Goal: Task Accomplishment & Management: Manage account settings

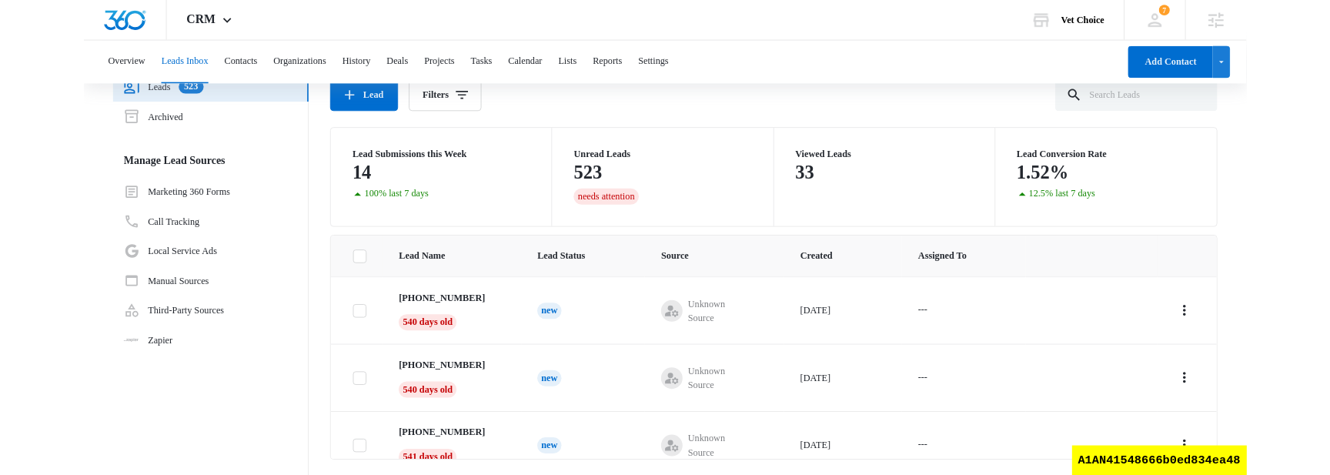
scroll to position [74, 0]
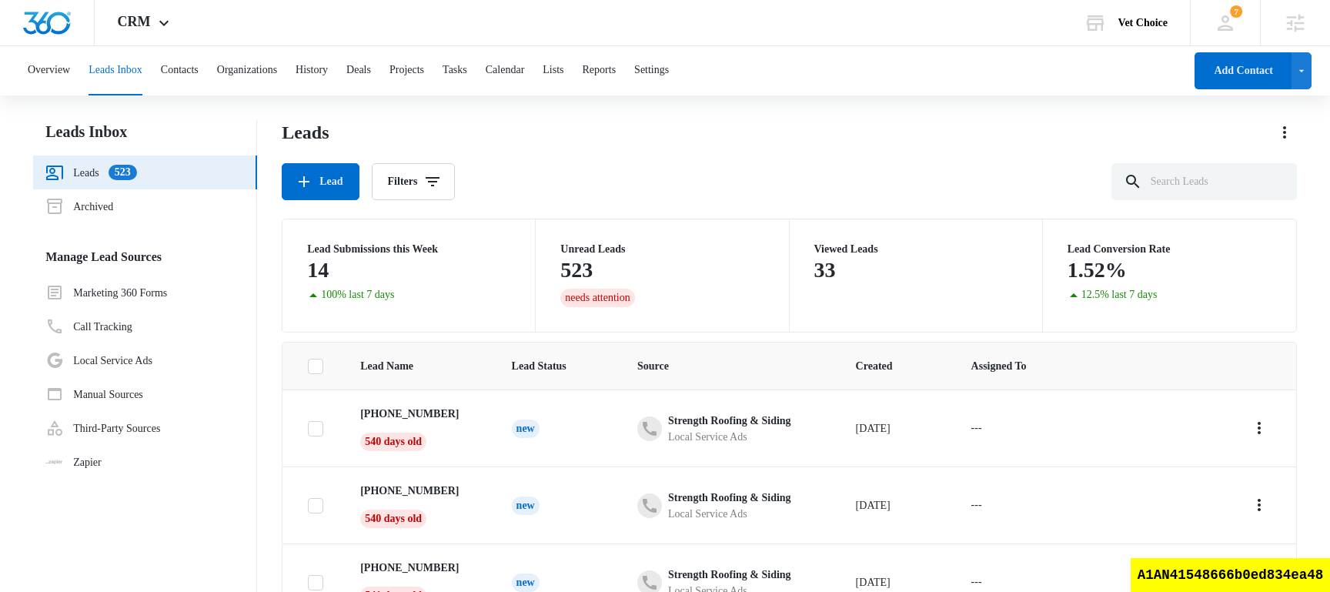
click at [553, 162] on div "Leads Lead Filters" at bounding box center [789, 160] width 1015 height 80
click at [653, 177] on div "Lead Filters" at bounding box center [789, 181] width 1015 height 37
click at [563, 69] on button "Lists" at bounding box center [553, 70] width 21 height 49
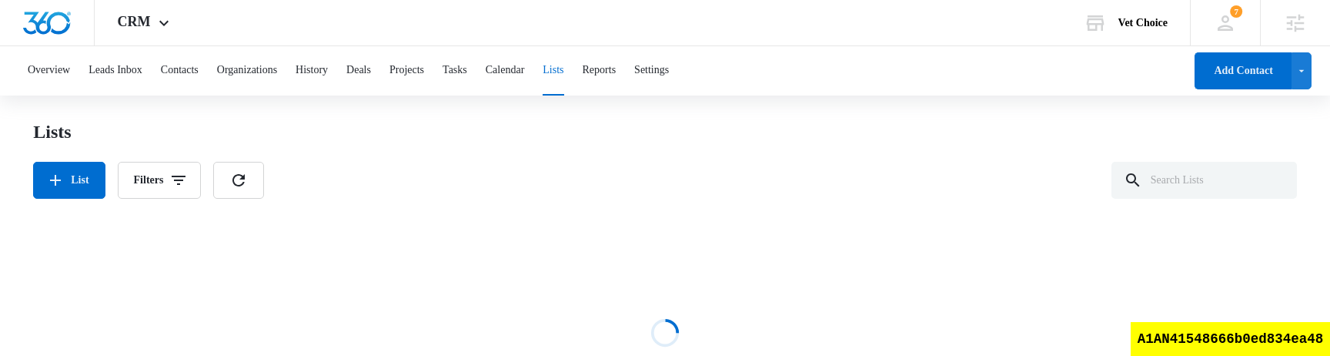
click at [699, 253] on div "Loading" at bounding box center [665, 332] width 1264 height 231
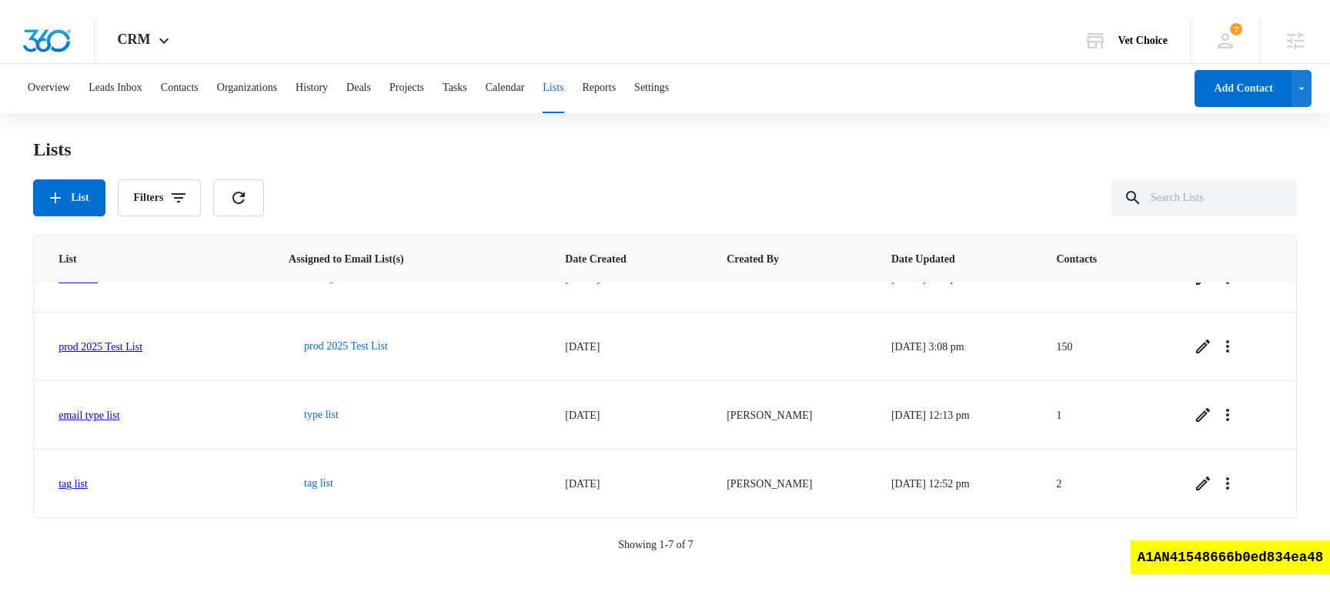
scroll to position [209, 0]
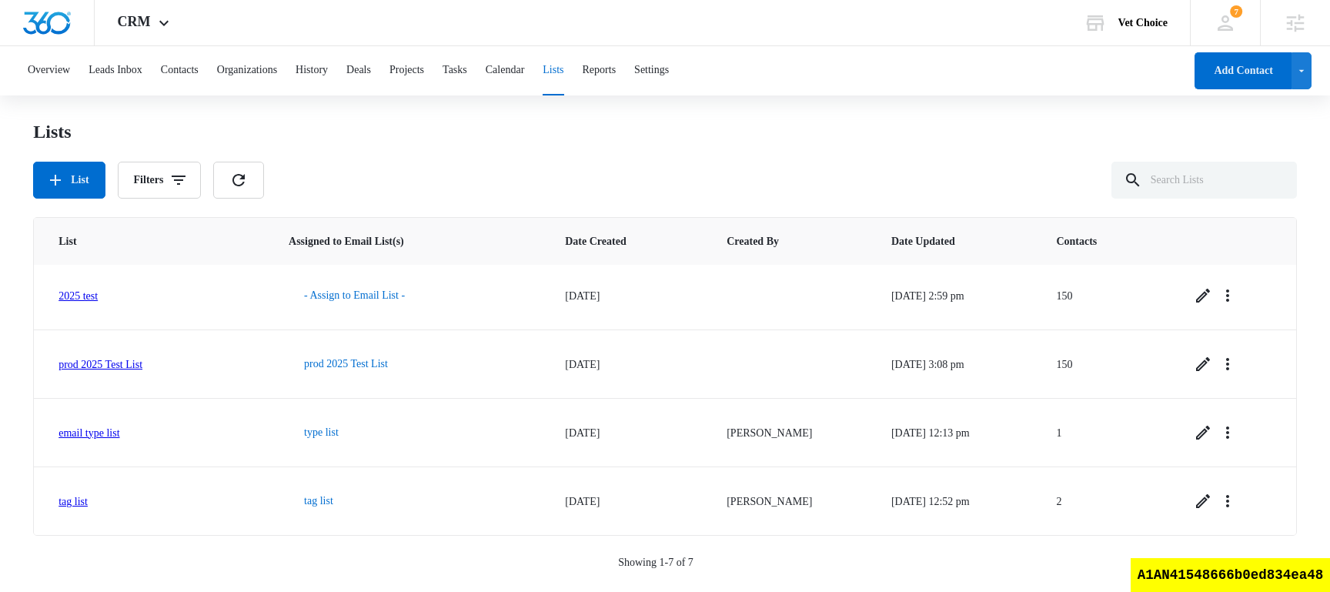
click at [611, 152] on div "Lists List Filters" at bounding box center [665, 159] width 1264 height 78
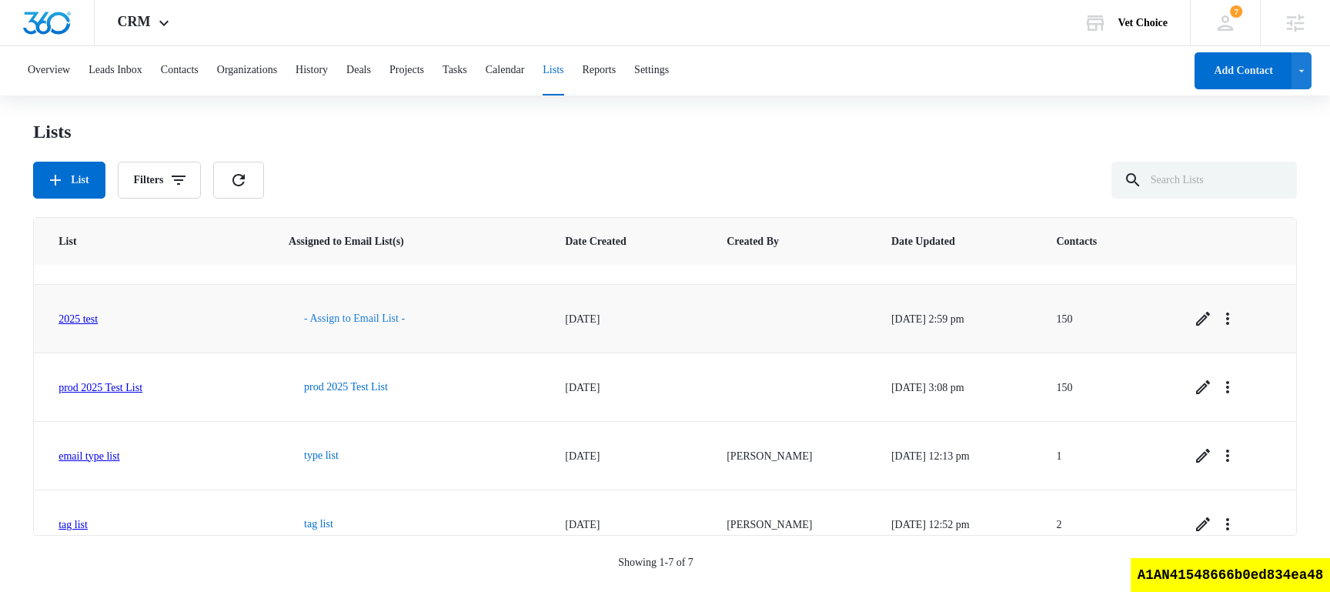
scroll to position [209, 0]
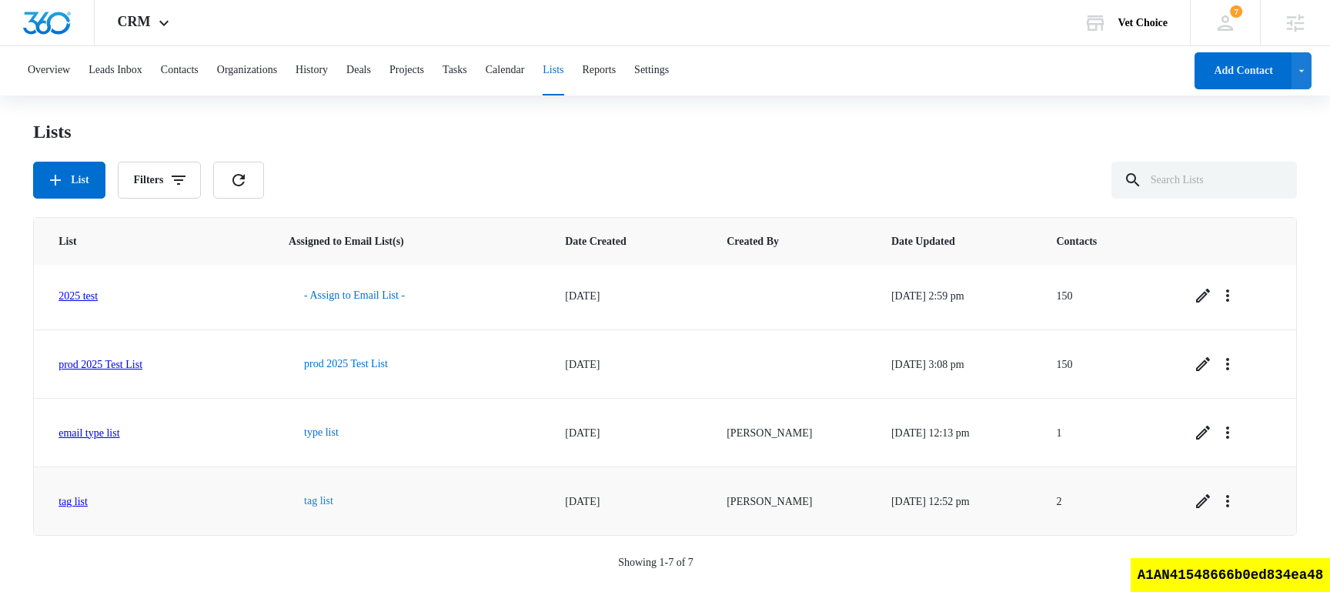
click at [337, 505] on button "tag list" at bounding box center [319, 500] width 60 height 37
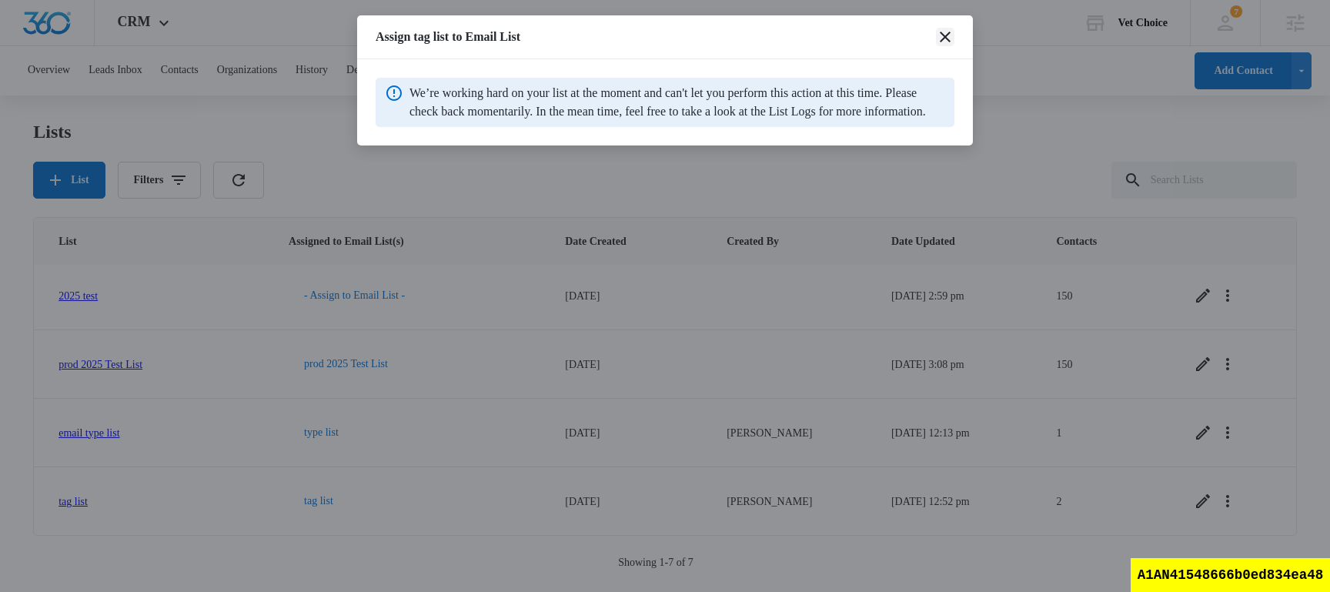
click at [943, 42] on icon "close" at bounding box center [945, 37] width 18 height 18
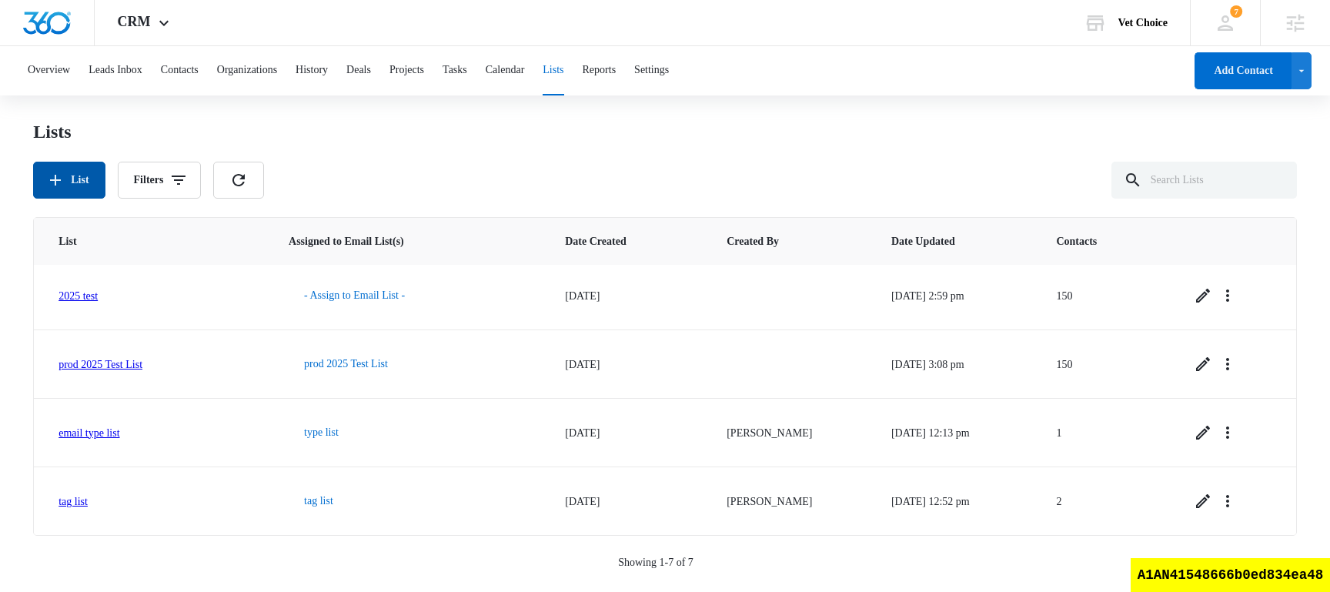
click at [86, 192] on button "List" at bounding box center [69, 180] width 72 height 37
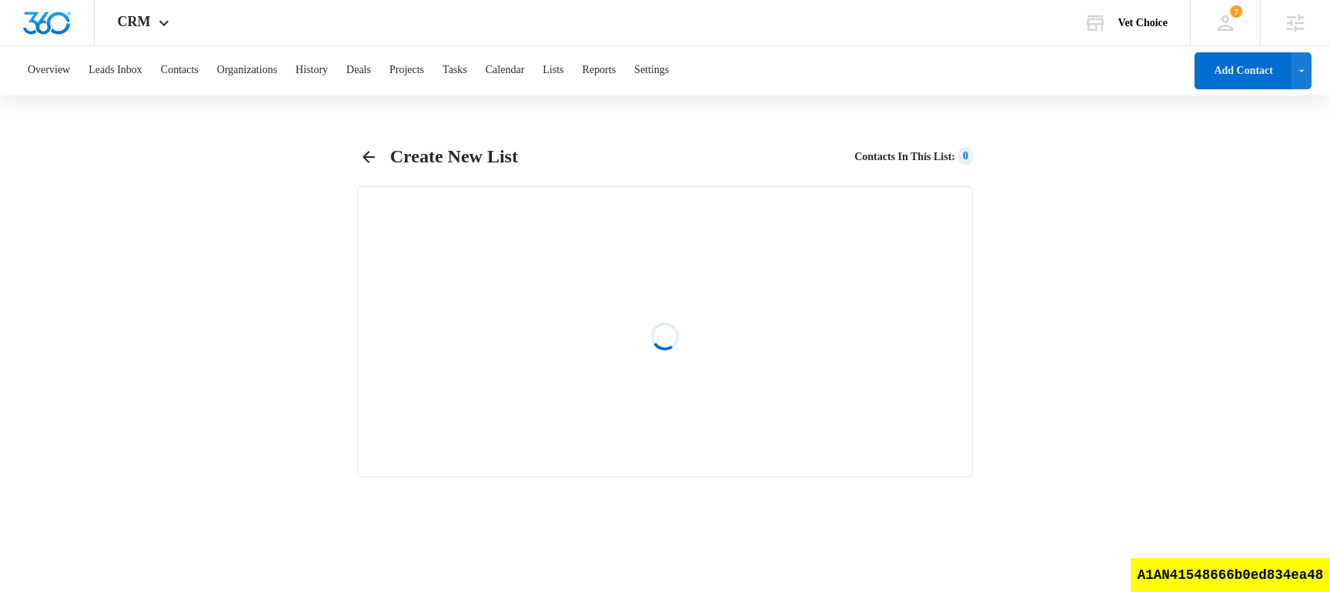
select select "31"
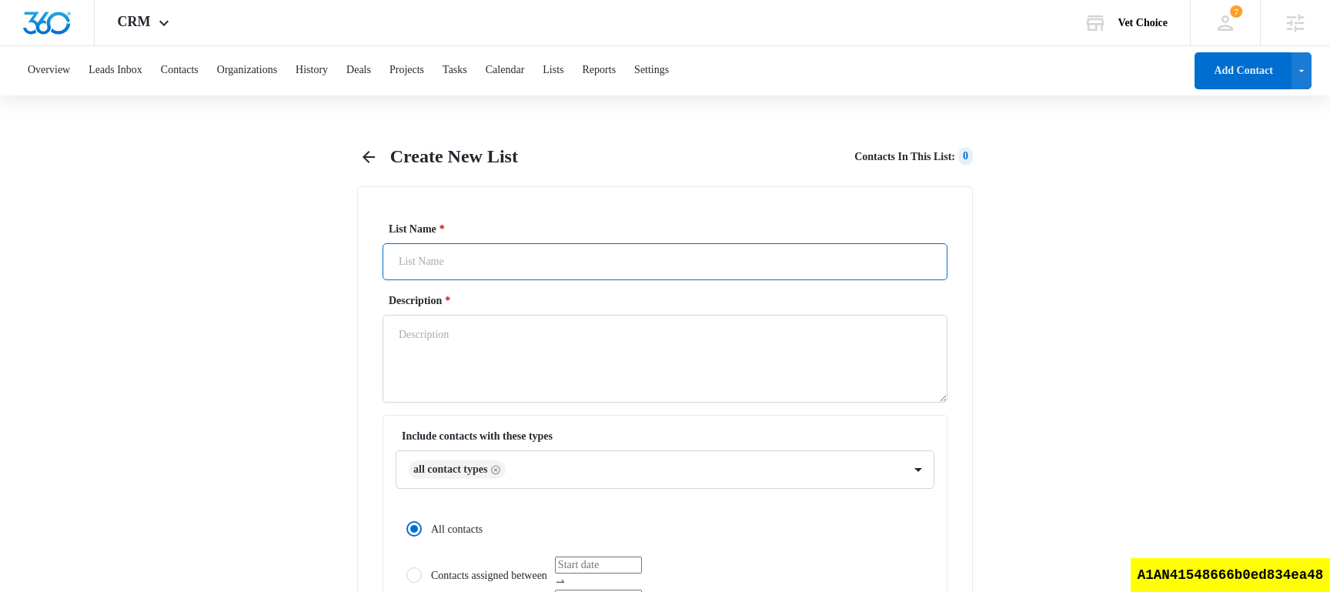
click at [446, 253] on input "List Name *" at bounding box center [664, 261] width 565 height 37
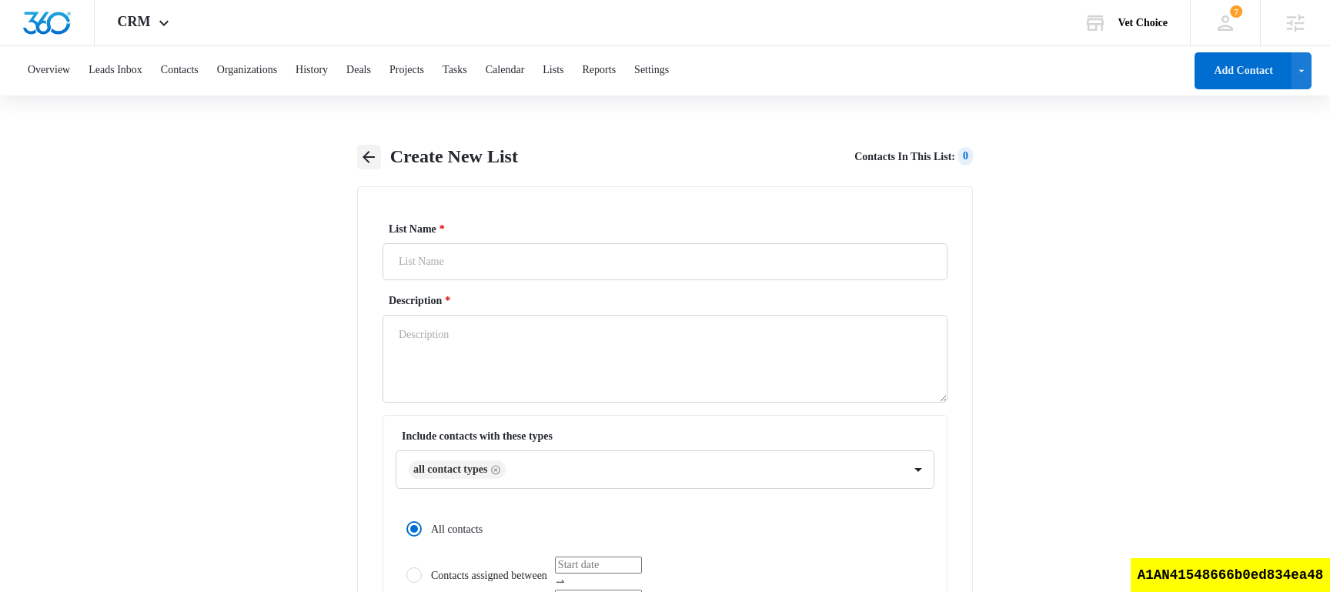
click at [372, 160] on icon "button" at bounding box center [368, 157] width 18 height 18
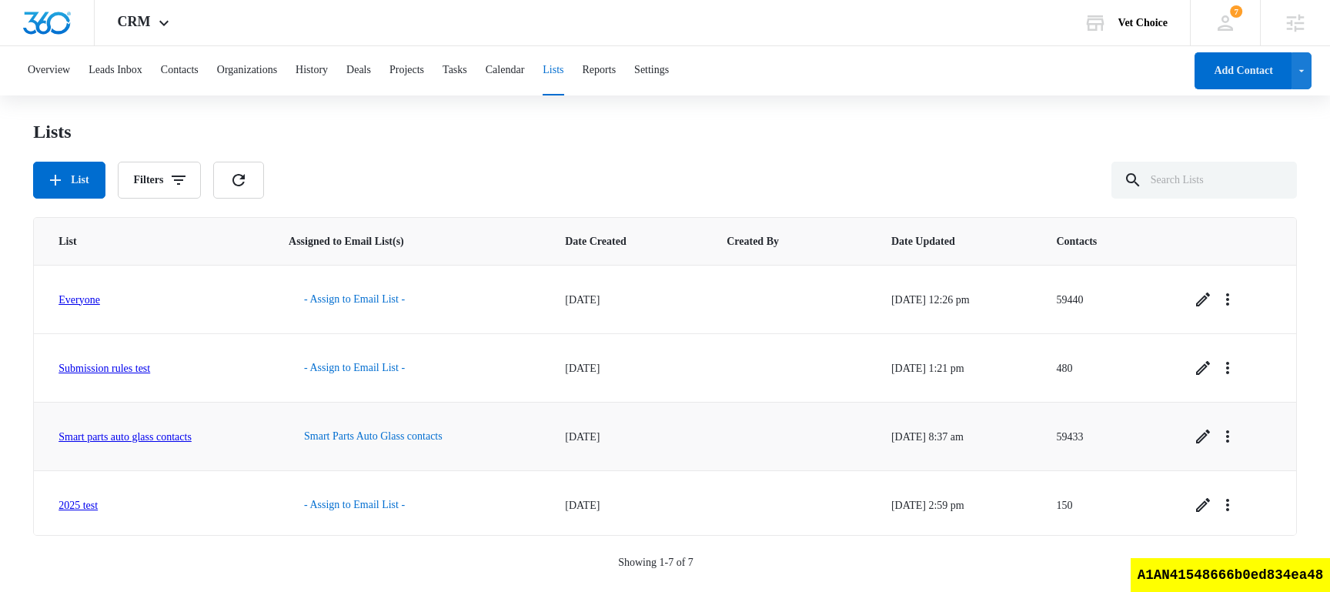
scroll to position [209, 0]
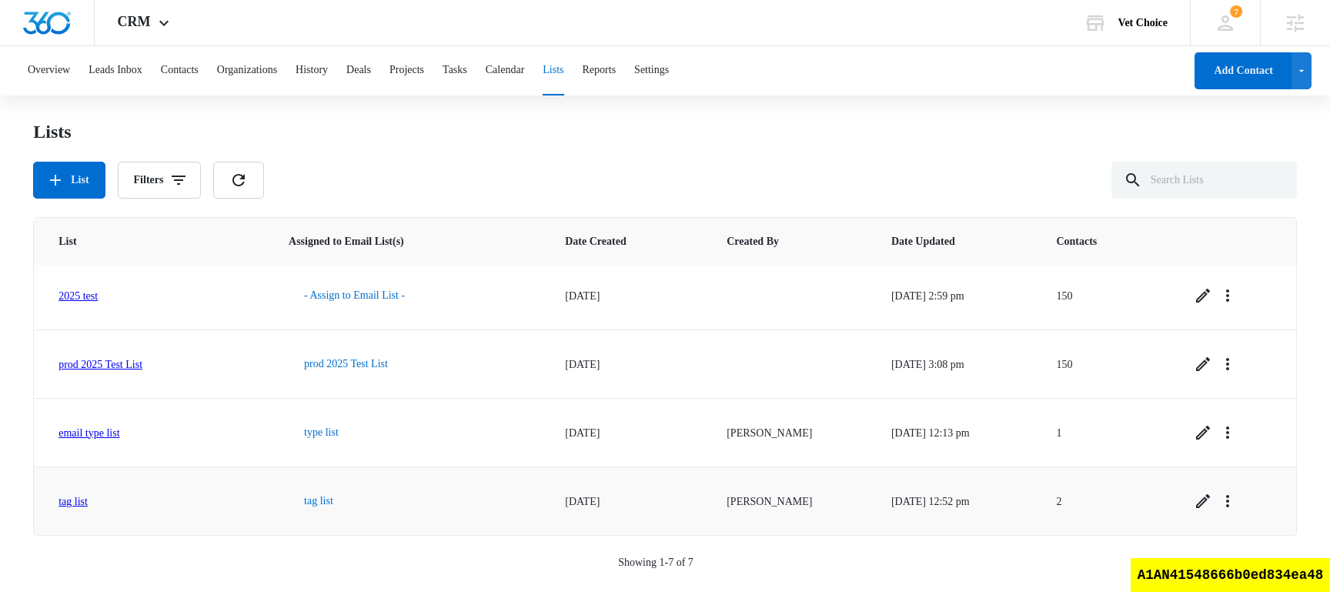
click at [58, 499] on link "tag list" at bounding box center [72, 502] width 29 height 12
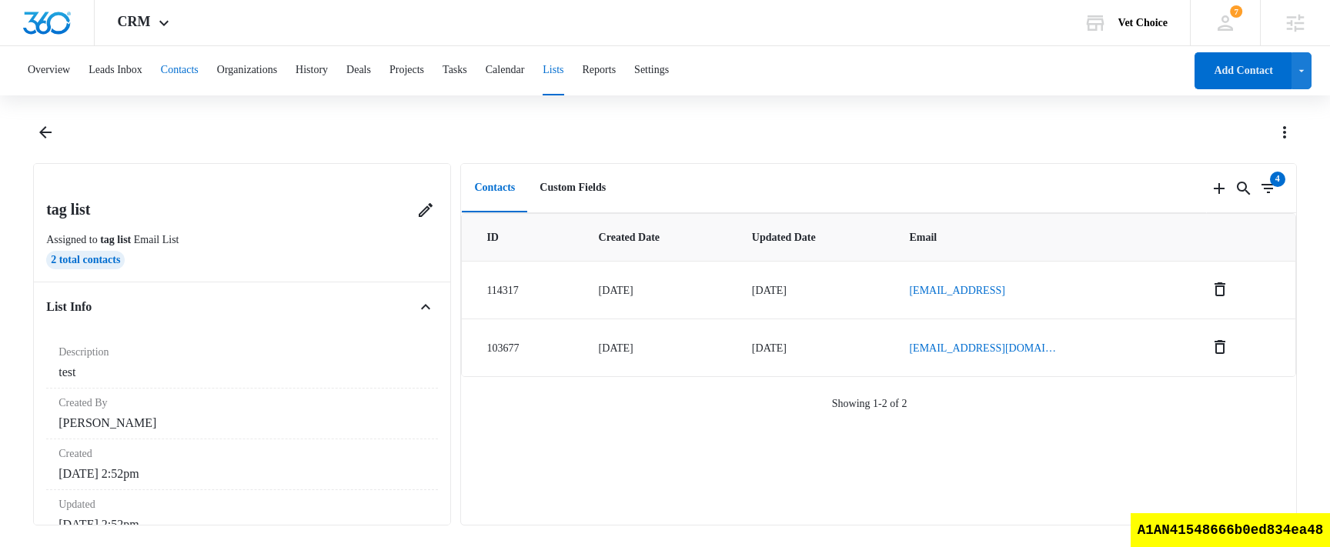
click at [199, 76] on button "Contacts" at bounding box center [180, 70] width 38 height 49
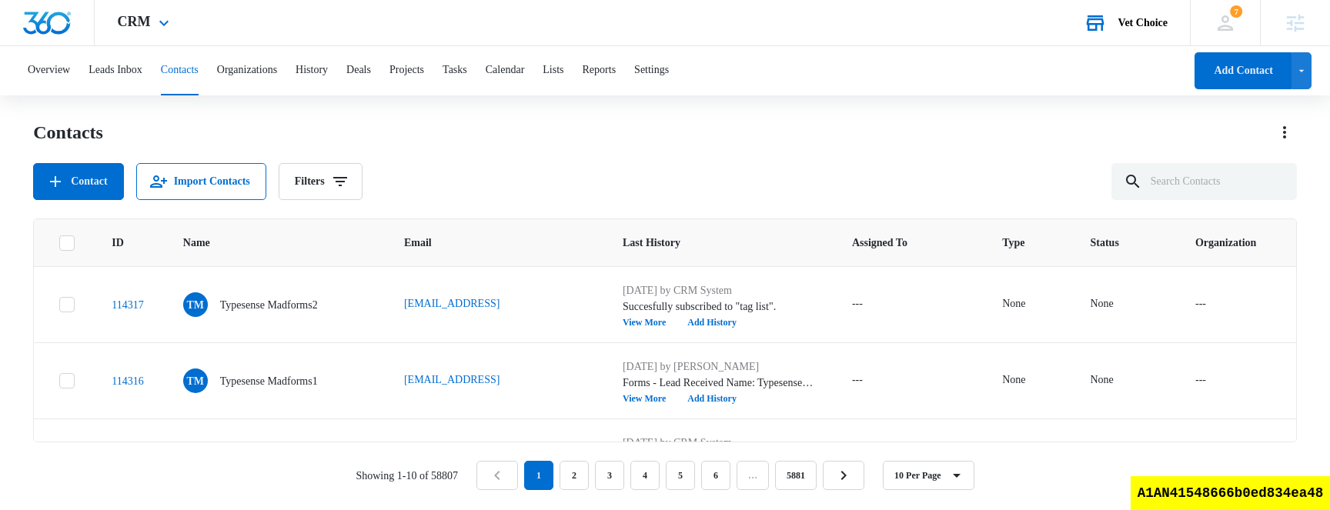
click at [1128, 25] on div "Vet Choice" at bounding box center [1142, 23] width 49 height 12
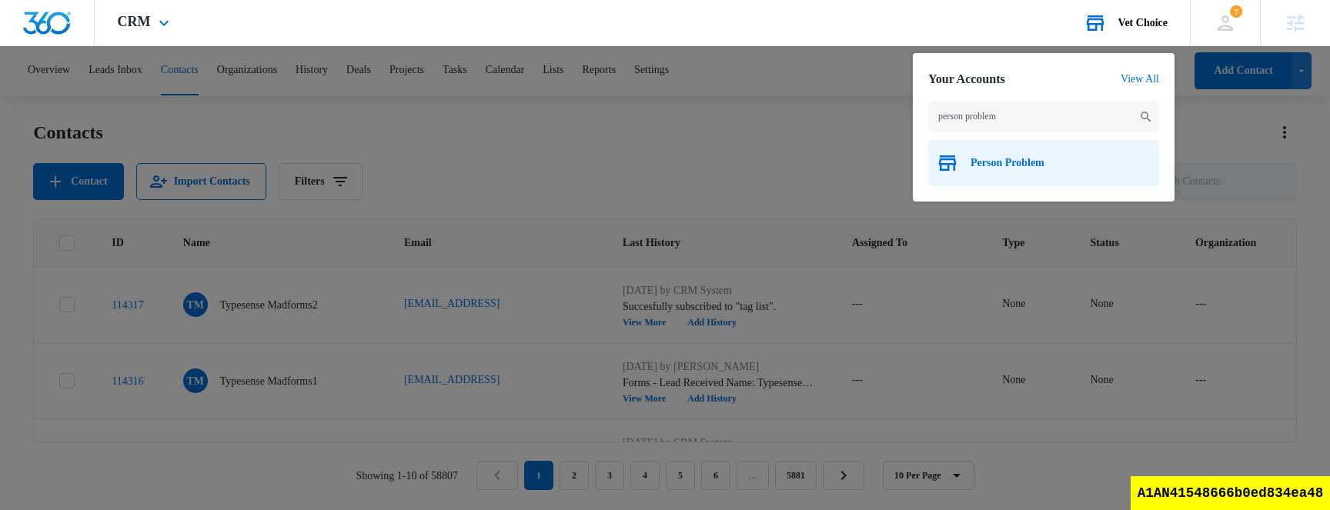
type input "person problem"
click at [1010, 160] on span "Person Problem" at bounding box center [1007, 163] width 74 height 12
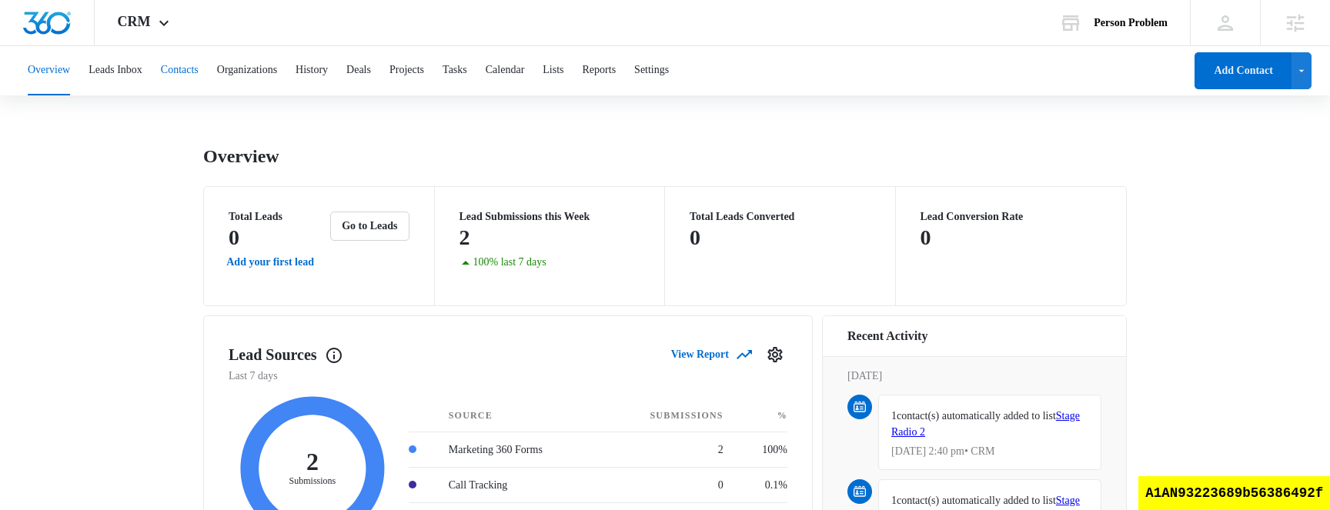
click at [199, 76] on button "Contacts" at bounding box center [180, 70] width 38 height 49
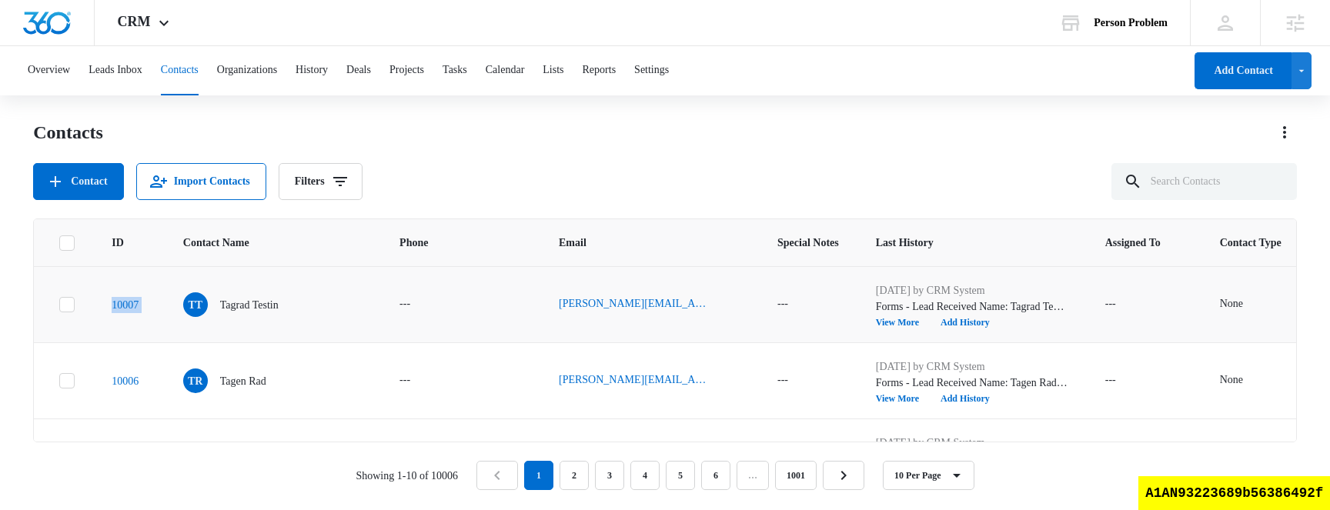
drag, startPoint x: 166, startPoint y: 299, endPoint x: 105, endPoint y: 299, distance: 60.8
click at [105, 299] on tr "10007 TT Tagrad Testin --- dave+addmytag@madwire.com --- Aug 14, 2025 by CRM Sy…" at bounding box center [962, 304] width 1857 height 76
copy link "10007"
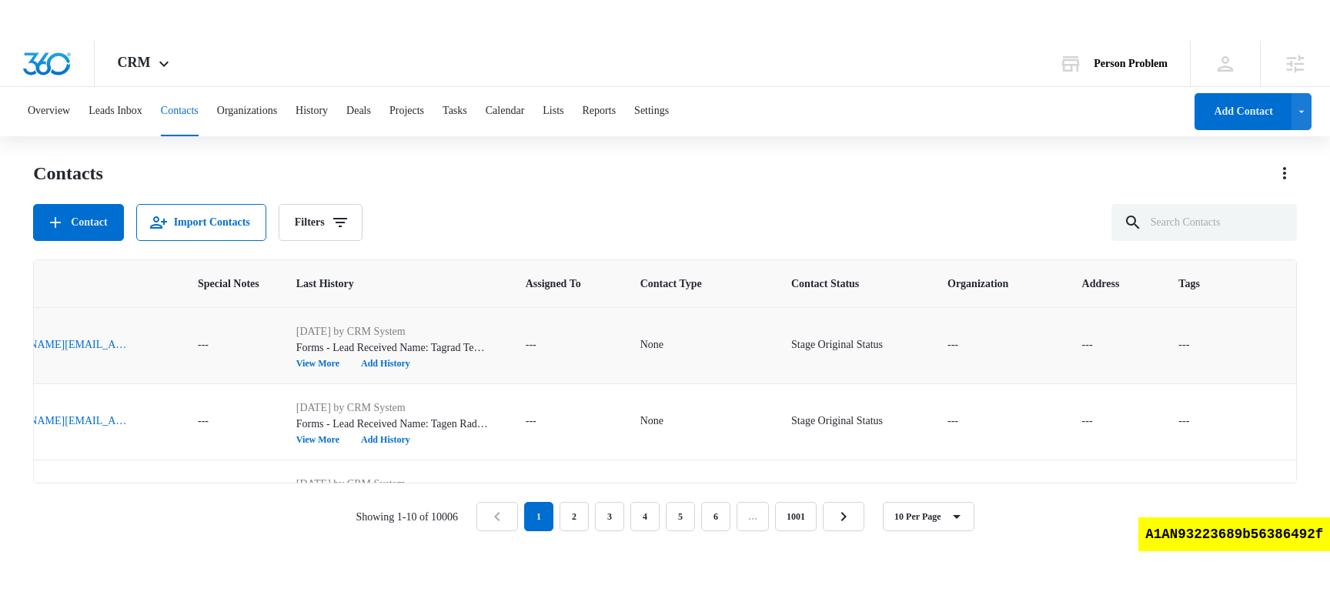
scroll to position [0, 664]
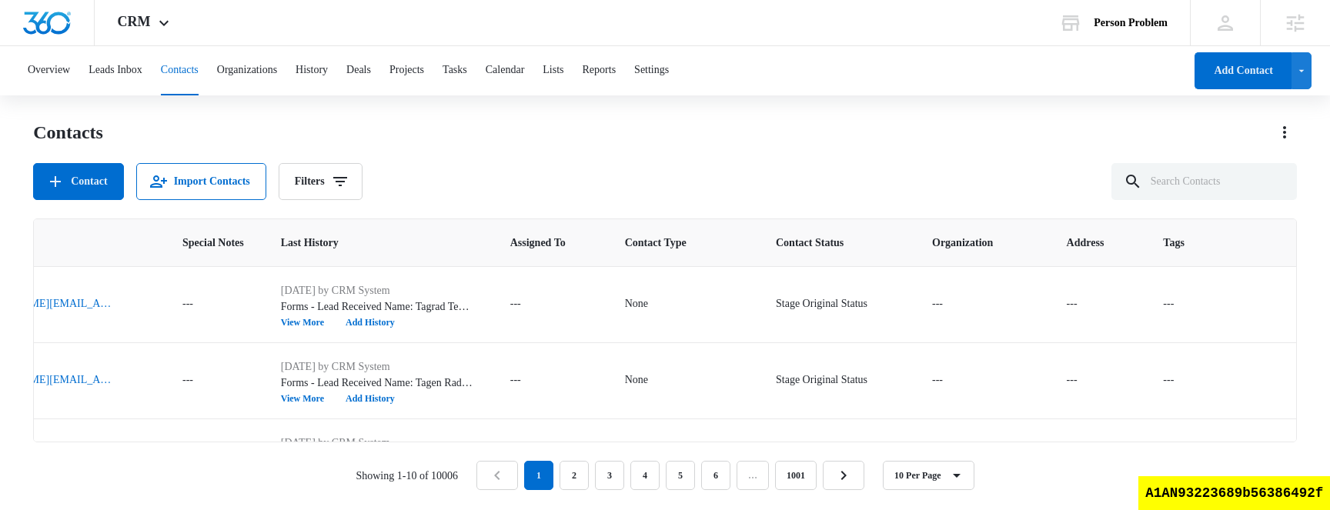
click at [1268, 497] on div "A1AN93223689b56386492f" at bounding box center [1234, 493] width 192 height 34
copy div "A1AN93223689b56386492f"
click at [1266, 492] on div "A1AN93223689b56386492f" at bounding box center [1234, 493] width 192 height 34
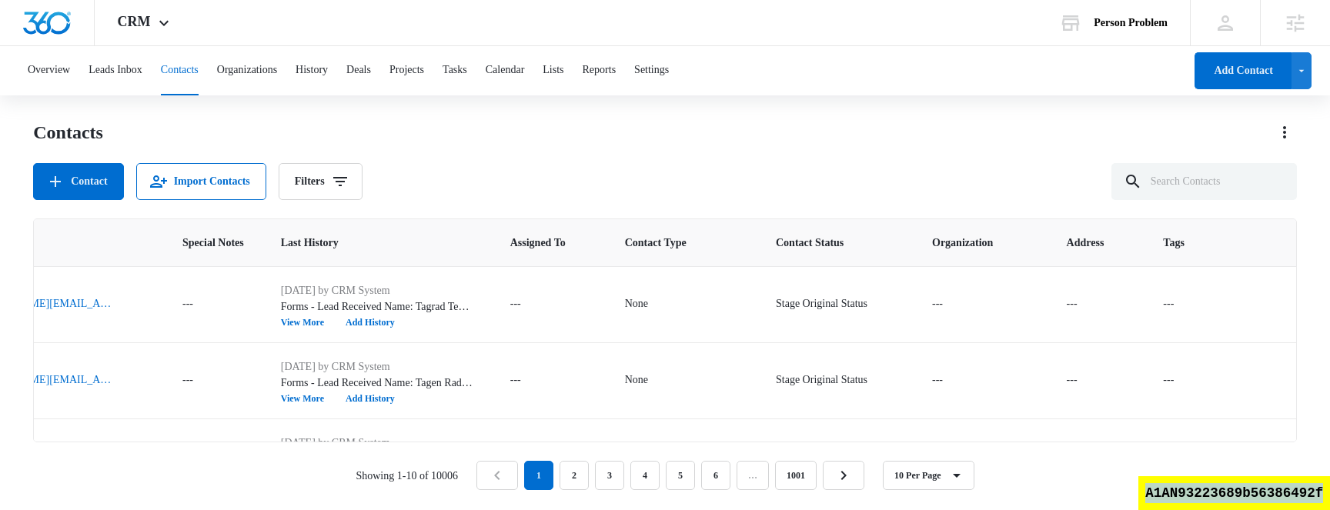
copy div "A1AN93223689b56386492f"
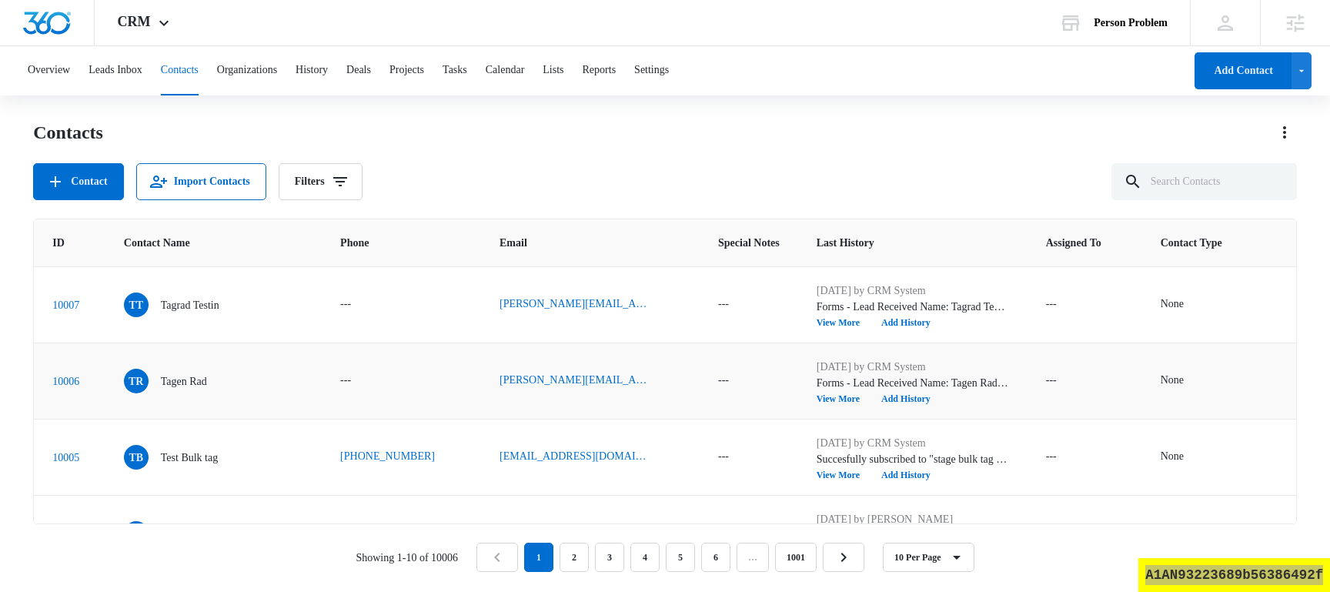
scroll to position [0, 0]
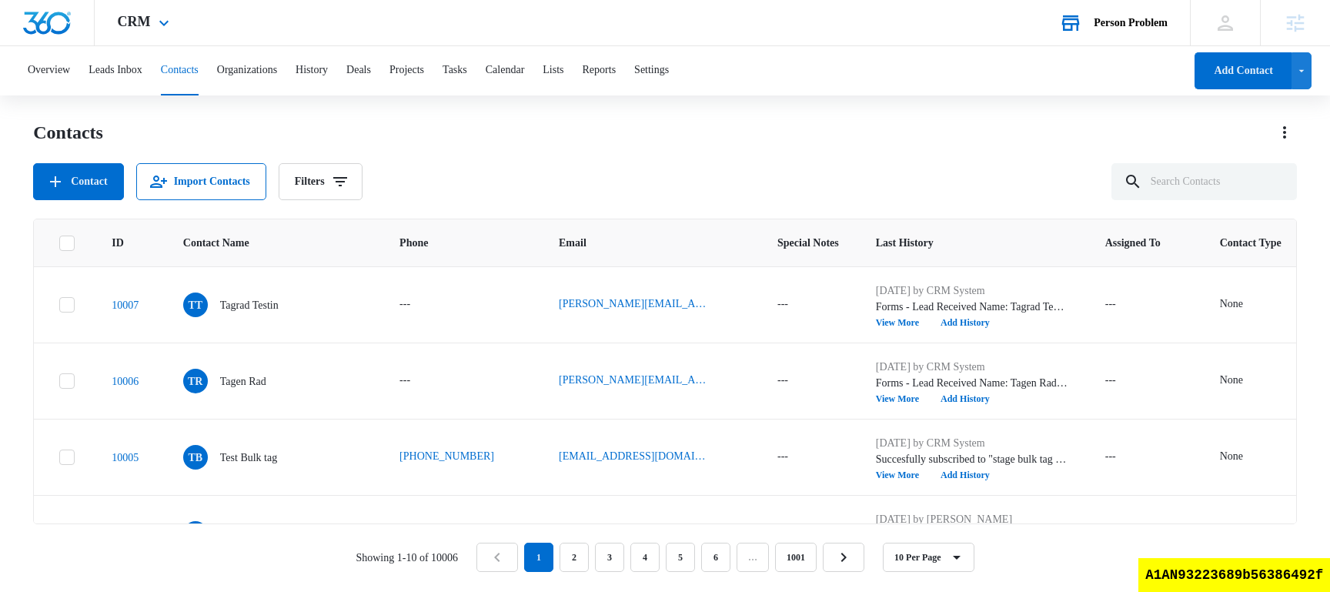
click at [1127, 32] on div "Person Problem Your Accounts View All" at bounding box center [1113, 22] width 154 height 45
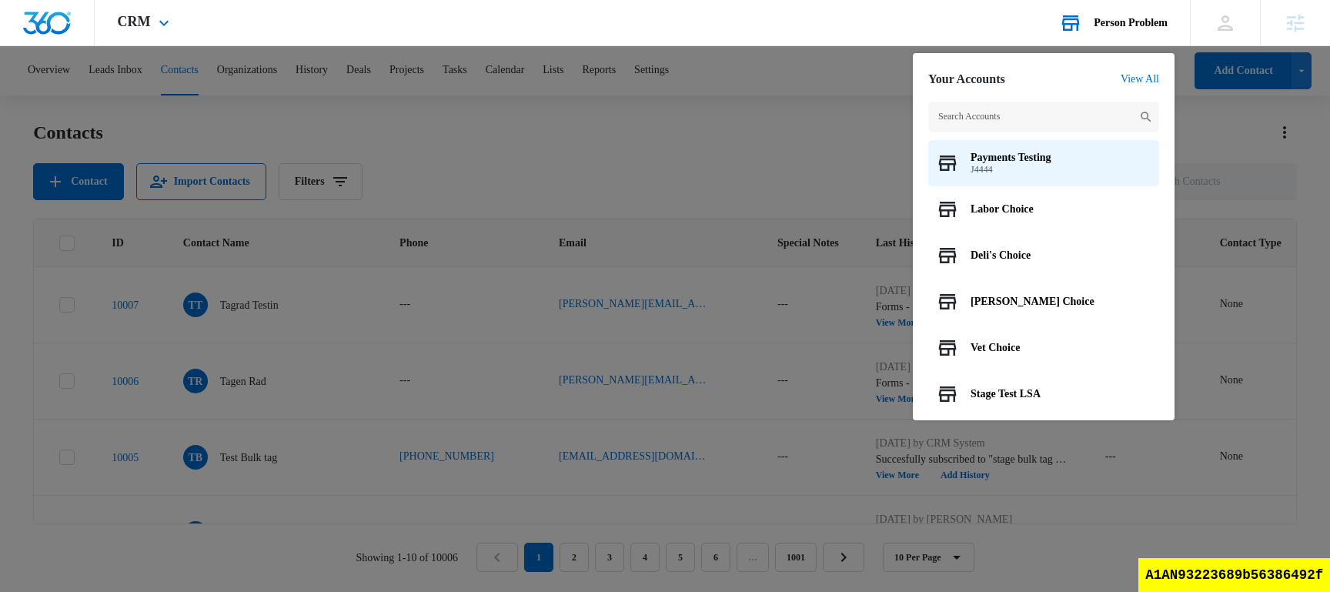
click at [1033, 107] on input "text" at bounding box center [1043, 117] width 231 height 31
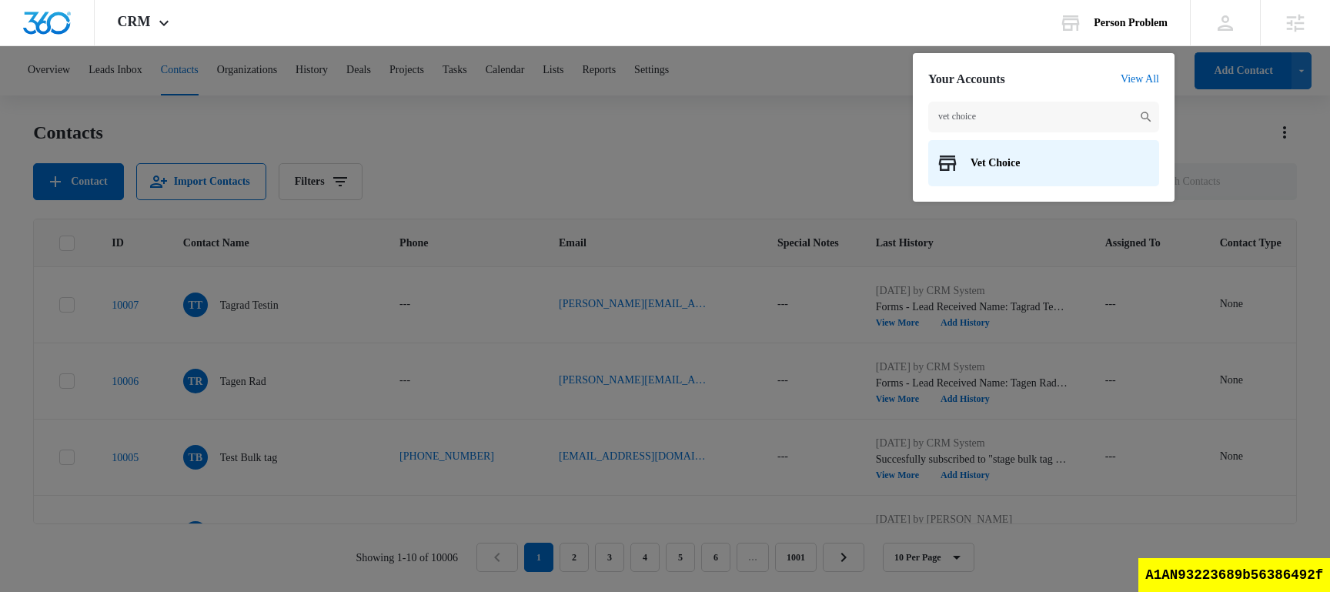
type input "vet choice"
click at [997, 170] on div "Vet Choice" at bounding box center [1043, 163] width 231 height 46
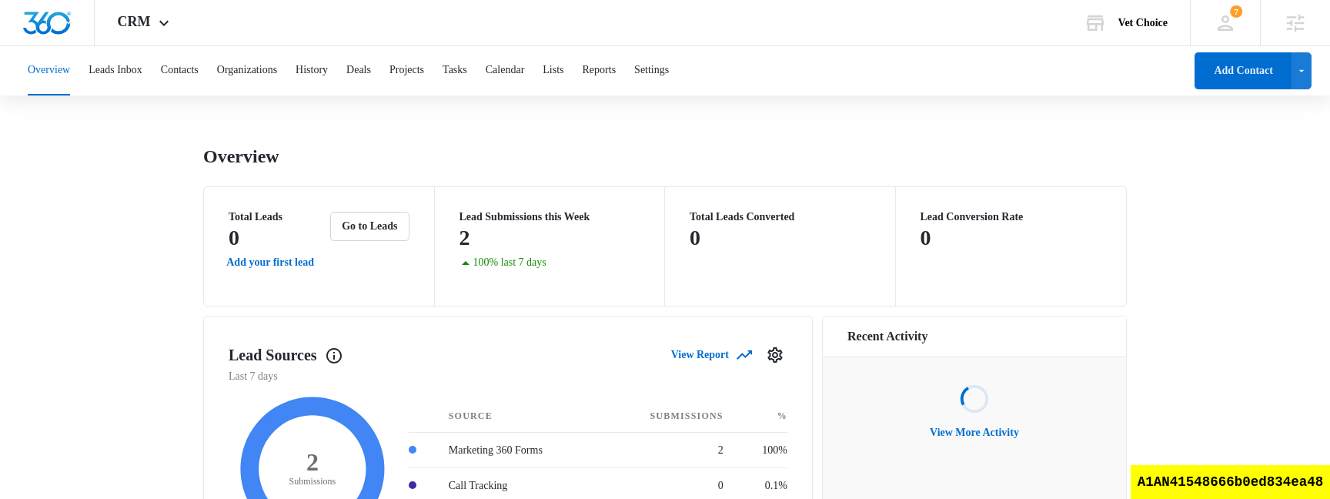
click at [170, 86] on div "Overview Leads Inbox Contacts Organizations History Deals Projects Tasks Calend…" at bounding box center [600, 70] width 1165 height 49
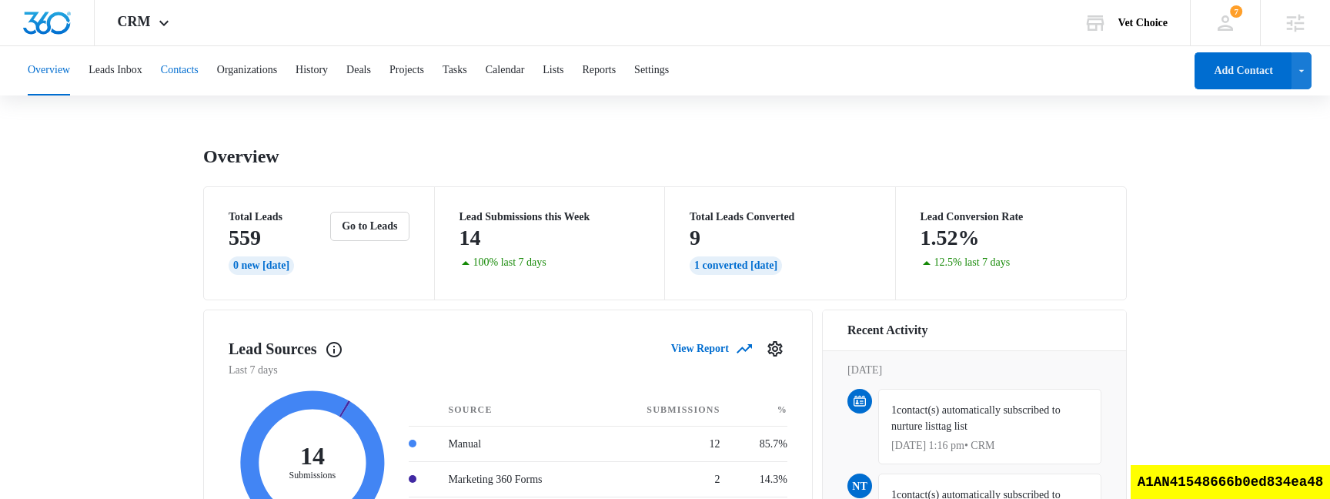
click at [191, 68] on button "Contacts" at bounding box center [180, 70] width 38 height 49
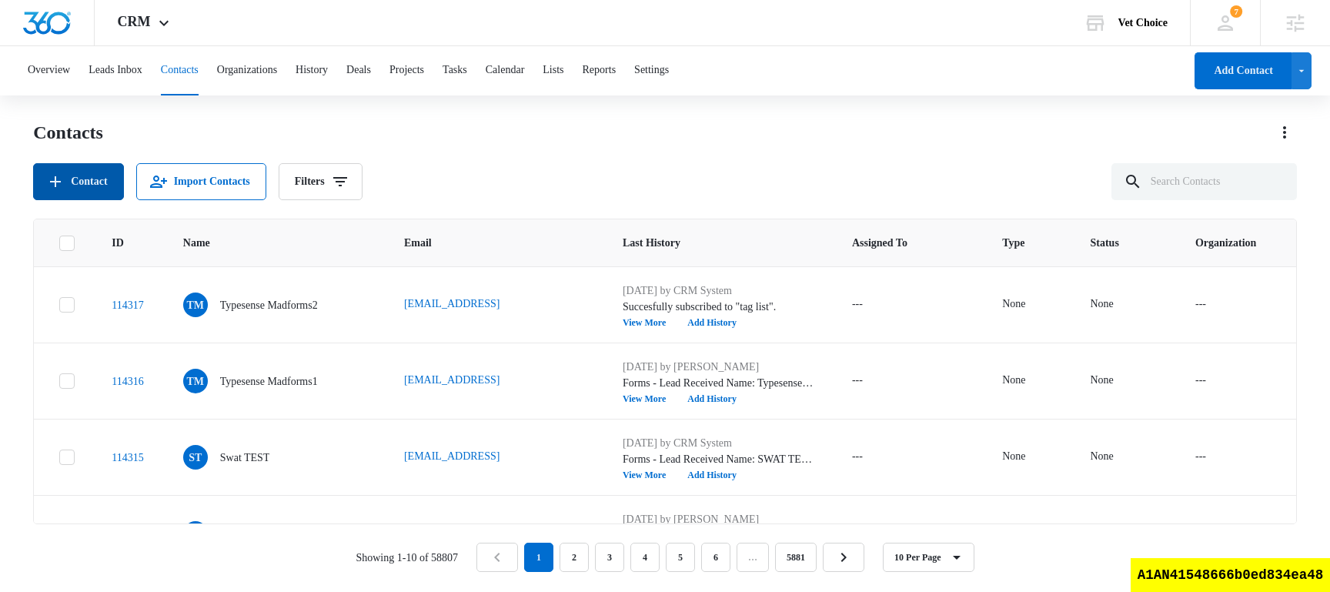
click at [92, 192] on button "Contact" at bounding box center [78, 181] width 90 height 37
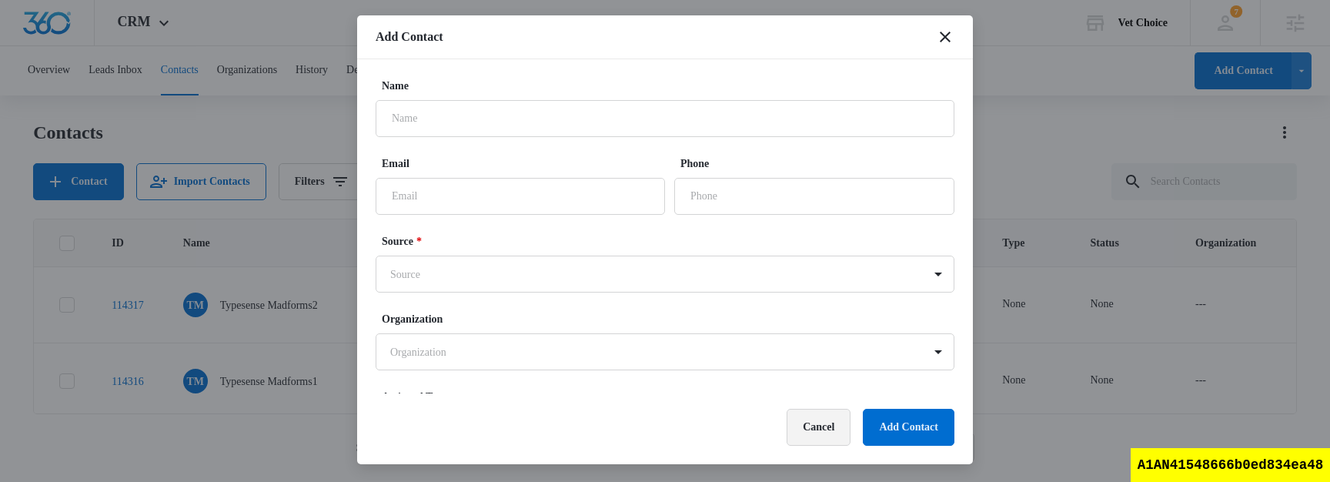
click at [812, 429] on button "Cancel" at bounding box center [818, 427] width 64 height 37
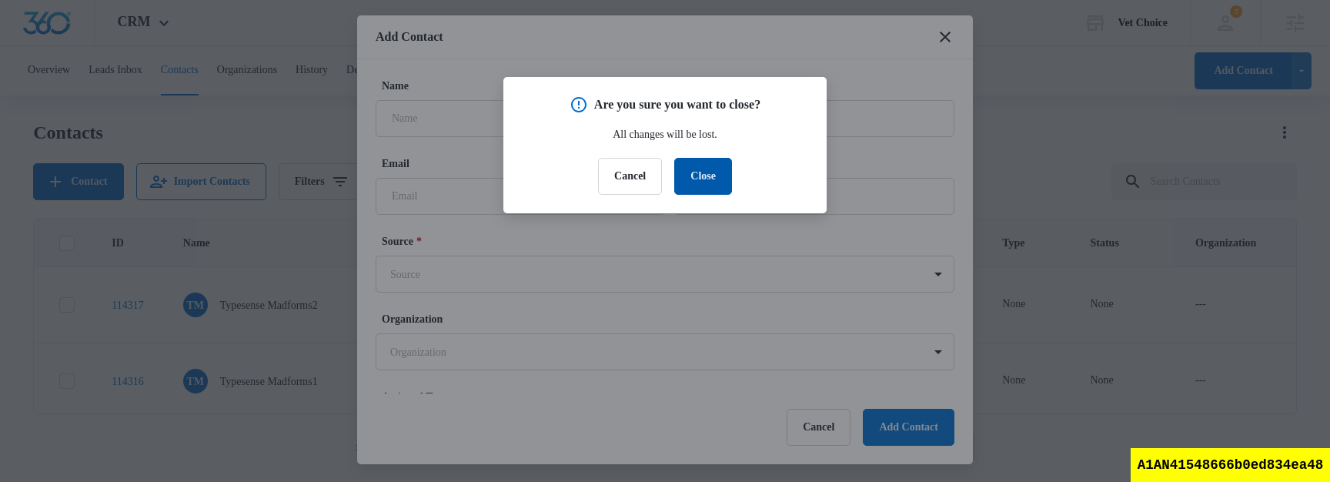
click at [713, 179] on button "Close" at bounding box center [703, 176] width 58 height 37
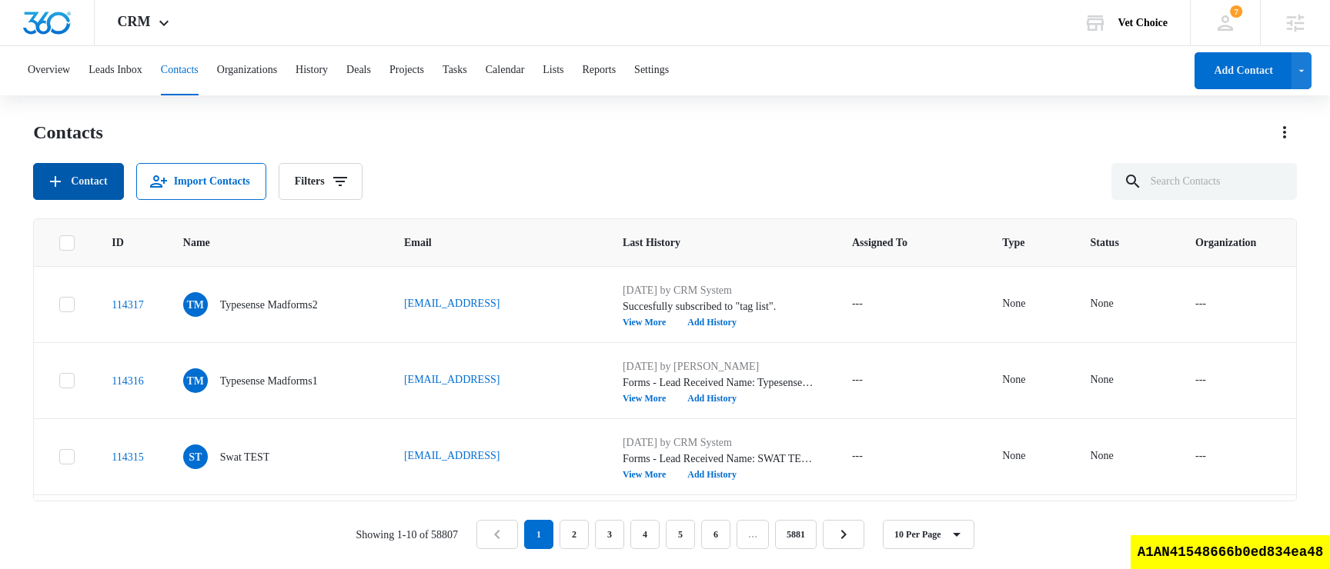
click at [84, 184] on button "Contact" at bounding box center [78, 181] width 90 height 37
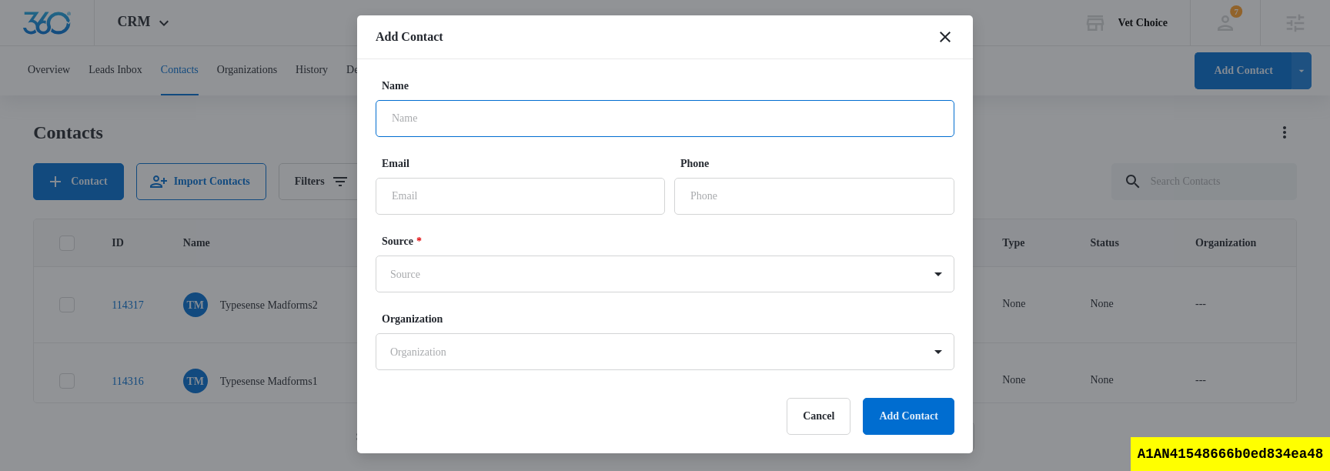
click at [491, 119] on input "Name" at bounding box center [665, 118] width 579 height 37
type input "tag test"
click at [469, 199] on input "Email" at bounding box center [520, 196] width 289 height 37
type input "test"
click at [524, 275] on body "CRM Apps Reputation Websites Forms CRM Email Social Shop Scheduling Payments PO…" at bounding box center [665, 234] width 1330 height 469
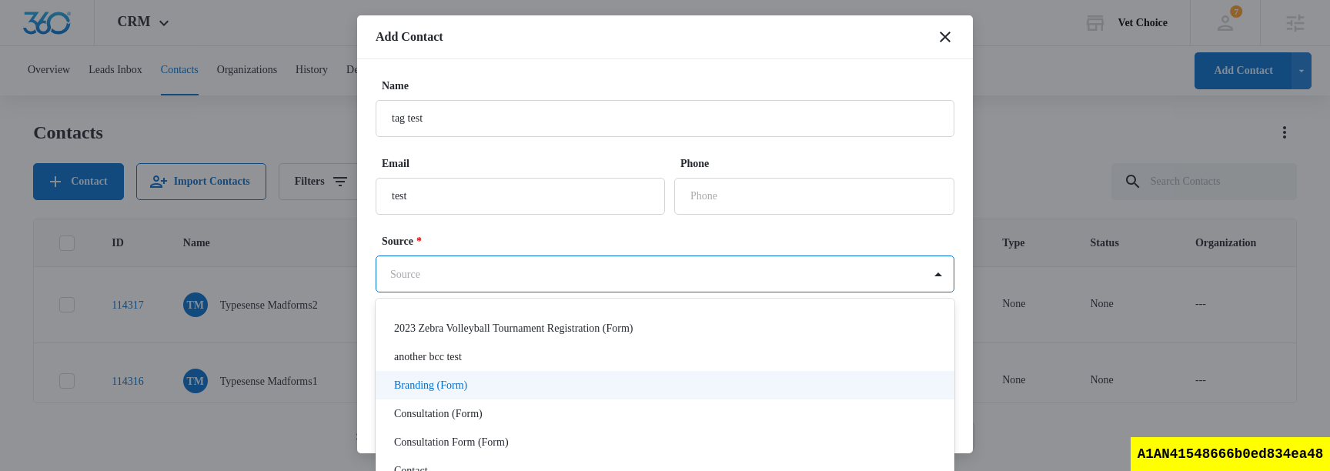
click at [525, 392] on div "Branding (Form)" at bounding box center [663, 385] width 539 height 16
click at [598, 270] on body "CRM Apps Reputation Websites Forms CRM Email Social Shop Scheduling Payments PO…" at bounding box center [665, 234] width 1330 height 469
click at [621, 242] on div at bounding box center [665, 235] width 1330 height 471
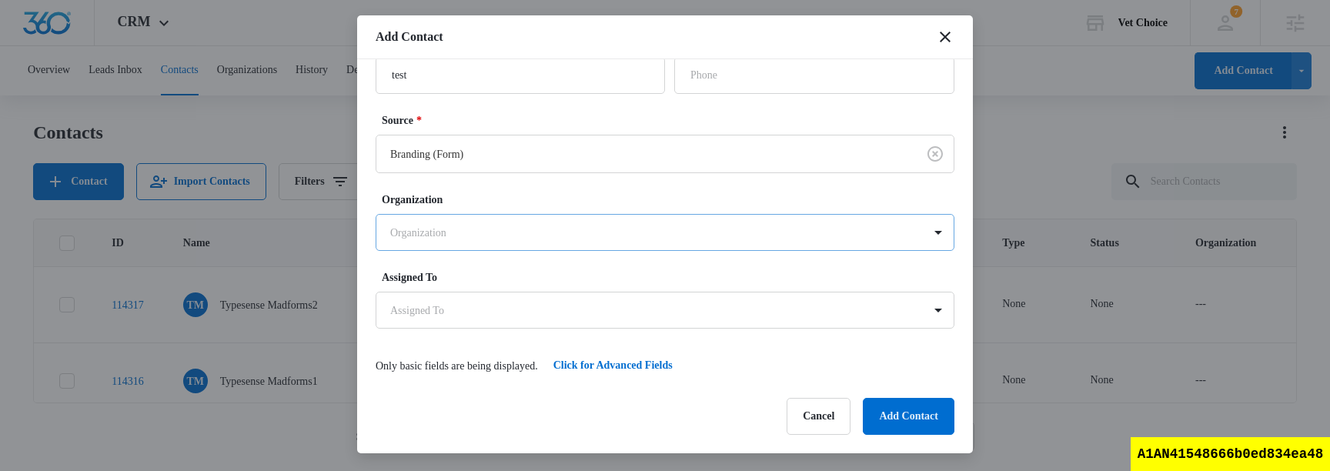
scroll to position [122, 0]
click at [659, 360] on button "Click for Advanced Fields" at bounding box center [613, 364] width 150 height 37
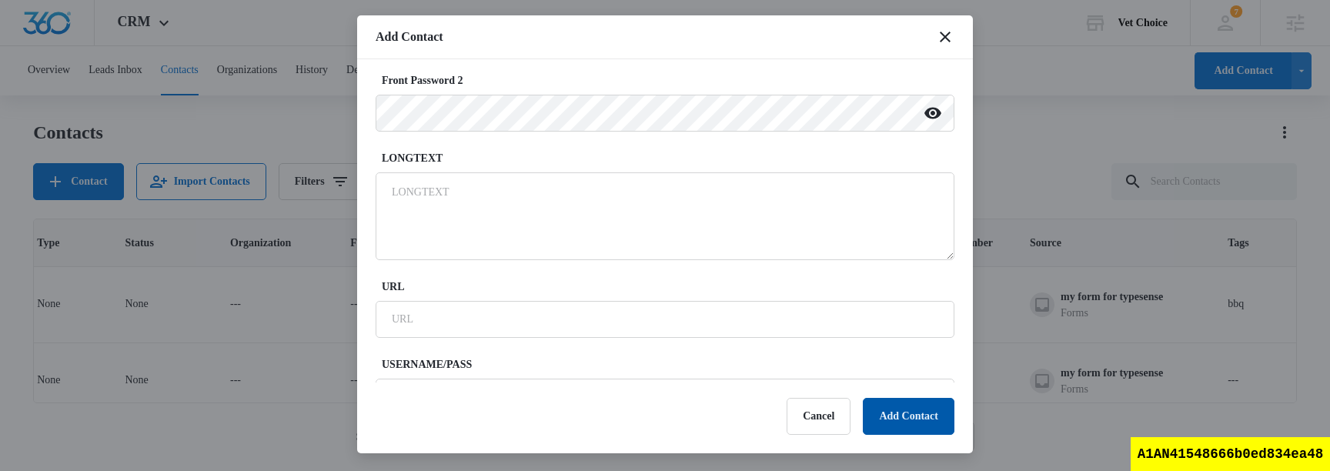
scroll to position [1939, 0]
click at [883, 418] on button "Add Contact" at bounding box center [909, 416] width 92 height 37
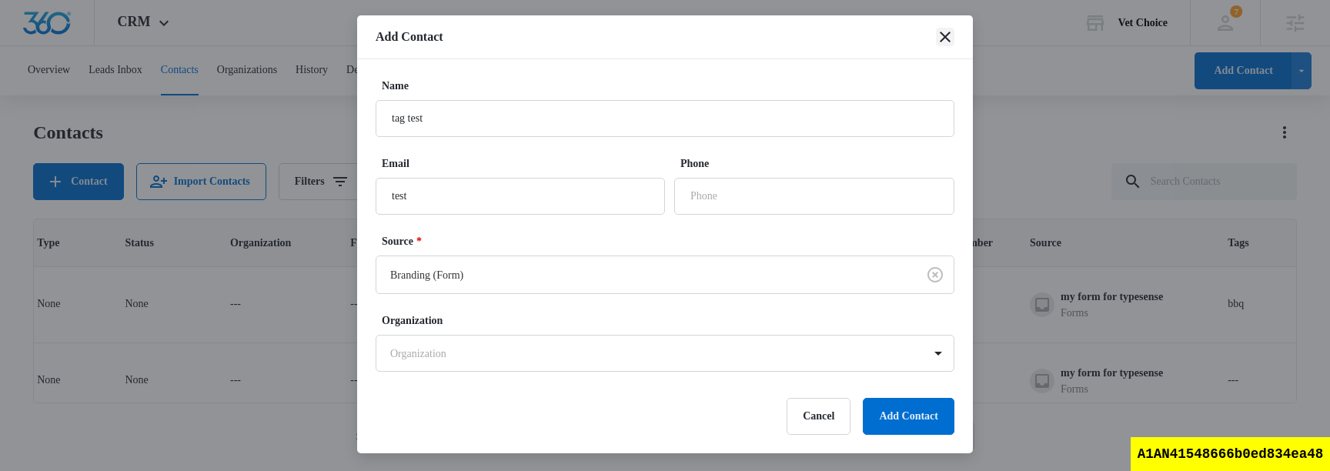
click at [945, 31] on icon "close" at bounding box center [945, 37] width 18 height 18
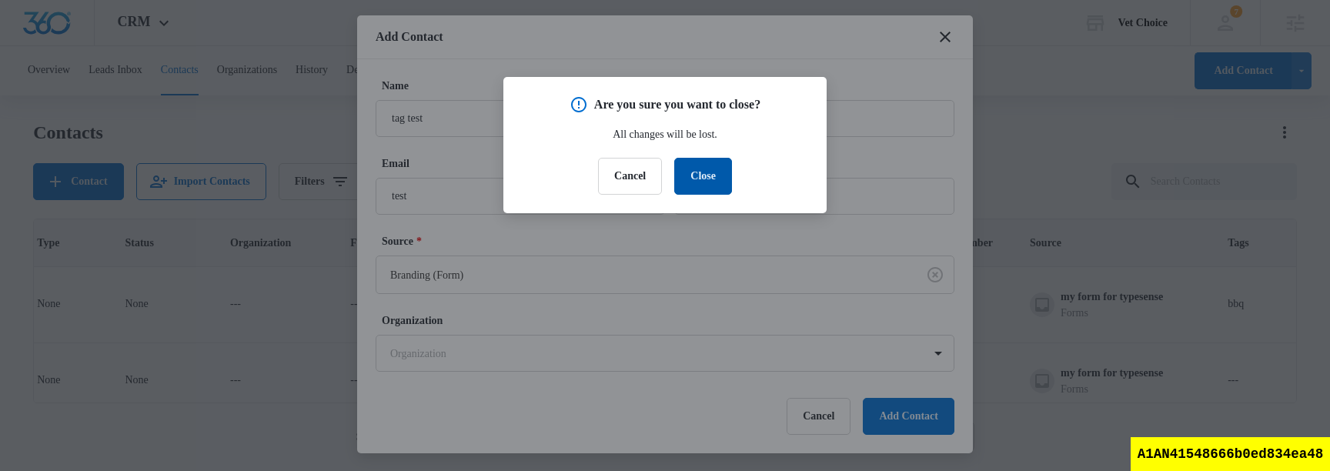
click at [703, 176] on button "Close" at bounding box center [703, 176] width 58 height 37
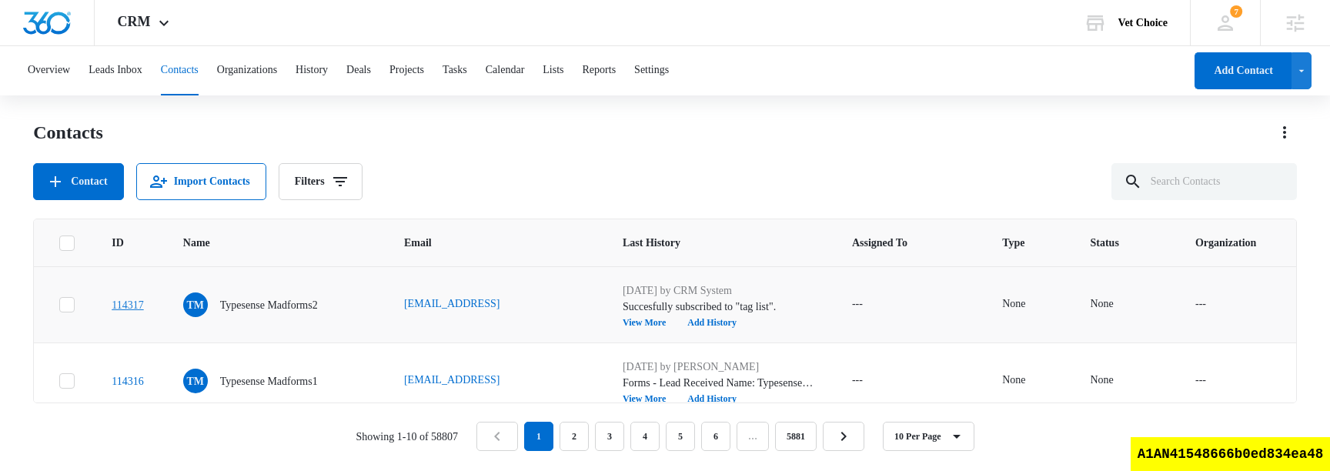
click at [134, 310] on link "114317" at bounding box center [128, 305] width 32 height 12
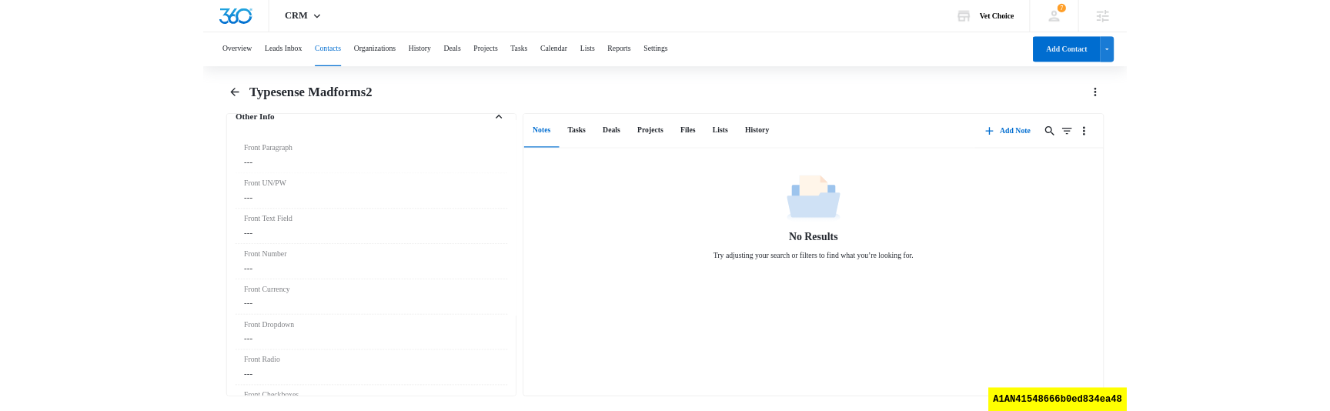
scroll to position [1398, 0]
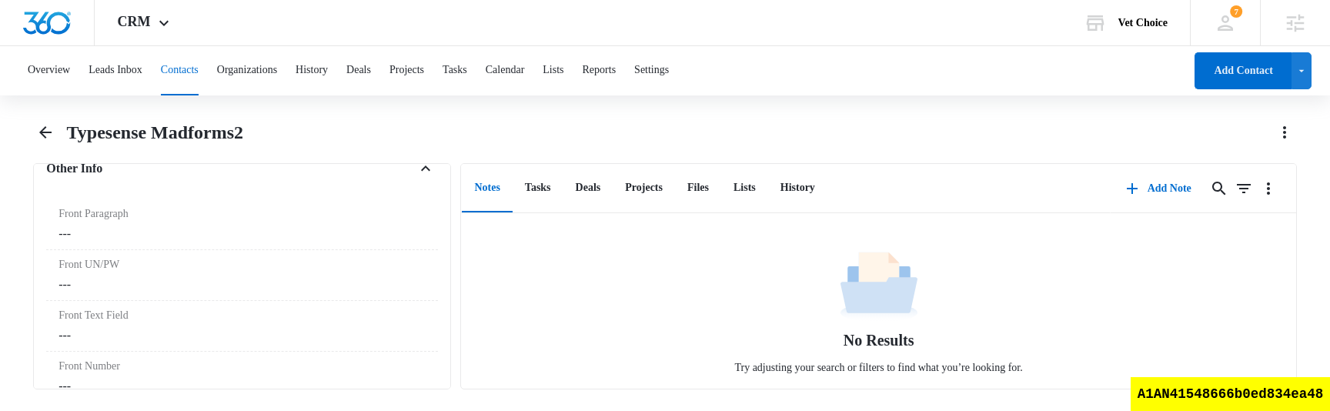
click at [656, 316] on div "No Results Try adjusting your search or filters to find what you’re looking for." at bounding box center [878, 317] width 834 height 141
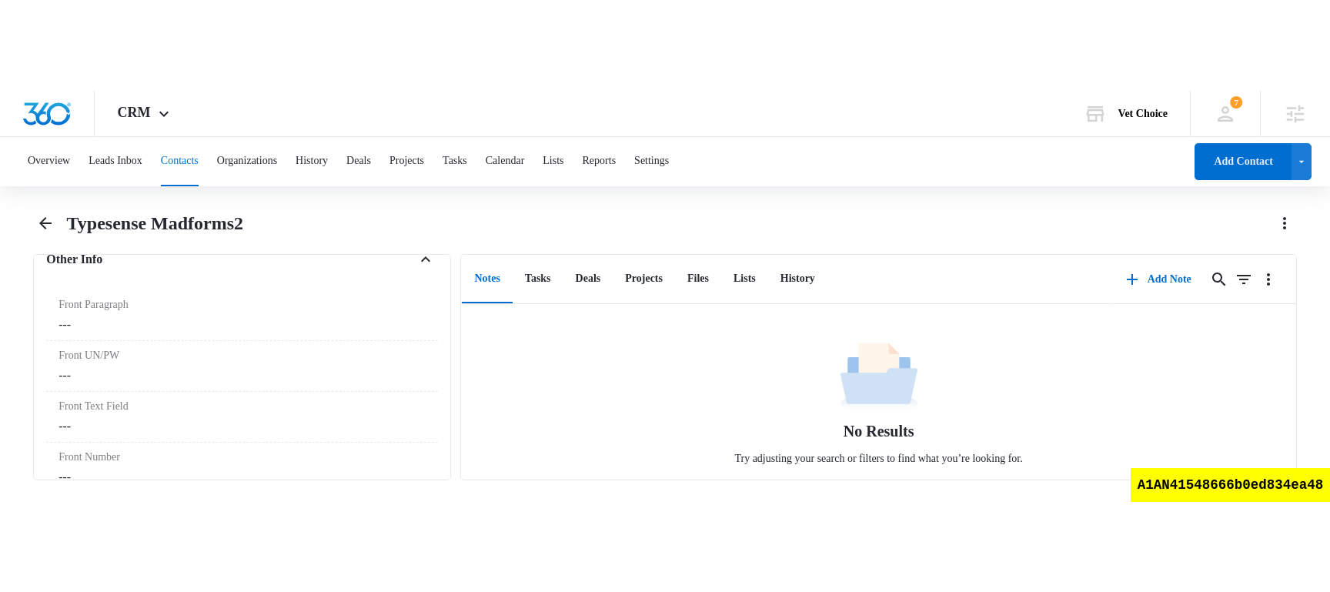
scroll to position [0, 0]
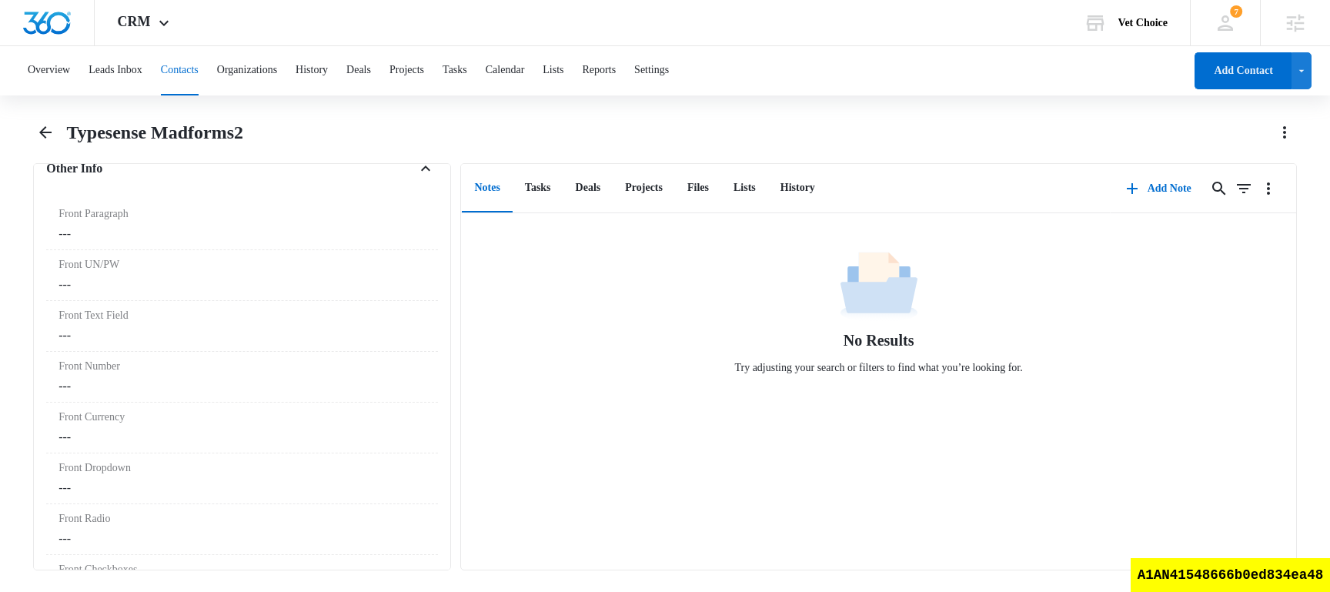
click at [636, 426] on div "No Results Try adjusting your search or filters to find what you’re looking for." at bounding box center [878, 391] width 834 height 356
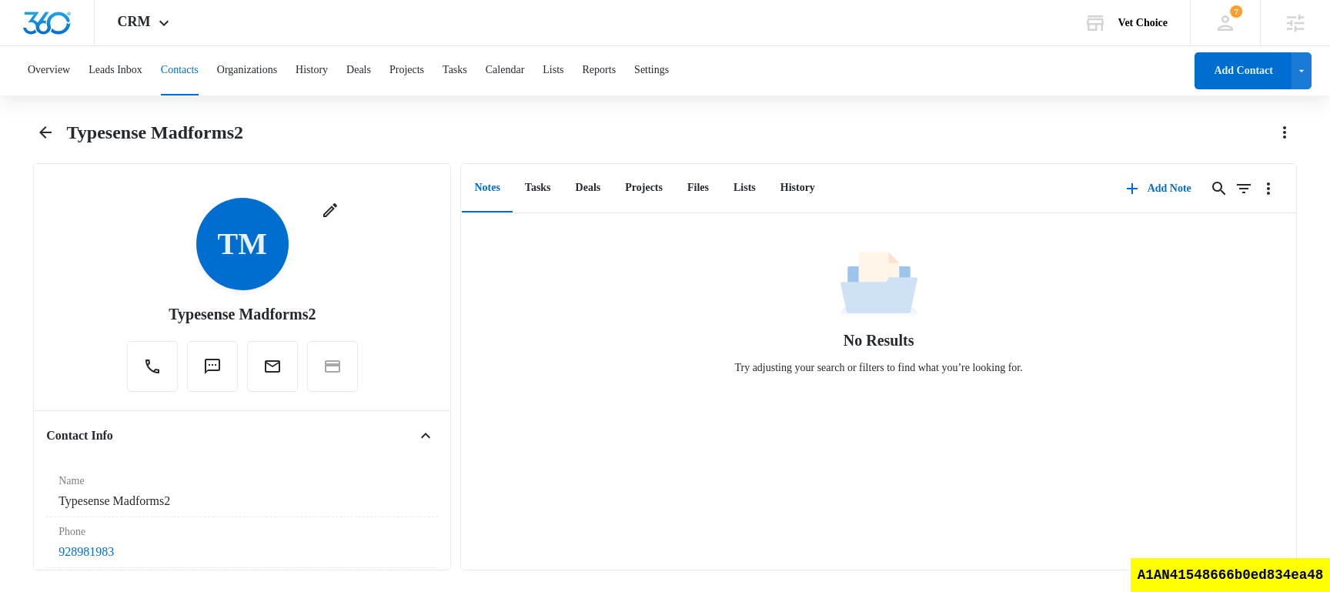
click at [605, 379] on div "No Results Try adjusting your search or filters to find what you’re looking for." at bounding box center [878, 317] width 834 height 141
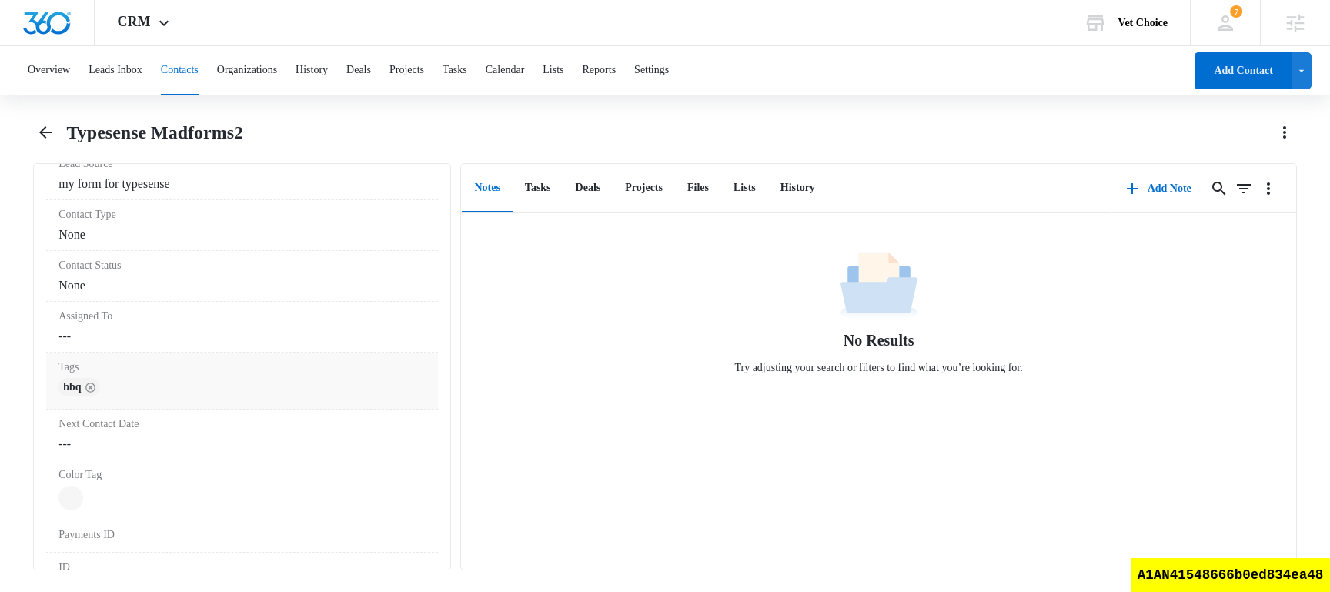
click at [165, 379] on div "bbq" at bounding box center [241, 390] width 367 height 25
click at [172, 398] on div at bounding box center [256, 400] width 282 height 22
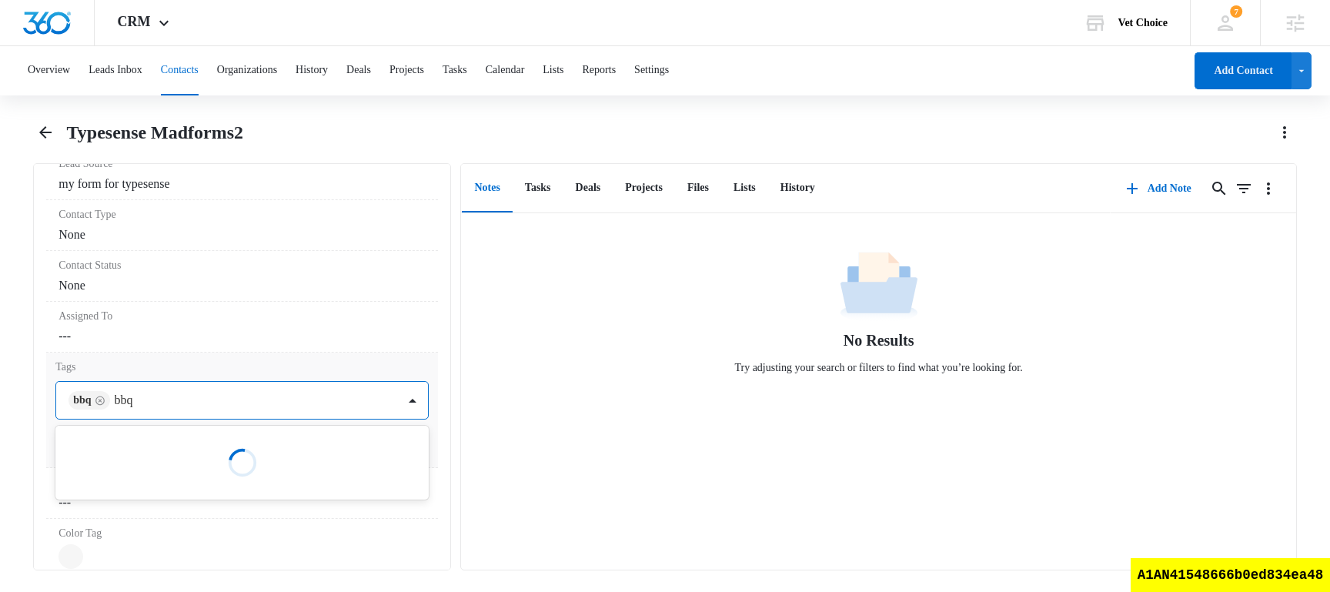
type input "bbq2"
click at [197, 454] on div "bbq2" at bounding box center [240, 455] width 333 height 16
click at [525, 378] on div "No Results Try adjusting your search or filters to find what you’re looking for." at bounding box center [878, 317] width 834 height 141
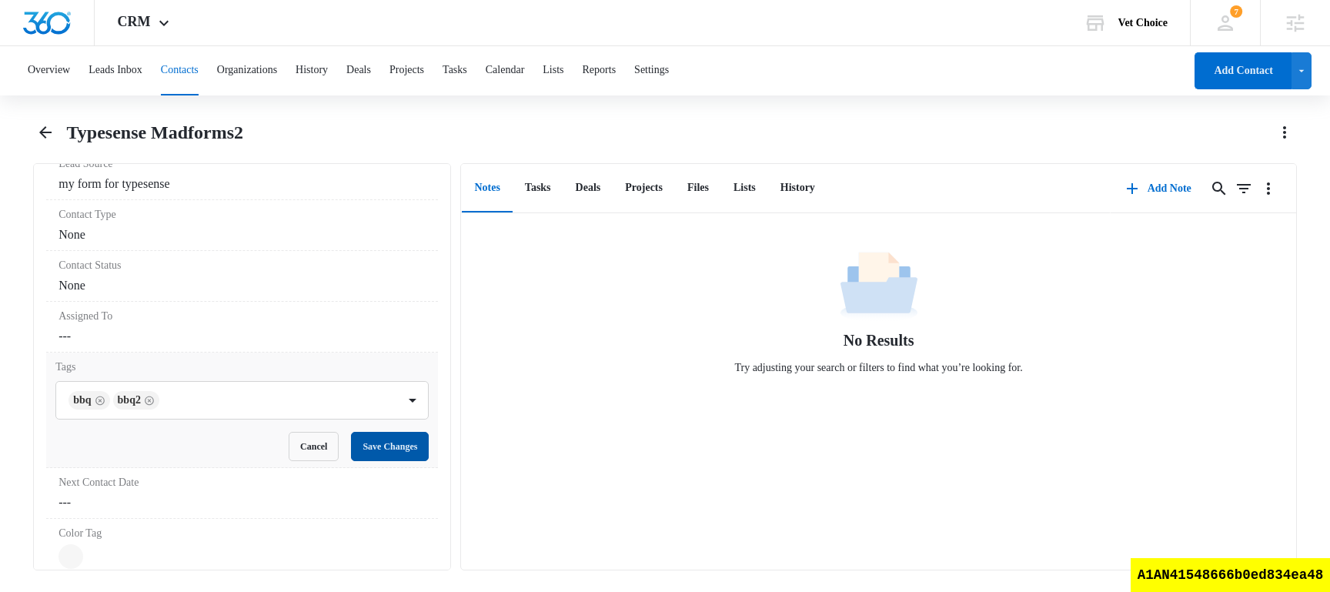
click at [395, 454] on button "Save Changes" at bounding box center [390, 446] width 78 height 29
click at [1249, 577] on div "A1AN41548666b0ed834ea48" at bounding box center [1229, 575] width 199 height 34
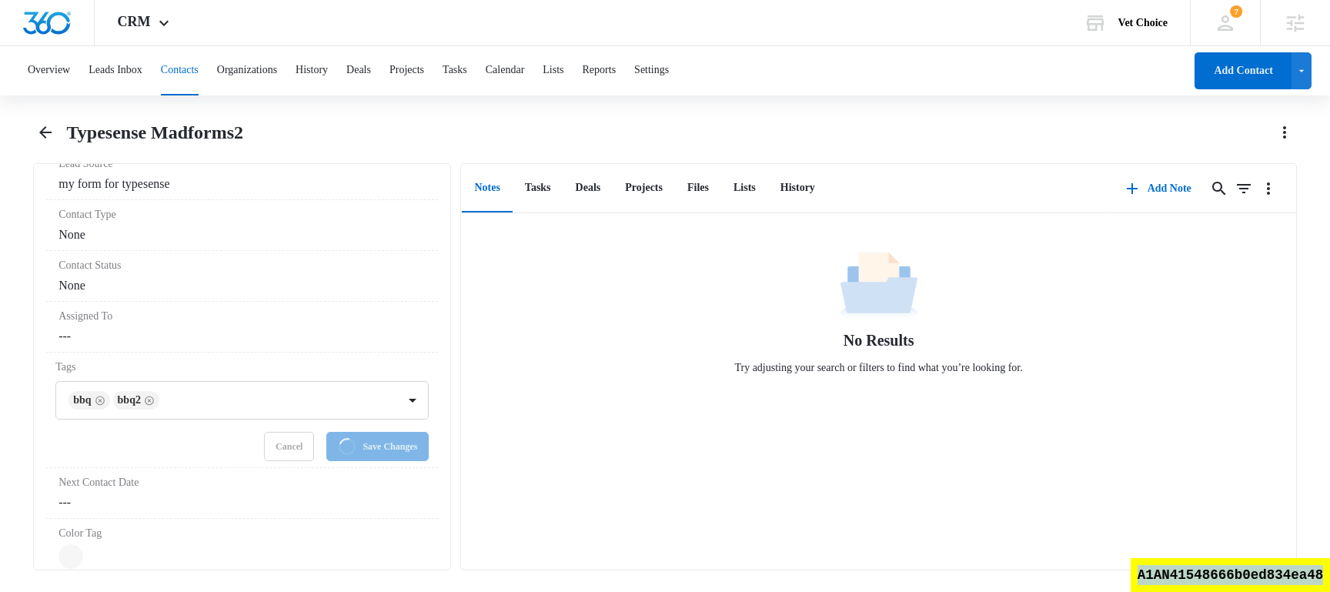
click at [1249, 577] on div "A1AN41548666b0ed834ea48" at bounding box center [1229, 575] width 199 height 34
copy div "A1AN41548666b0ed834ea48"
click at [1246, 581] on div "A1AN41548666b0ed834ea48" at bounding box center [1229, 575] width 199 height 34
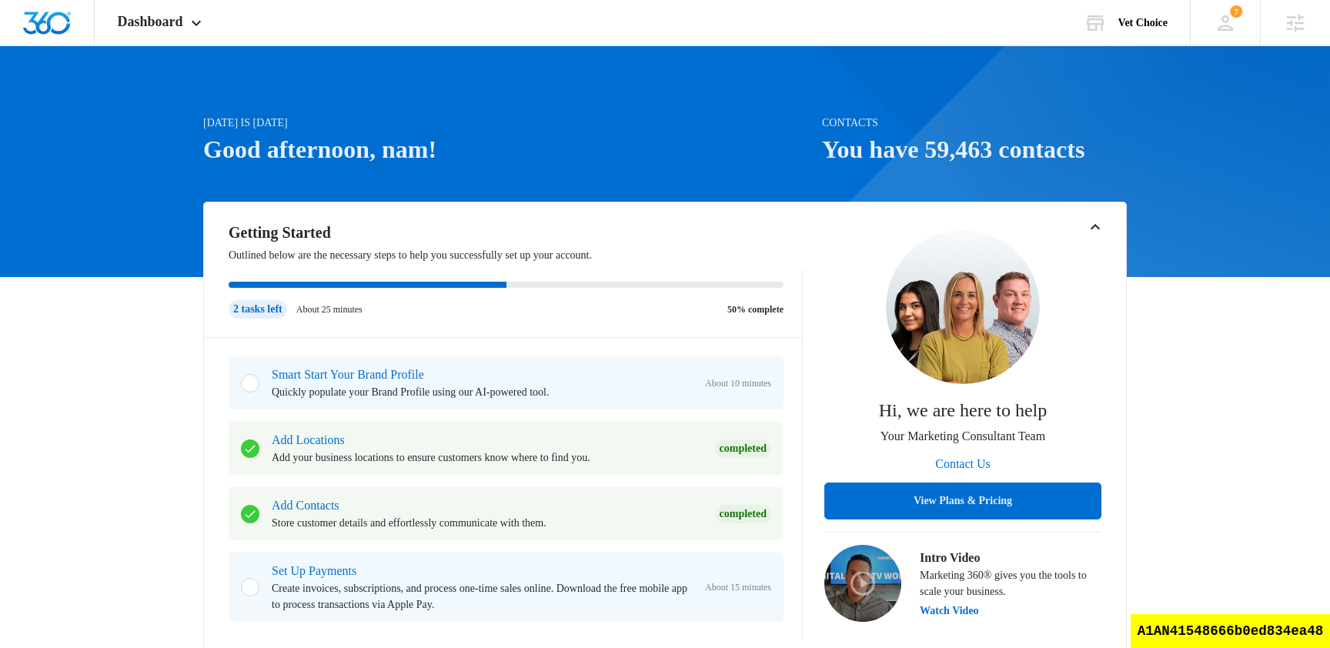
click at [175, 62] on div at bounding box center [665, 161] width 1330 height 231
click at [167, 15] on span "Dashboard" at bounding box center [150, 22] width 65 height 16
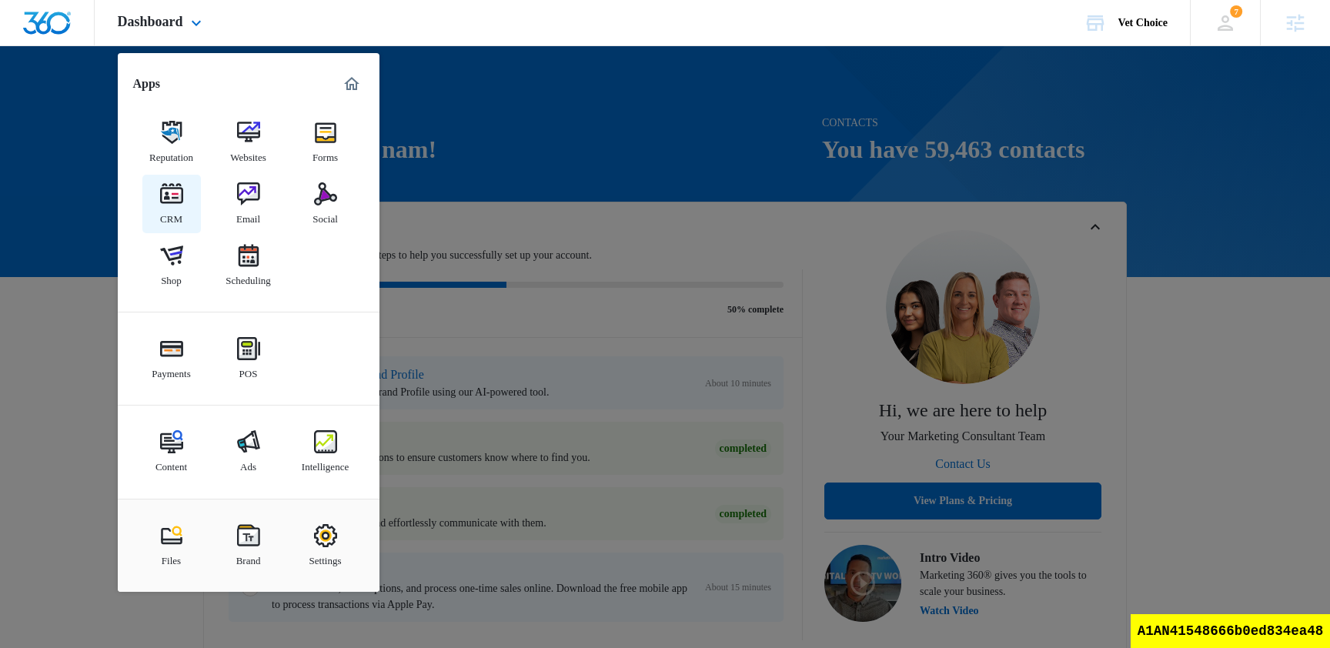
click at [179, 191] on img at bounding box center [171, 193] width 23 height 23
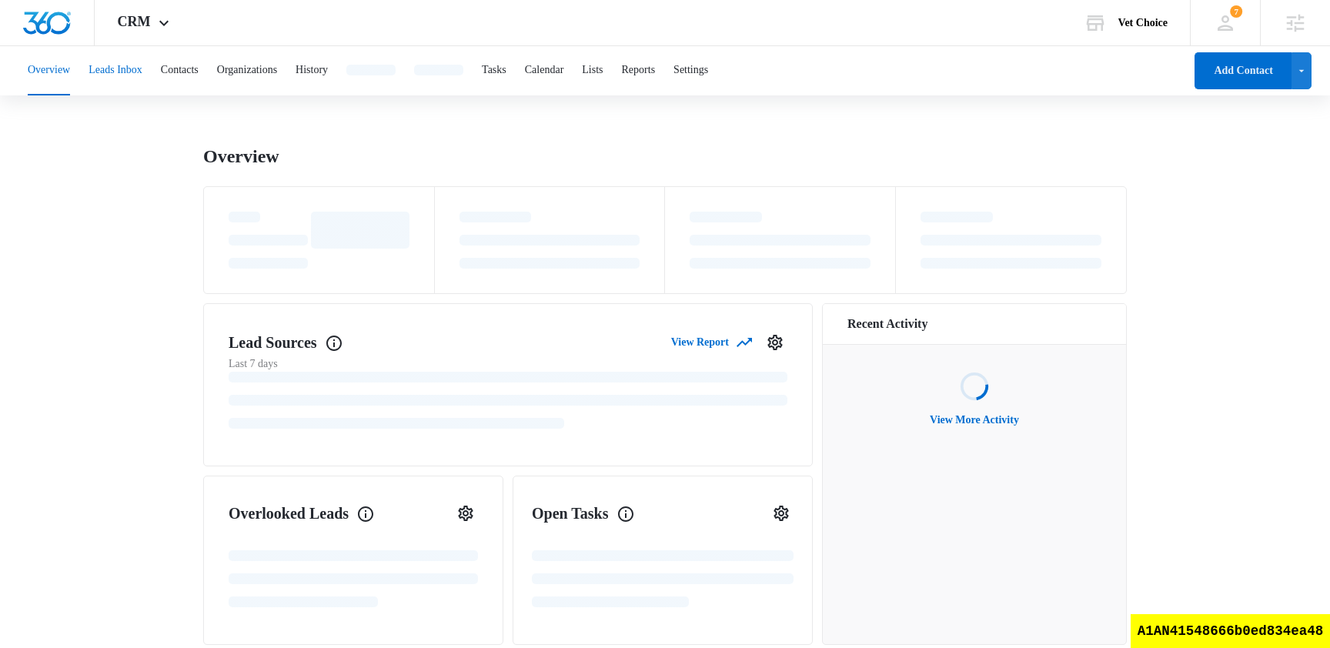
click at [142, 70] on button "Leads Inbox" at bounding box center [115, 70] width 54 height 49
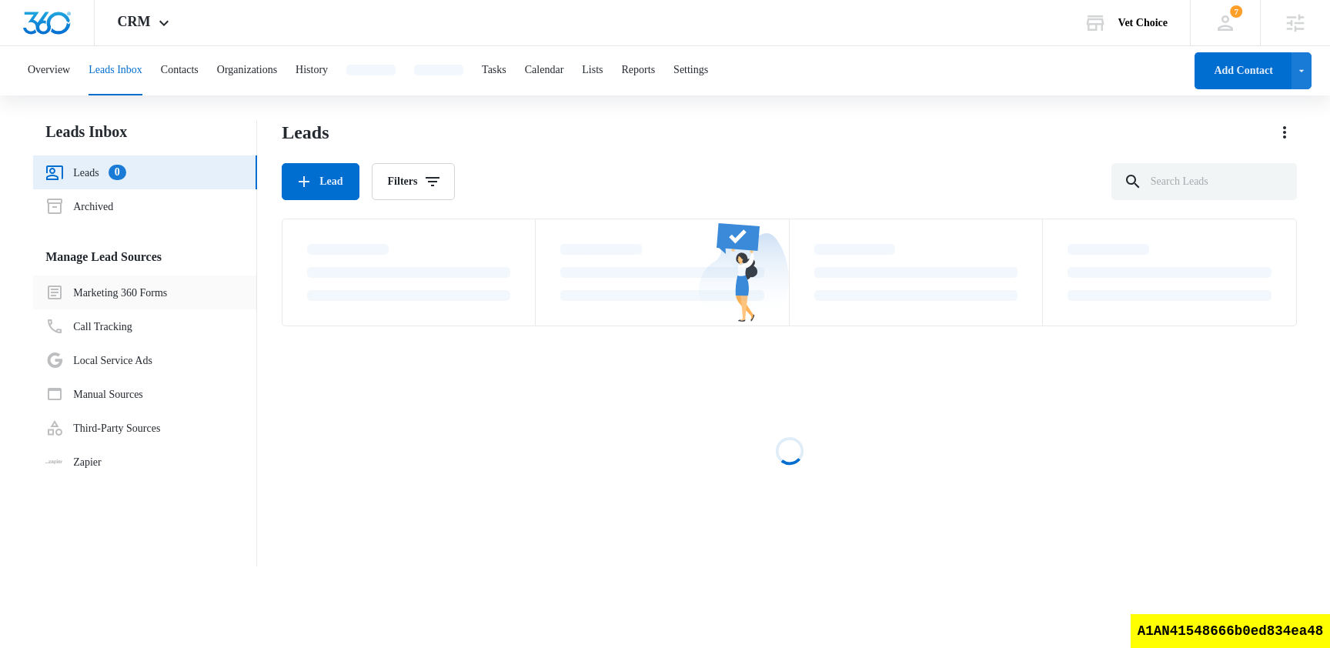
click at [167, 296] on link "Marketing 360 Forms" at bounding box center [106, 292] width 122 height 18
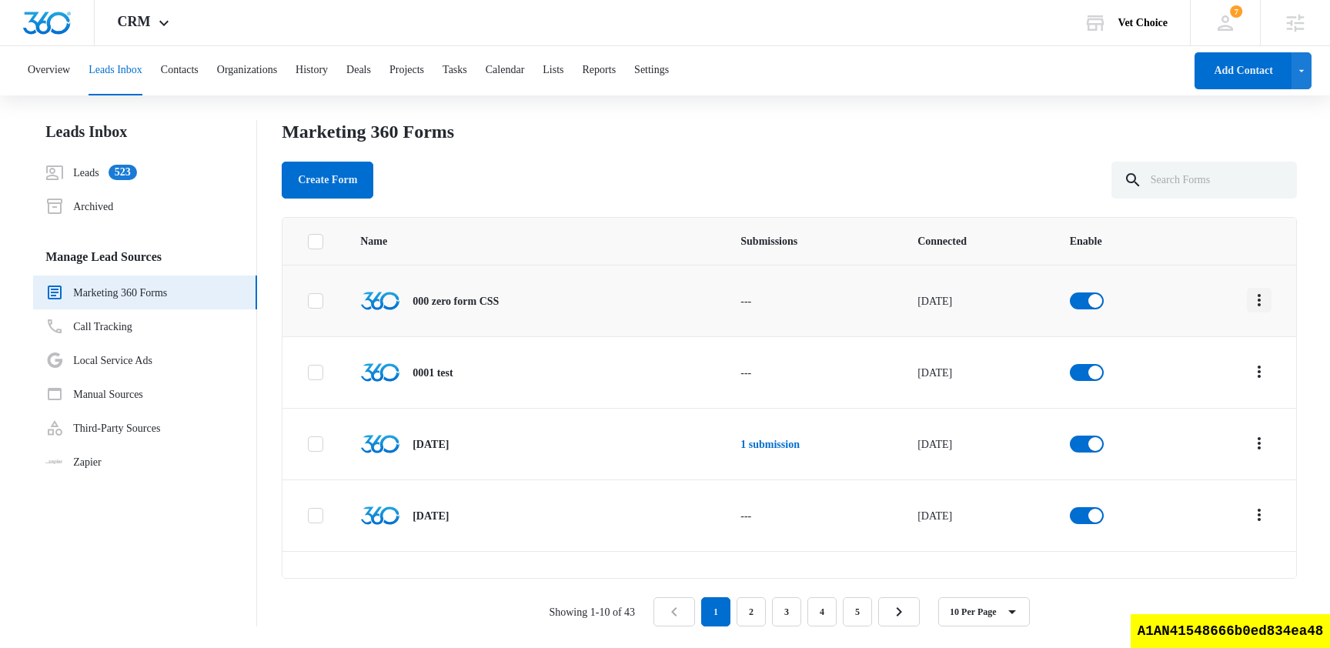
click at [1260, 302] on icon "Overflow Menu" at bounding box center [1259, 300] width 18 height 18
click at [1212, 408] on div "Submission Rules" at bounding box center [1195, 413] width 78 height 11
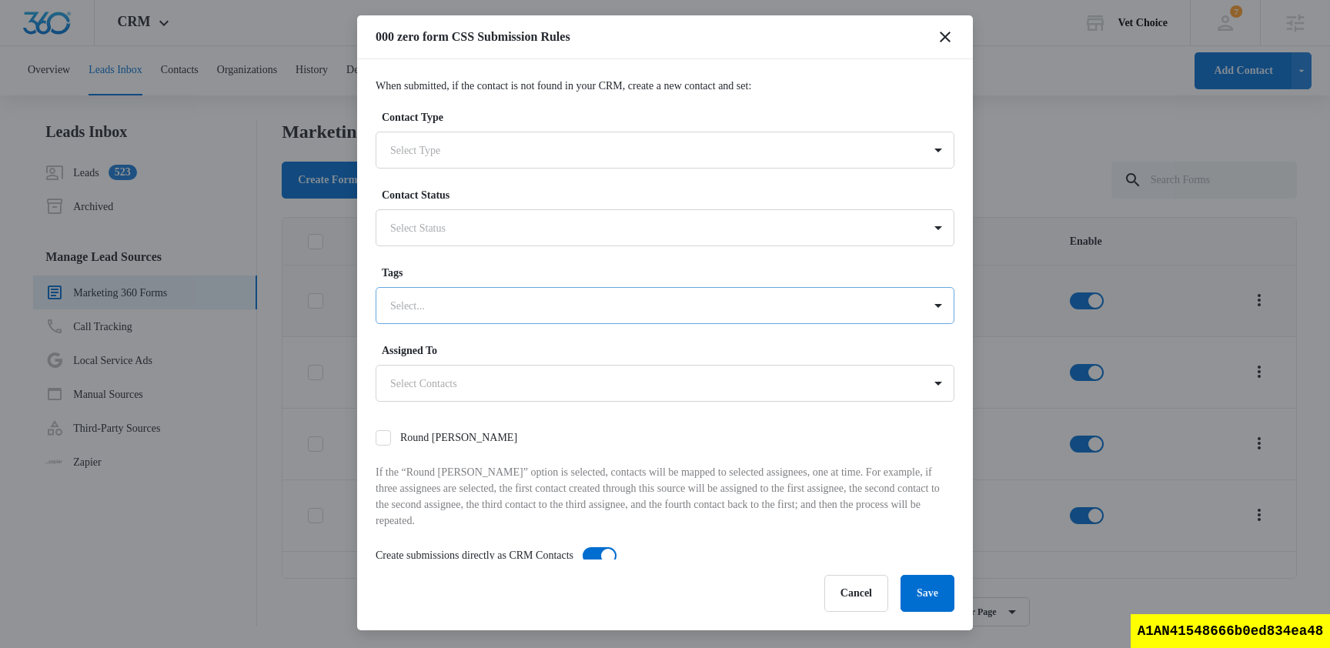
scroll to position [65, 0]
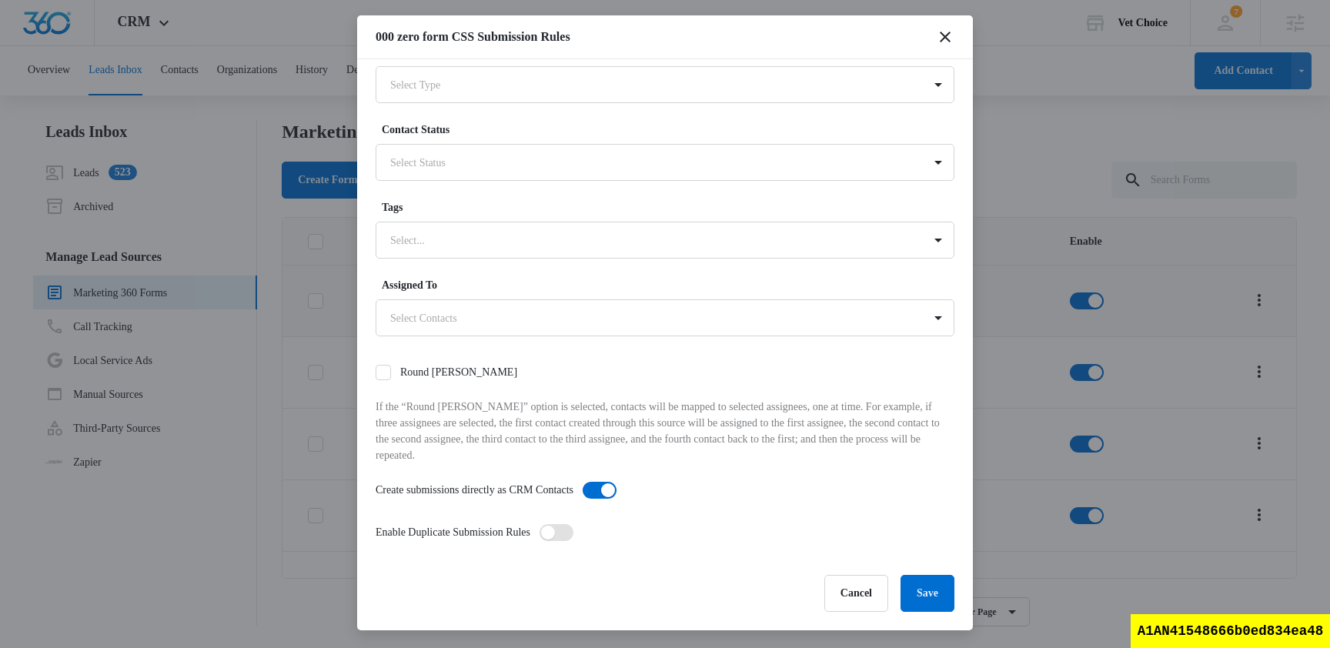
click at [573, 524] on span at bounding box center [556, 532] width 34 height 17
click at [549, 524] on input "checkbox" at bounding box center [544, 528] width 11 height 11
checkbox input "true"
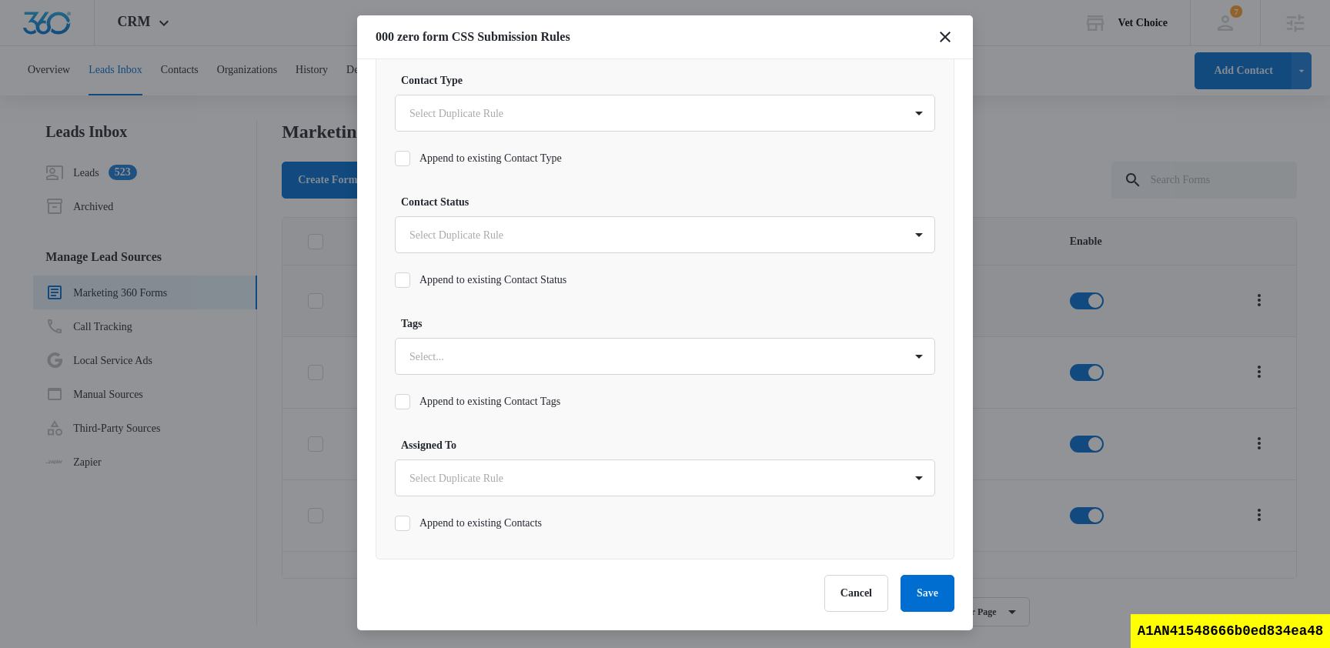
scroll to position [756, 0]
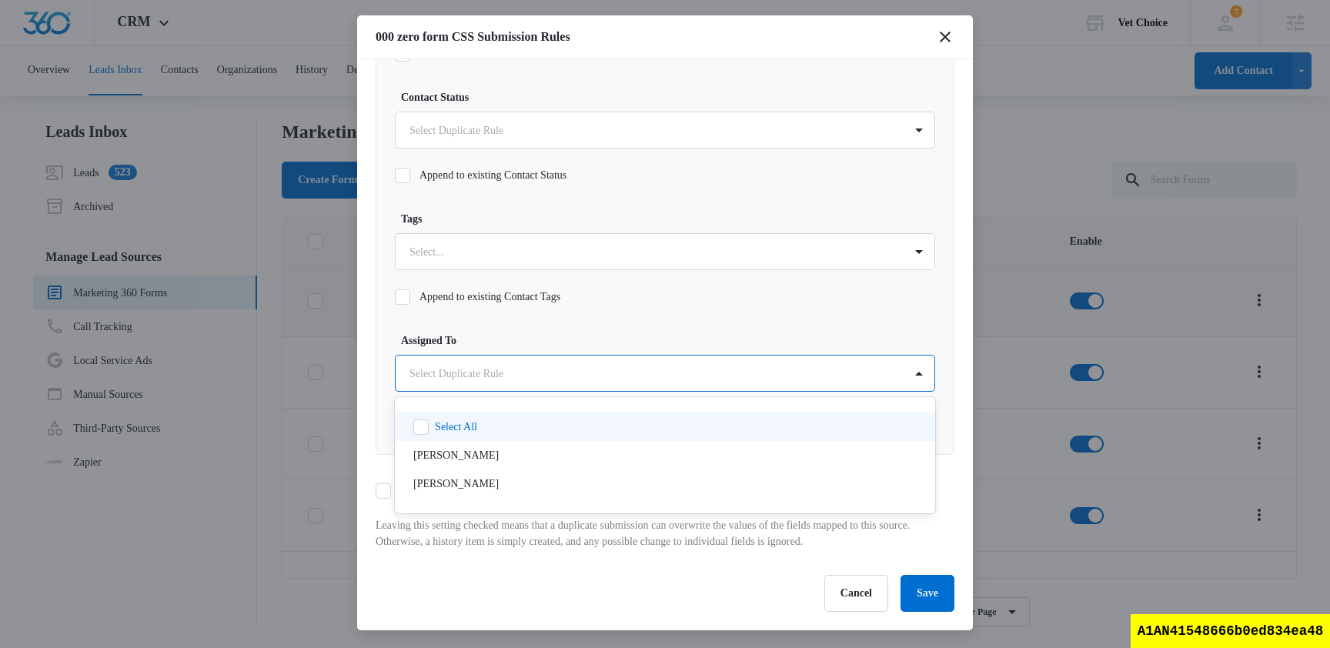
click at [586, 366] on body "CRM Apps Reputation Websites Forms CRM Email Social Shop Scheduling Payments PO…" at bounding box center [665, 322] width 1330 height 645
click at [586, 366] on div at bounding box center [665, 324] width 1330 height 648
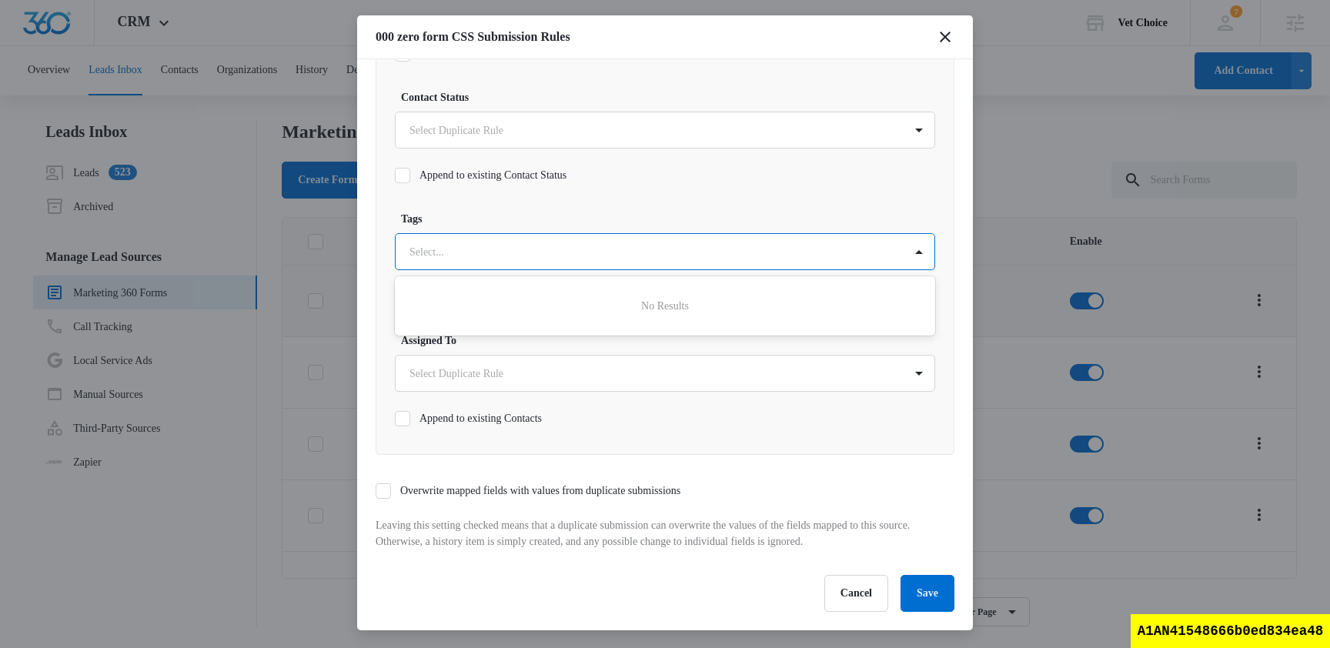
click at [599, 261] on div "Select..." at bounding box center [650, 252] width 508 height 35
click at [635, 140] on body "CRM Apps Reputation Websites Forms CRM Email Social Shop Scheduling Payments PO…" at bounding box center [665, 322] width 1330 height 645
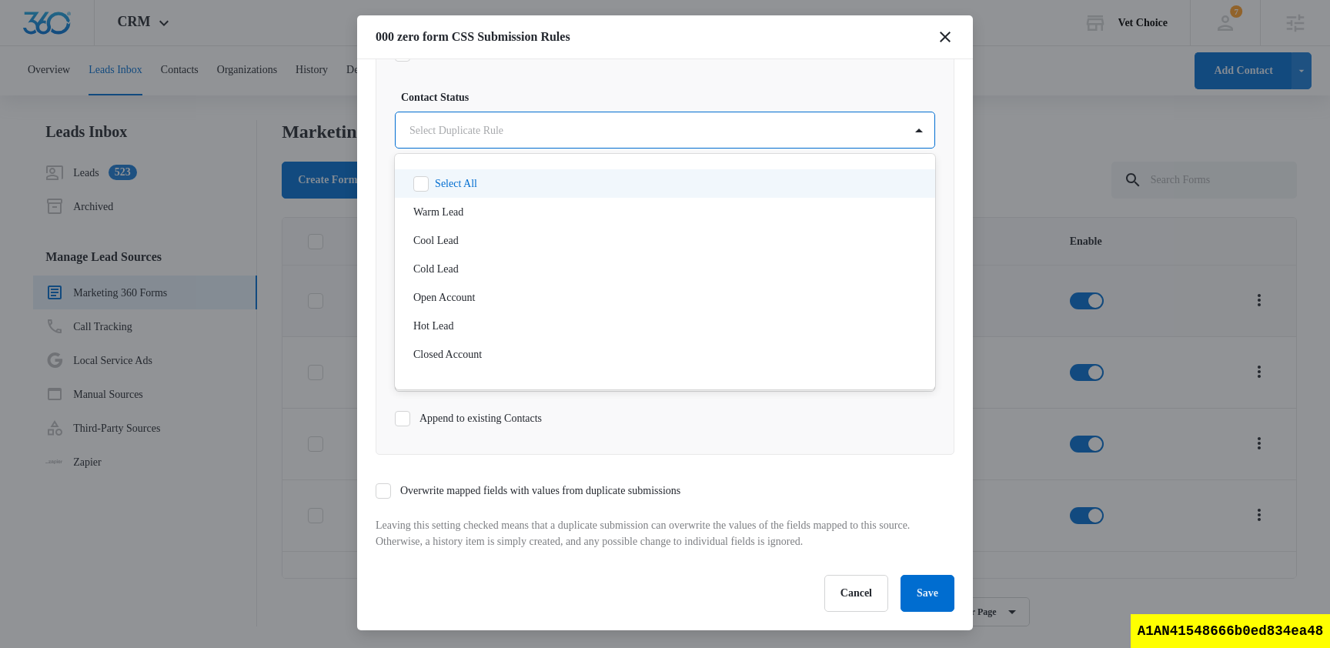
click at [635, 140] on div at bounding box center [665, 324] width 1330 height 648
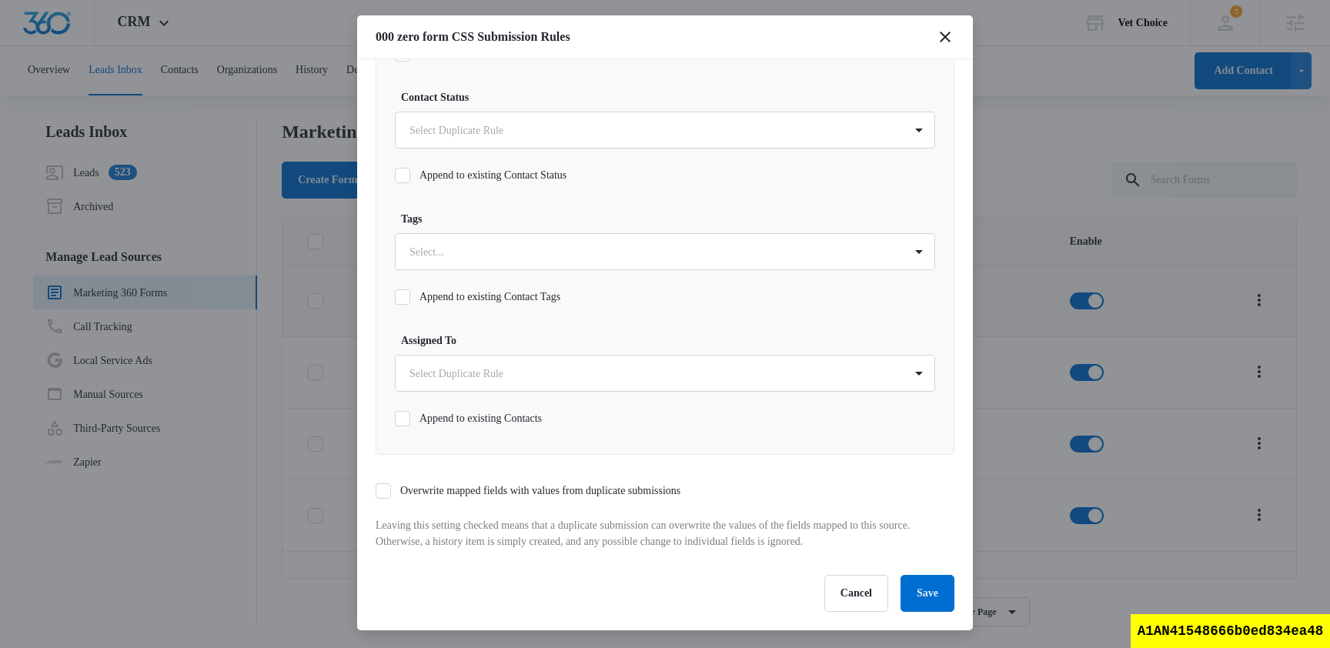
click at [583, 492] on label "Overwrite mapped fields with values from duplicate submissions" at bounding box center [528, 490] width 305 height 16
click at [376, 491] on input "Overwrite mapped fields with values from duplicate submissions" at bounding box center [376, 491] width 0 height 0
click at [583, 492] on label "Overwrite mapped fields with values from duplicate submissions" at bounding box center [528, 490] width 305 height 16
click at [376, 491] on input "Overwrite mapped fields with values from duplicate submissions" at bounding box center [376, 491] width 0 height 0
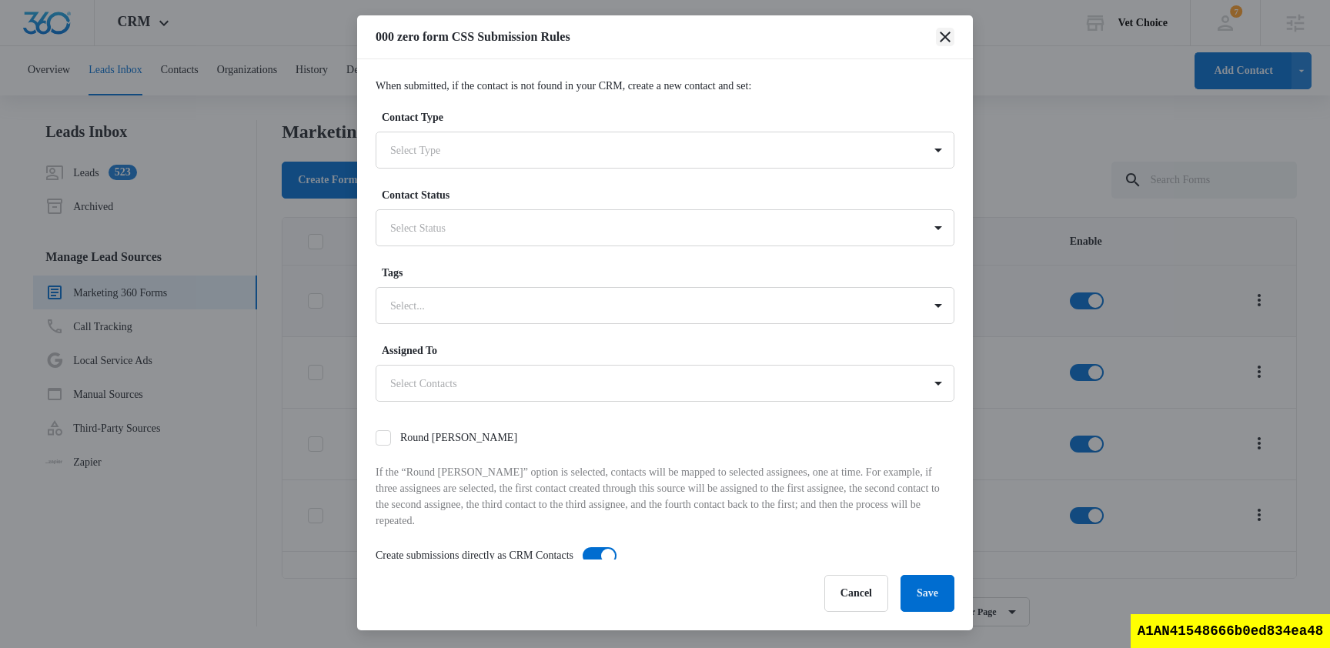
click at [945, 35] on icon "close" at bounding box center [945, 37] width 11 height 11
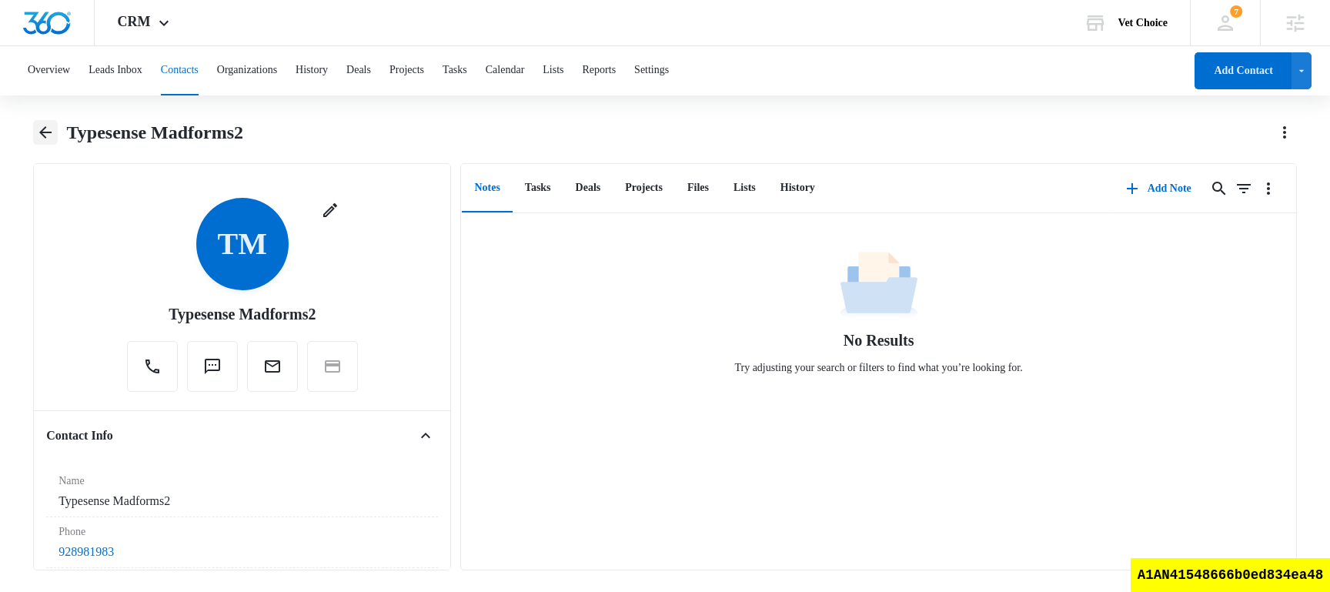
click at [43, 142] on button "Back" at bounding box center [45, 132] width 24 height 25
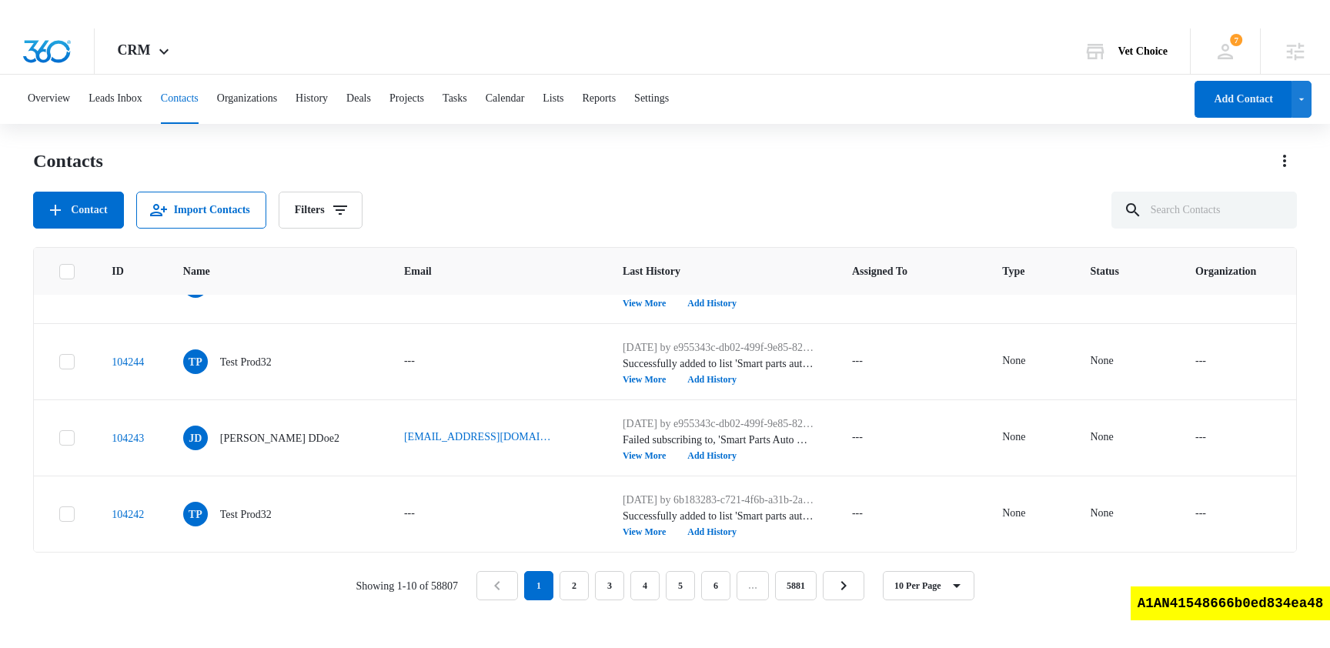
scroll to position [449, 0]
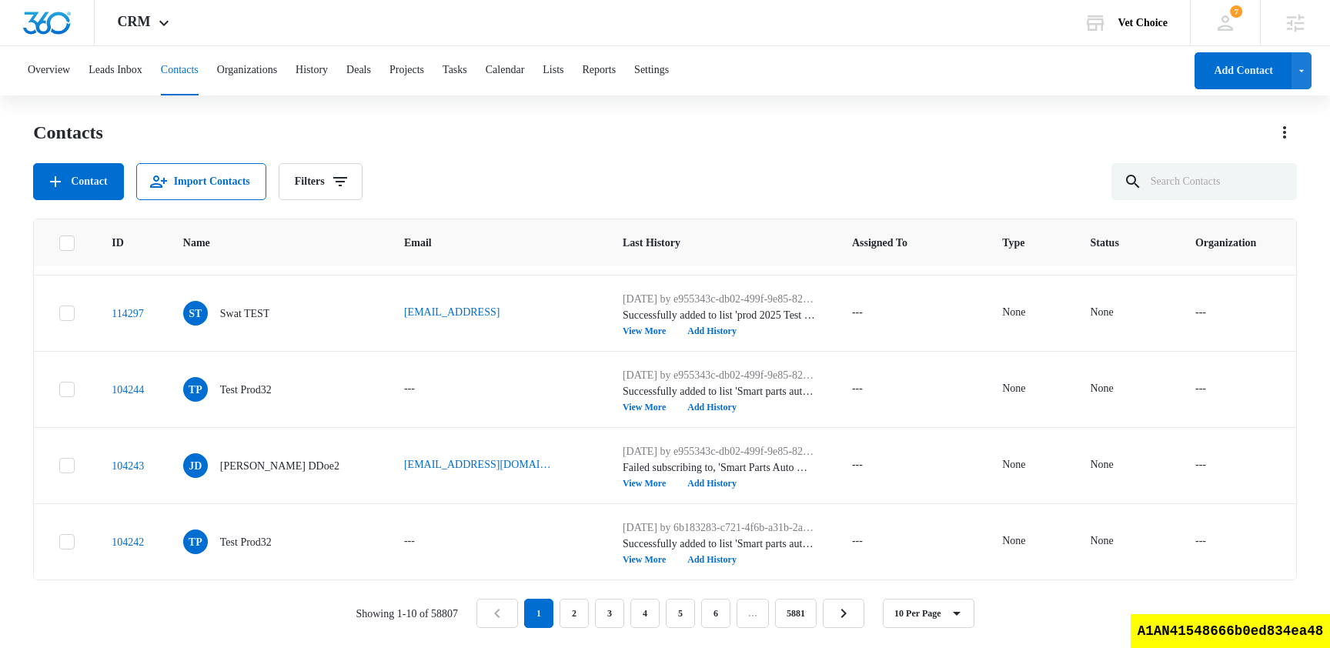
click at [1272, 591] on div "A1AN41548666b0ed834ea48" at bounding box center [1229, 631] width 199 height 34
copy div "A1AN41548666b0ed834ea48"
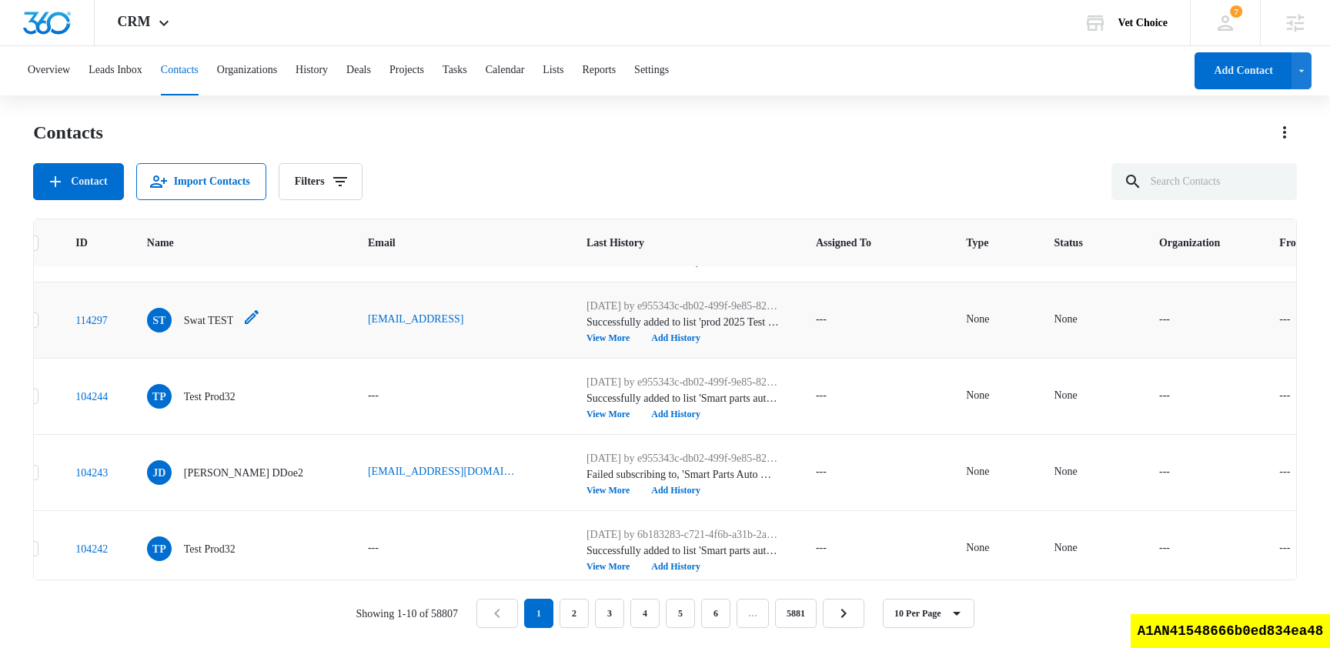
scroll to position [442, 105]
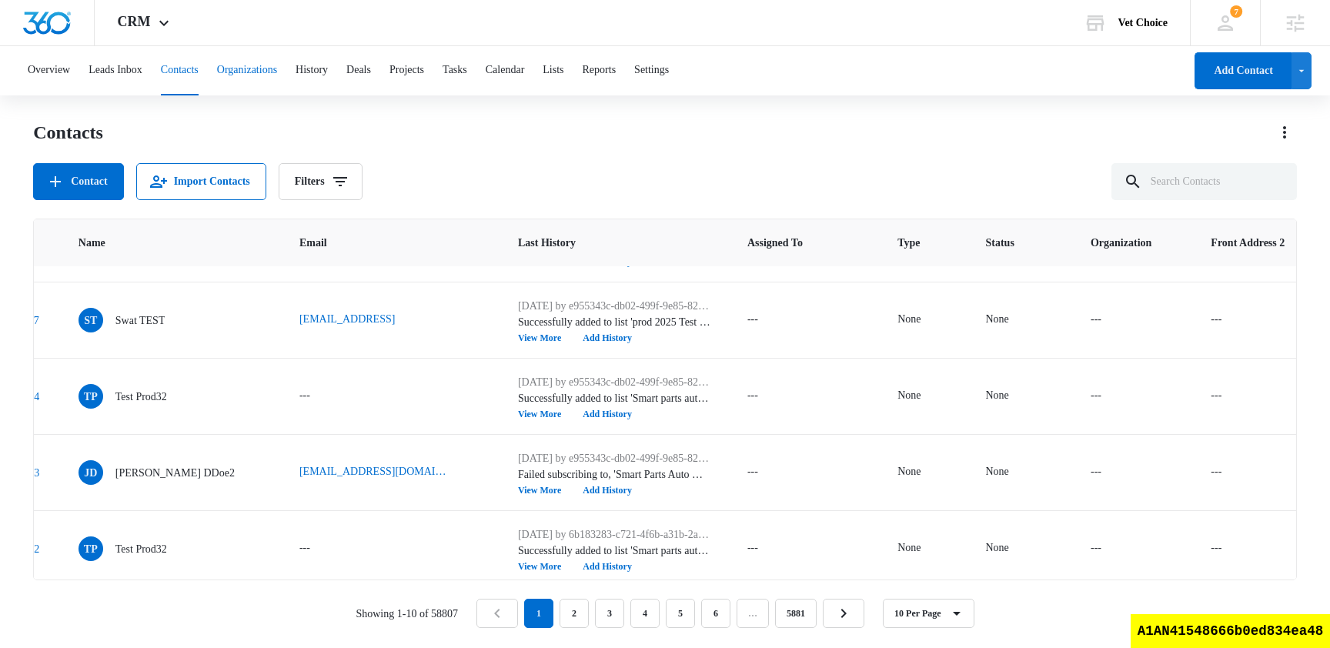
click at [277, 78] on button "Organizations" at bounding box center [247, 70] width 60 height 49
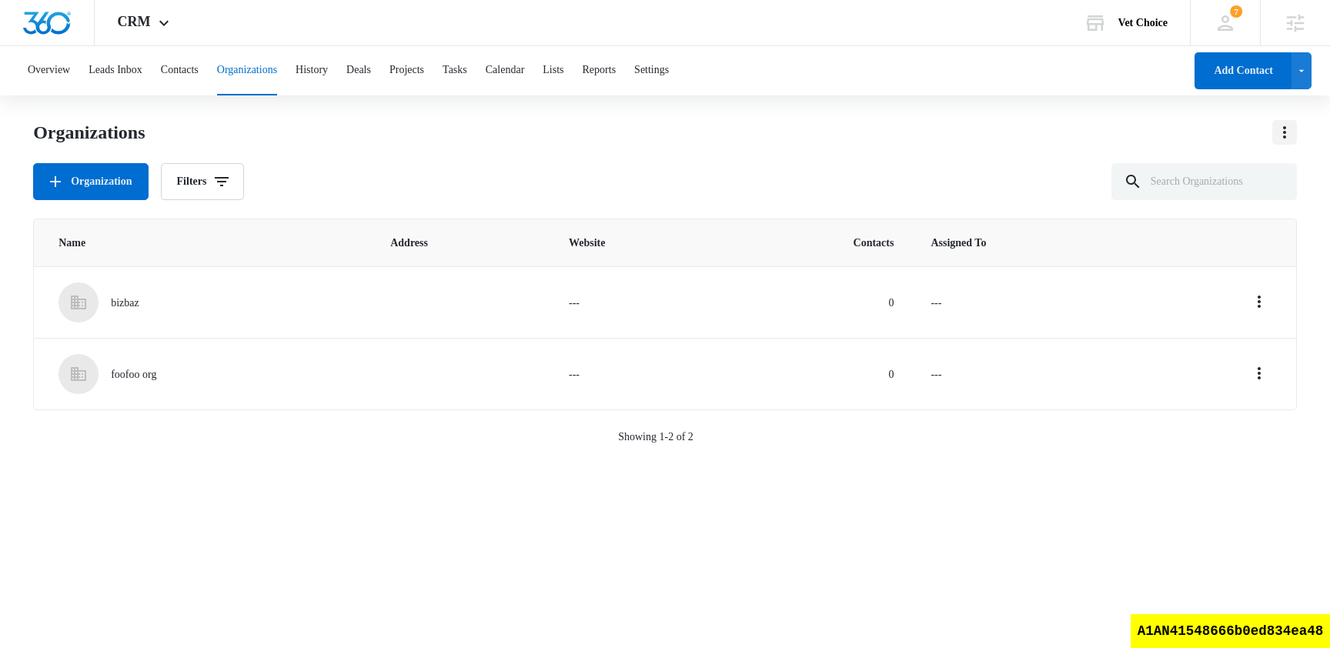
click at [1279, 139] on icon "Actions" at bounding box center [1284, 132] width 18 height 18
click at [335, 162] on div "Organizations Export Organization Filters" at bounding box center [665, 160] width 1264 height 80
click at [276, 82] on button "Organizations" at bounding box center [247, 70] width 60 height 49
click at [207, 182] on button "Filters" at bounding box center [203, 181] width 84 height 37
click at [936, 201] on div "Organizations Organization Filters Name Address Website Contacts Assigned To bi…" at bounding box center [665, 383] width 1264 height 526
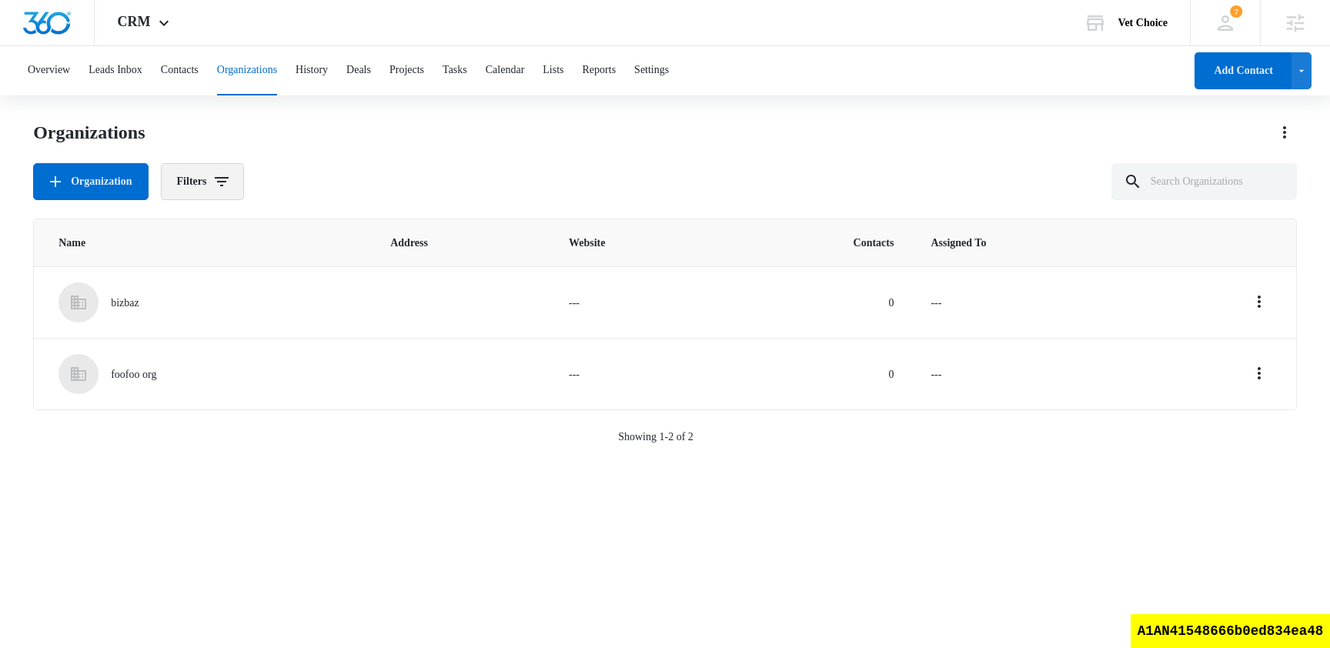
click at [210, 188] on button "Filters" at bounding box center [203, 181] width 84 height 37
click at [328, 78] on button "History" at bounding box center [311, 70] width 32 height 49
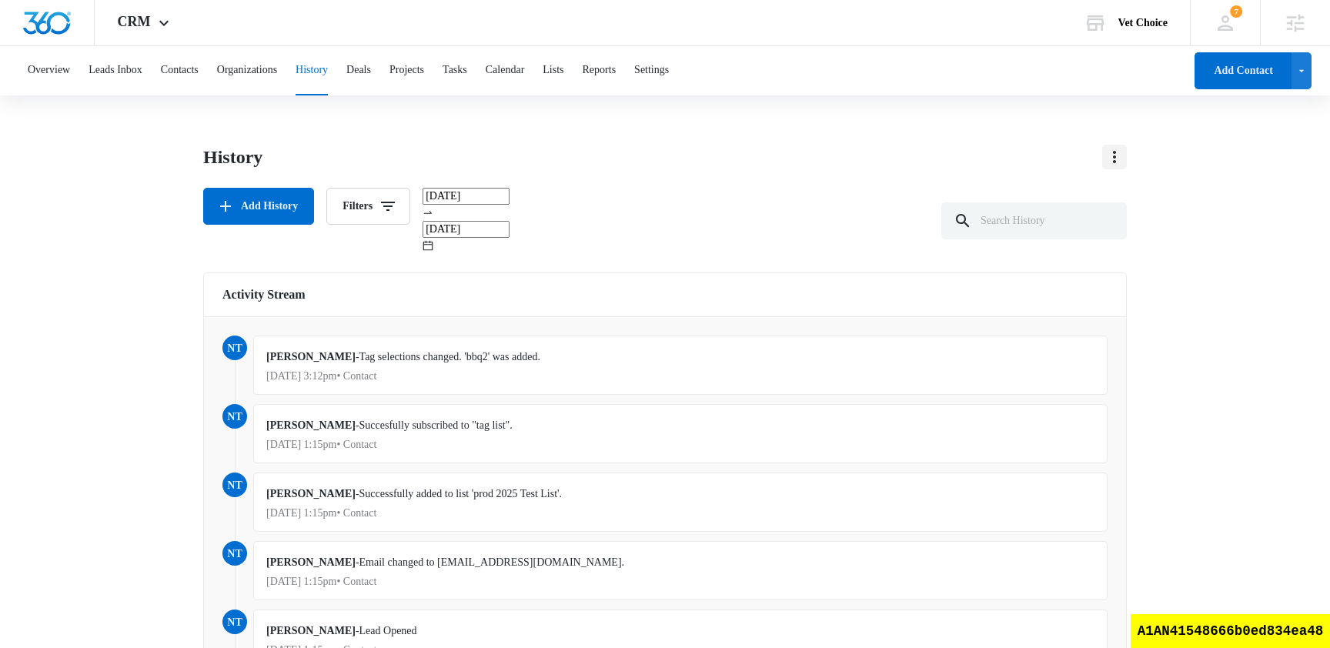
click at [1106, 158] on icon "Actions" at bounding box center [1114, 157] width 18 height 18
click at [332, 336] on div "nam truong - Tag selections changed. 'bbq2' was added. Aug 14, 2025 at 3:12pm •…" at bounding box center [680, 365] width 854 height 59
click at [279, 199] on button "Add History" at bounding box center [258, 206] width 111 height 37
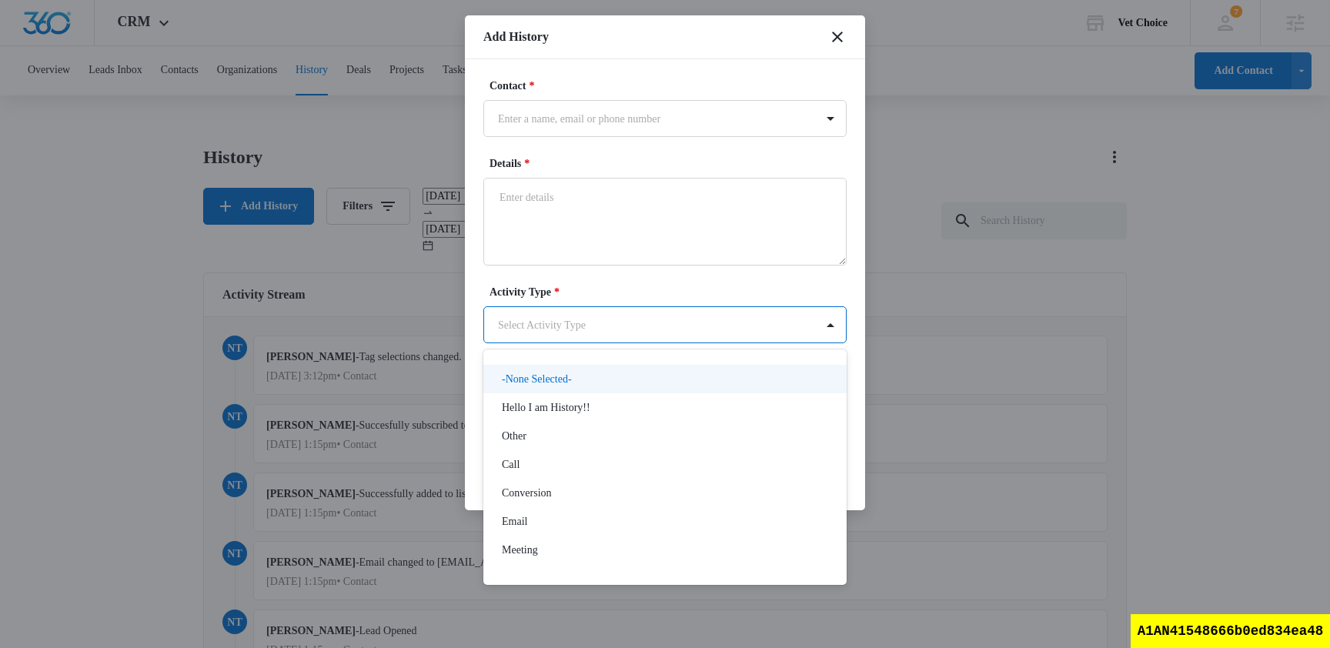
click at [616, 289] on div at bounding box center [665, 324] width 1330 height 648
click at [642, 163] on div at bounding box center [665, 324] width 1330 height 648
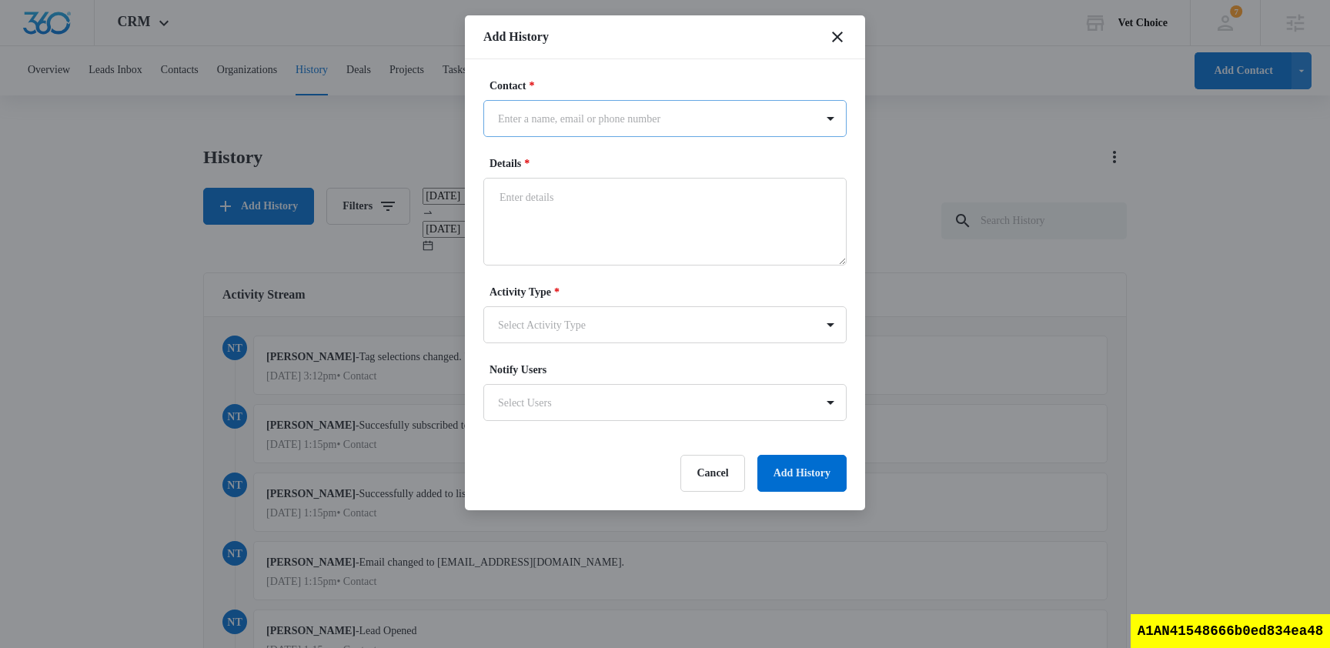
click at [651, 131] on div "Enter a name, email or phone number" at bounding box center [649, 119] width 331 height 35
click at [646, 86] on label "Contact *" at bounding box center [670, 86] width 363 height 16
click at [836, 39] on icon "close" at bounding box center [837, 37] width 18 height 18
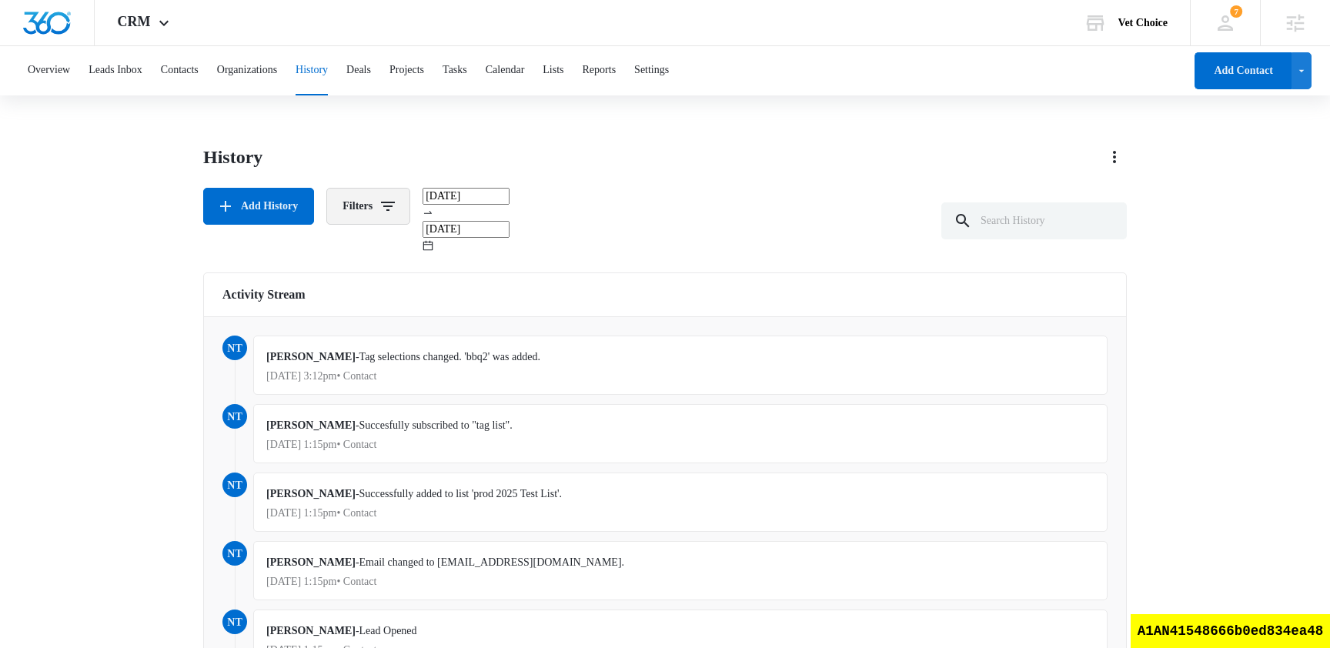
click at [404, 214] on button "Filters" at bounding box center [368, 206] width 84 height 37
click at [669, 175] on div "History Add History Filters 07/15/2025 08/14/2025" at bounding box center [664, 199] width 923 height 109
click at [388, 198] on icon "button" at bounding box center [388, 206] width 18 height 18
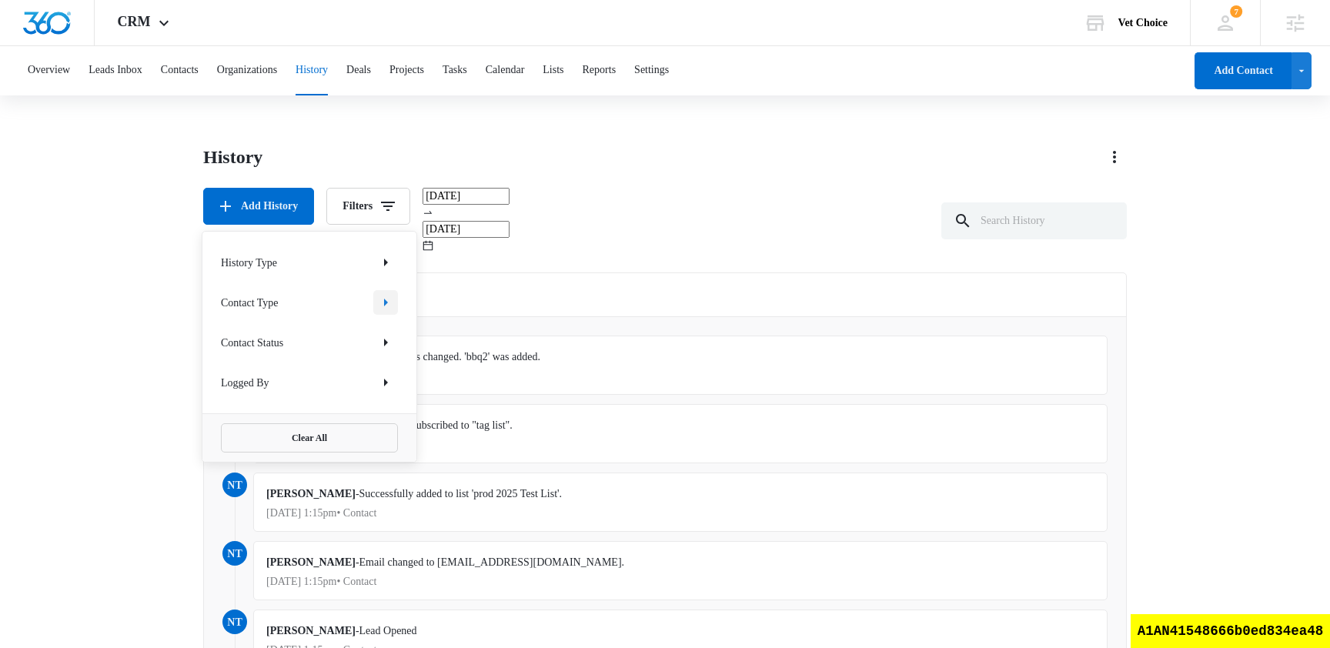
click at [382, 307] on icon "Show Contact Type filters" at bounding box center [385, 302] width 18 height 18
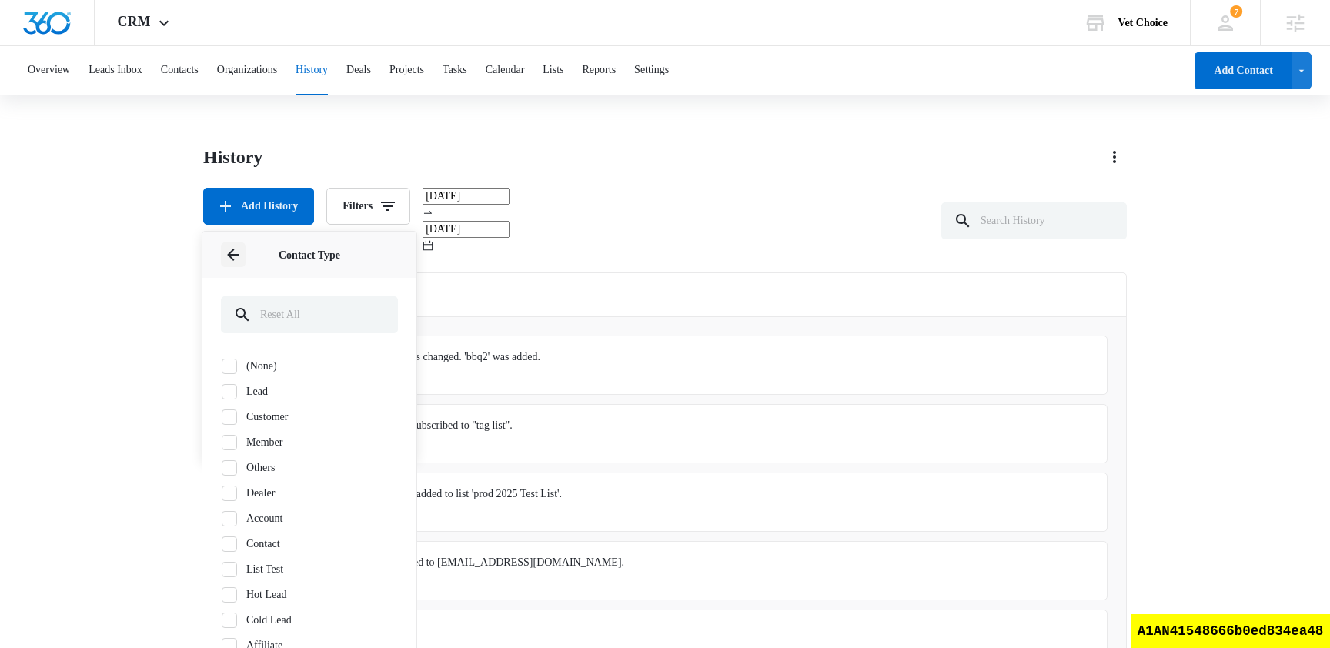
click at [230, 249] on icon "Back" at bounding box center [233, 254] width 18 height 18
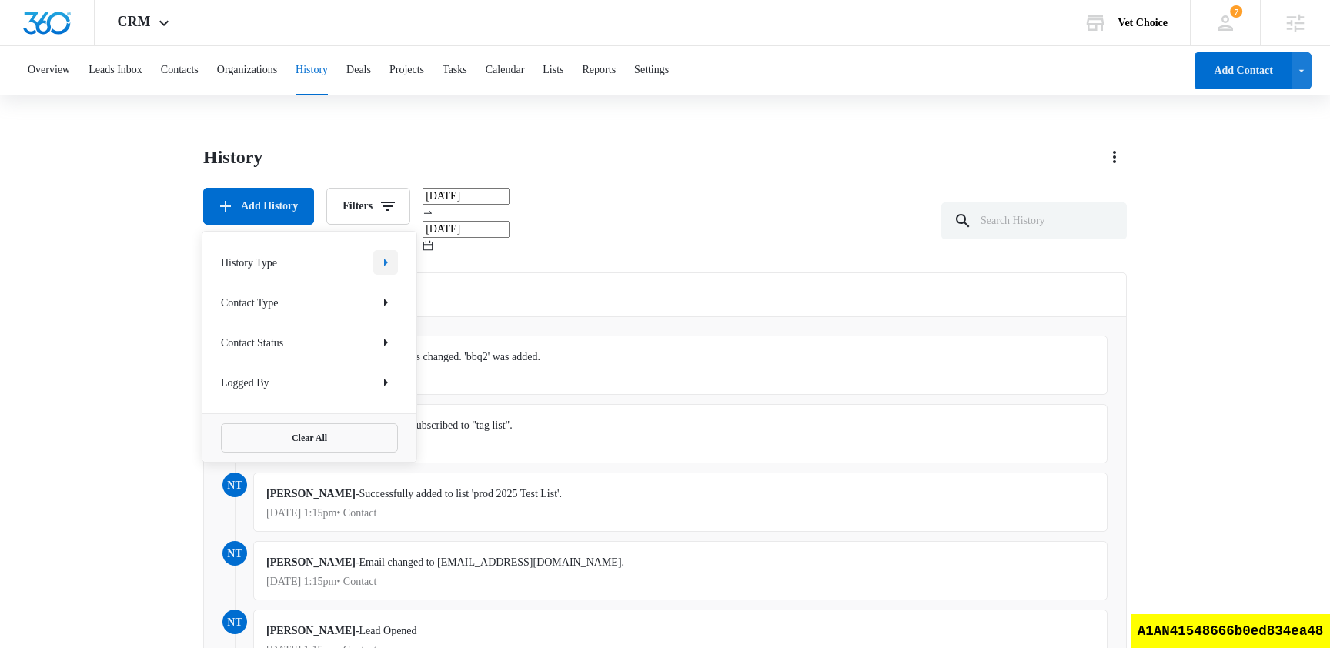
click at [380, 269] on icon "Show History Type filters" at bounding box center [385, 262] width 18 height 18
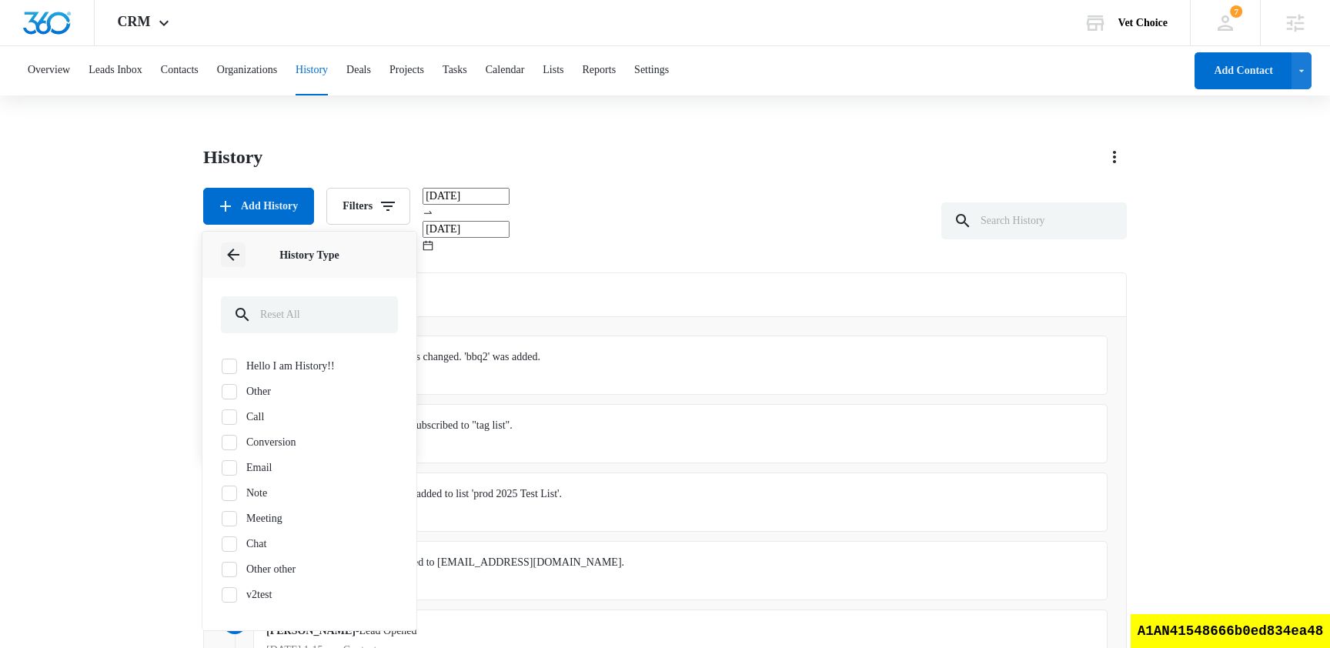
click at [231, 258] on icon "Back" at bounding box center [233, 255] width 12 height 12
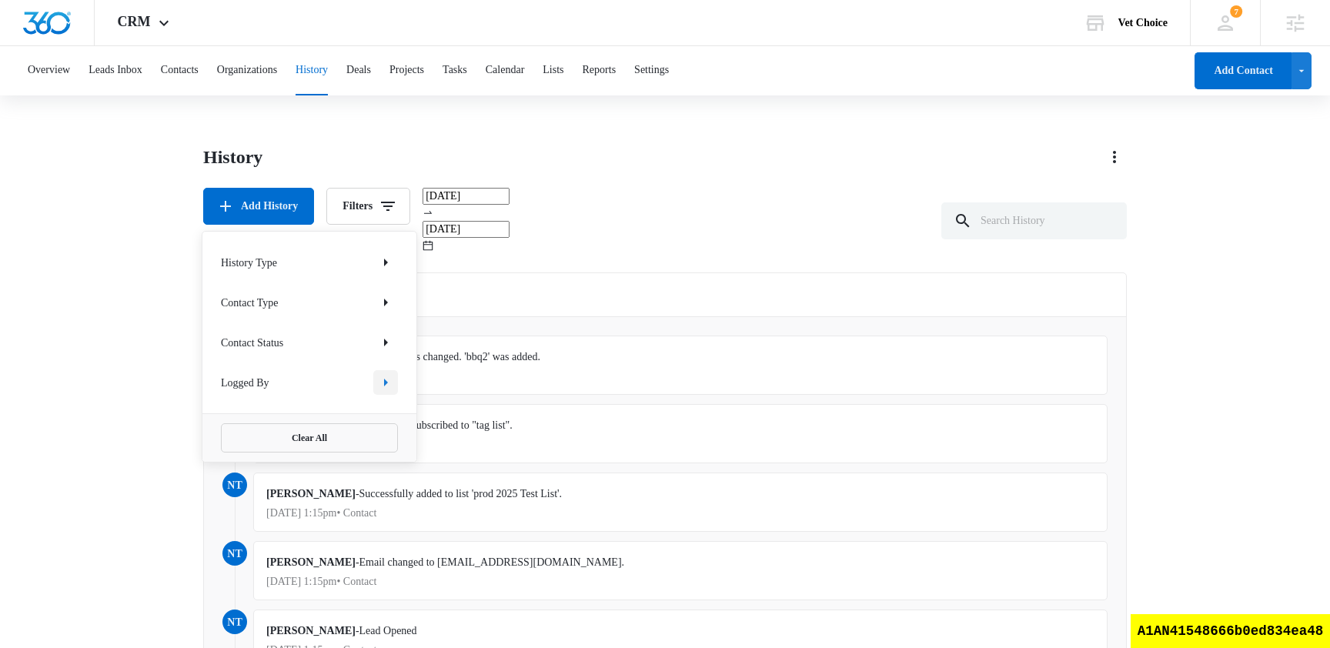
click at [395, 388] on button "Show Logged By filters" at bounding box center [385, 382] width 25 height 25
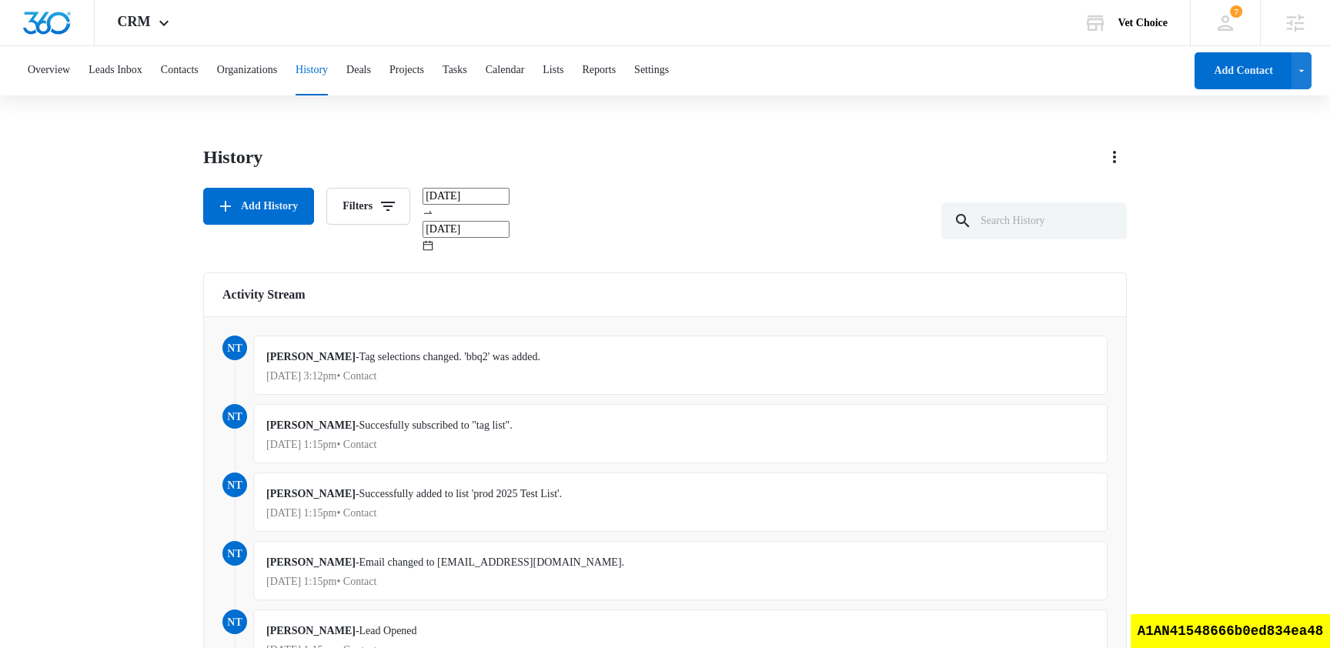
click at [705, 182] on div "History Add History Filters 07/15/2025 08/14/2025" at bounding box center [664, 199] width 923 height 109
click at [371, 214] on button "Filters" at bounding box center [368, 206] width 84 height 37
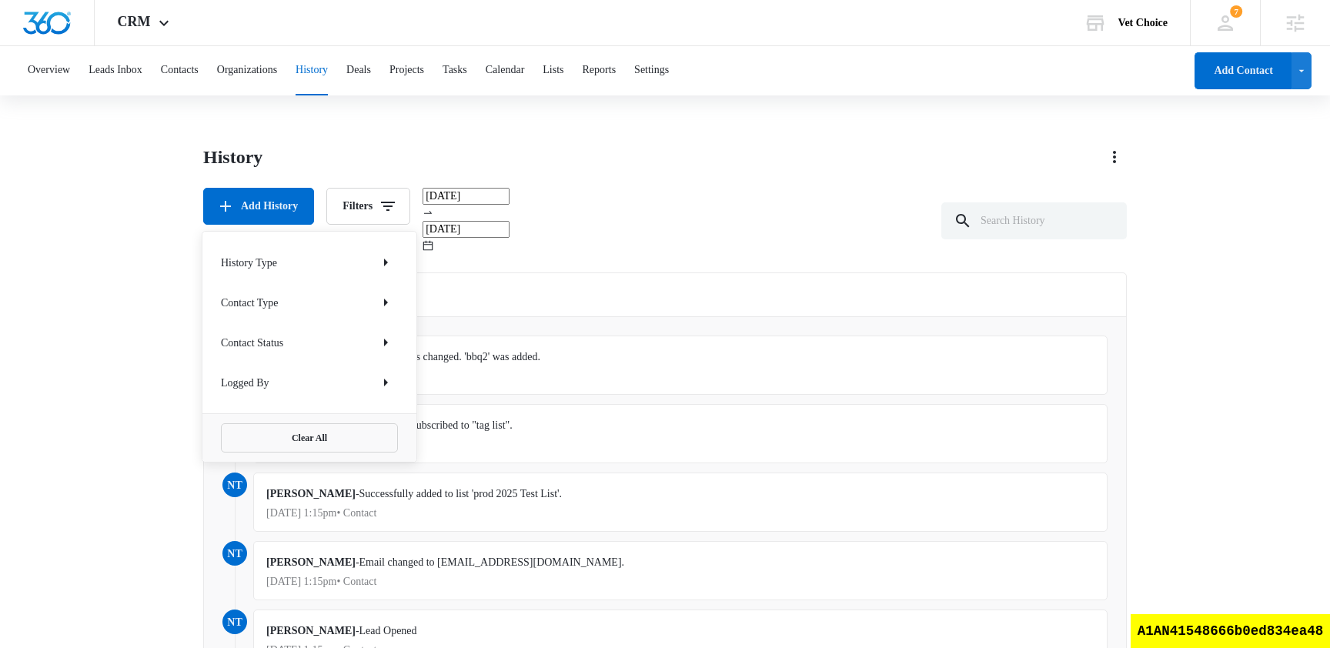
click at [481, 174] on div "History Add History Filters History Type Contact Type Contact Status Logged By …" at bounding box center [664, 199] width 923 height 109
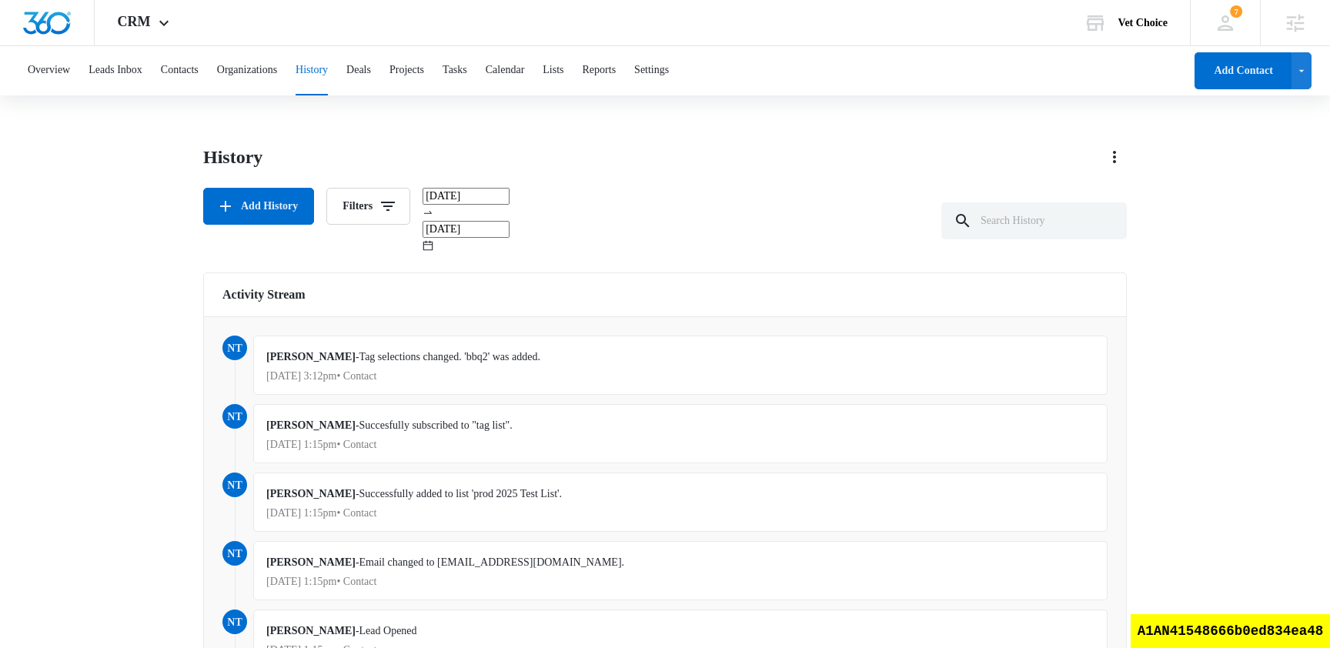
click at [304, 351] on span "[PERSON_NAME]" at bounding box center [310, 357] width 89 height 12
click at [397, 207] on icon "button" at bounding box center [388, 206] width 18 height 18
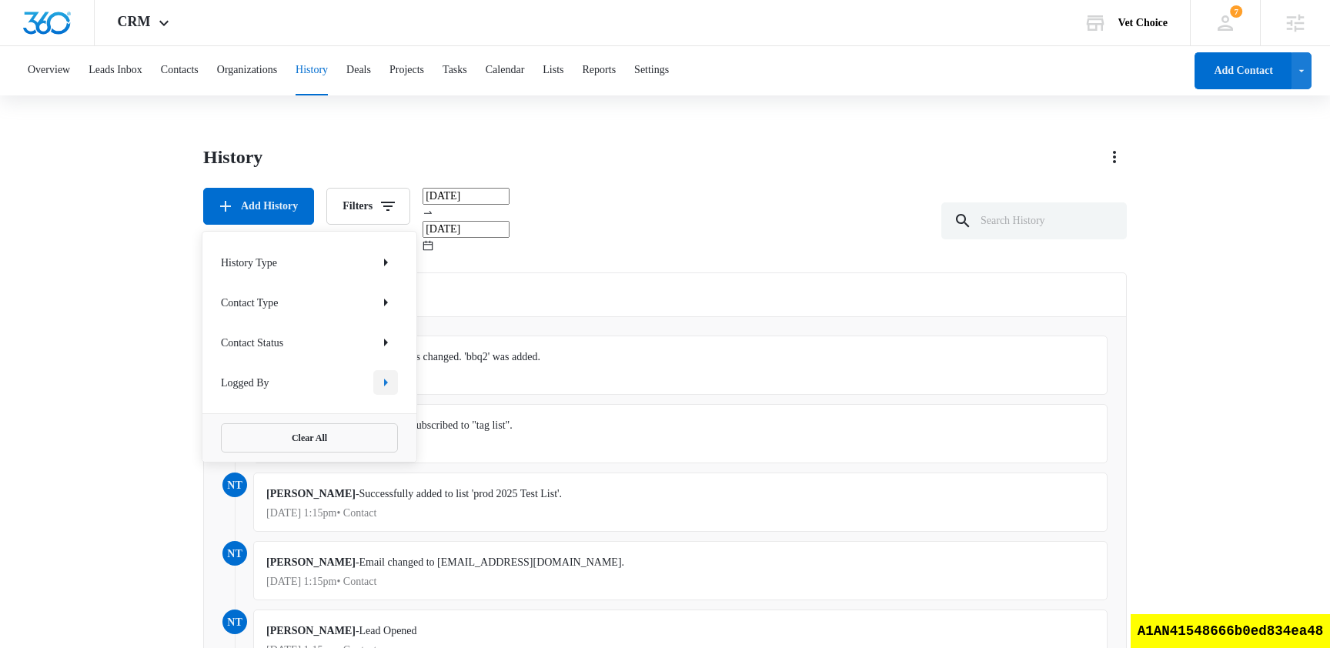
click at [389, 379] on icon "Show Logged By filters" at bounding box center [385, 382] width 18 height 18
click at [230, 269] on div "Logged By" at bounding box center [309, 255] width 214 height 46
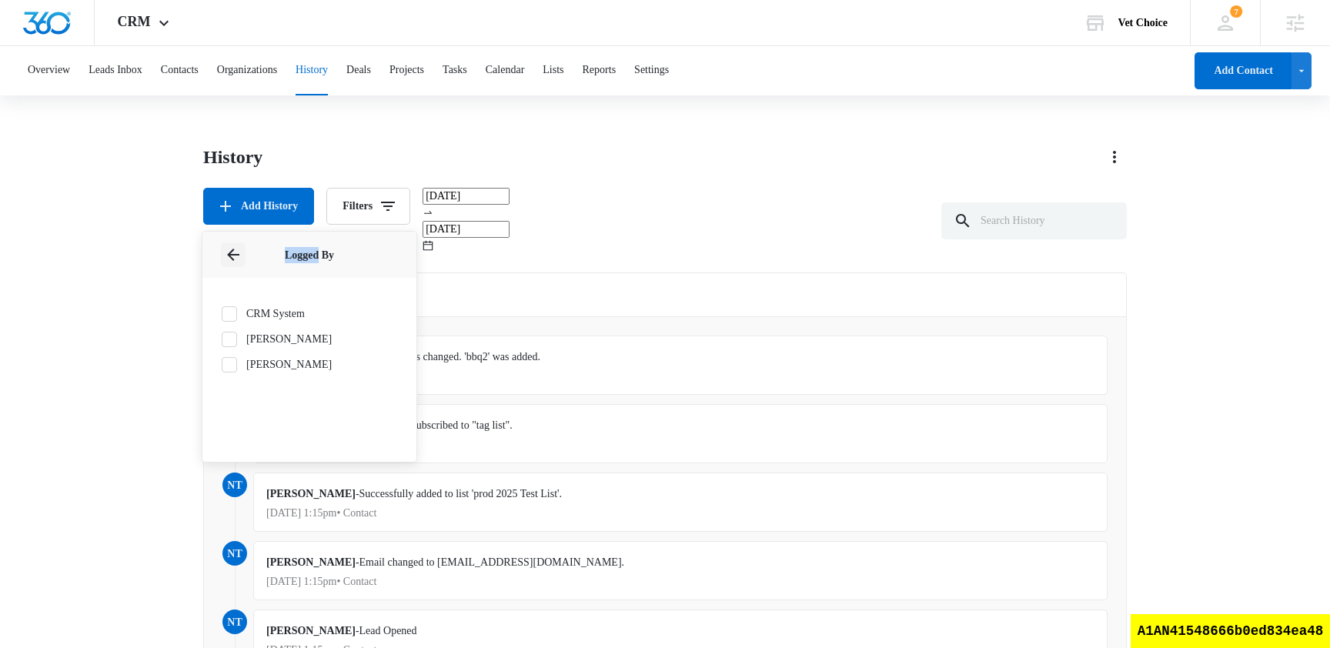
click at [233, 263] on icon "Back" at bounding box center [233, 254] width 18 height 18
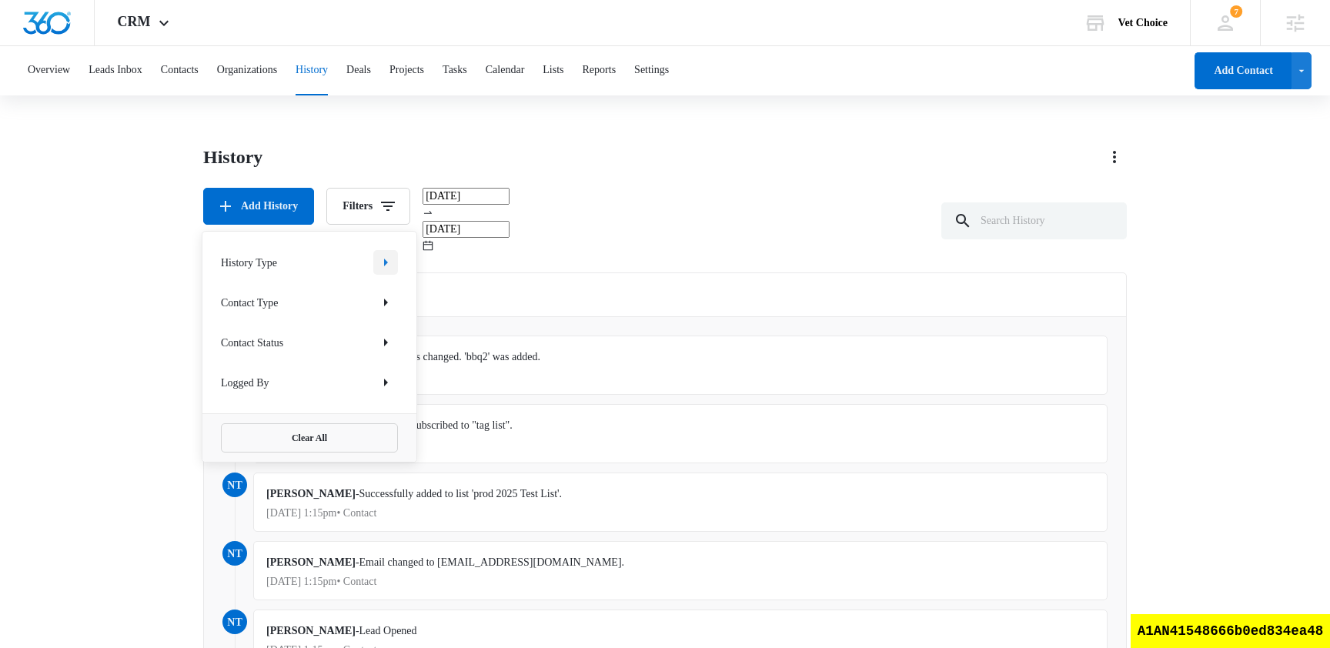
click at [391, 258] on icon "Show History Type filters" at bounding box center [385, 262] width 18 height 18
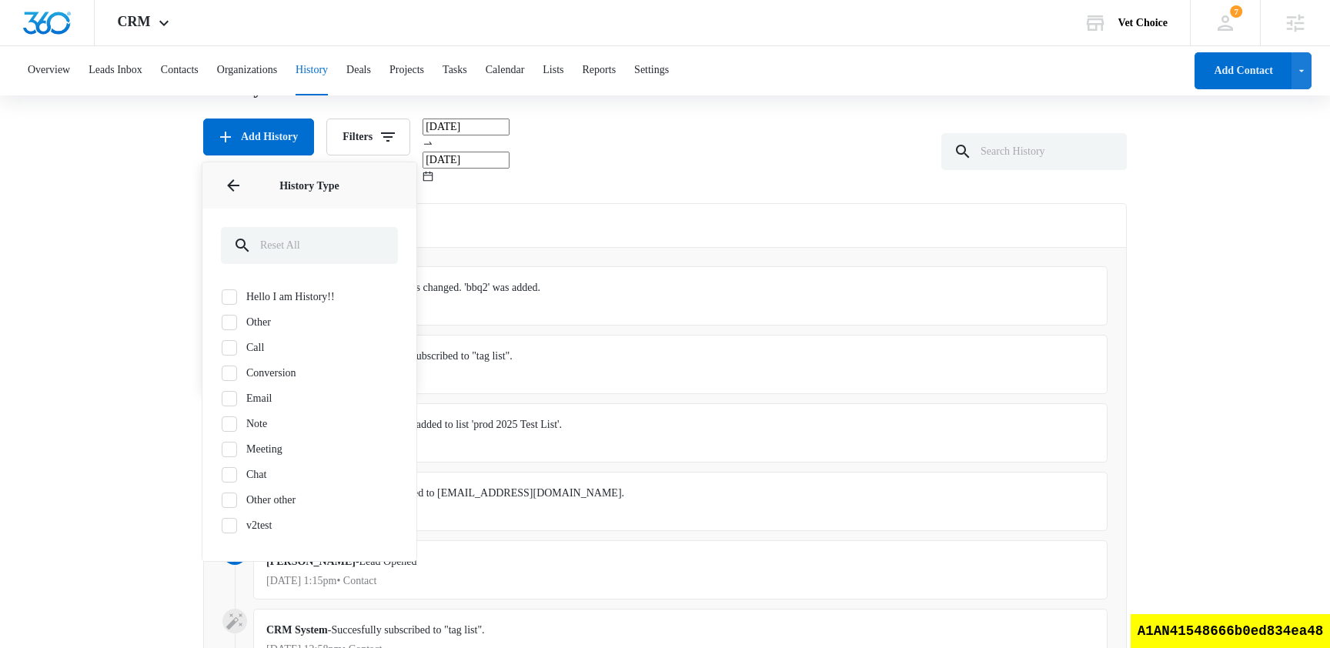
scroll to position [81, 0]
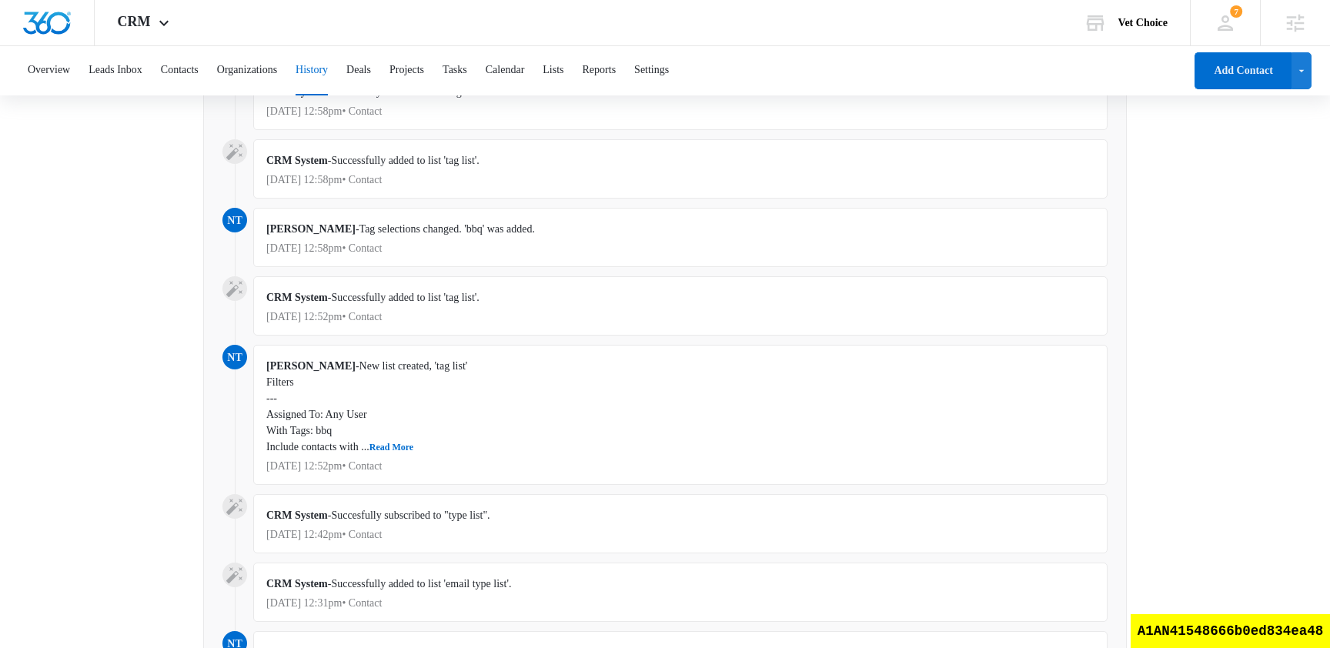
click at [237, 345] on span "nt" at bounding box center [234, 357] width 25 height 25
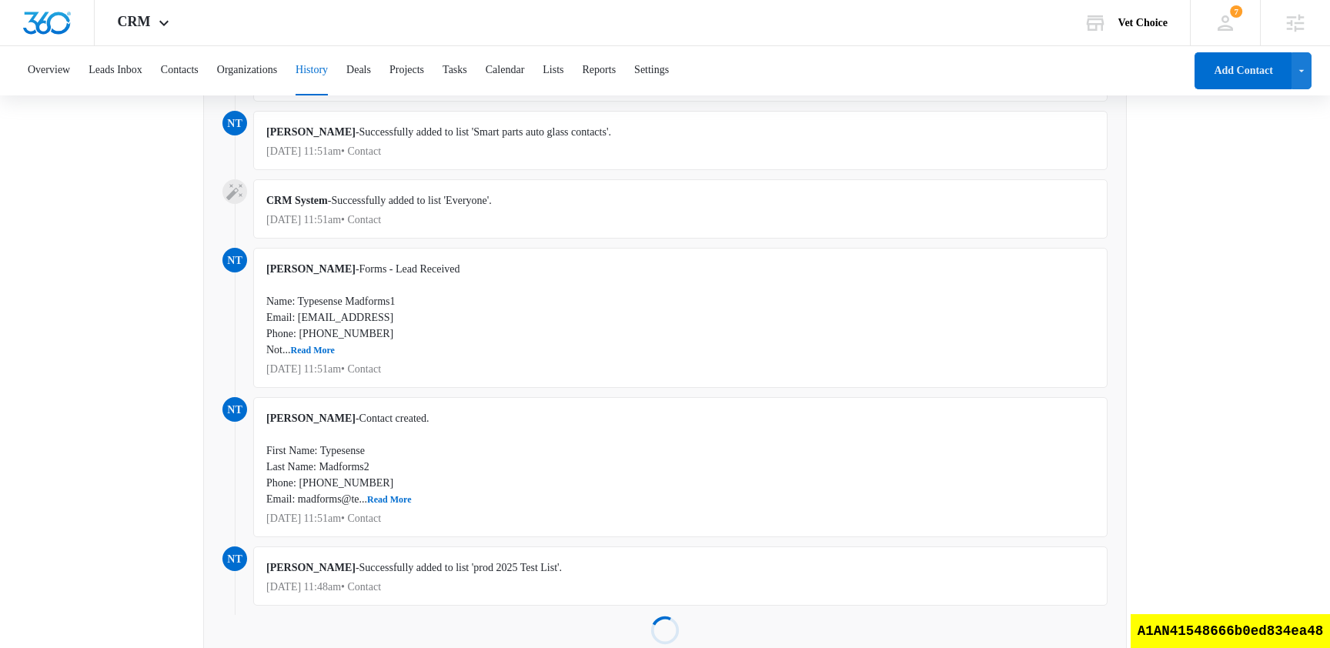
scroll to position [0, 0]
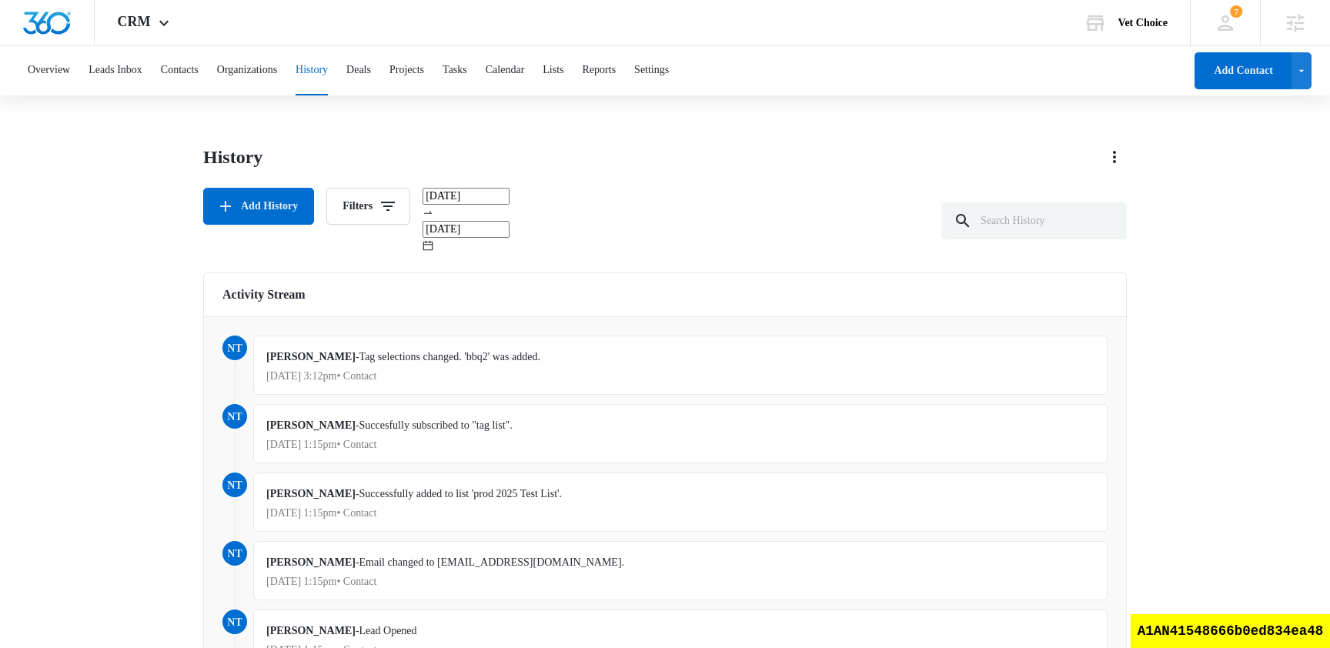
click at [509, 221] on input "08/14/2025" at bounding box center [465, 229] width 87 height 17
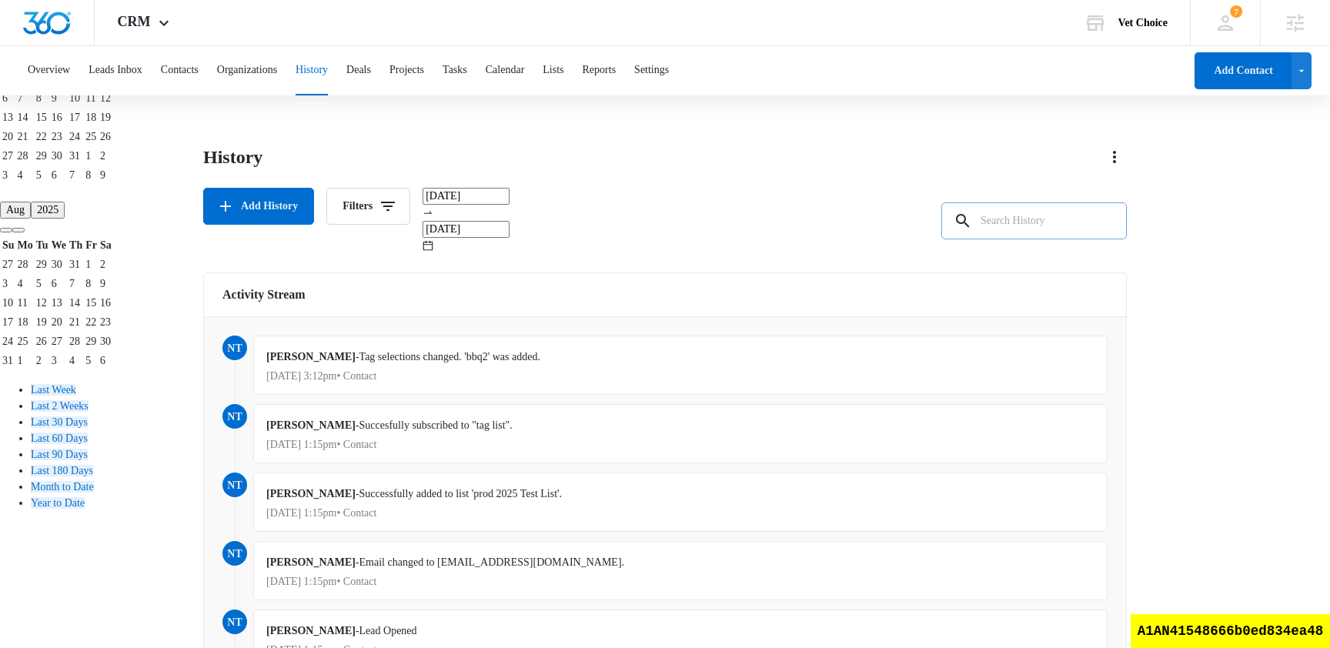
click at [1050, 223] on input "text" at bounding box center [1033, 220] width 185 height 37
click at [1112, 159] on icon "Actions" at bounding box center [1114, 157] width 18 height 18
click at [295, 351] on span "[PERSON_NAME]" at bounding box center [310, 357] width 89 height 12
click at [224, 336] on span "nt" at bounding box center [234, 348] width 25 height 25
click at [242, 336] on span "nt" at bounding box center [234, 348] width 25 height 25
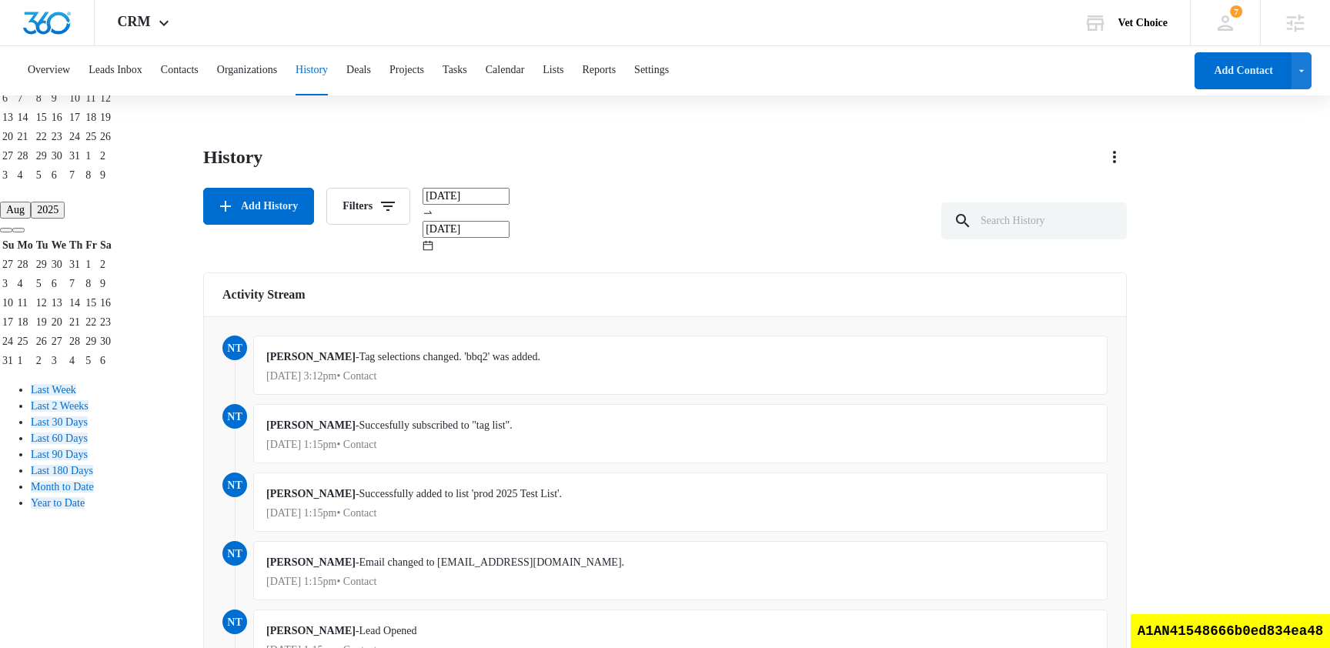
click at [359, 351] on span "Tag selections changed. 'bbq2' was added." at bounding box center [449, 357] width 181 height 12
click at [669, 74] on button "Settings" at bounding box center [651, 70] width 35 height 49
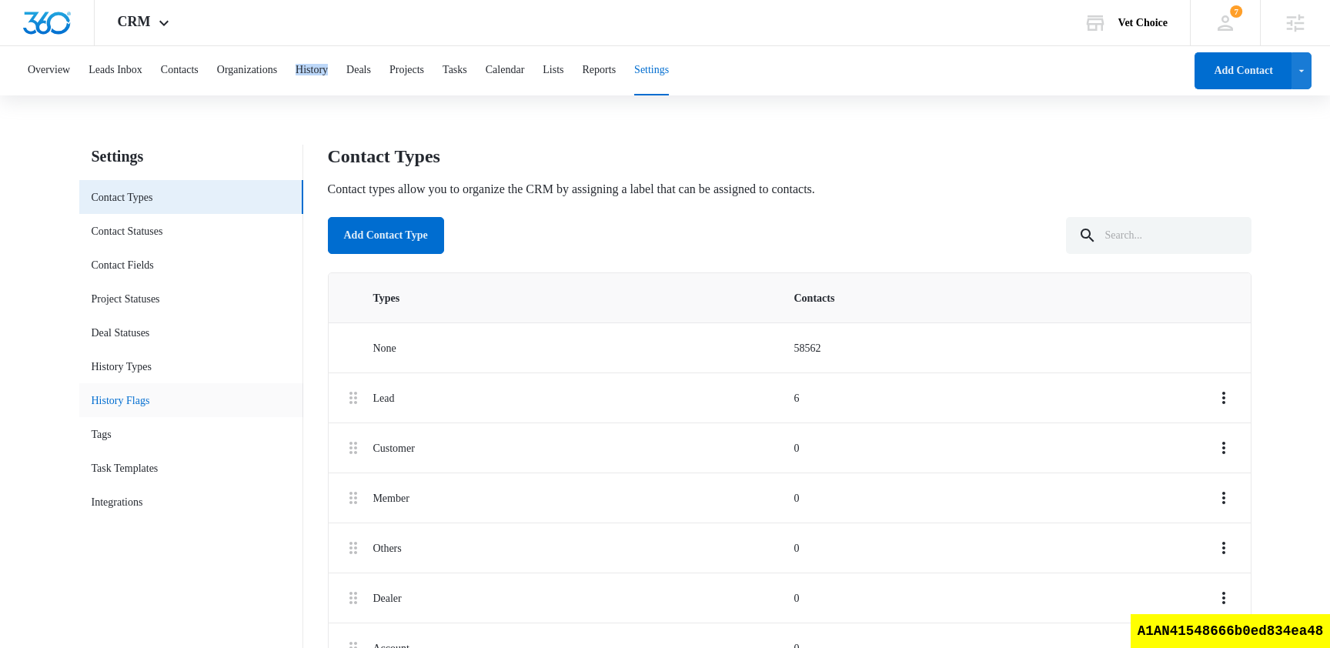
click at [150, 397] on link "History Flags" at bounding box center [121, 400] width 58 height 16
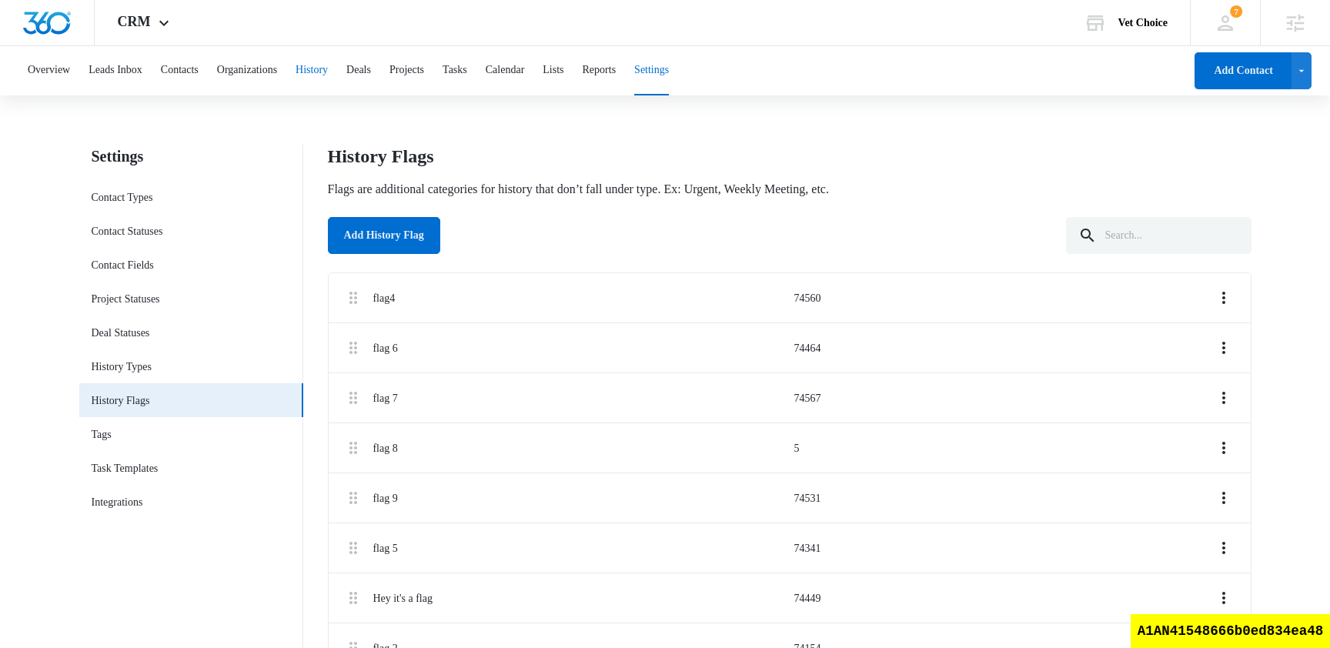
click at [328, 71] on button "History" at bounding box center [311, 70] width 32 height 49
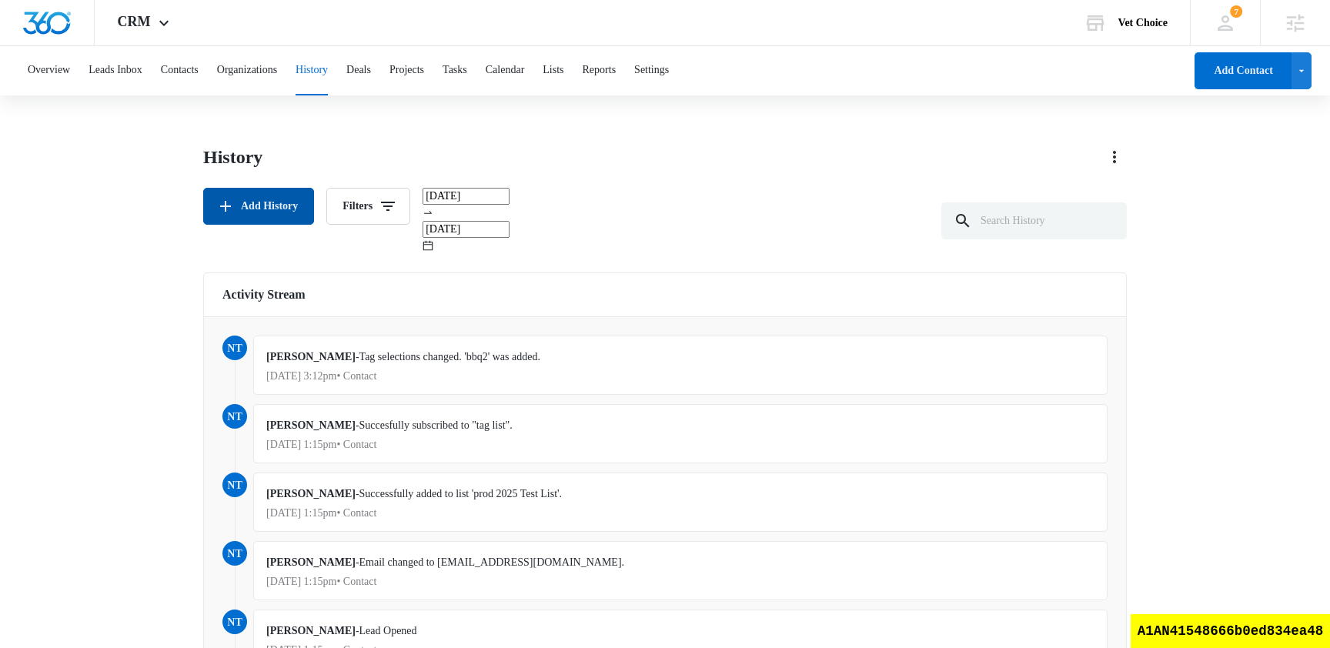
click at [260, 205] on button "Add History" at bounding box center [258, 206] width 111 height 37
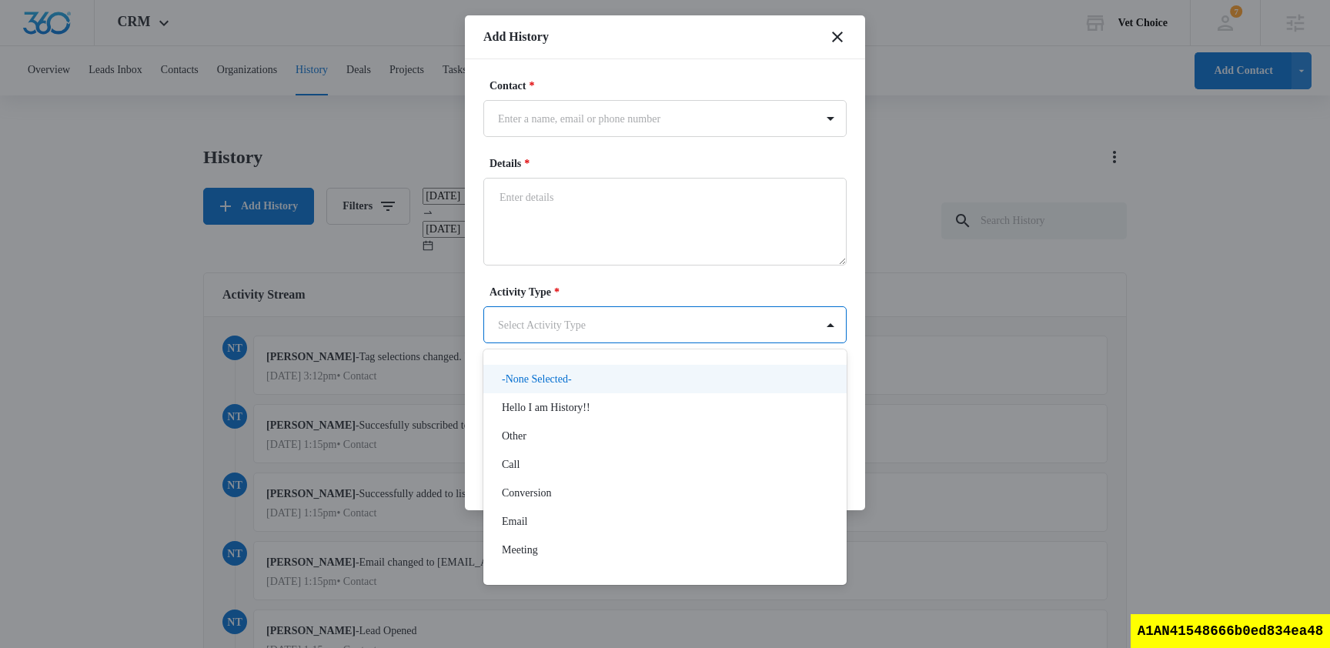
click at [601, 291] on div at bounding box center [665, 324] width 1330 height 648
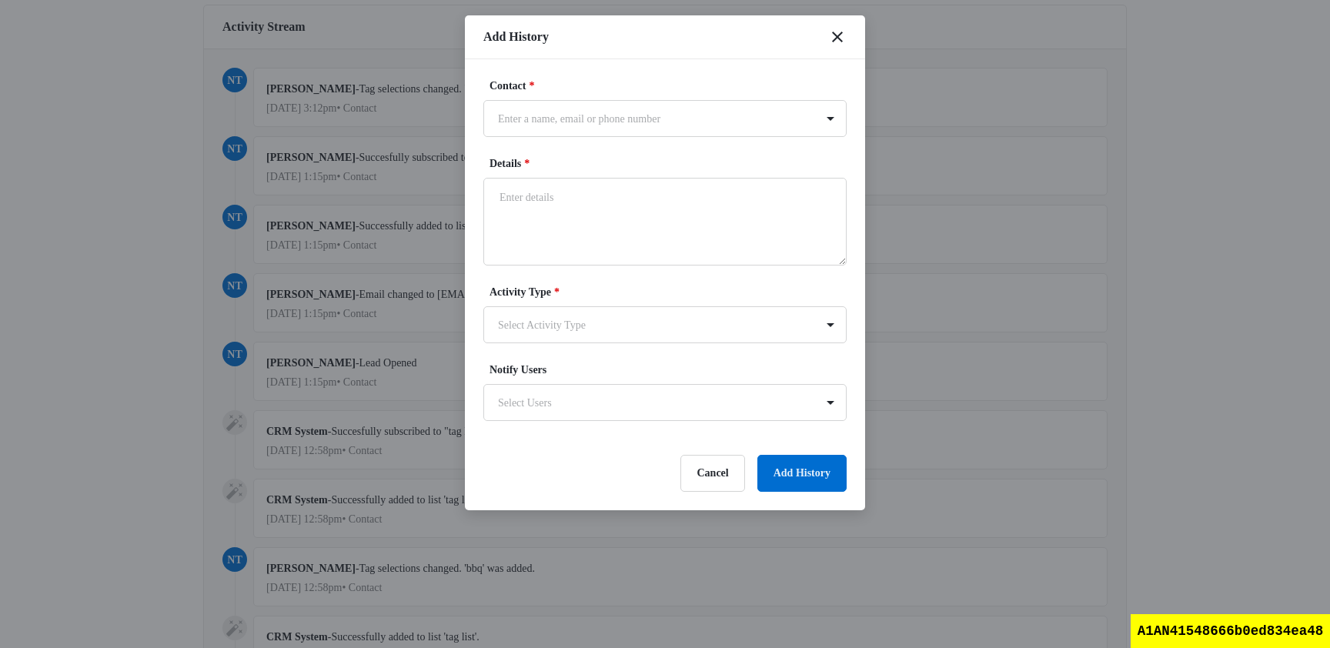
scroll to position [477, 0]
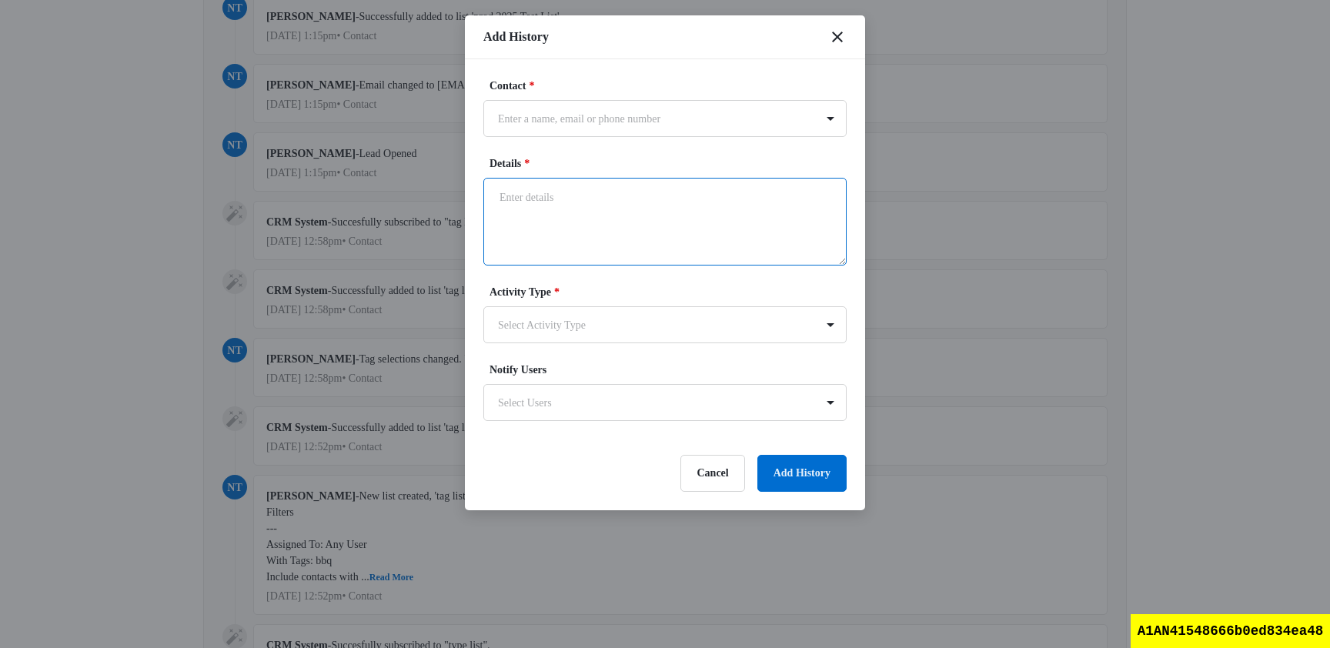
click at [617, 231] on textarea "Details *" at bounding box center [664, 222] width 363 height 88
click at [593, 120] on div at bounding box center [656, 118] width 316 height 19
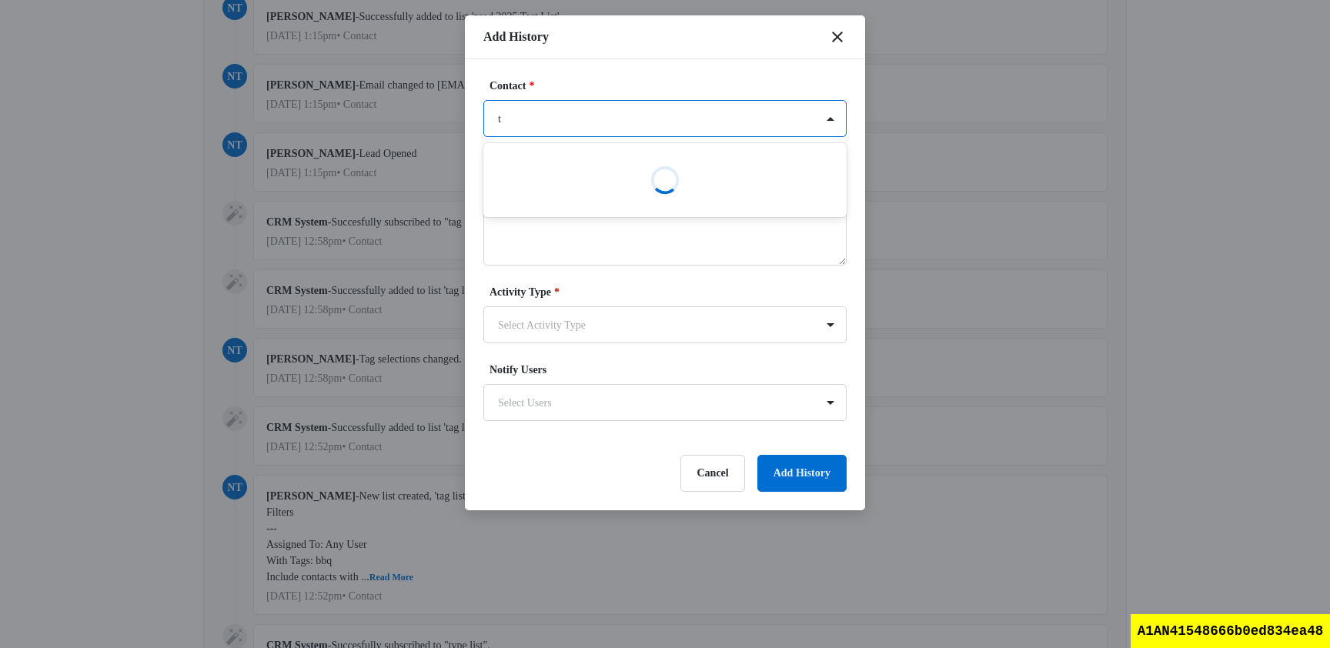
type input "ts"
click at [613, 118] on div at bounding box center [656, 118] width 316 height 19
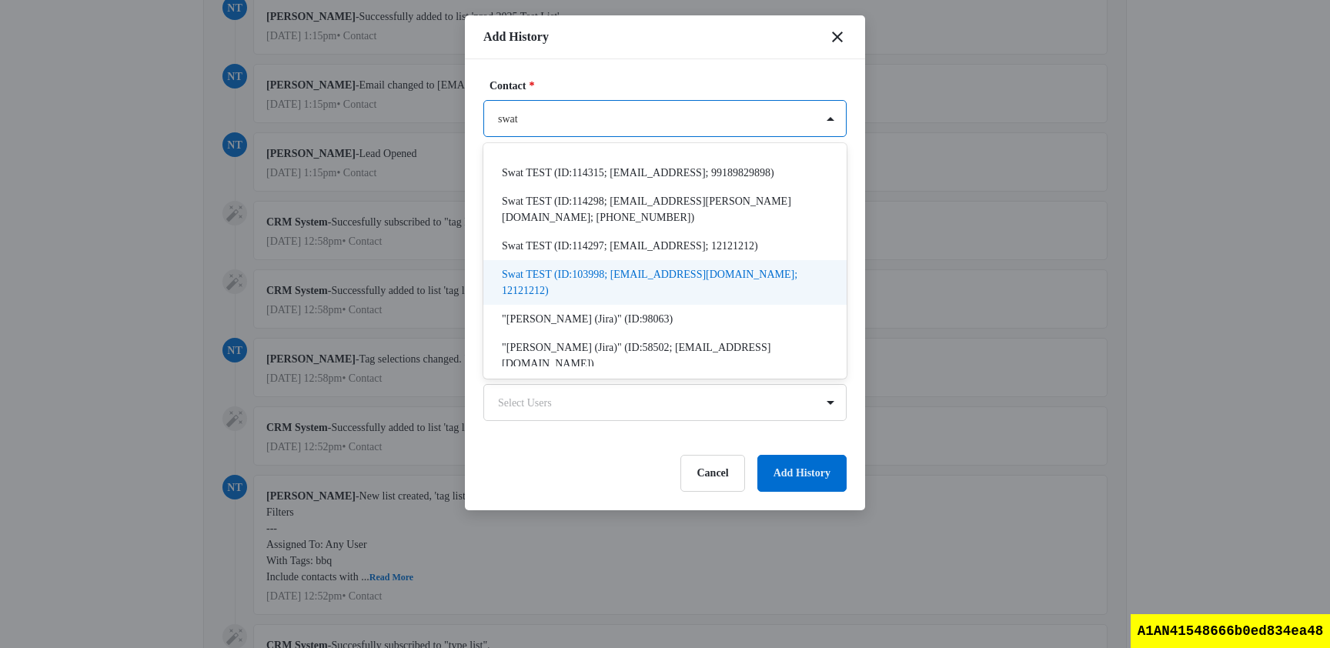
scroll to position [112, 0]
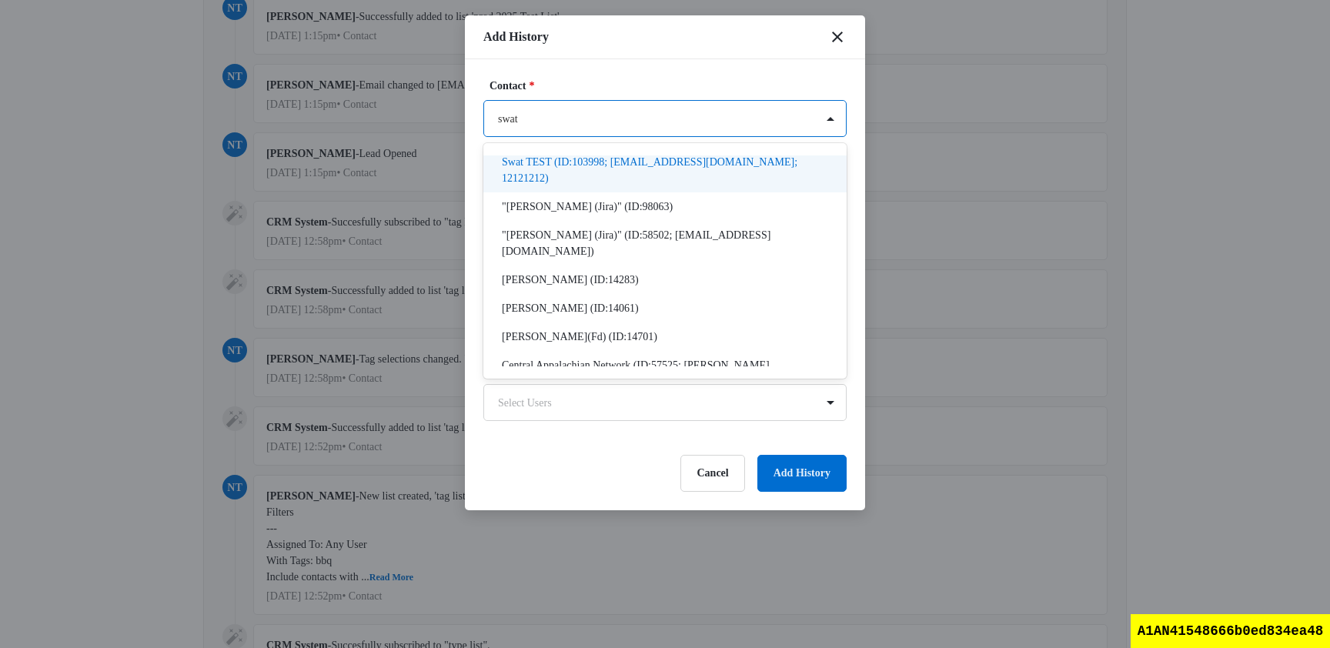
type input "swat"
click at [658, 83] on label "Contact *" at bounding box center [670, 86] width 363 height 16
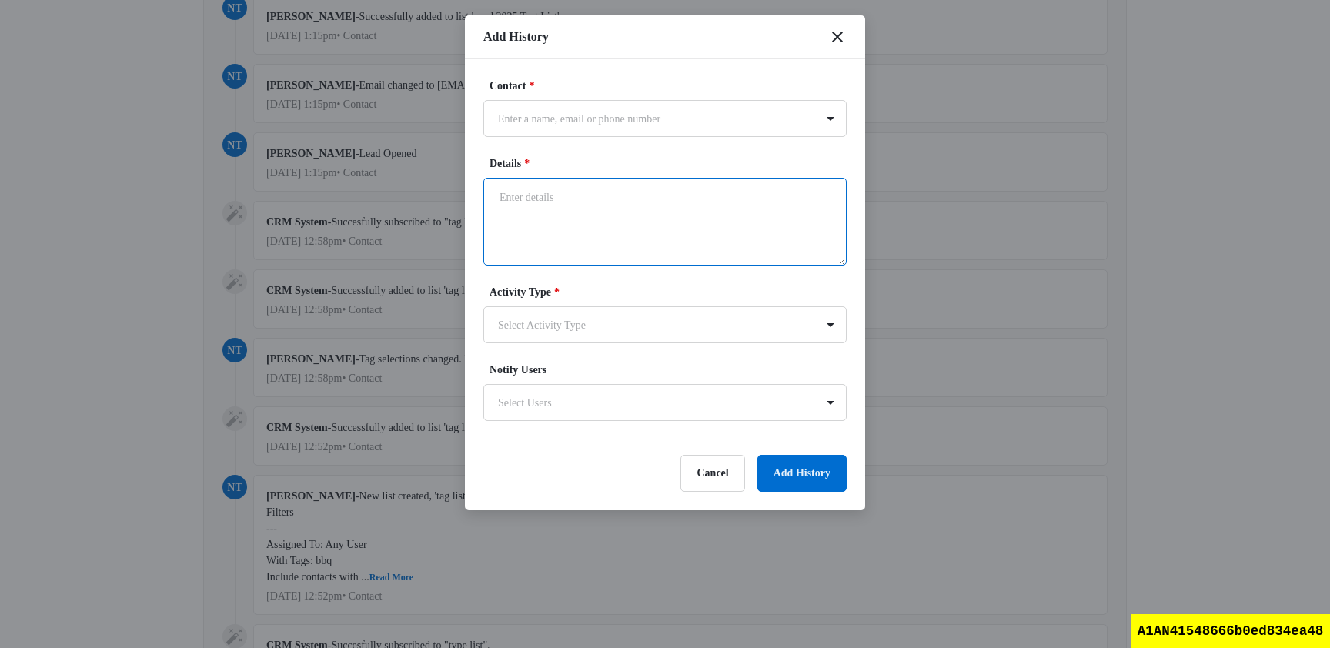
click at [588, 212] on textarea "Details *" at bounding box center [664, 222] width 363 height 88
type textarea "test"
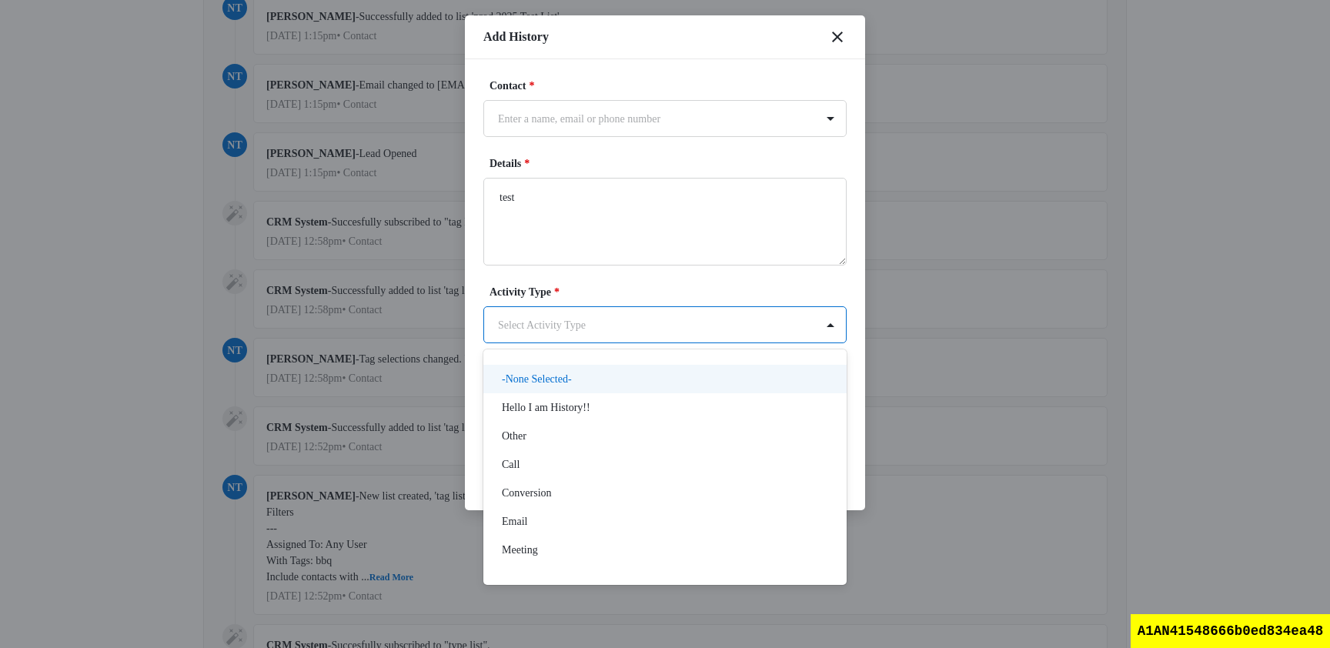
scroll to position [0, 0]
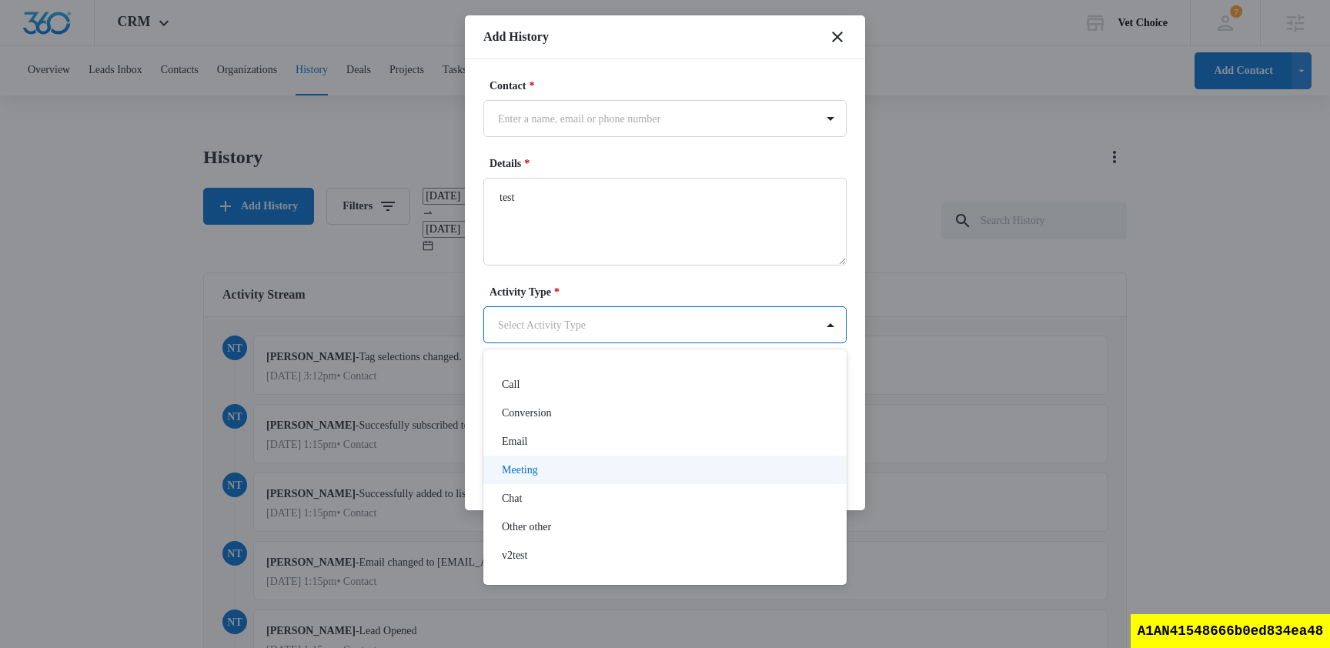
click at [566, 474] on div "Meeting" at bounding box center [663, 470] width 323 height 16
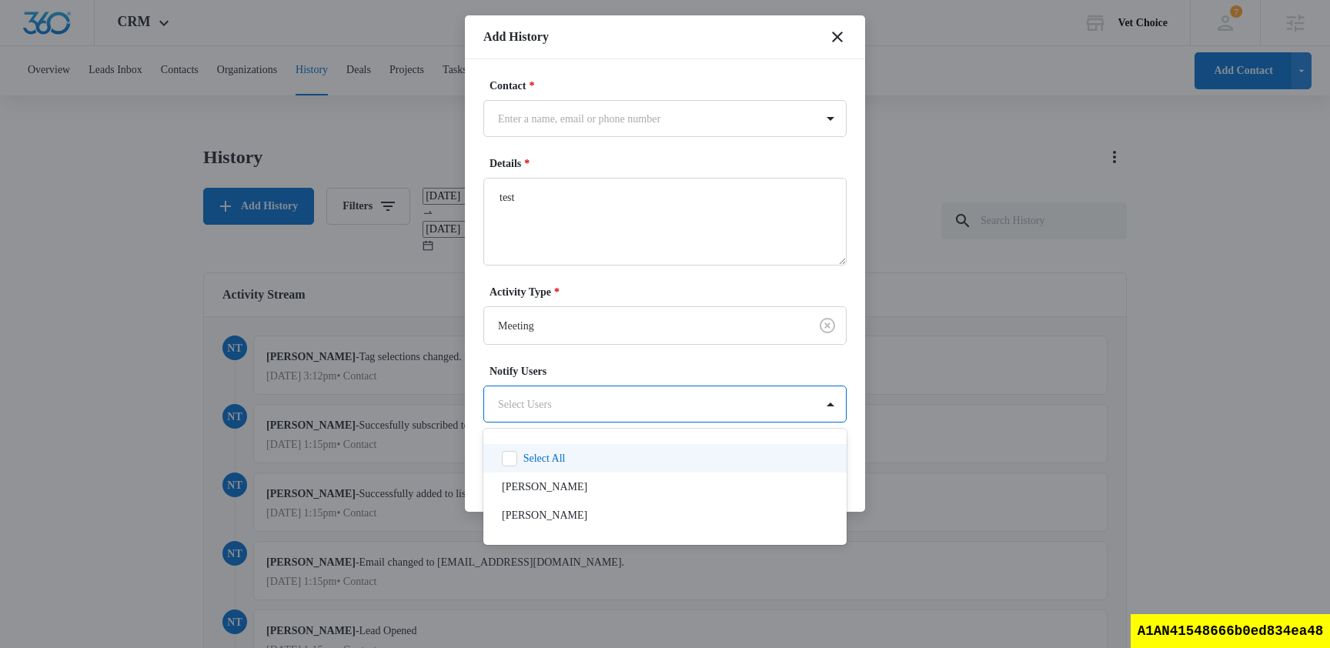
click at [729, 72] on div at bounding box center [665, 324] width 1330 height 648
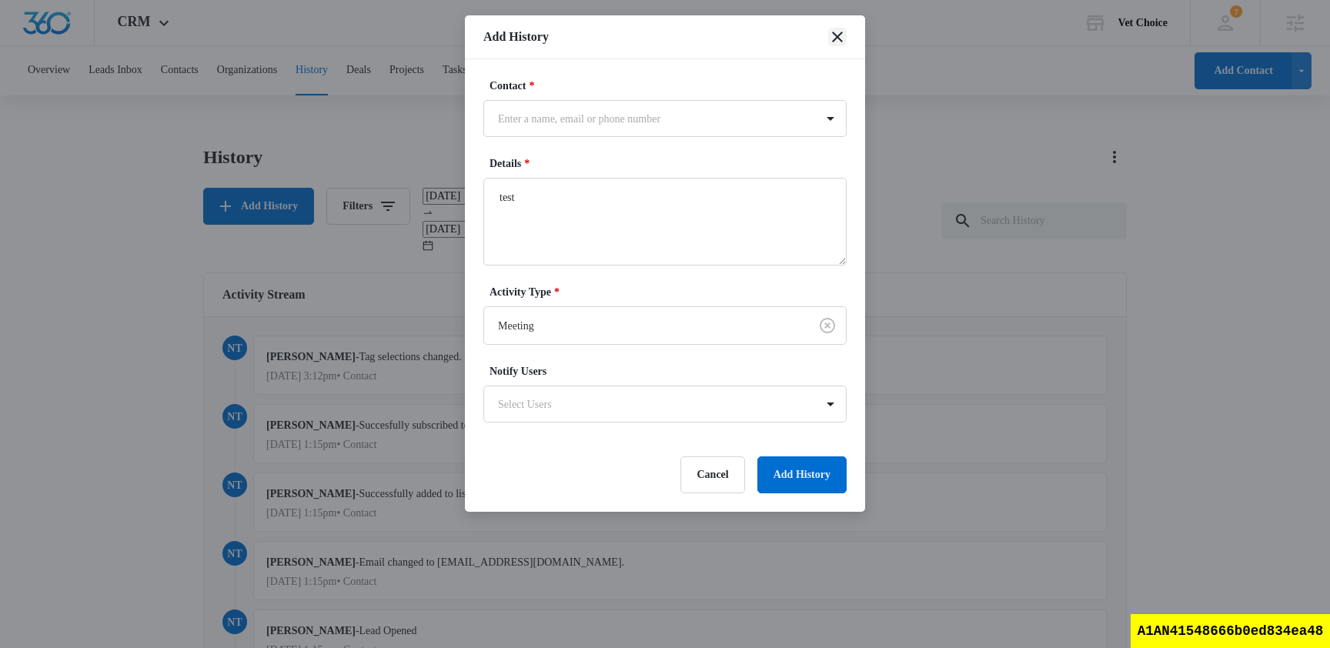
click at [837, 29] on icon "close" at bounding box center [837, 37] width 18 height 18
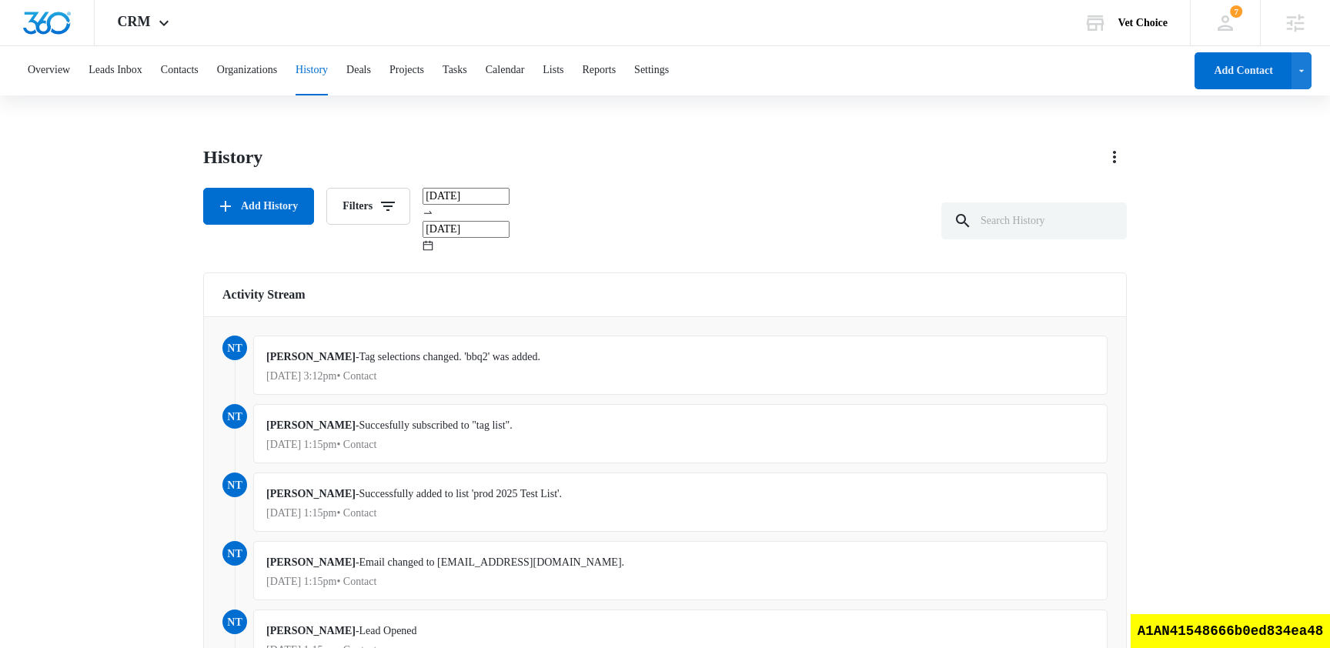
click at [351, 285] on h6 "Activity Stream" at bounding box center [664, 294] width 885 height 18
click at [286, 285] on h6 "Activity Stream" at bounding box center [664, 294] width 885 height 18
click at [381, 211] on button "Filters" at bounding box center [368, 206] width 84 height 37
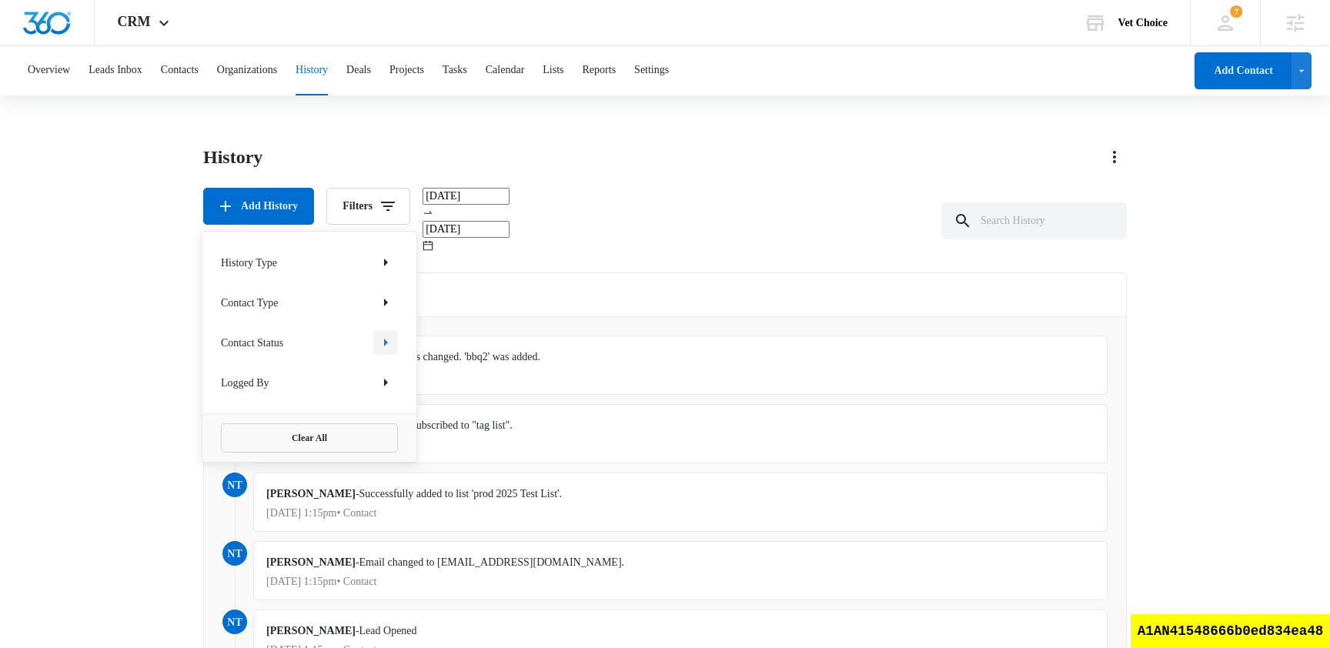
click at [386, 342] on icon "Show Contact Status filters" at bounding box center [386, 343] width 4 height 8
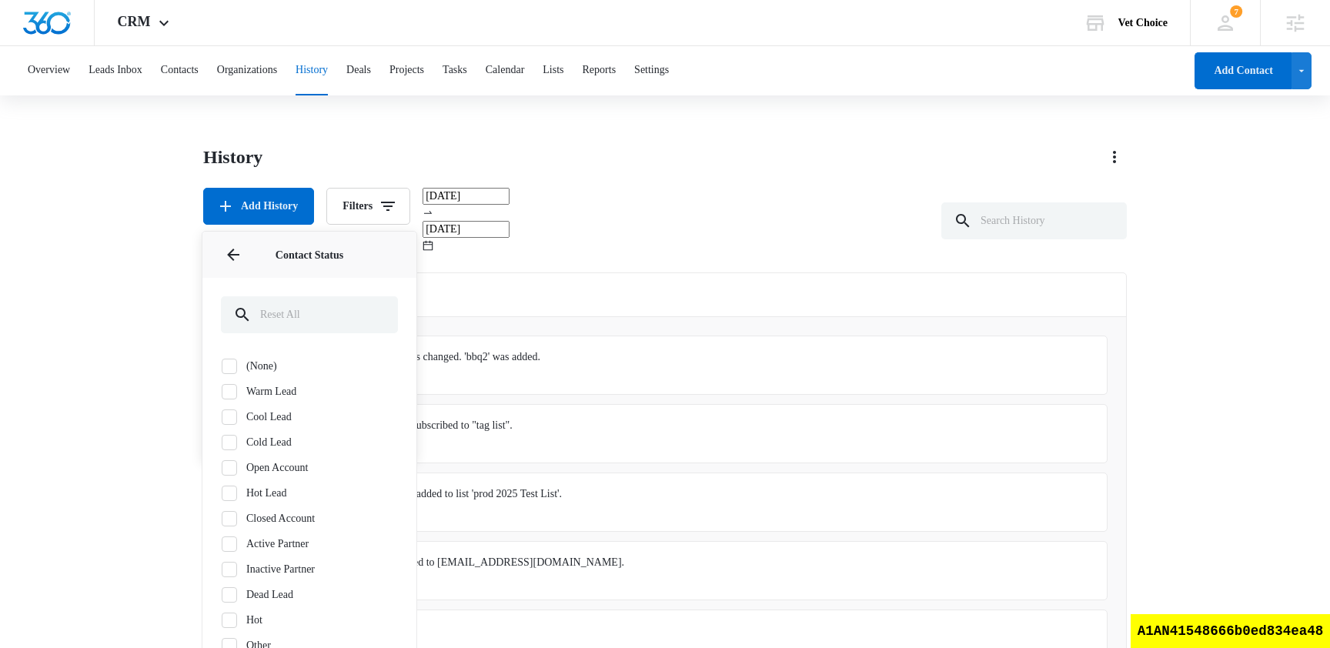
scroll to position [583, 0]
click at [233, 269] on div "Contact Status" at bounding box center [309, 255] width 214 height 46
click at [235, 255] on icon "Back" at bounding box center [233, 255] width 12 height 12
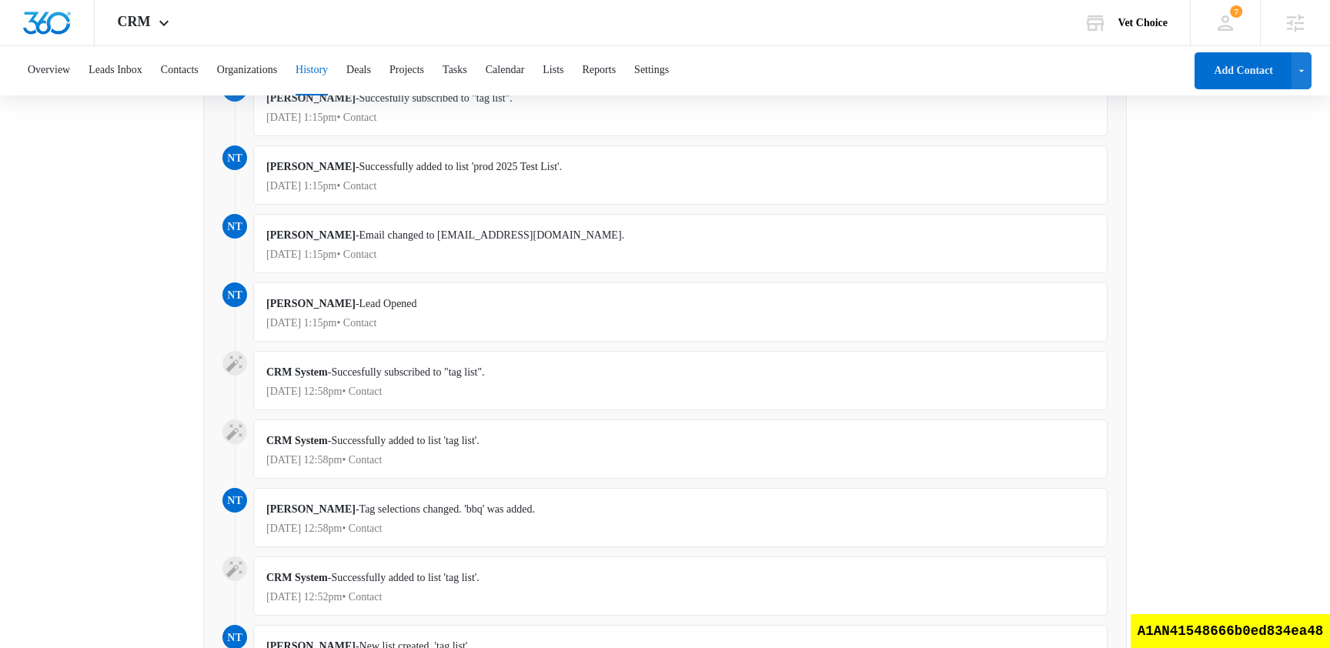
scroll to position [276, 0]
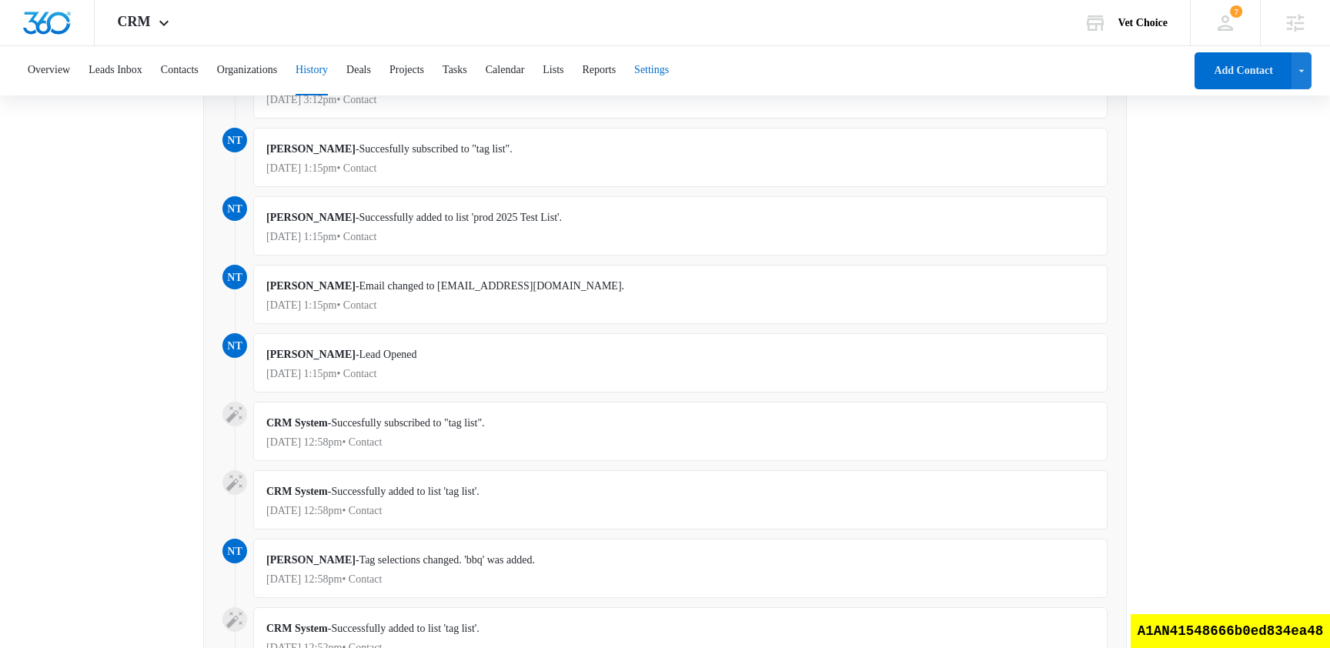
click at [669, 88] on button "Settings" at bounding box center [651, 70] width 35 height 49
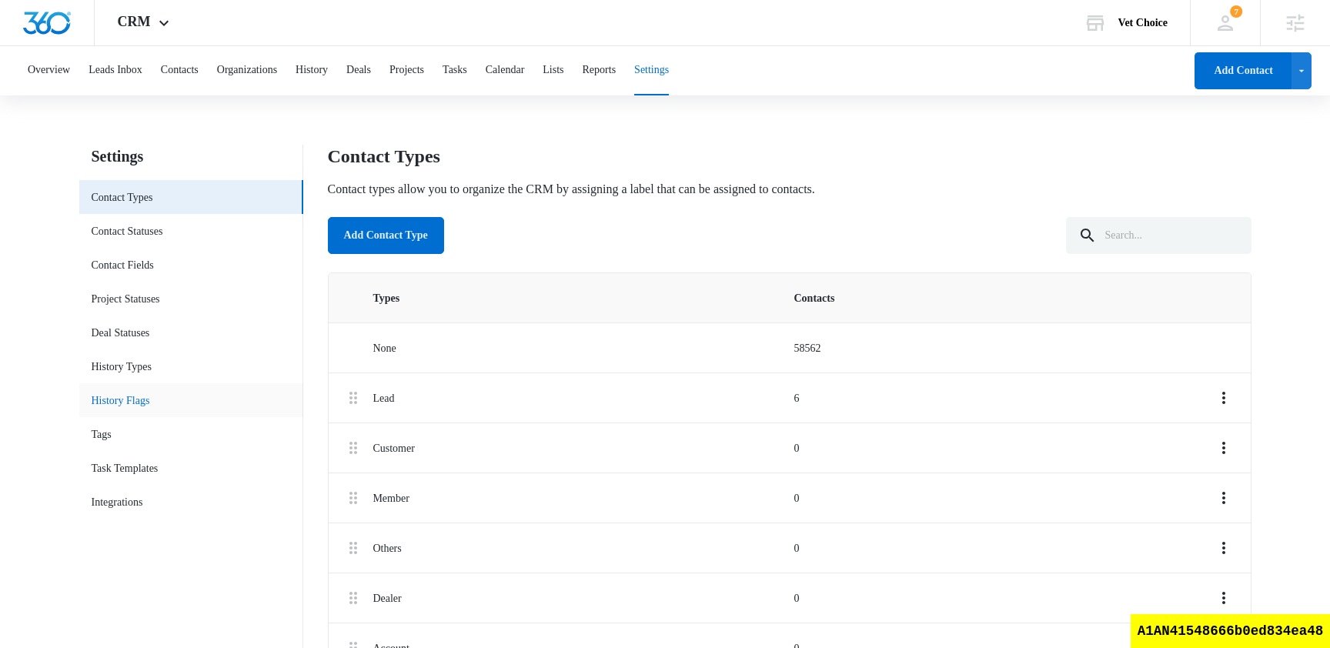
click at [150, 396] on link "History Flags" at bounding box center [121, 400] width 58 height 16
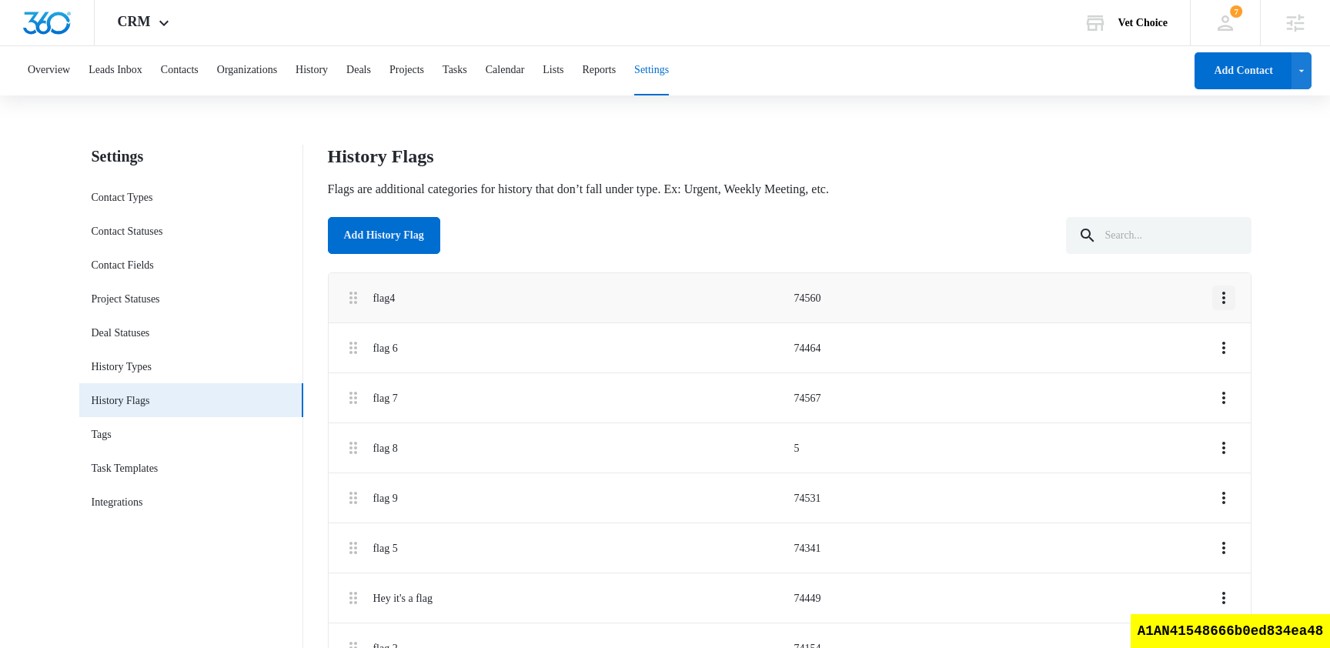
click at [1226, 307] on button "Overflow Menu" at bounding box center [1223, 297] width 23 height 25
click at [1195, 338] on div "Edit" at bounding box center [1183, 341] width 28 height 11
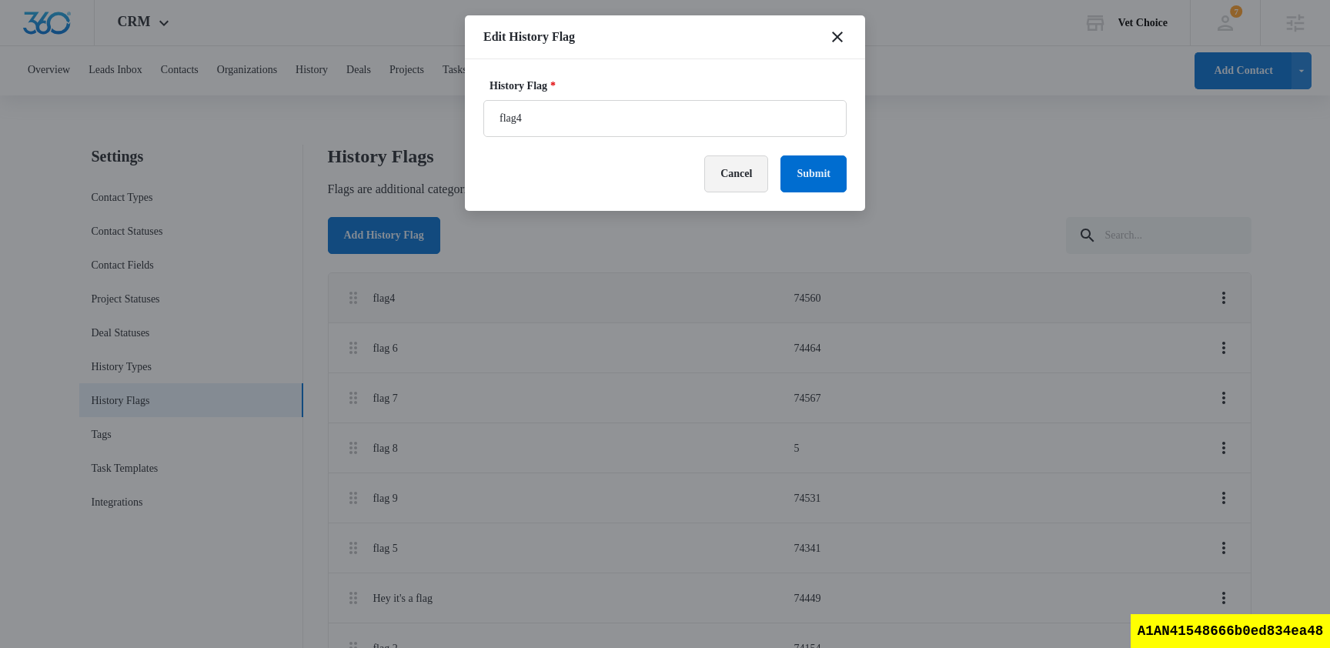
click at [726, 172] on button "Cancel" at bounding box center [736, 173] width 64 height 37
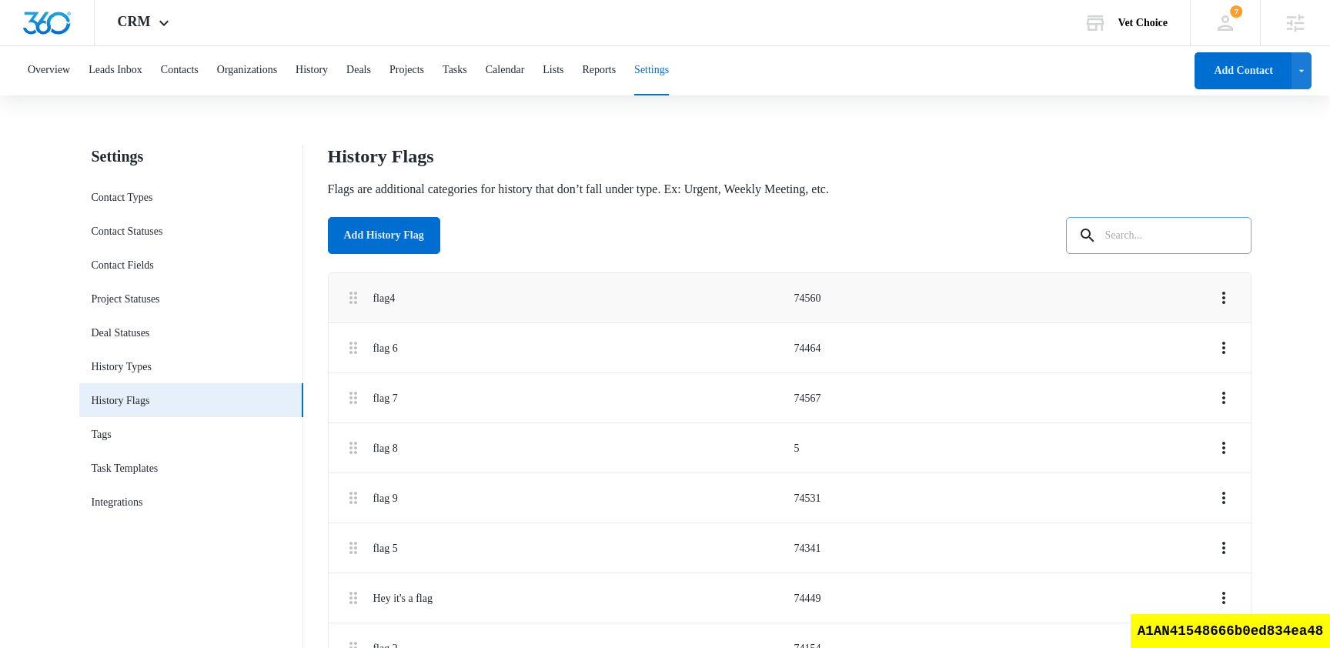
click at [1170, 251] on input "text" at bounding box center [1158, 235] width 185 height 37
type input "flag4"
click at [1170, 233] on input "flag4" at bounding box center [1147, 235] width 209 height 37
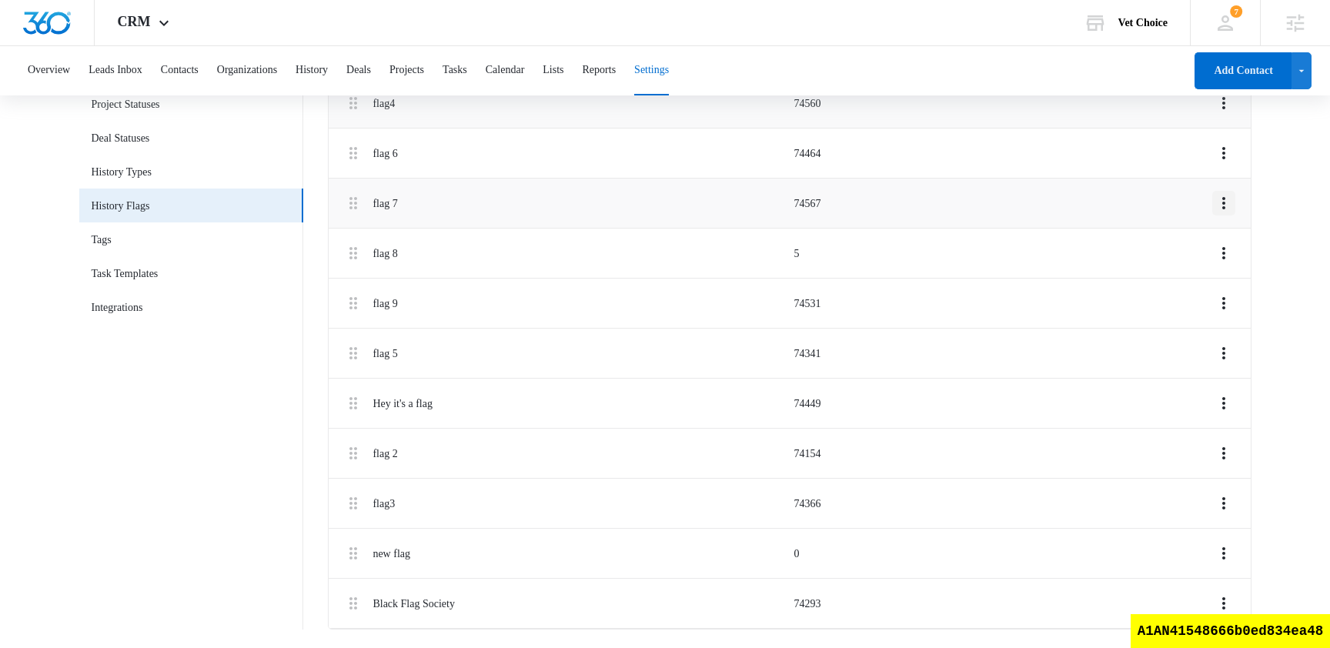
click at [1225, 203] on icon "Overflow Menu" at bounding box center [1223, 203] width 18 height 18
click at [1192, 243] on div "Edit" at bounding box center [1183, 246] width 28 height 11
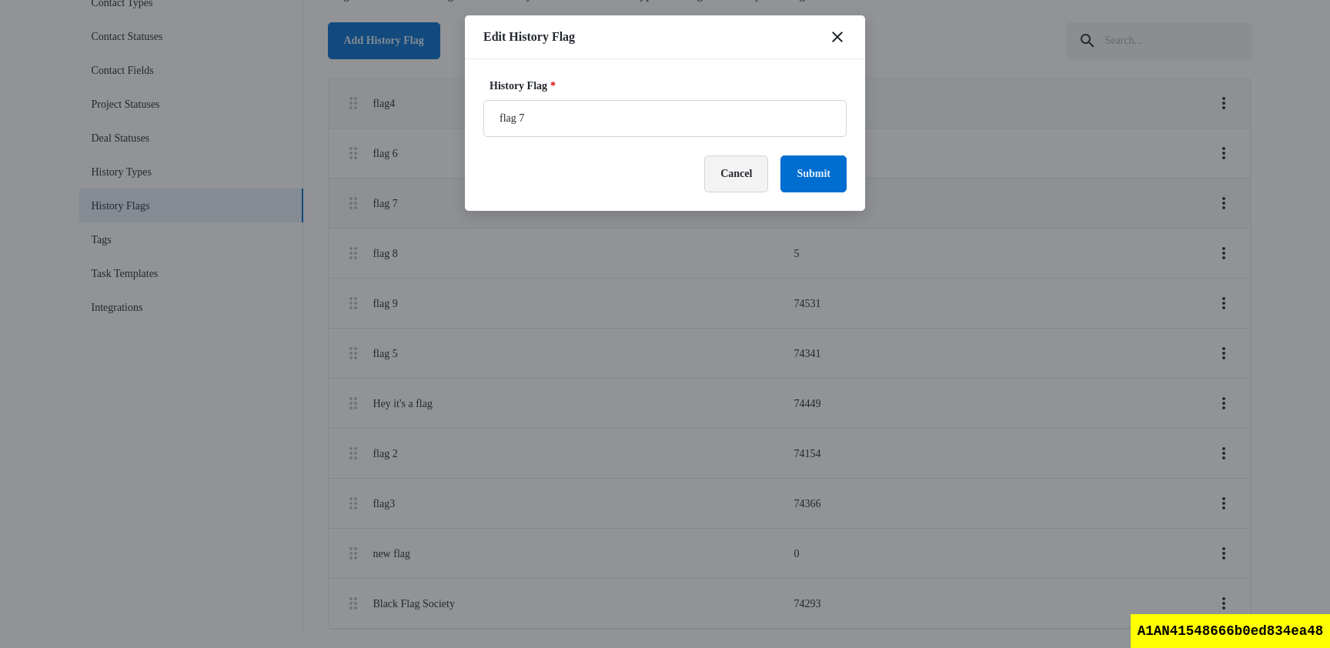
click at [729, 165] on button "Cancel" at bounding box center [736, 173] width 64 height 37
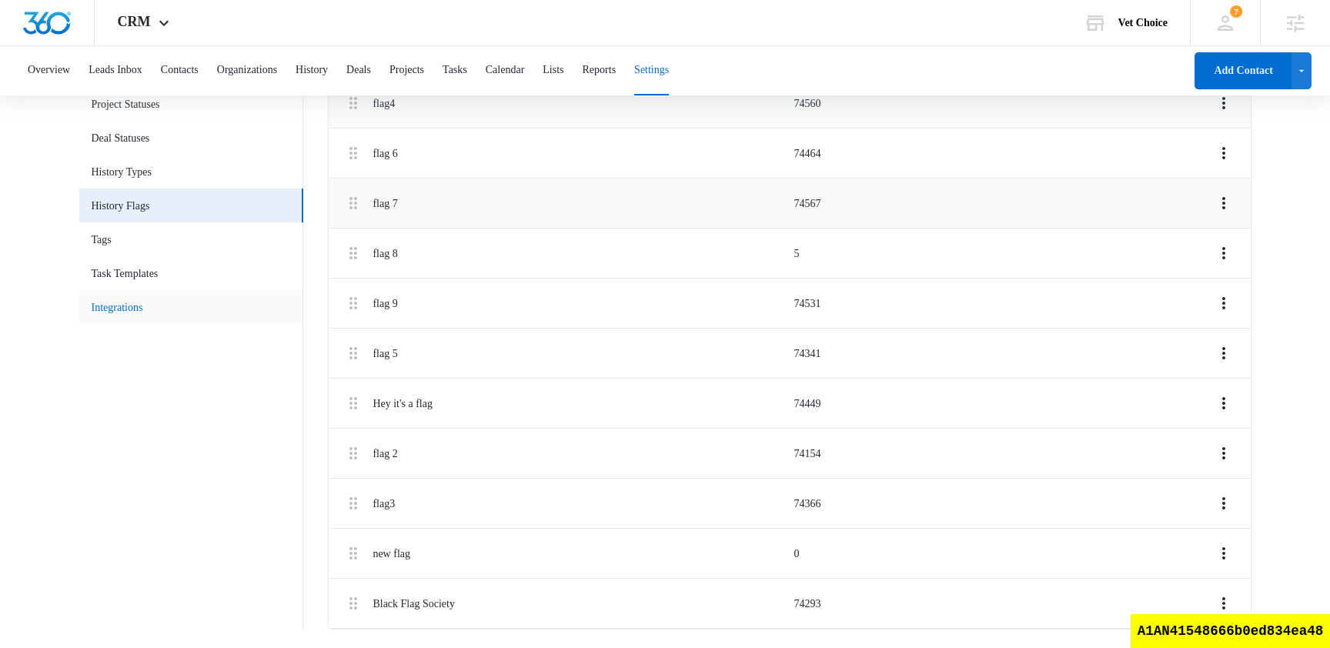
scroll to position [0, 0]
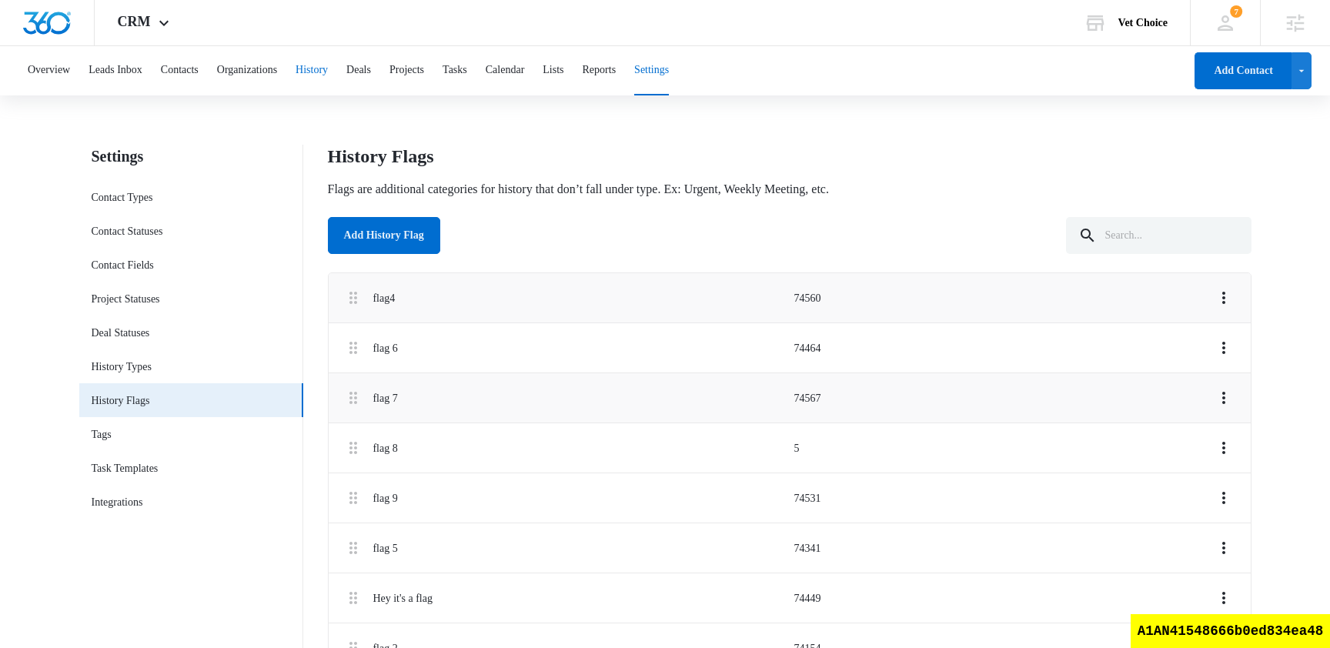
click at [328, 74] on button "History" at bounding box center [311, 70] width 32 height 49
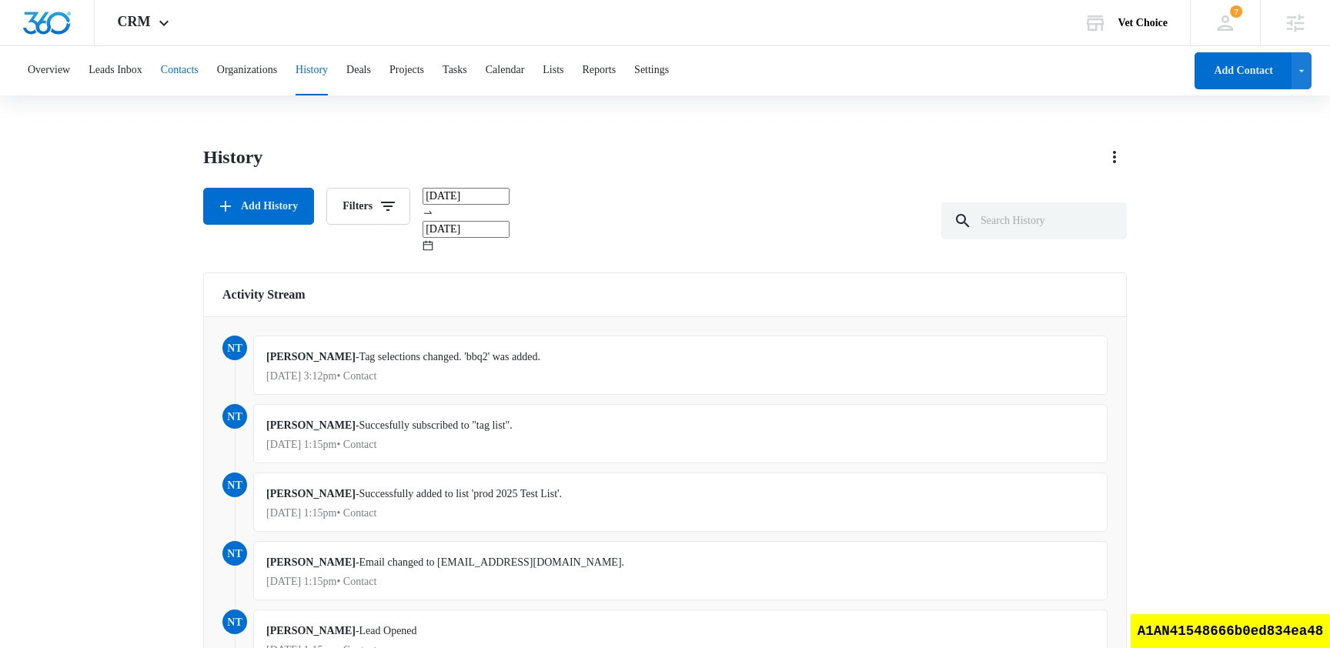
click at [175, 65] on button "Contacts" at bounding box center [180, 70] width 38 height 49
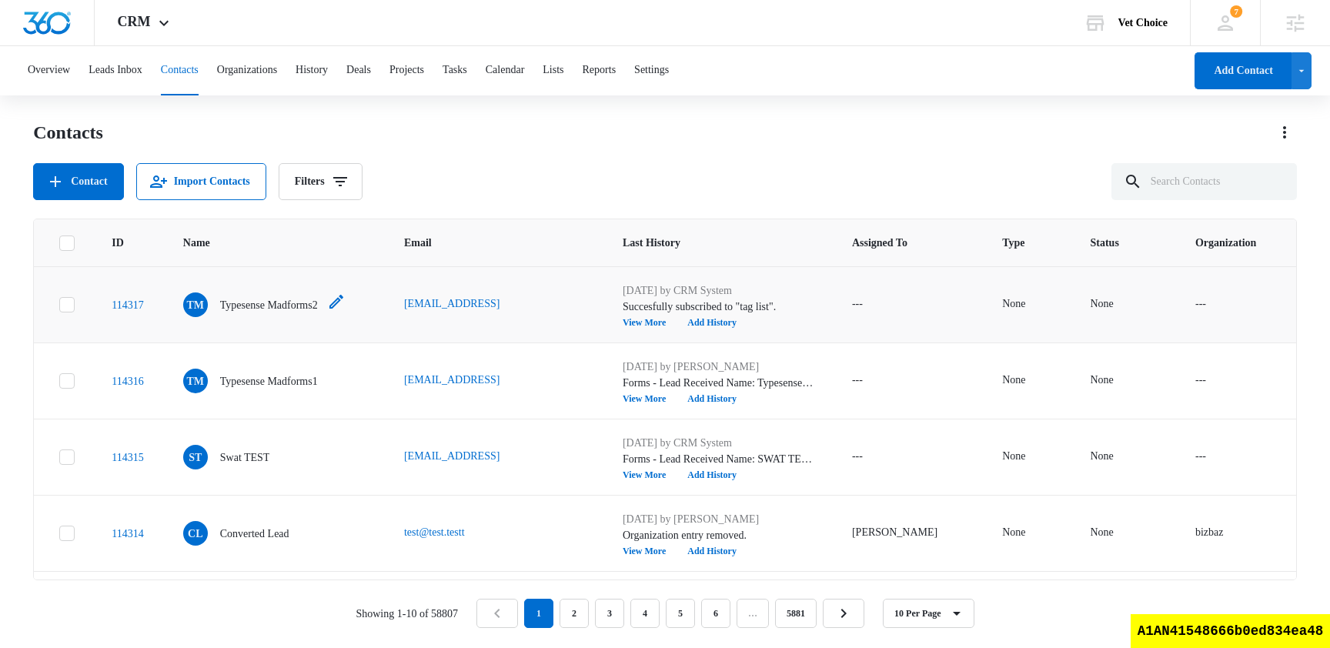
click at [276, 303] on p "Typesense Madforms2" at bounding box center [269, 305] width 98 height 16
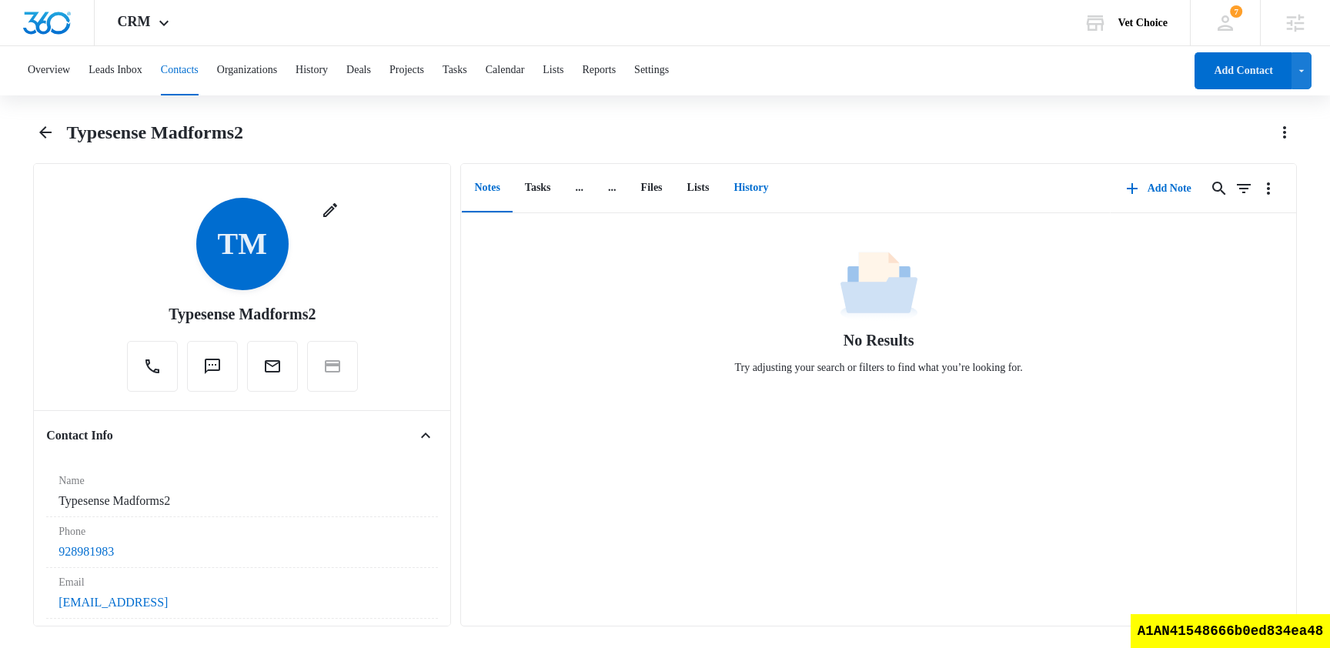
click at [770, 183] on button "History" at bounding box center [750, 189] width 59 height 48
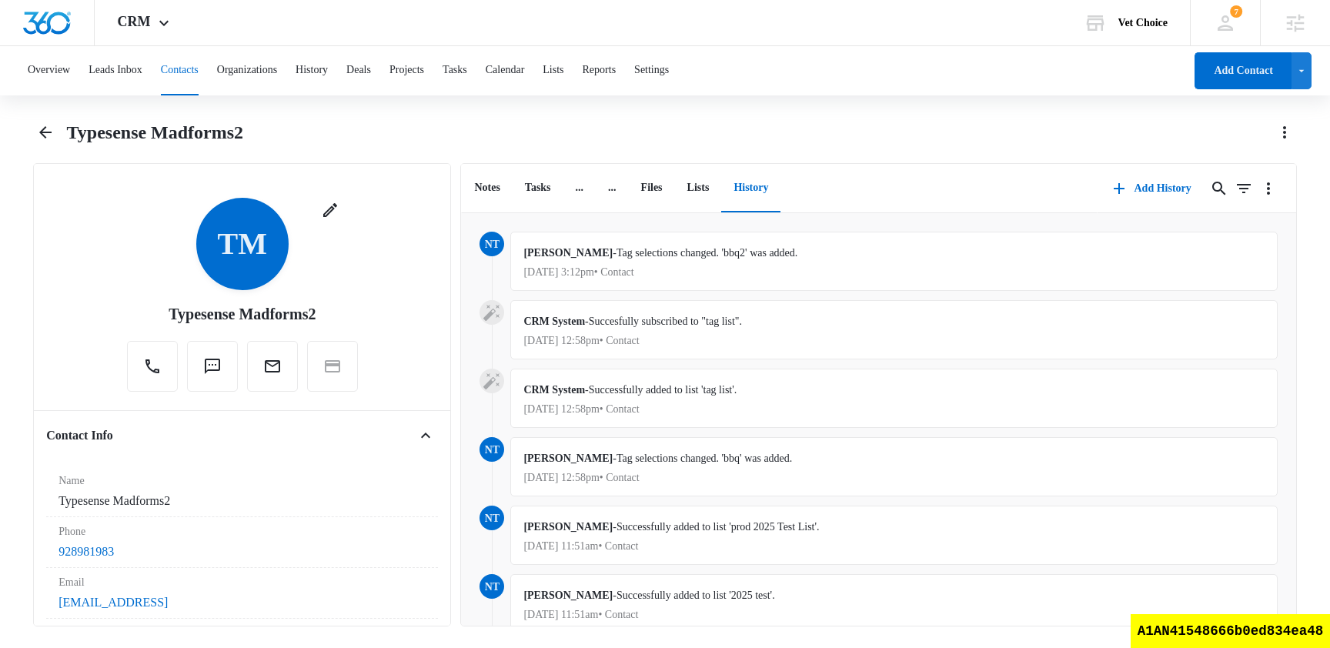
click at [903, 249] on div "nam truong - Tag selections changed. 'bbq2' was added. Aug 14, 2025 at 3:12pm •…" at bounding box center [893, 261] width 766 height 59
drag, startPoint x: 820, startPoint y: 371, endPoint x: 819, endPoint y: 473, distance: 102.3
click at [1267, 182] on icon "Overflow Menu" at bounding box center [1268, 188] width 18 height 18
click at [1120, 192] on icon "button" at bounding box center [1119, 188] width 18 height 18
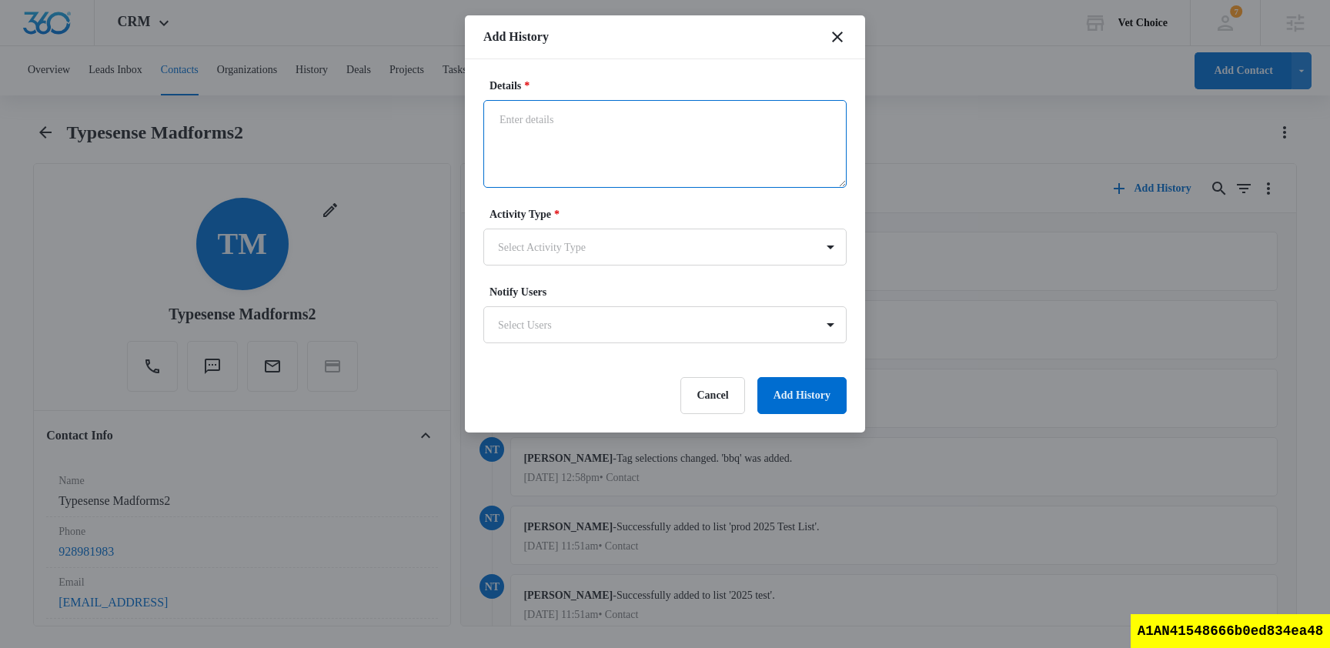
click at [626, 125] on textarea "Details *" at bounding box center [664, 144] width 363 height 88
type textarea "test"
click at [648, 240] on body "CRM Apps Reputation Websites Forms CRM Email Social Shop Scheduling Payments PO…" at bounding box center [665, 322] width 1330 height 645
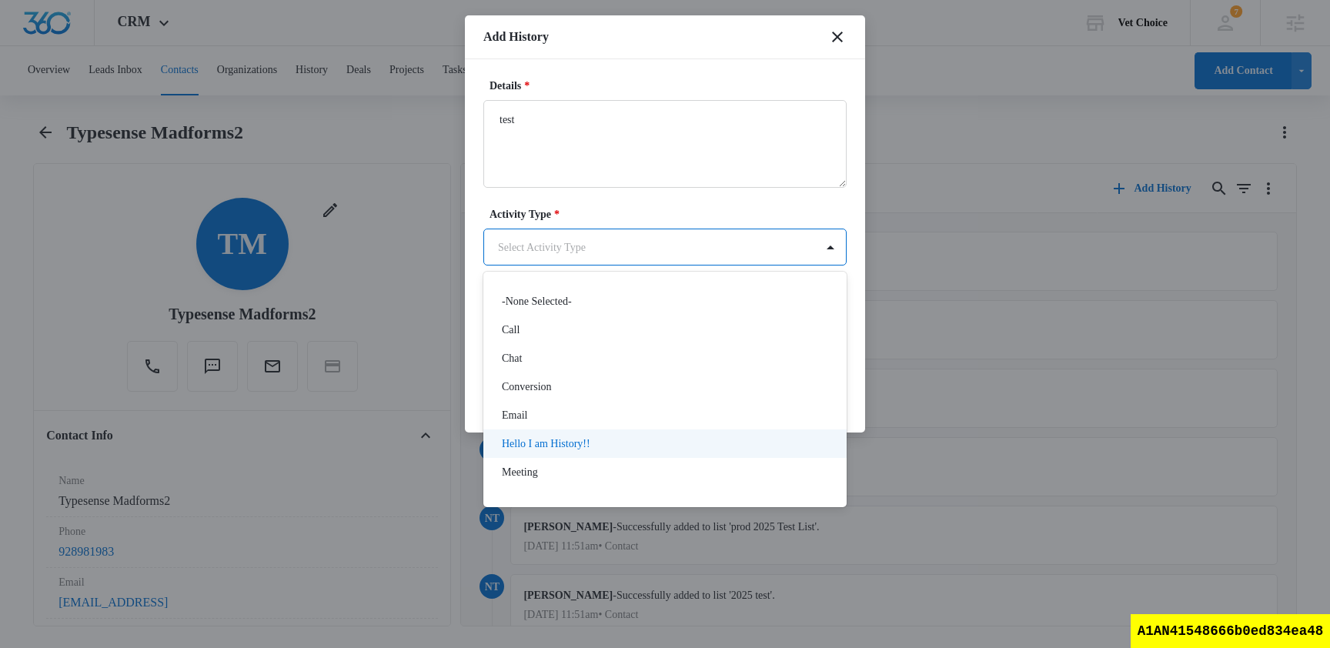
scroll to position [80, 0]
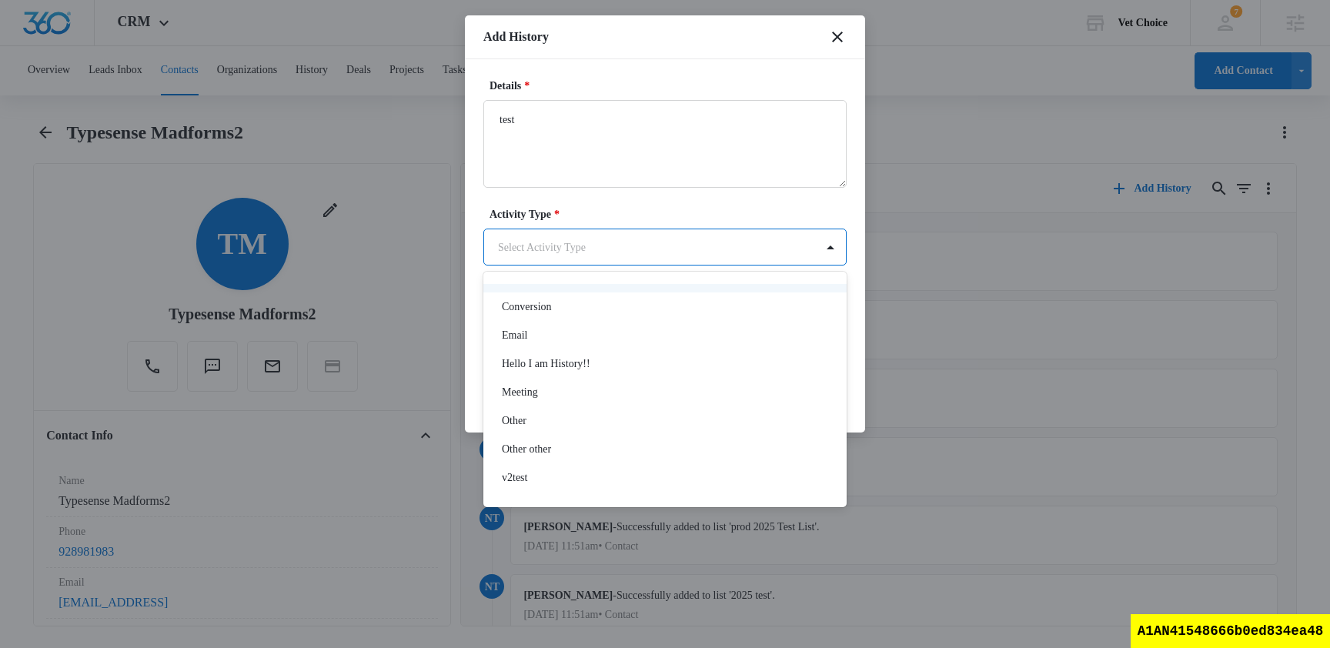
click at [735, 144] on div at bounding box center [665, 324] width 1330 height 648
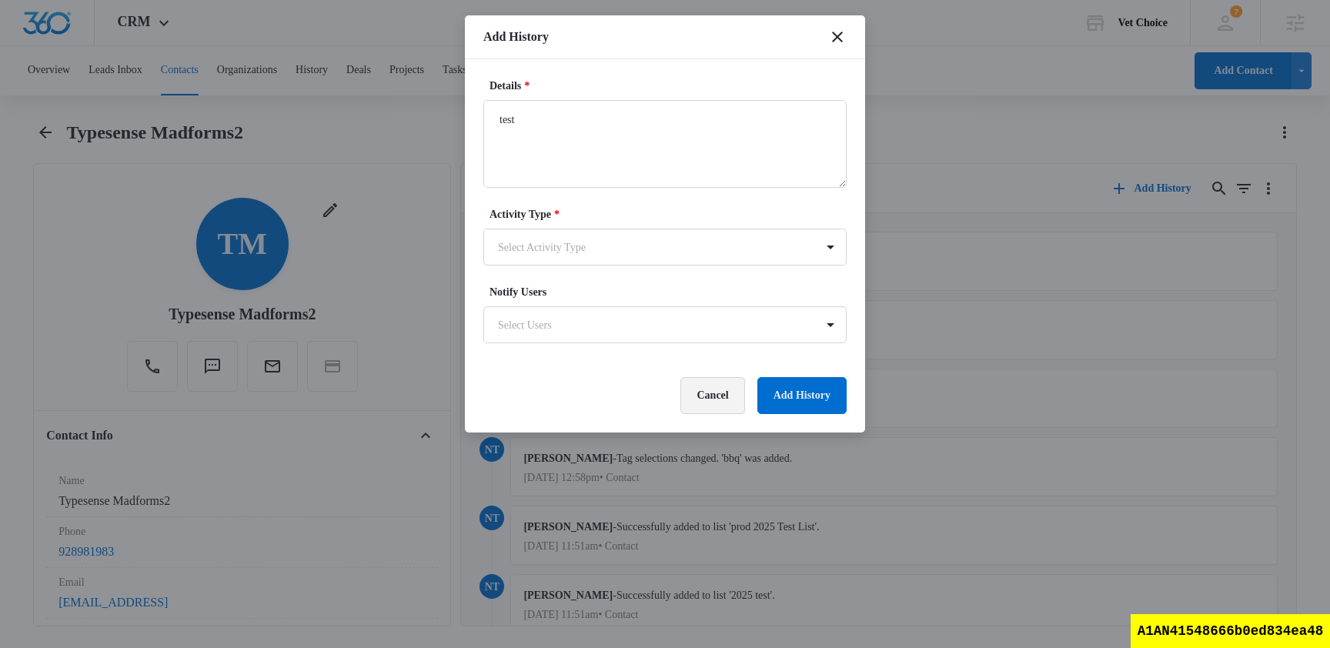
click at [694, 392] on button "Cancel" at bounding box center [712, 395] width 64 height 37
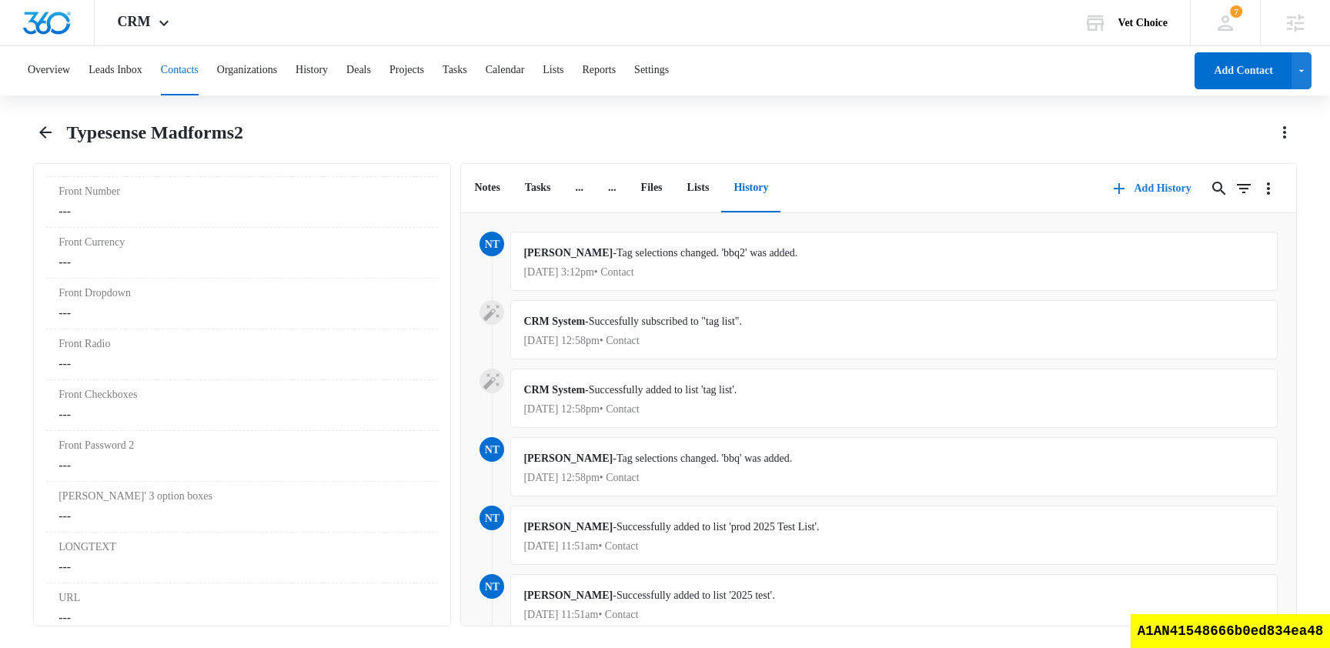
scroll to position [1695, 0]
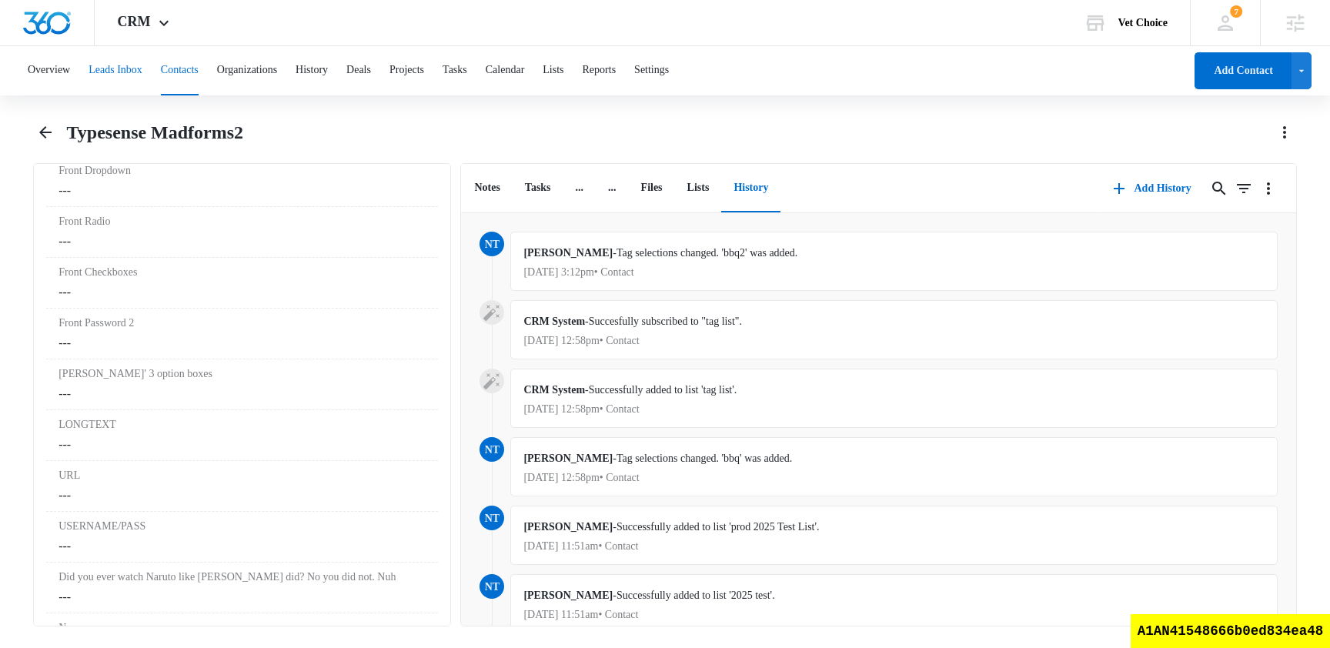
click at [131, 71] on button "Leads Inbox" at bounding box center [115, 70] width 54 height 49
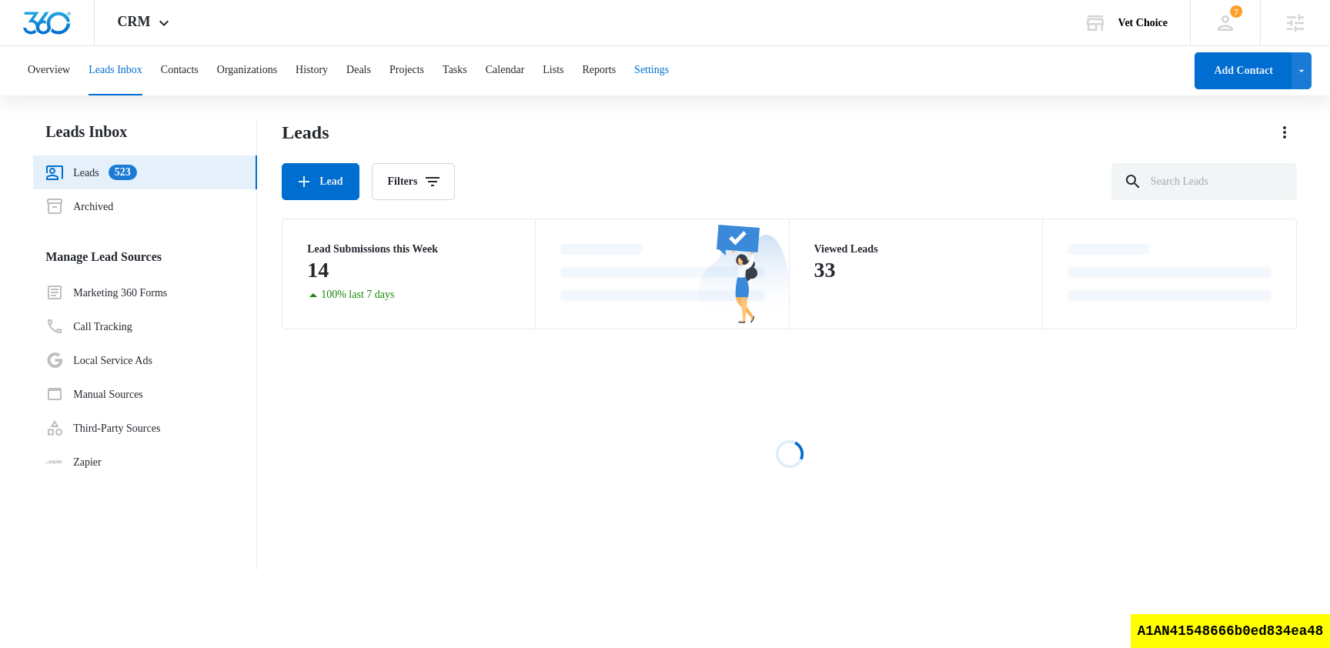
click at [669, 82] on button "Settings" at bounding box center [651, 70] width 35 height 49
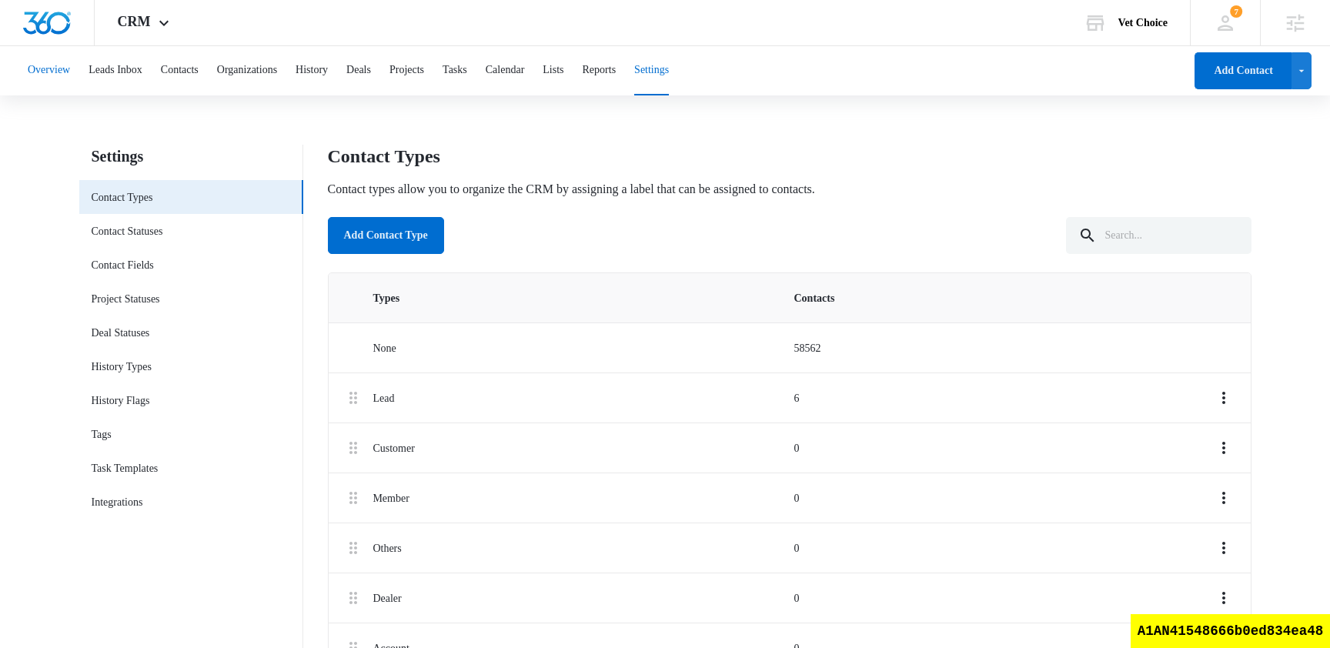
click at [48, 72] on button "Overview" at bounding box center [49, 70] width 42 height 49
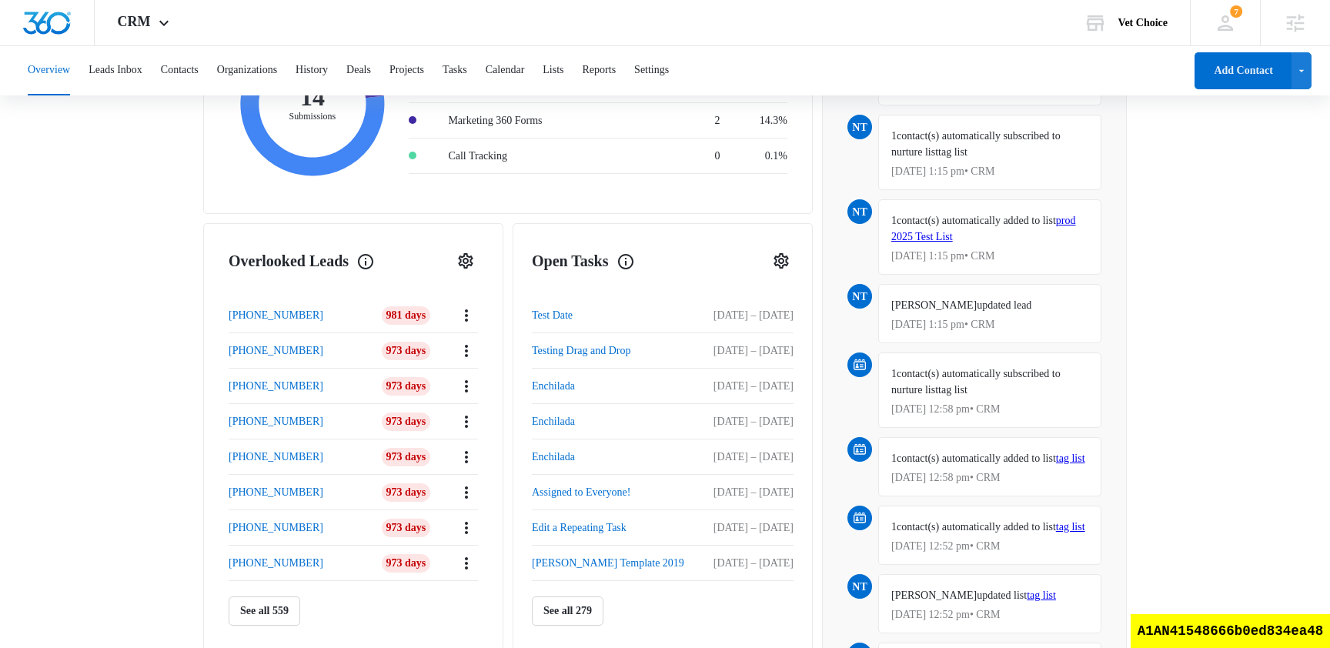
scroll to position [679, 0]
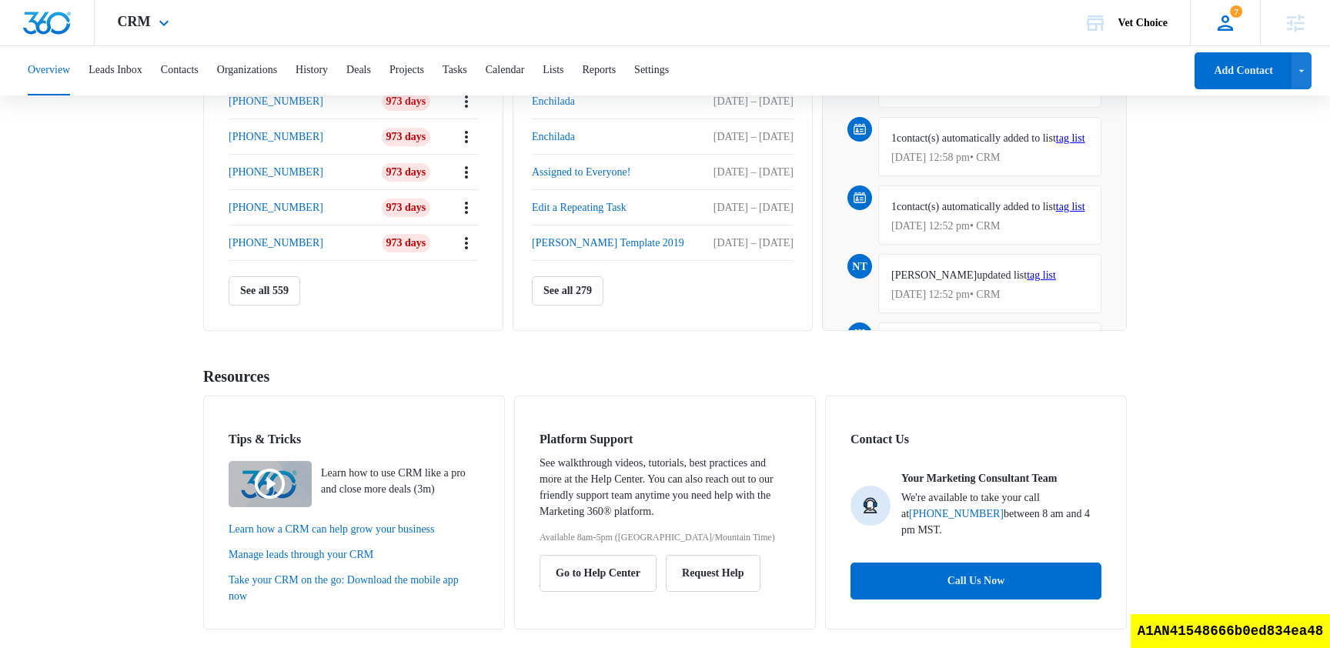
click at [1228, 12] on icon at bounding box center [1225, 23] width 23 height 23
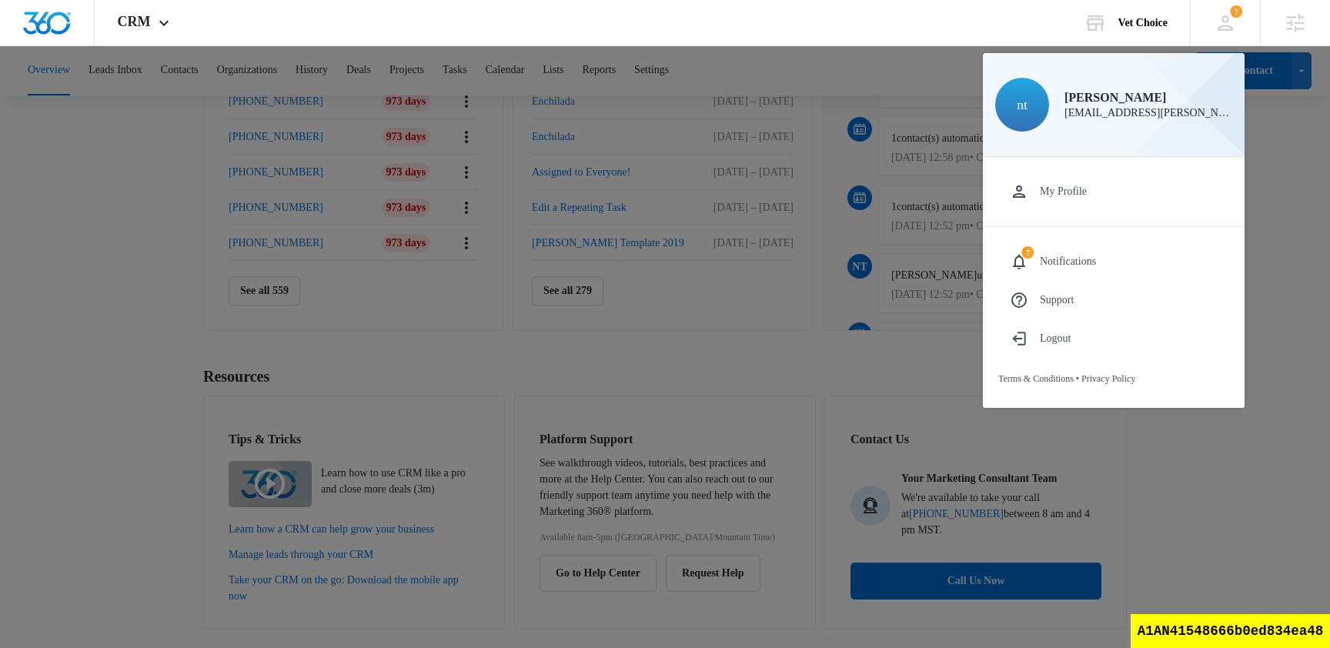
click at [238, 431] on div at bounding box center [665, 324] width 1330 height 648
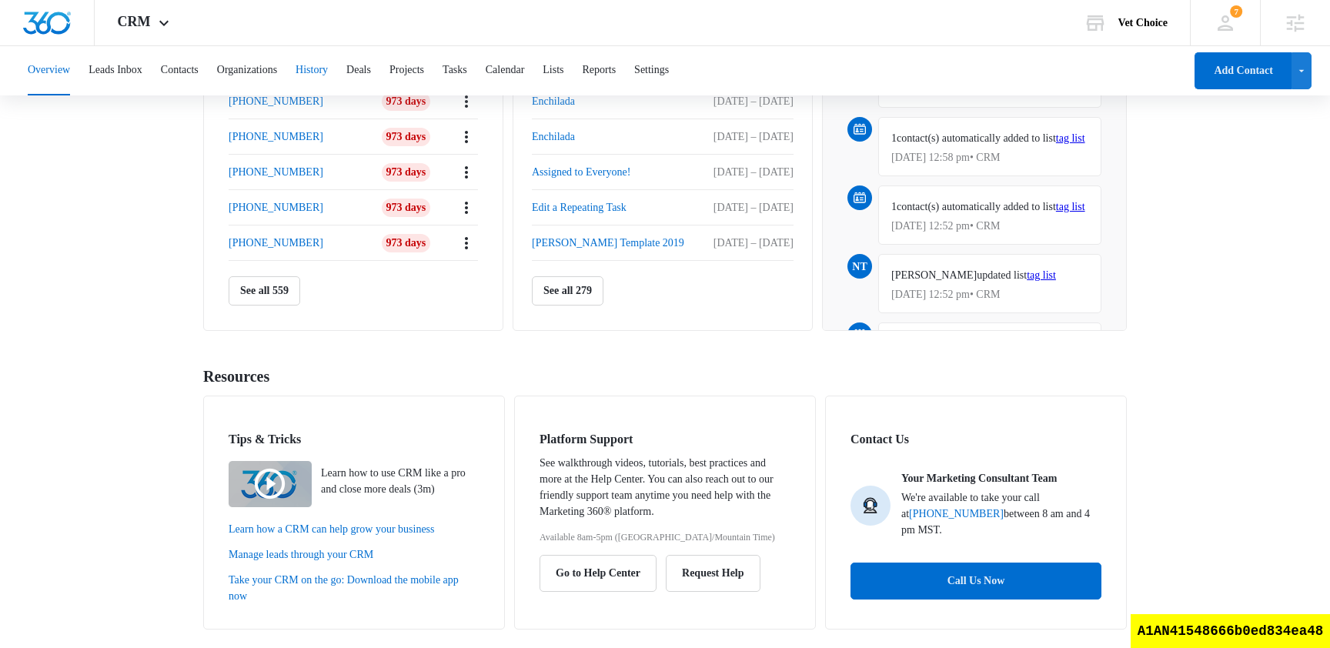
click at [328, 72] on button "History" at bounding box center [311, 70] width 32 height 49
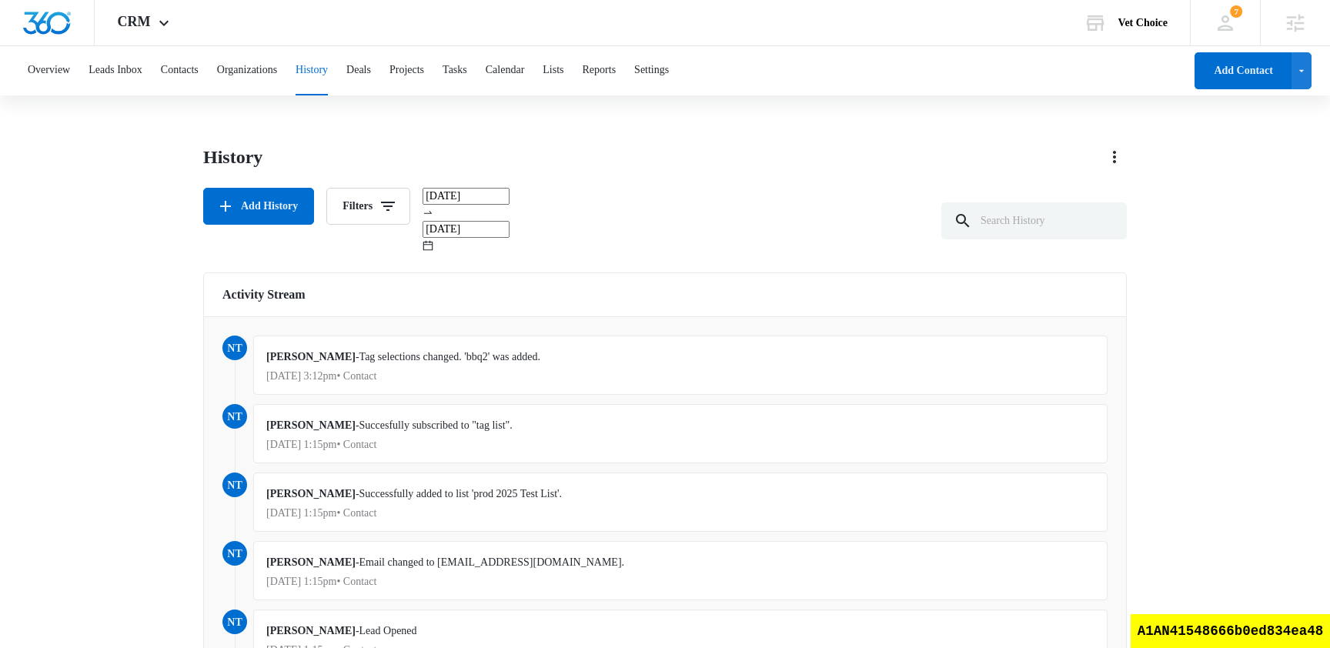
click at [479, 336] on div "nam truong - Tag selections changed. 'bbq2' was added. Aug 14, 2025 at 3:12pm •…" at bounding box center [680, 365] width 854 height 59
drag, startPoint x: 347, startPoint y: 346, endPoint x: 705, endPoint y: 346, distance: 357.8
click at [706, 371] on p "Aug 14, 2025 at 3:12pm • Contact" at bounding box center [680, 376] width 828 height 11
click at [1043, 213] on input "text" at bounding box center [1033, 220] width 185 height 37
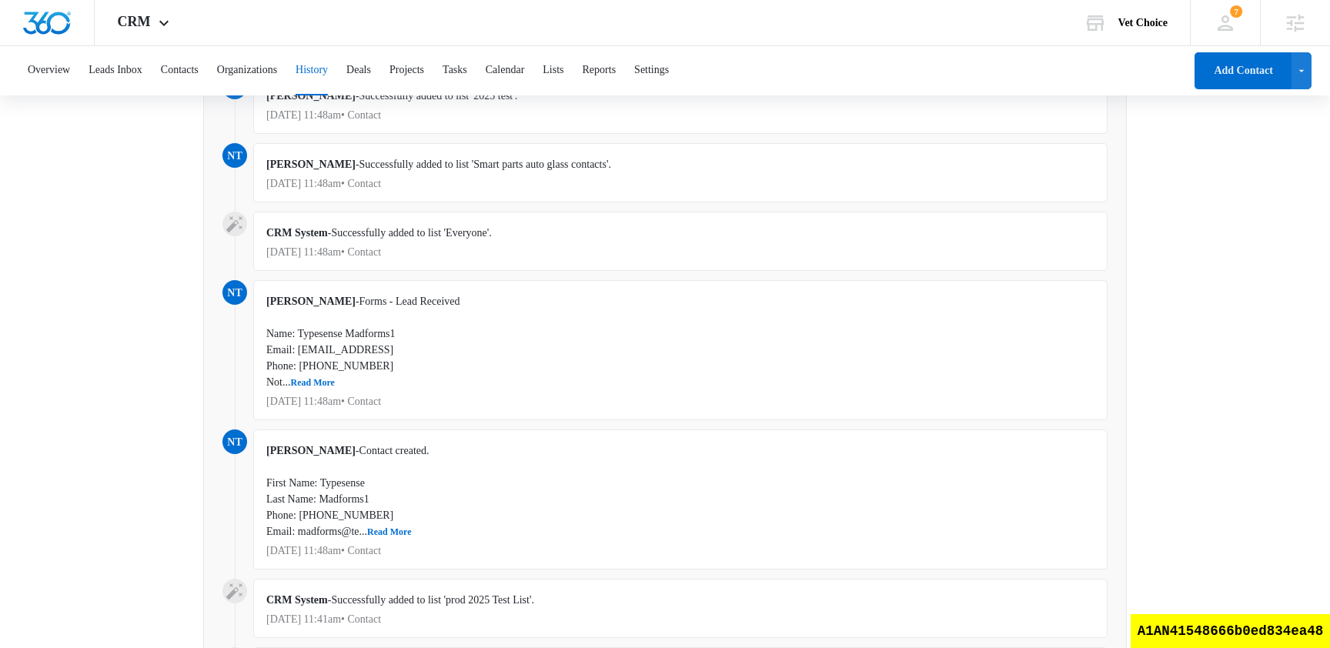
click at [918, 359] on div "nam truong - Forms - Lead Received Name: Typesense Madforms1 Email: madforms@te…" at bounding box center [680, 350] width 854 height 140
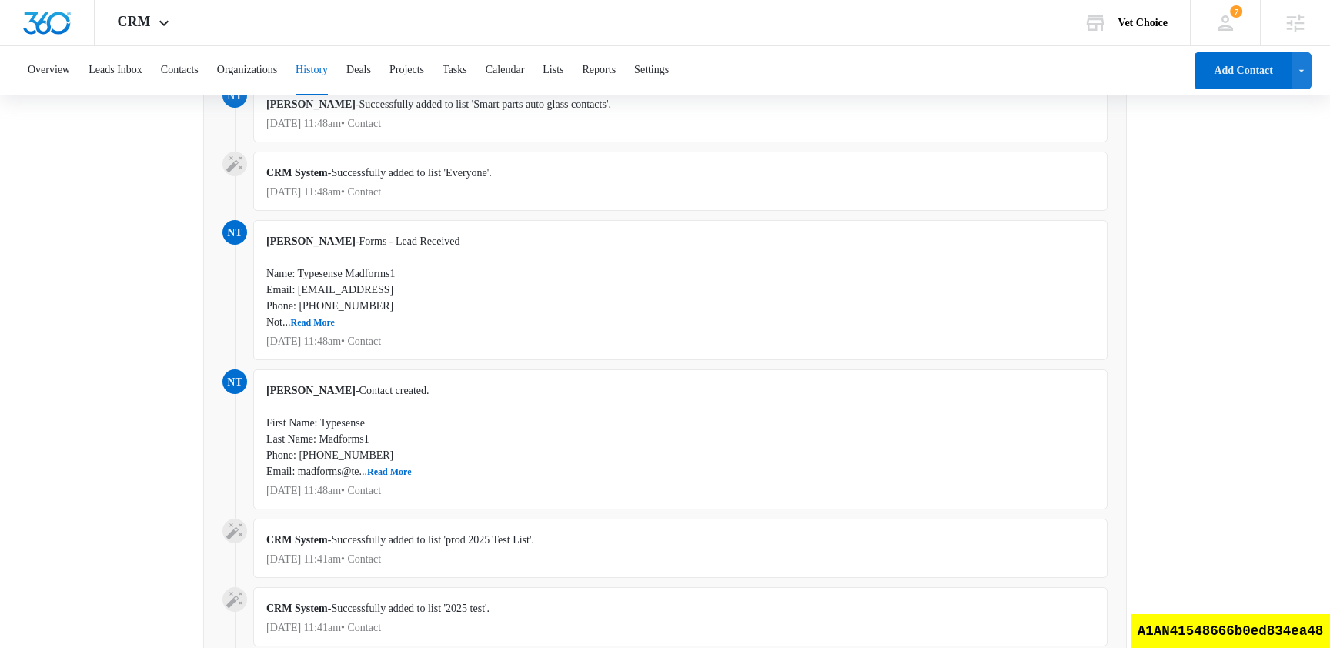
scroll to position [1997, 0]
click at [433, 486] on p "Aug 14, 2025 at 11:48am • Contact" at bounding box center [680, 491] width 828 height 11
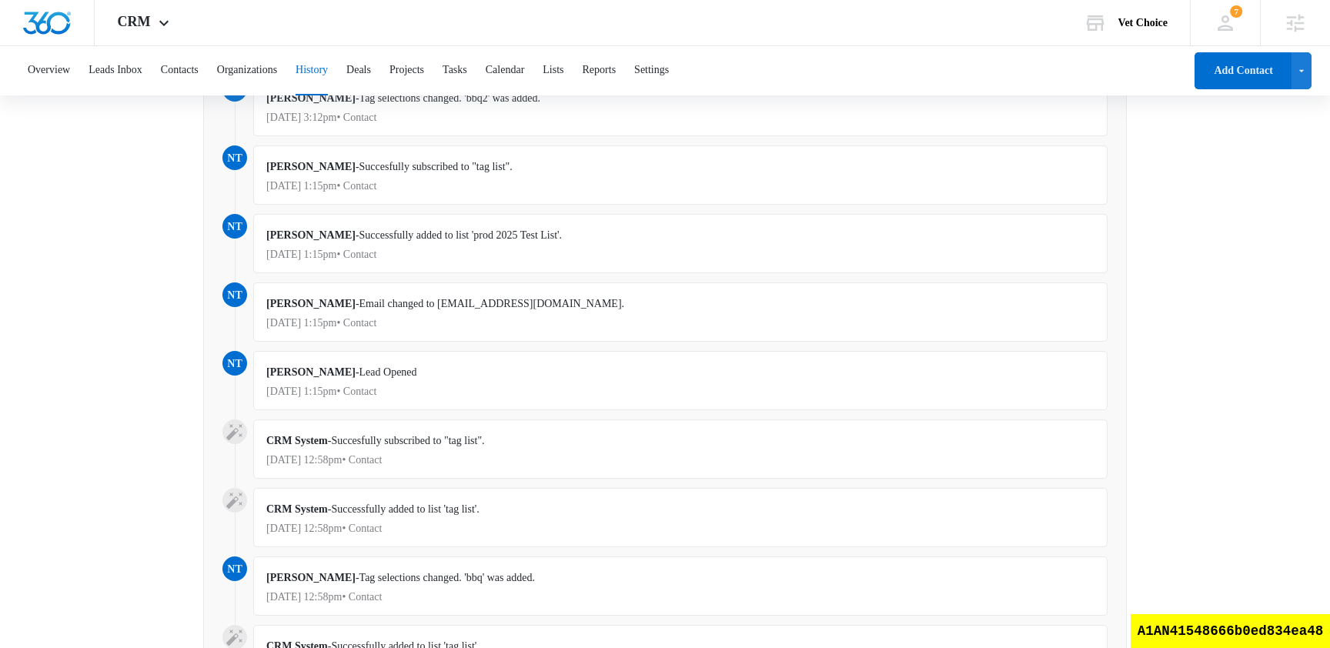
scroll to position [0, 0]
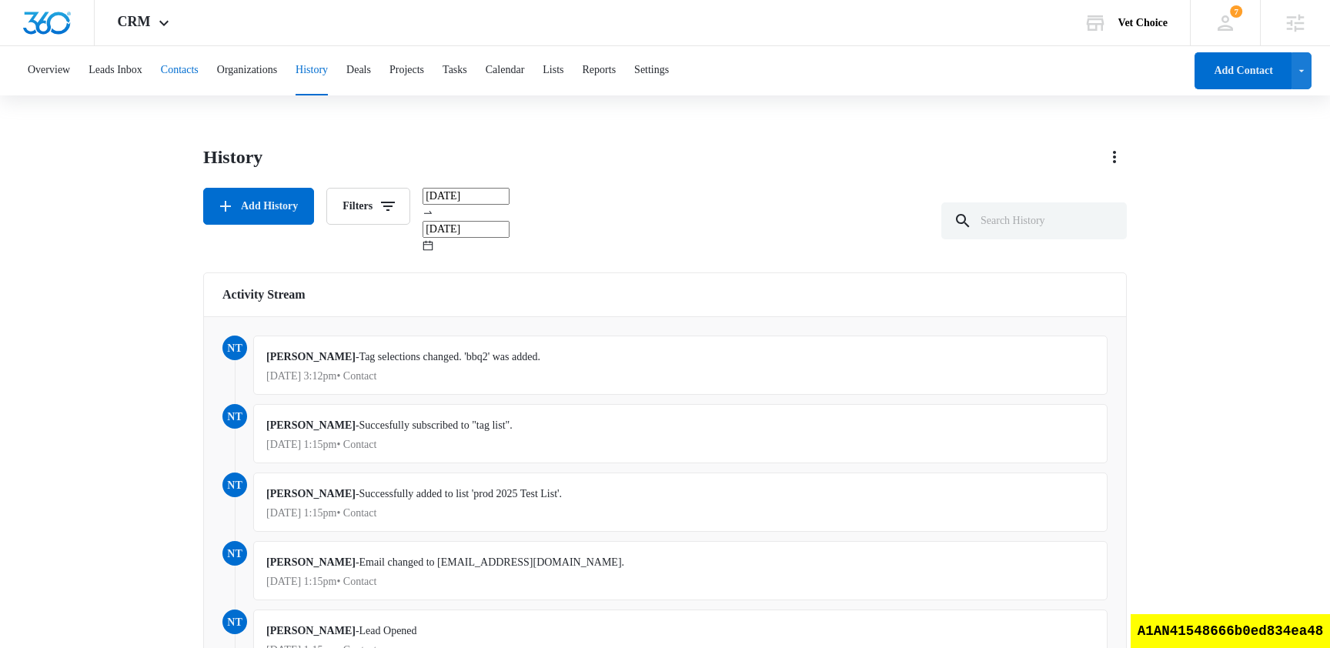
click at [199, 72] on button "Contacts" at bounding box center [180, 70] width 38 height 49
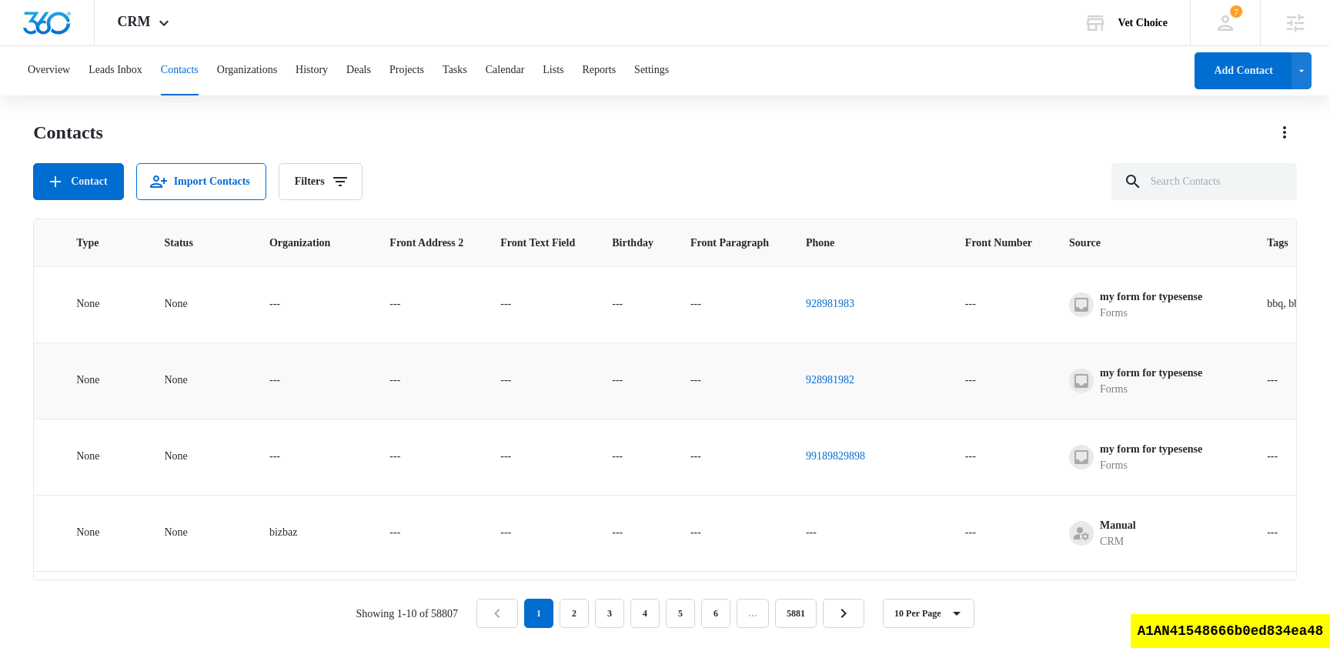
scroll to position [0, 1016]
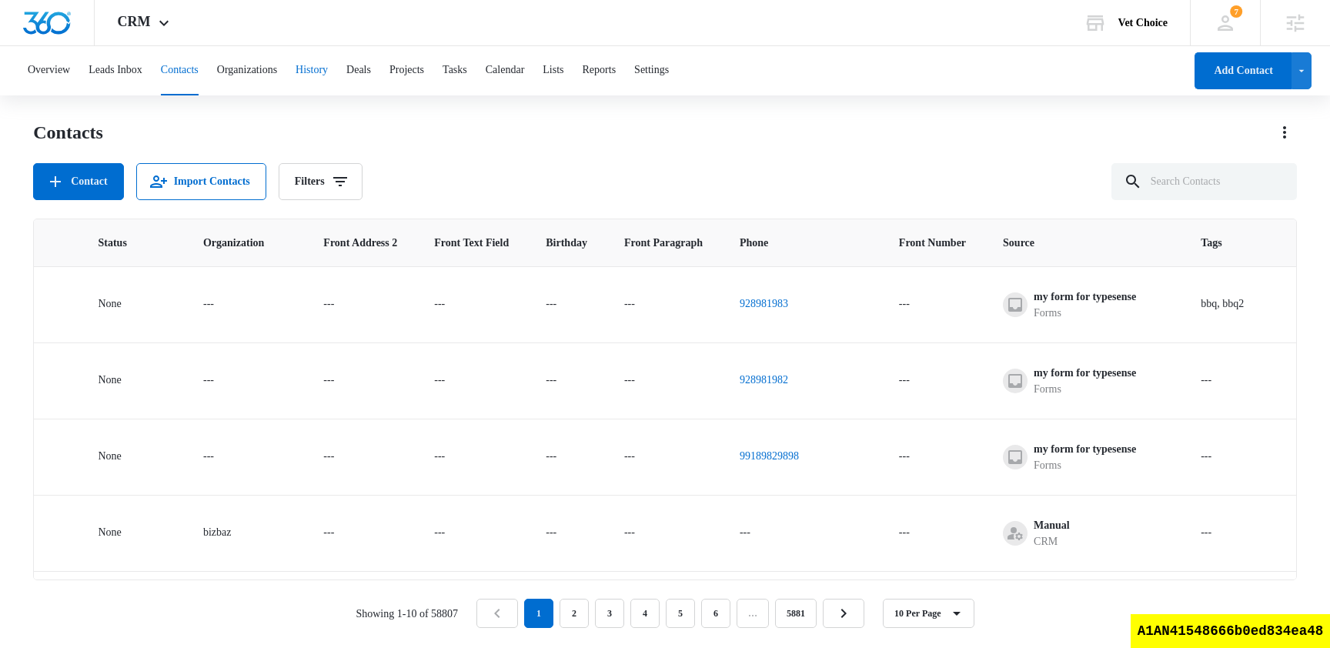
click at [328, 71] on button "History" at bounding box center [311, 70] width 32 height 49
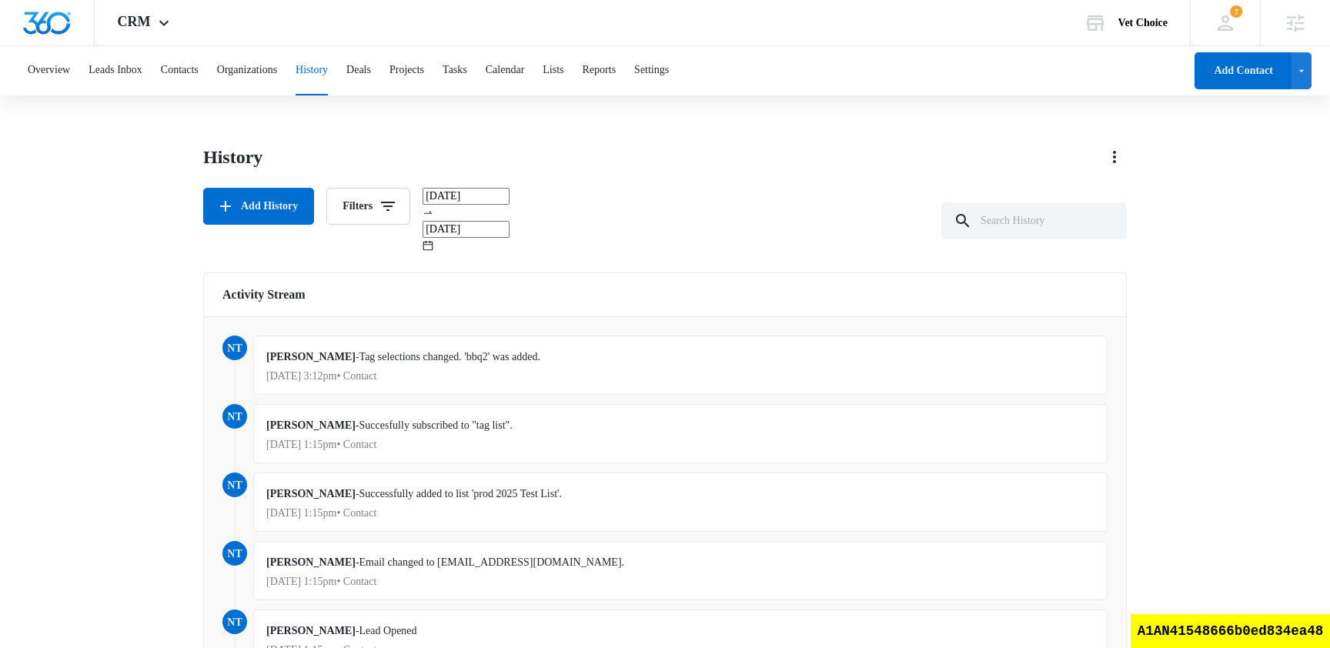
click at [242, 336] on div "nt nam truong - Tag selections changed. 'bbq2' was added. Aug 14, 2025 at 3:12p…" at bounding box center [664, 370] width 885 height 68
click at [240, 336] on span "nt" at bounding box center [234, 348] width 25 height 25
click at [360, 356] on div "nam truong - Tag selections changed. 'bbq2' was added. Aug 14, 2025 at 3:12pm •…" at bounding box center [680, 365] width 854 height 59
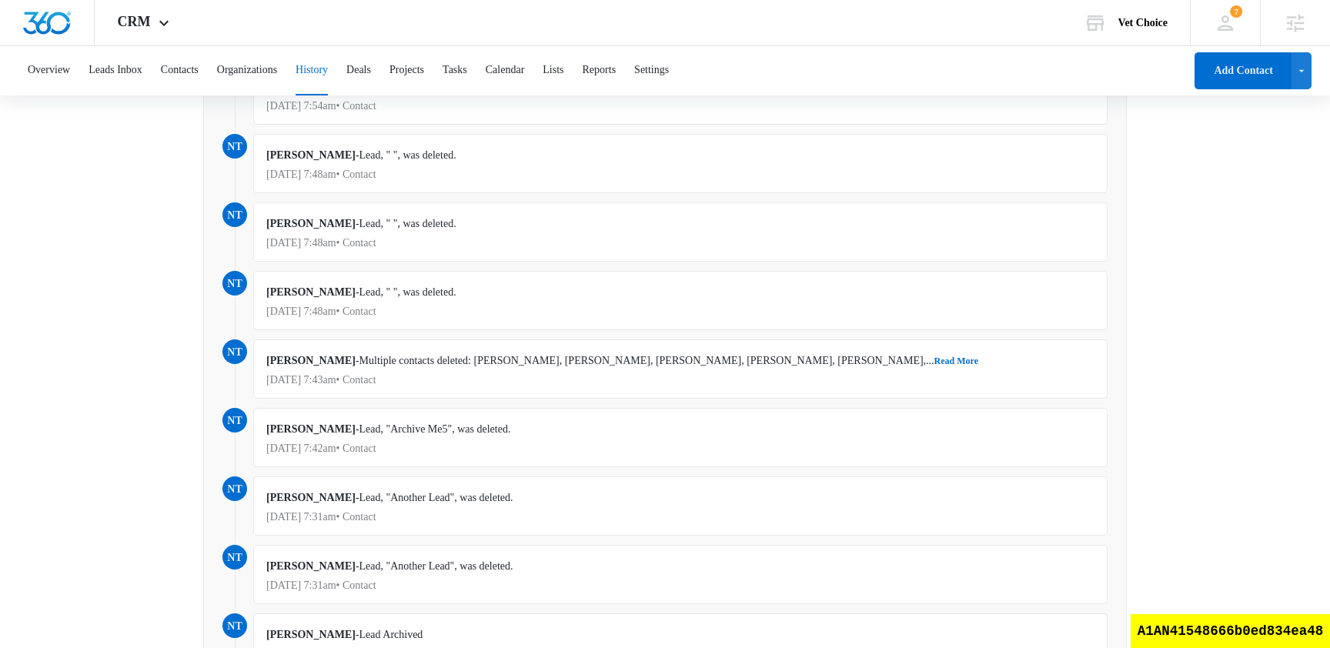
scroll to position [4670, 0]
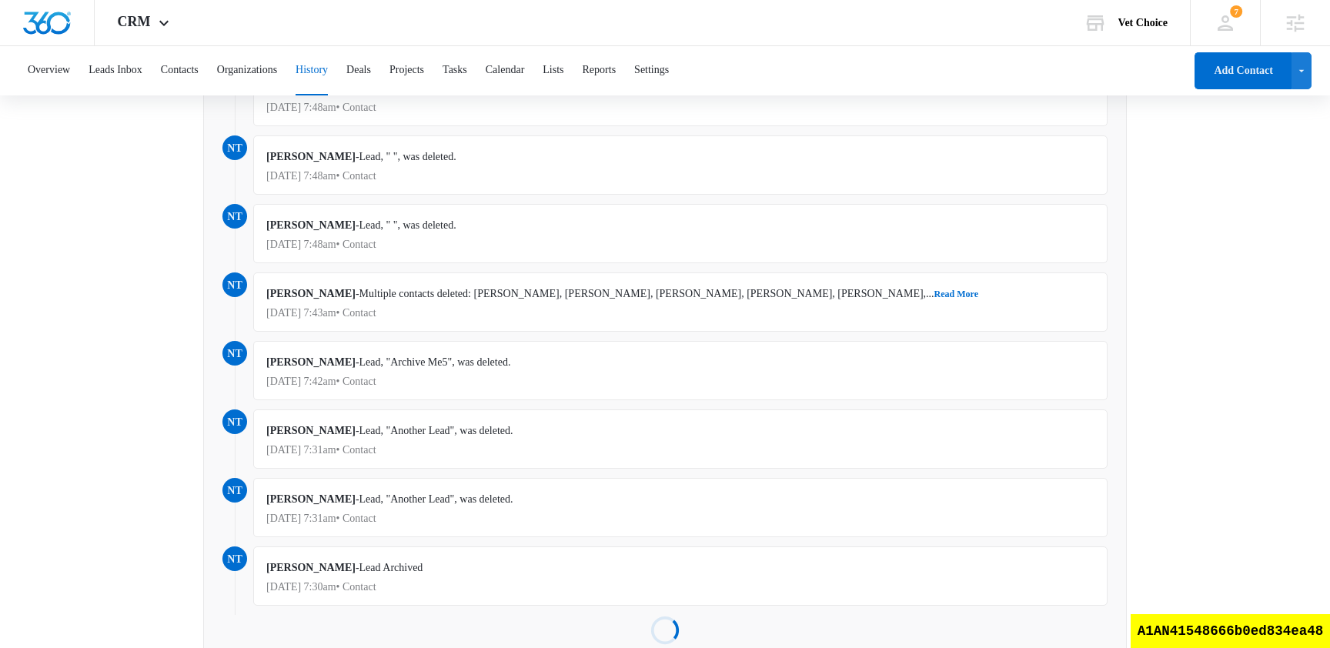
click at [382, 513] on p "Aug 14, 2025 at 7:31am • Contact" at bounding box center [680, 518] width 828 height 11
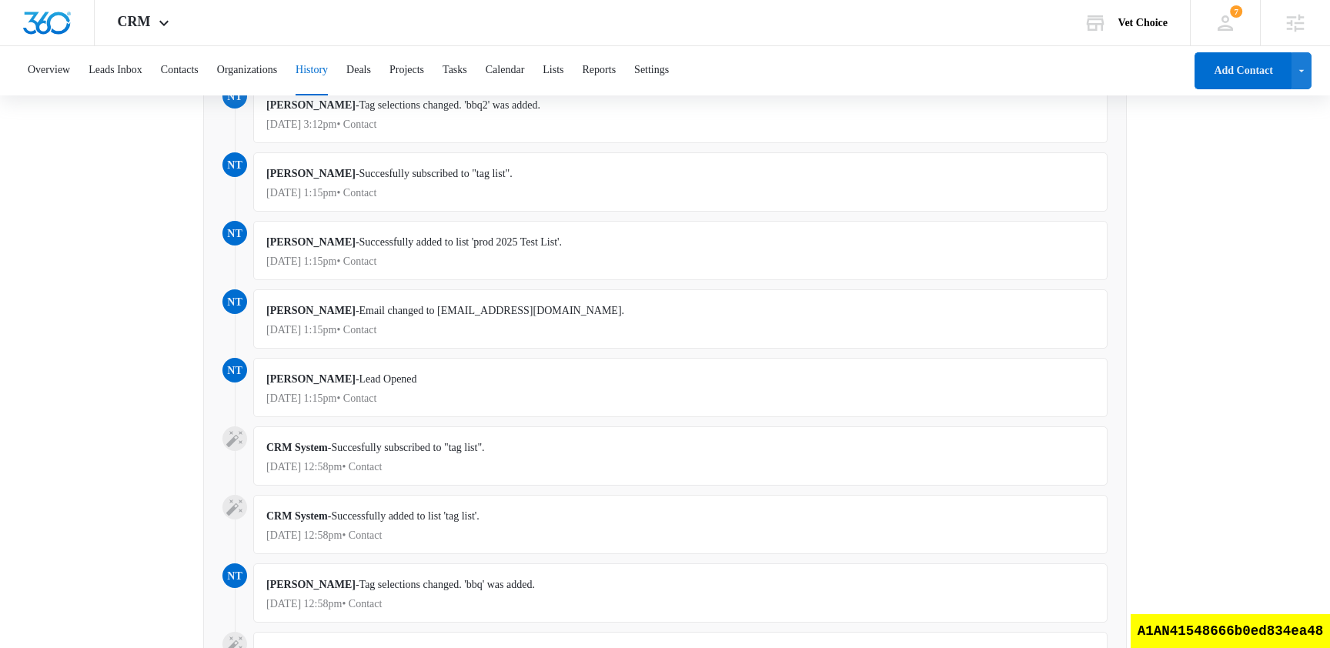
scroll to position [0, 0]
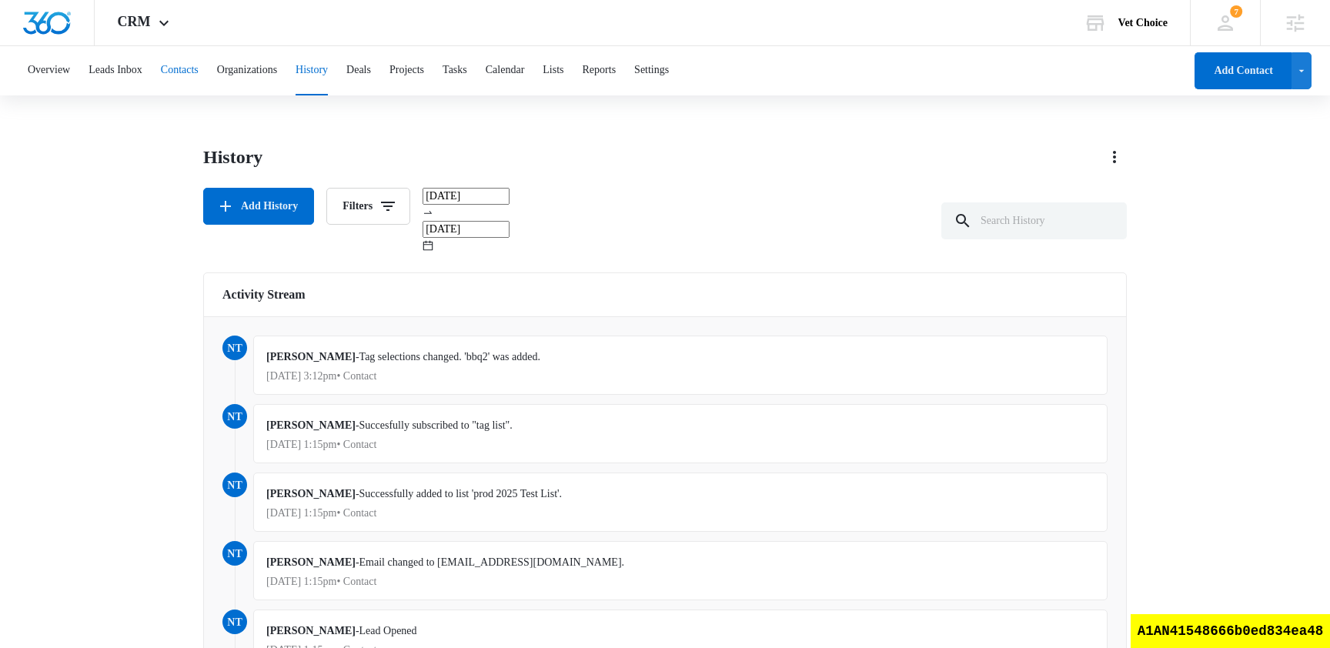
click at [182, 58] on button "Contacts" at bounding box center [180, 70] width 38 height 49
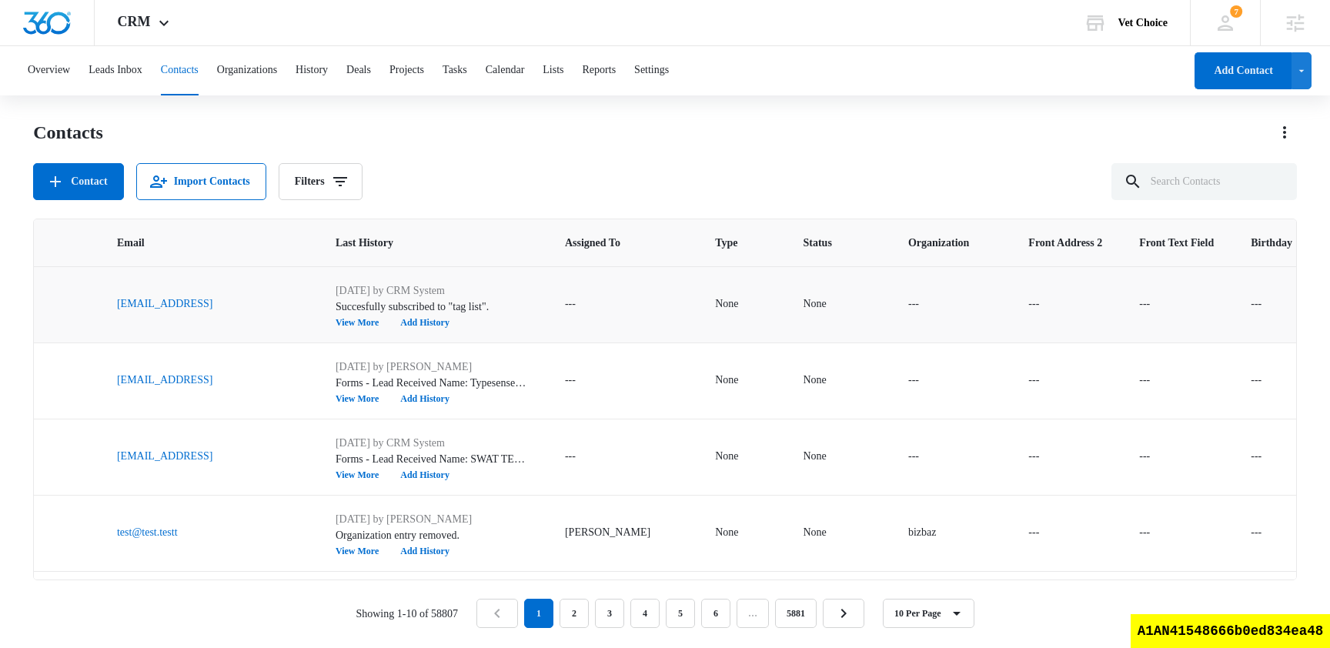
scroll to position [0, 264]
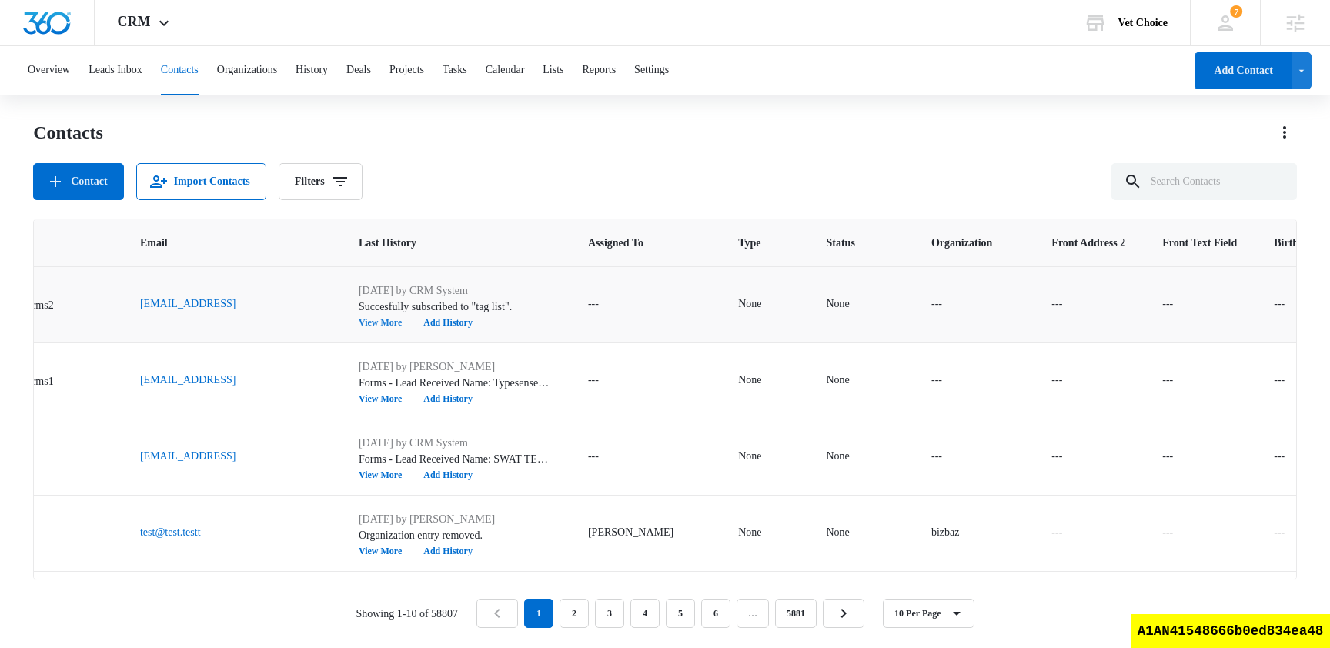
click at [373, 321] on button "View More" at bounding box center [386, 322] width 54 height 9
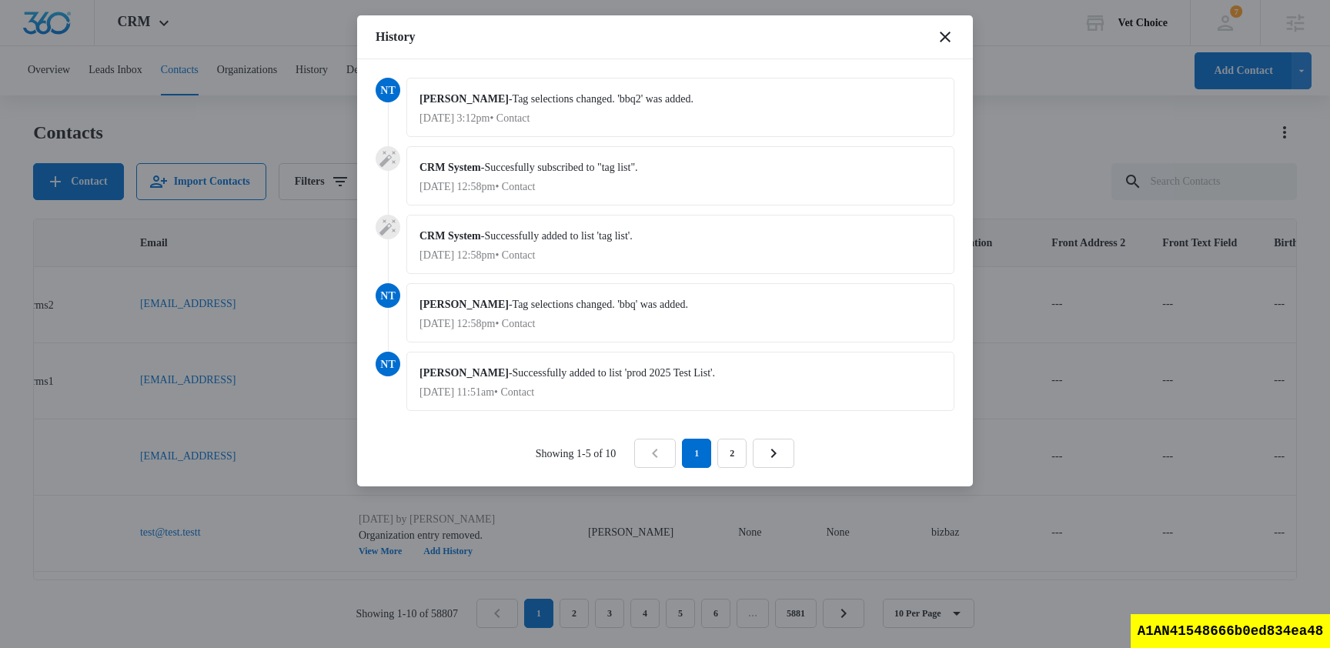
click at [672, 372] on span "Successfully added to list 'prod 2025 Test List'." at bounding box center [613, 373] width 203 height 12
click at [742, 461] on link "2" at bounding box center [731, 453] width 29 height 29
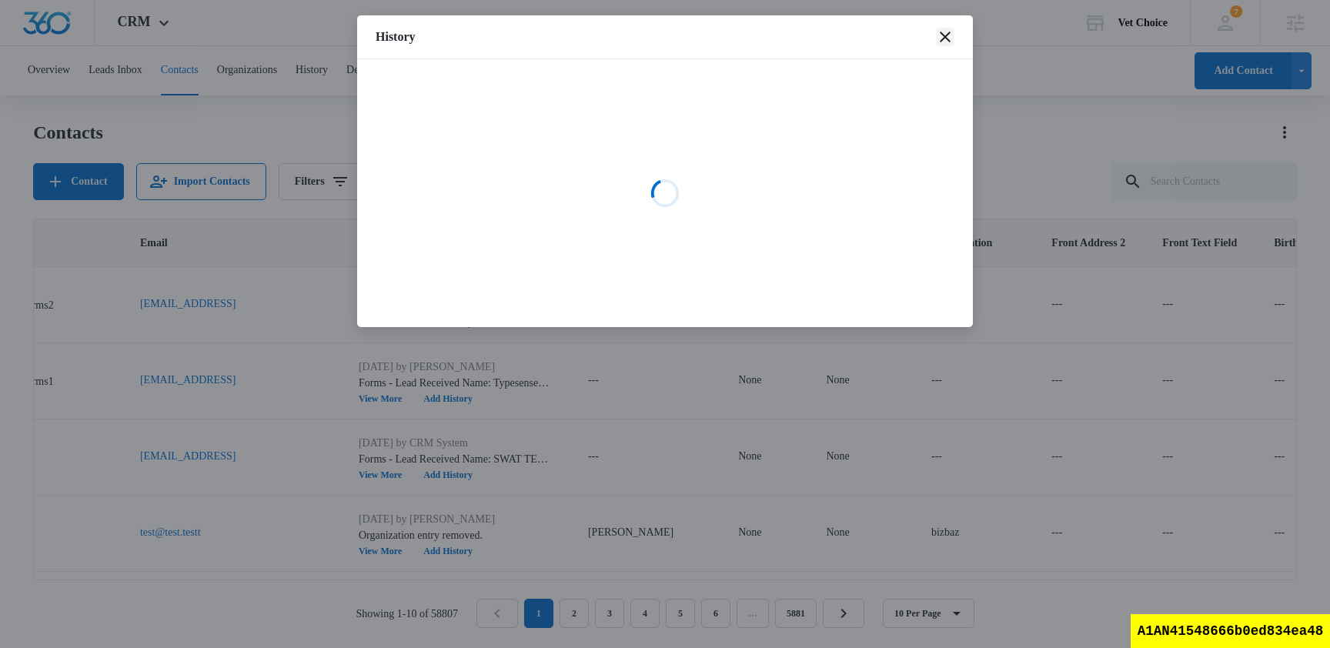
click at [942, 42] on icon "close" at bounding box center [945, 37] width 18 height 18
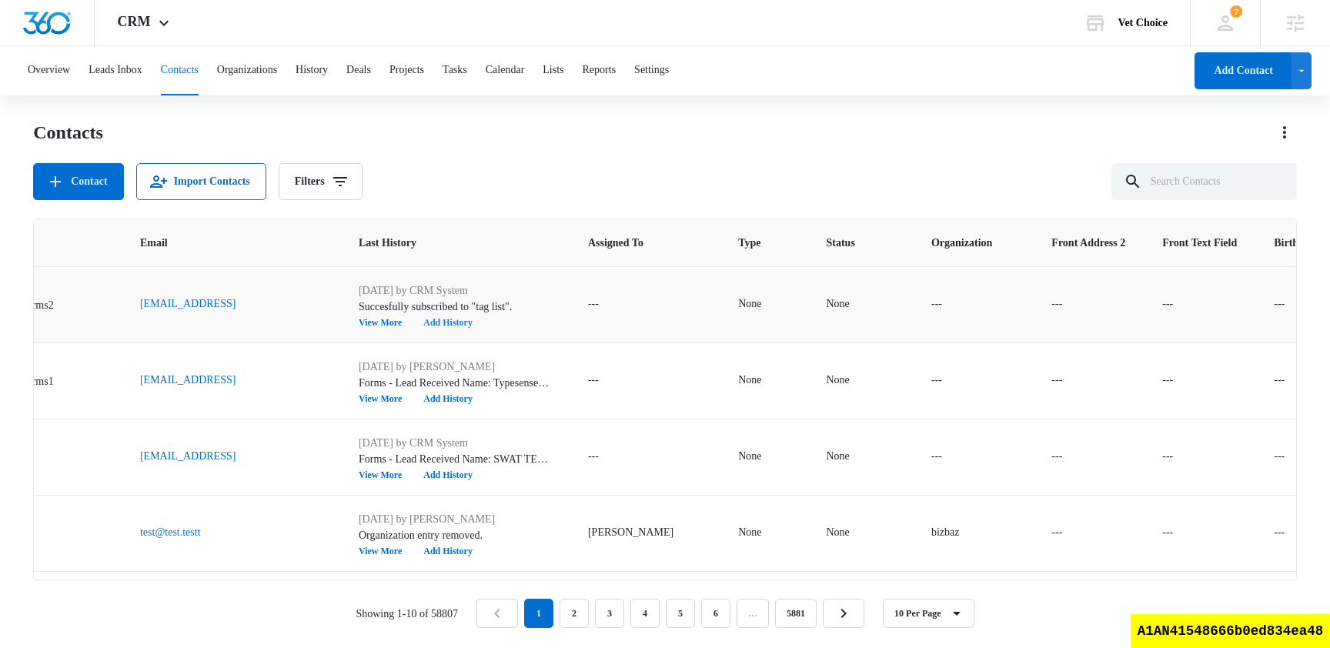
click at [435, 321] on button "Add History" at bounding box center [447, 322] width 71 height 9
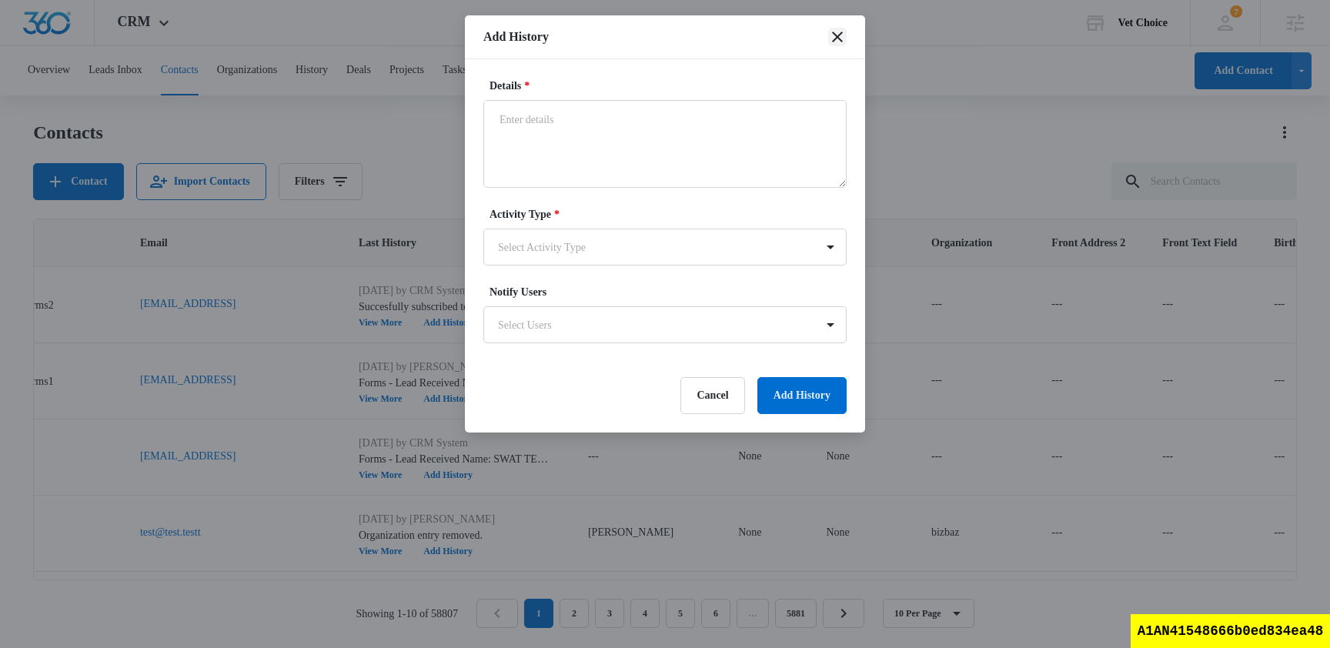
click at [840, 42] on icon "close" at bounding box center [837, 37] width 18 height 18
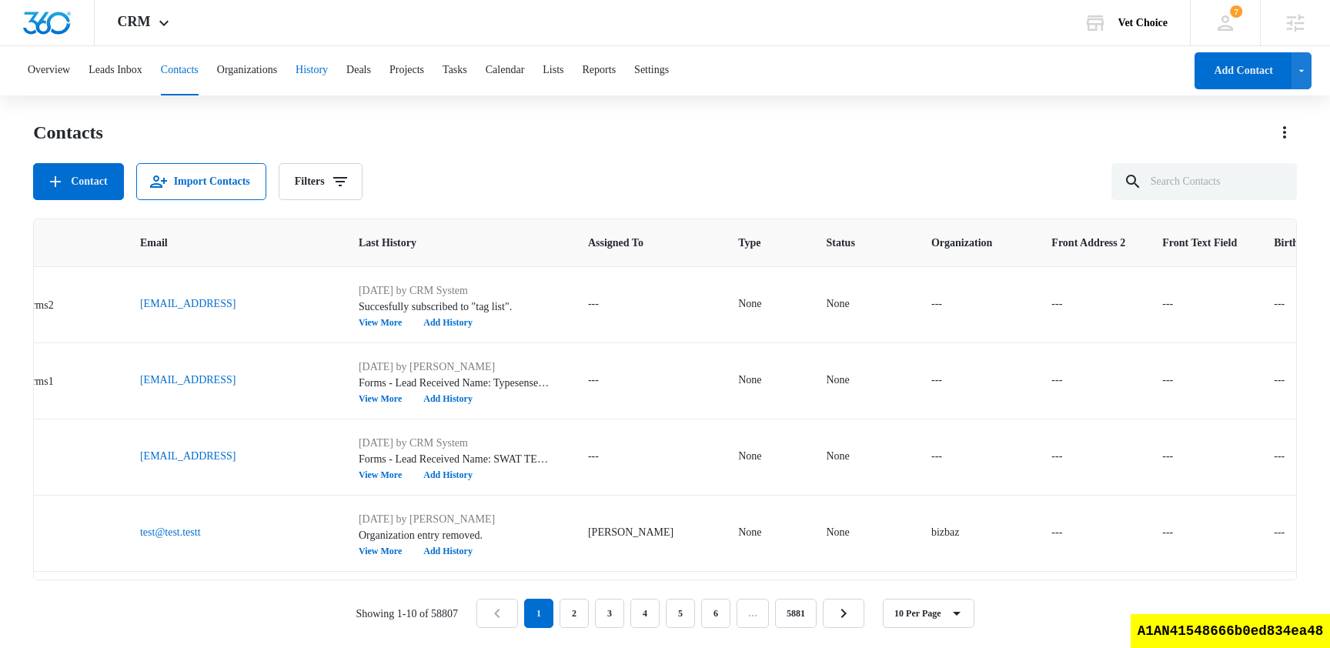
click at [328, 75] on button "History" at bounding box center [311, 70] width 32 height 49
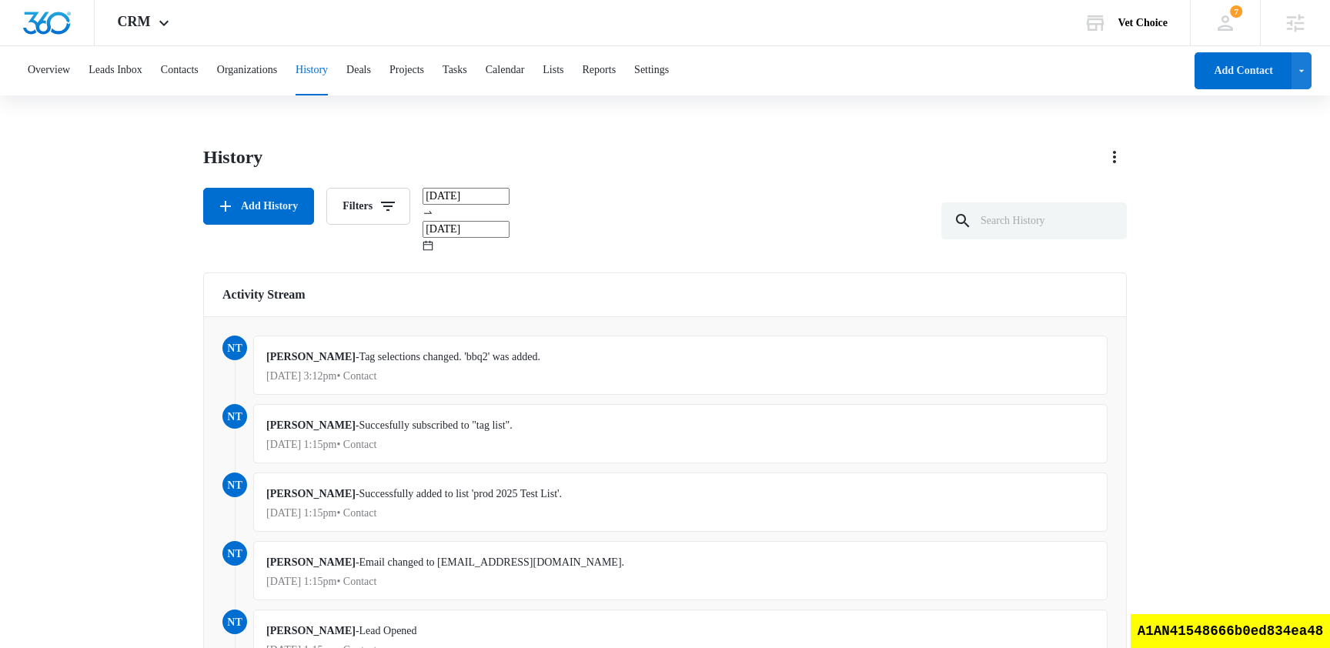
click at [1089, 371] on p "Aug 14, 2025 at 3:12pm • Contact" at bounding box center [680, 376] width 828 height 11
click at [1088, 371] on p "Aug 14, 2025 at 3:12pm • Contact" at bounding box center [680, 376] width 828 height 11
click at [198, 75] on button "Contacts" at bounding box center [180, 70] width 38 height 49
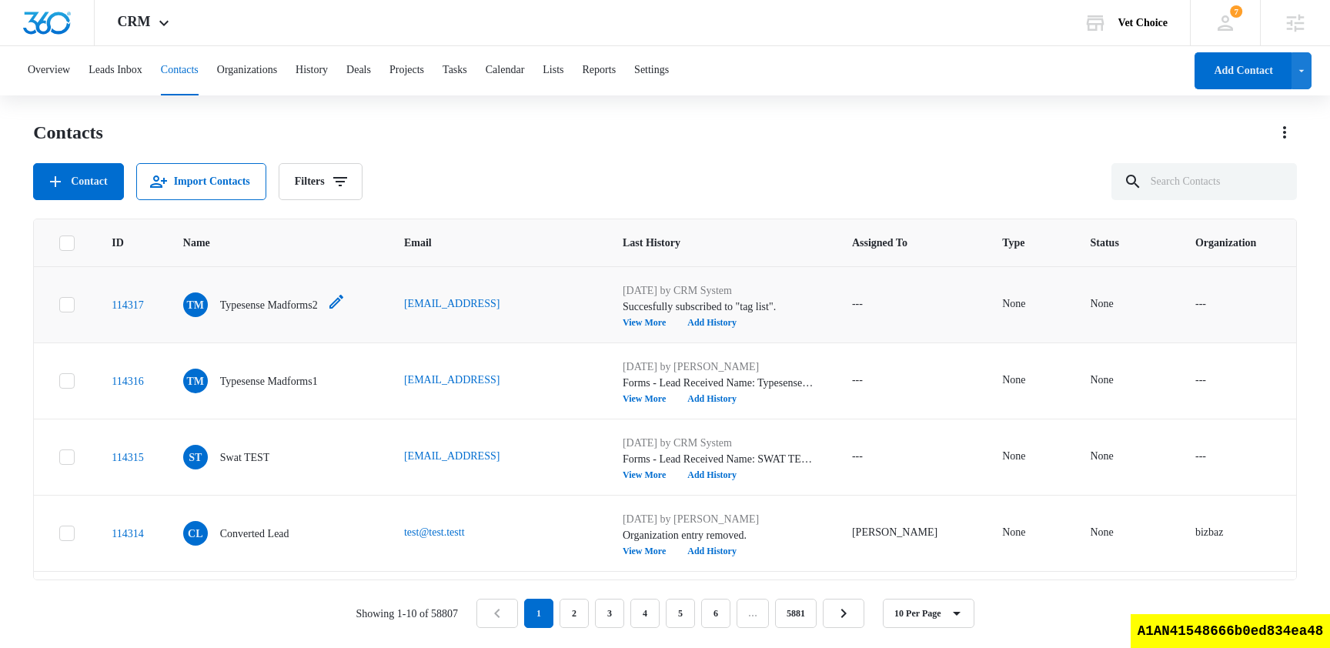
click at [301, 300] on p "Typesense Madforms2" at bounding box center [269, 305] width 98 height 16
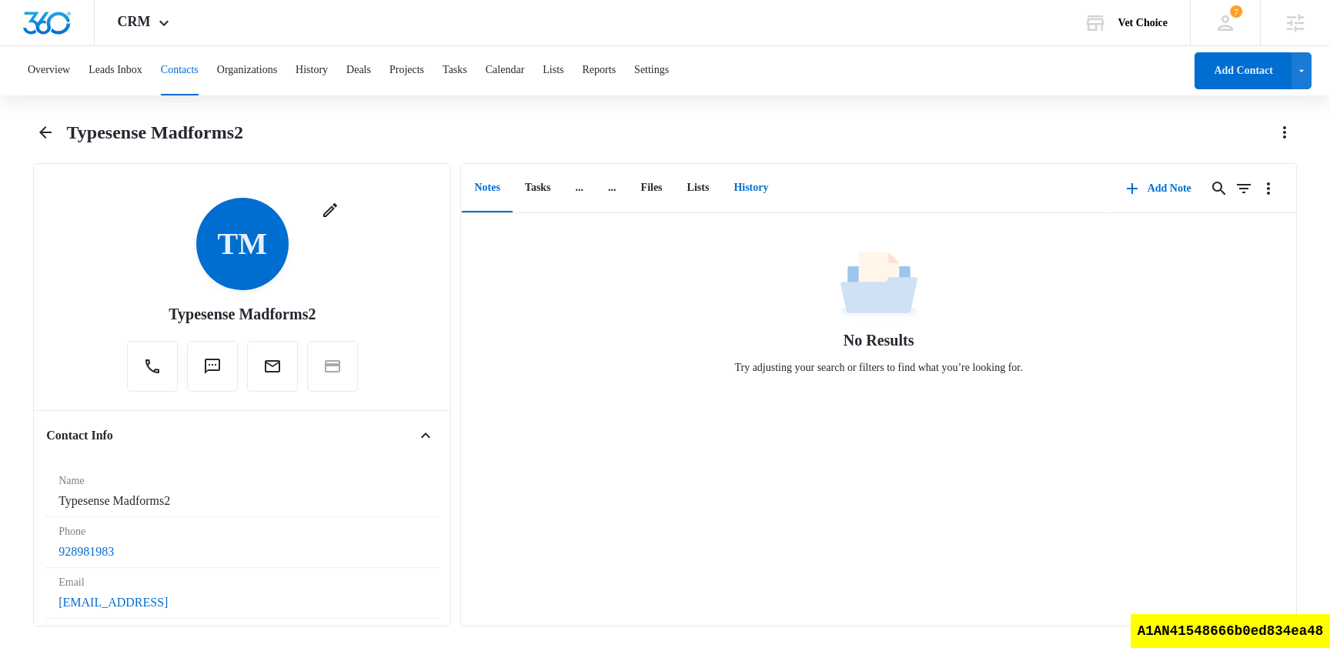
click at [773, 172] on button "History" at bounding box center [750, 189] width 59 height 48
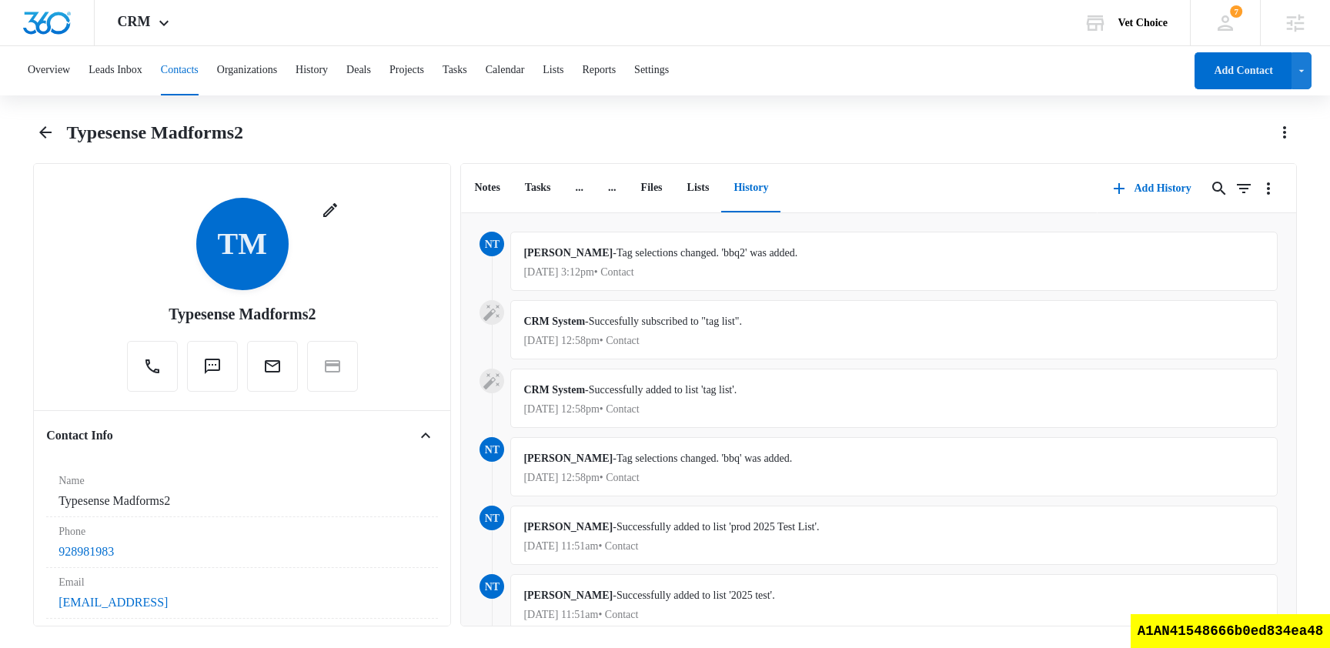
click at [1226, 292] on div "nt nam truong - Tag selections changed. 'bbq2' was added. Aug 14, 2025 at 3:12p…" at bounding box center [877, 266] width 797 height 68
drag, startPoint x: 1245, startPoint y: 267, endPoint x: 1204, endPoint y: 394, distance: 133.6
click at [1249, 422] on div "CRM System - Successfully added to list 'tag list'. Aug 14, 2025 at 12:58pm • C…" at bounding box center [893, 398] width 766 height 59
click at [1238, 273] on p "Aug 14, 2025 at 3:12pm • Contact" at bounding box center [893, 272] width 740 height 11
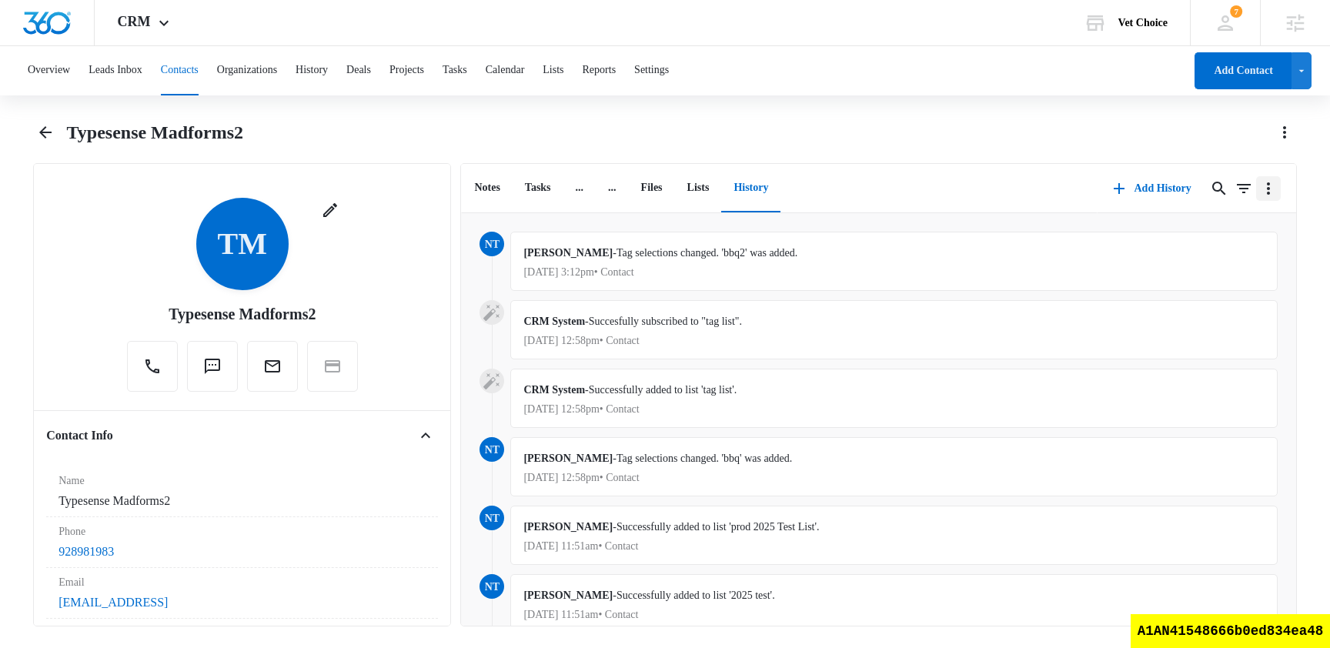
click at [1270, 187] on icon "Overflow Menu" at bounding box center [1268, 188] width 18 height 18
click at [973, 201] on div "Notes Tasks ... ... Files Lists History" at bounding box center [779, 188] width 636 height 49
click at [1186, 276] on p "Aug 14, 2025 at 3:12pm • Contact" at bounding box center [893, 272] width 740 height 11
click at [640, 269] on p "Aug 14, 2025 at 3:12pm • Contact" at bounding box center [893, 272] width 740 height 11
click at [492, 239] on span "nt" at bounding box center [491, 244] width 25 height 25
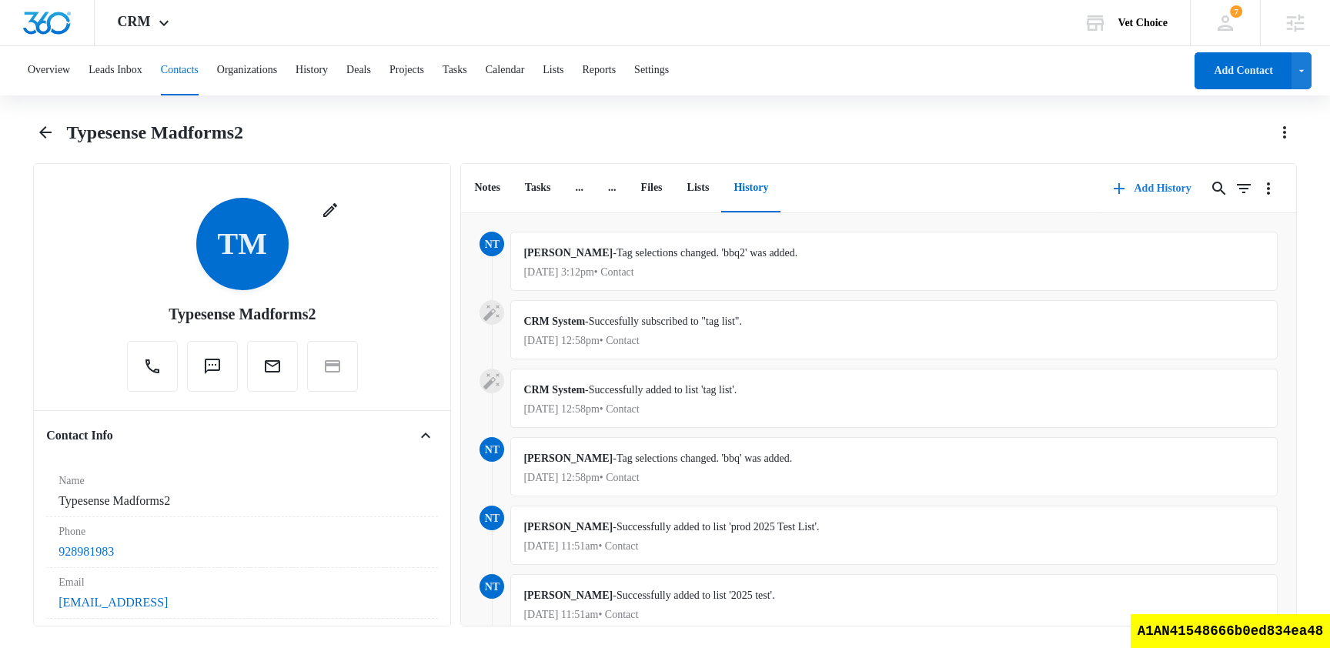
click at [1173, 190] on button "Add History" at bounding box center [1151, 188] width 109 height 37
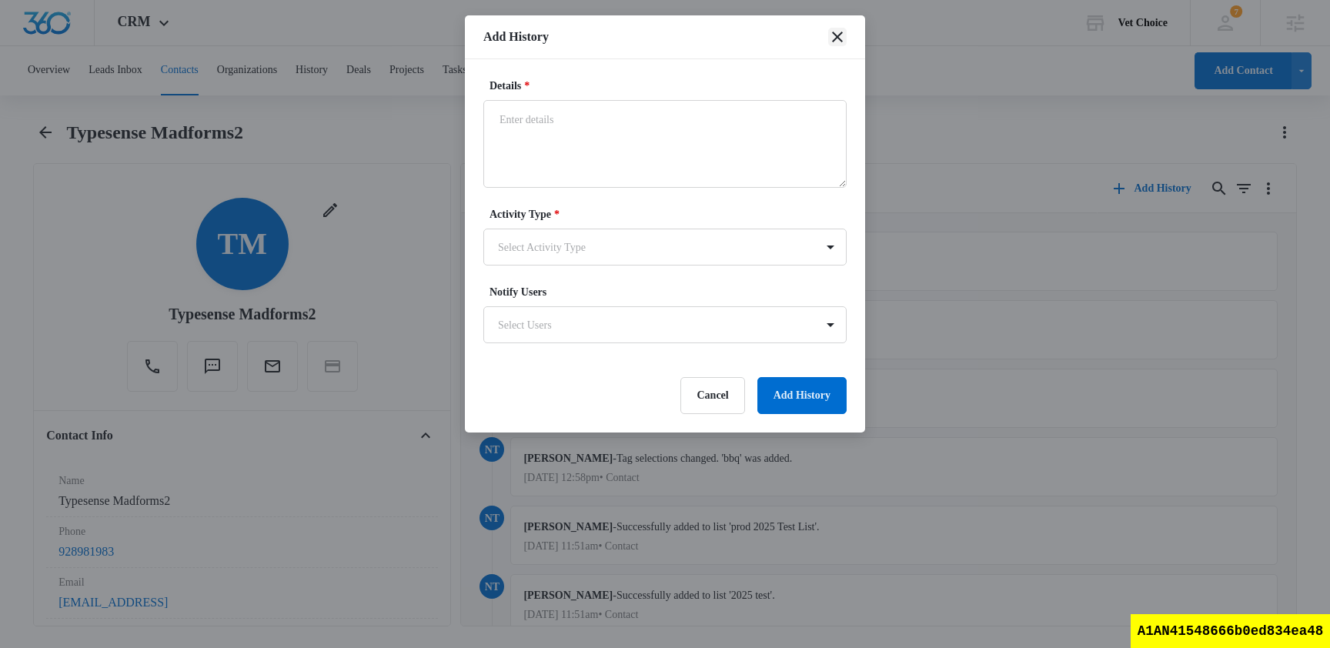
click at [838, 38] on icon "close" at bounding box center [837, 37] width 11 height 11
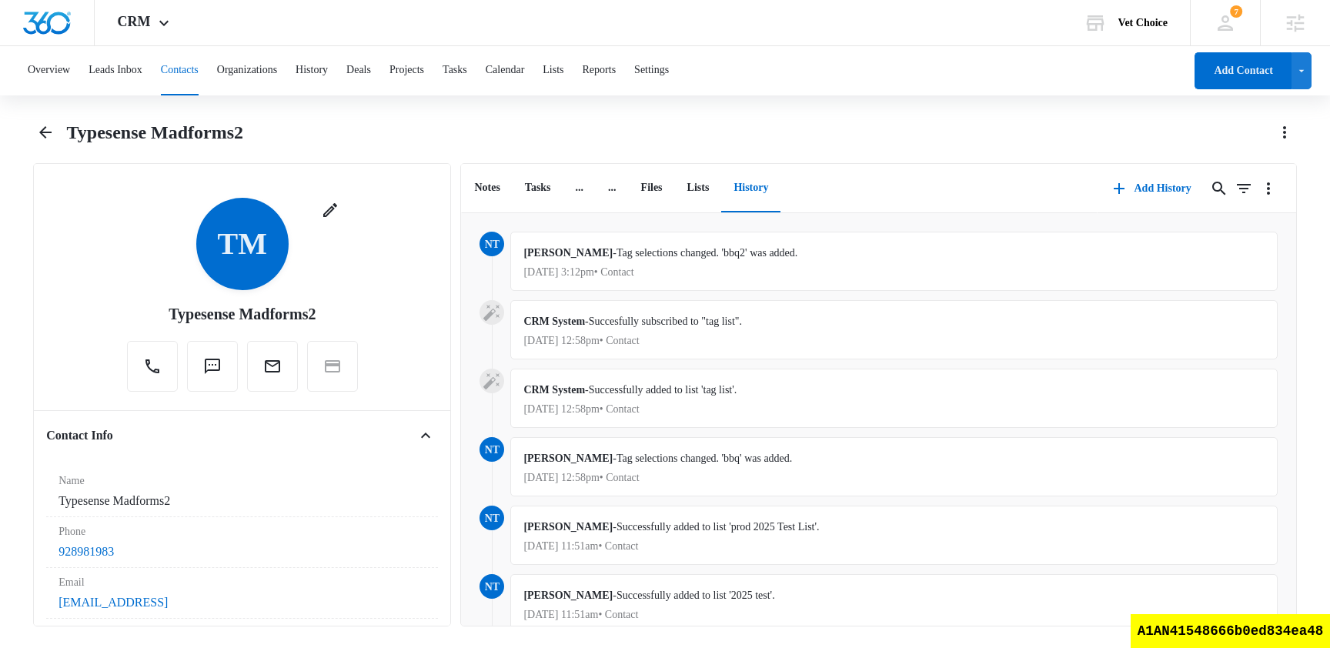
click at [1220, 236] on div "nam truong - Tag selections changed. 'bbq2' was added. Aug 14, 2025 at 3:12pm •…" at bounding box center [893, 261] width 766 height 59
click at [1242, 269] on p "Aug 14, 2025 at 3:12pm • Contact" at bounding box center [893, 272] width 740 height 11
click at [716, 472] on p "Aug 14, 2025 at 12:58pm • Contact" at bounding box center [893, 477] width 740 height 11
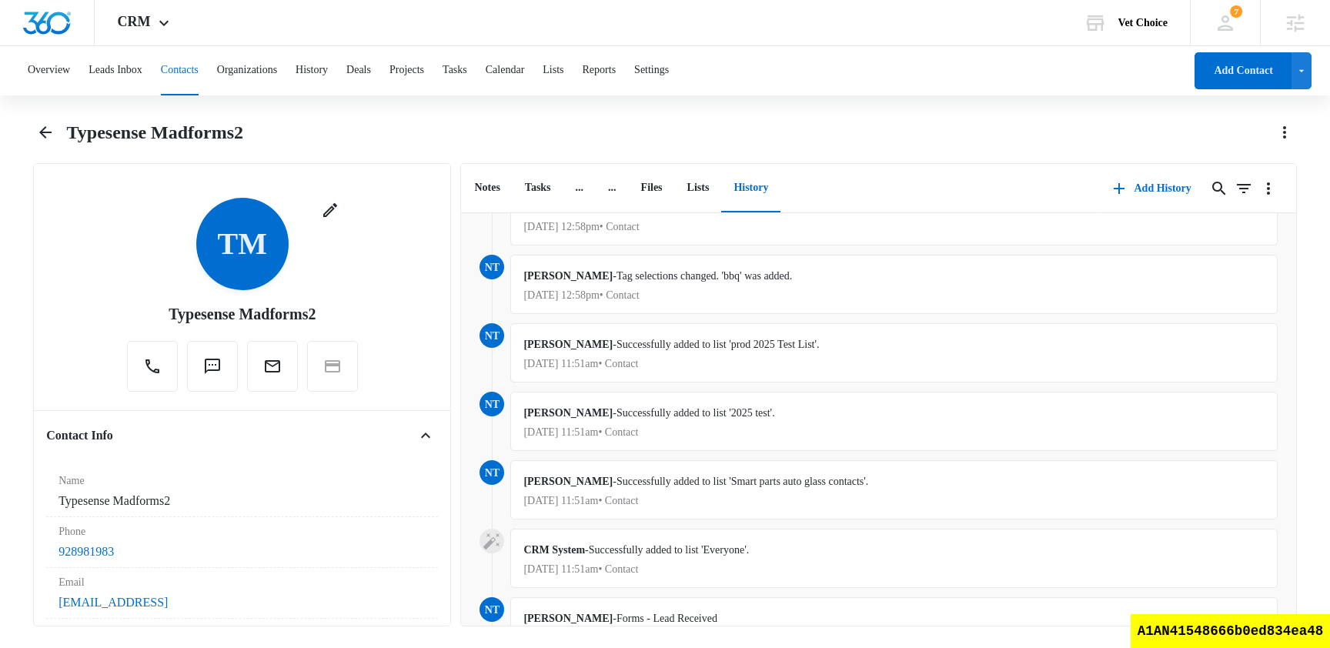
scroll to position [465, 0]
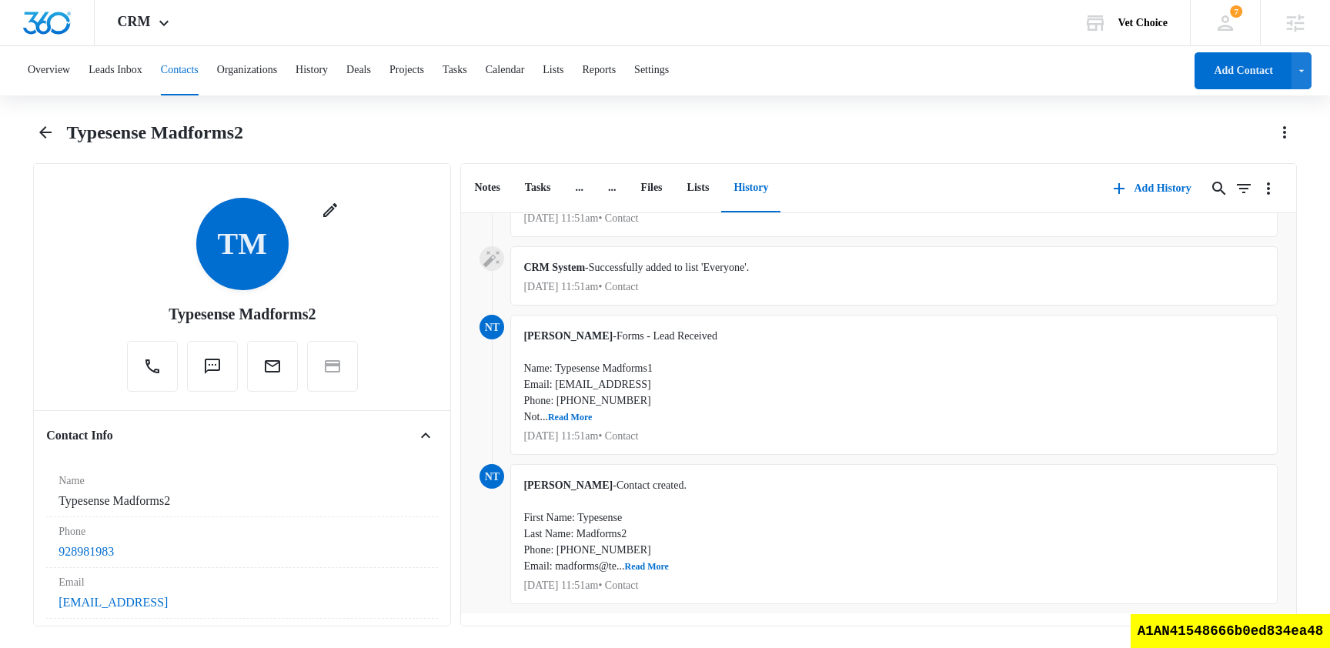
click at [832, 518] on div "nam truong - Contact created. First Name: Typesense Last Name: Madforms2 Phone:…" at bounding box center [893, 534] width 766 height 140
click at [328, 71] on button "History" at bounding box center [311, 70] width 32 height 49
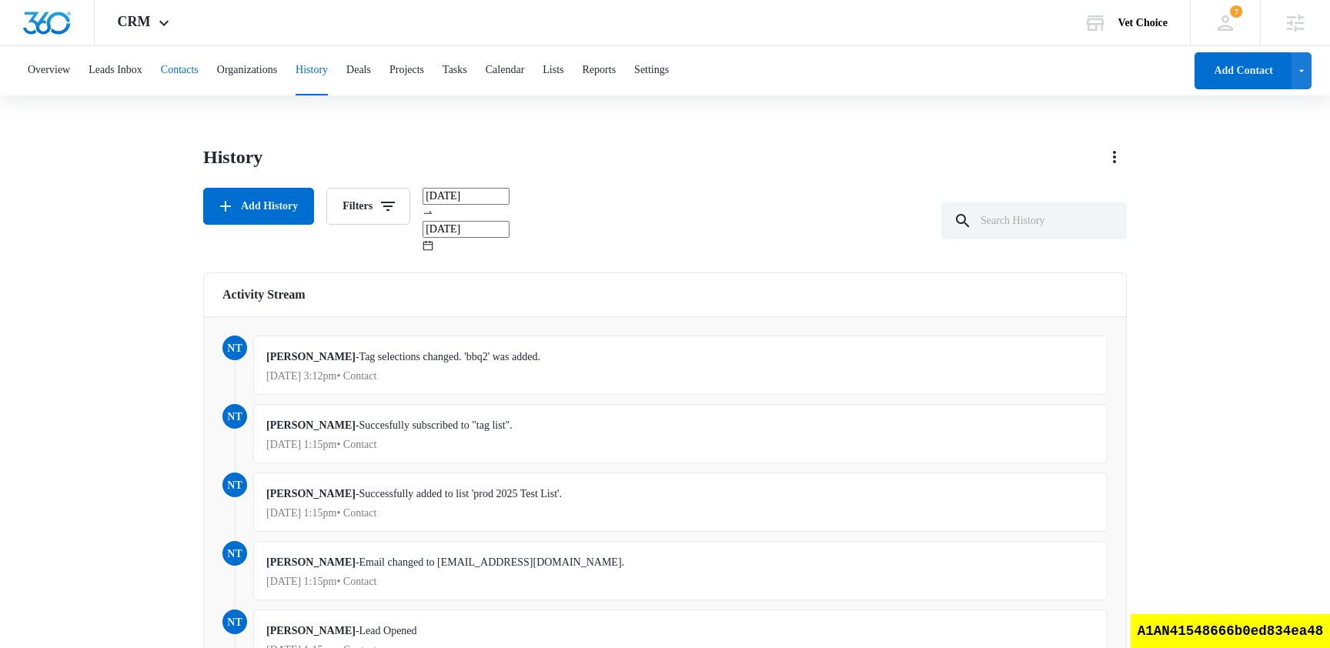
click at [187, 72] on button "Contacts" at bounding box center [180, 70] width 38 height 49
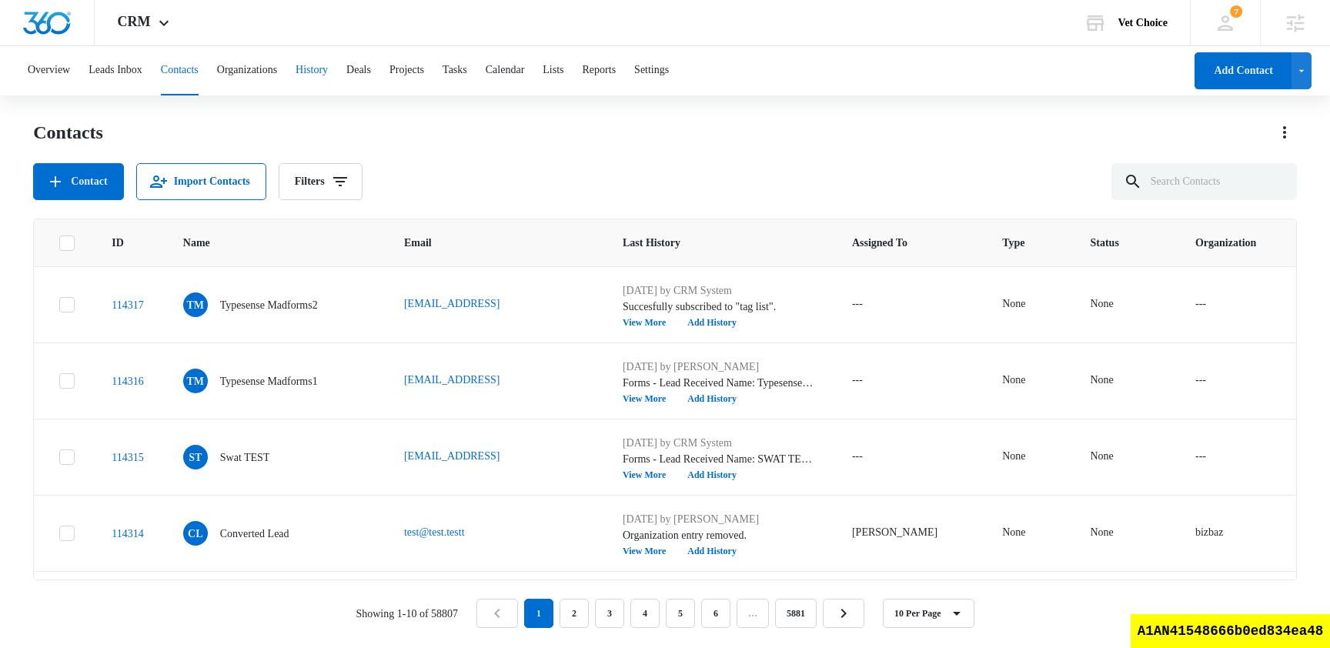
click at [328, 76] on button "History" at bounding box center [311, 70] width 32 height 49
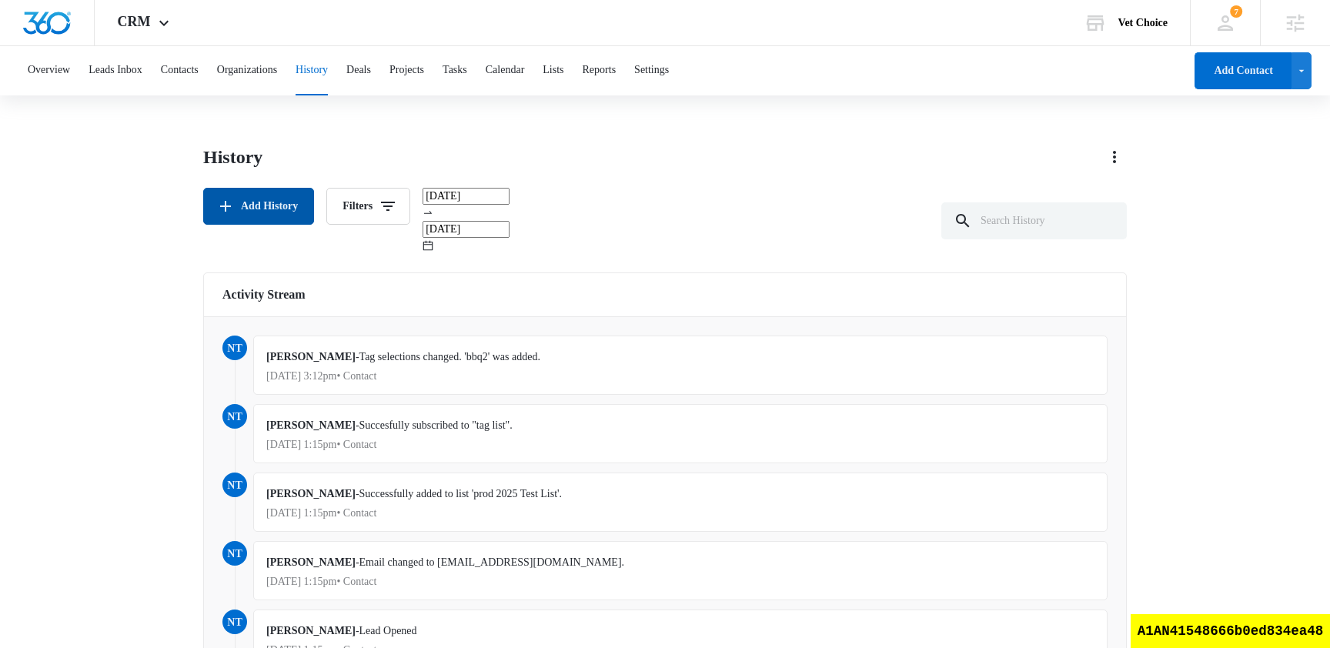
click at [260, 212] on button "Add History" at bounding box center [258, 206] width 111 height 37
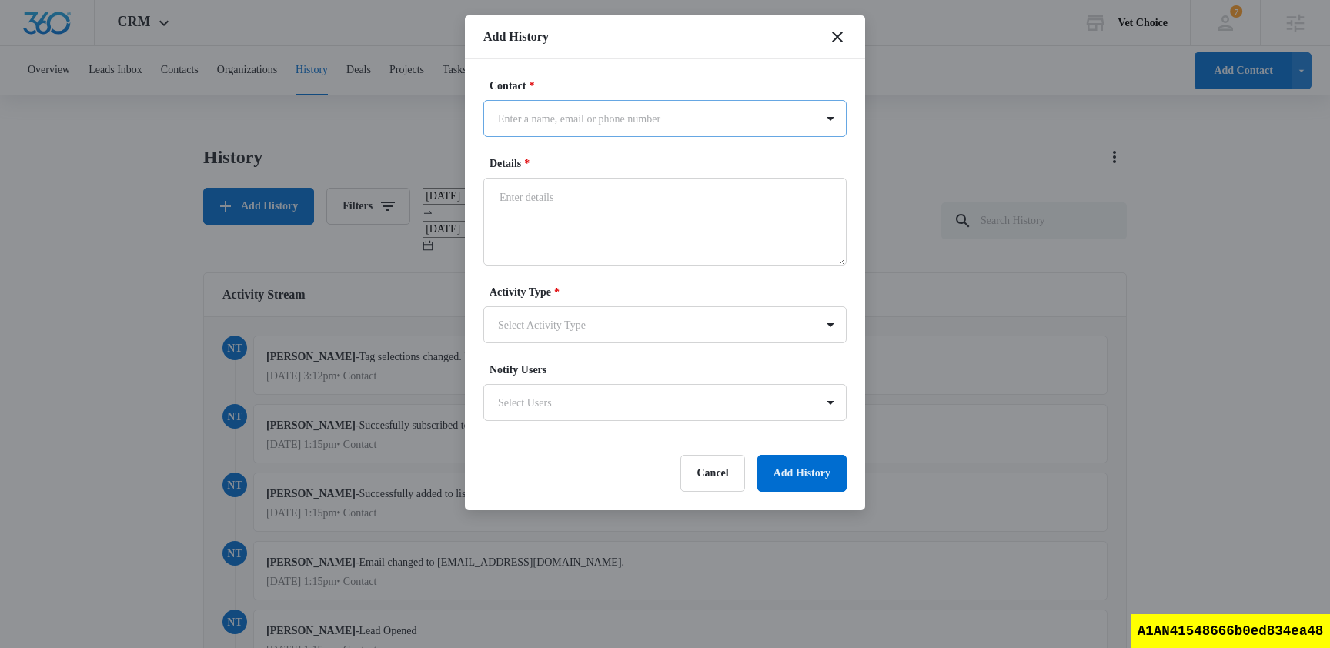
click at [553, 122] on div at bounding box center [656, 118] width 316 height 19
type input "typesense madform"
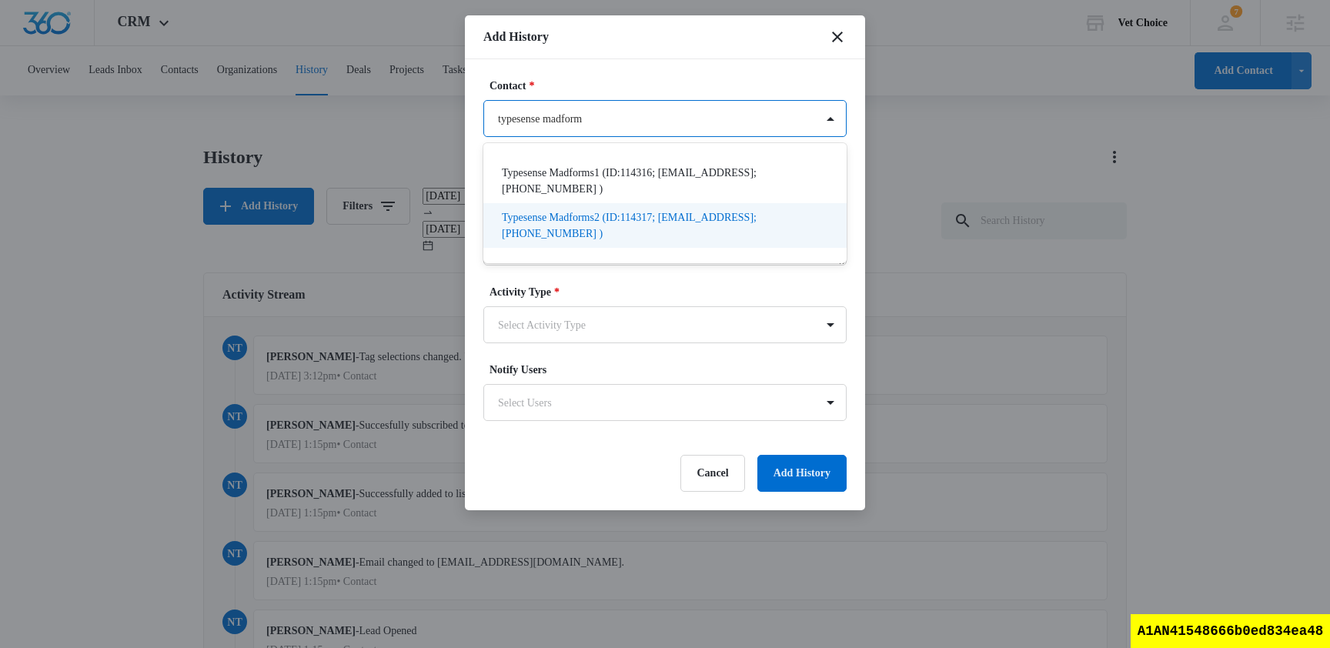
click at [622, 222] on p "Typesense Madforms2 (ID:114317; madforms@test2.test; +501 928 981 983 )" at bounding box center [663, 225] width 323 height 32
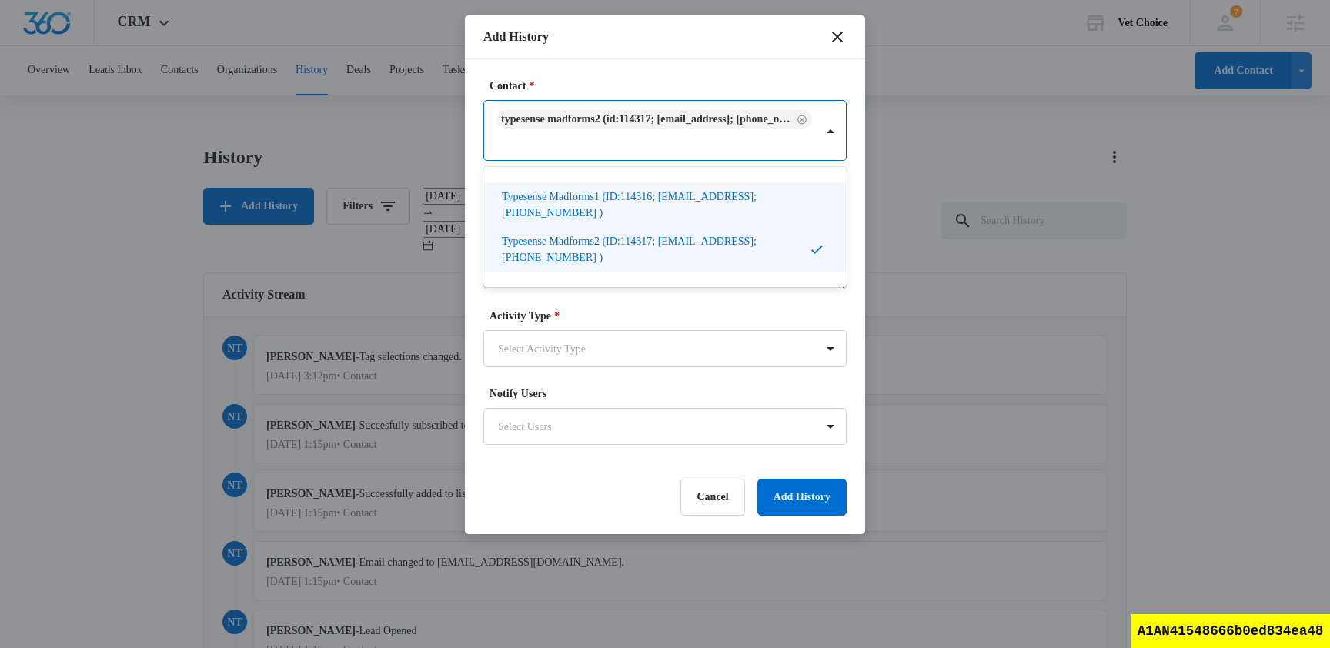
click at [726, 62] on div "Contact * option Typesense Madforms2 (ID:114317; madforms@test2.test; +501 928 …" at bounding box center [665, 296] width 400 height 475
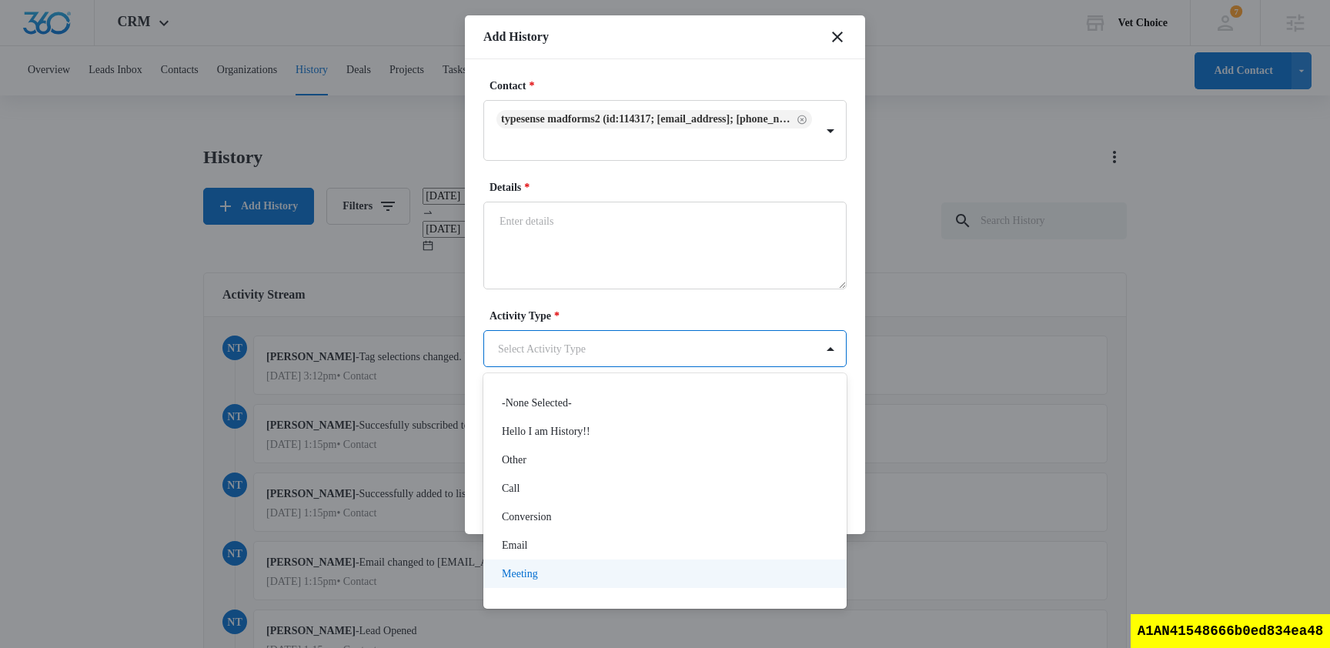
click at [555, 566] on div "Meeting" at bounding box center [663, 574] width 323 height 16
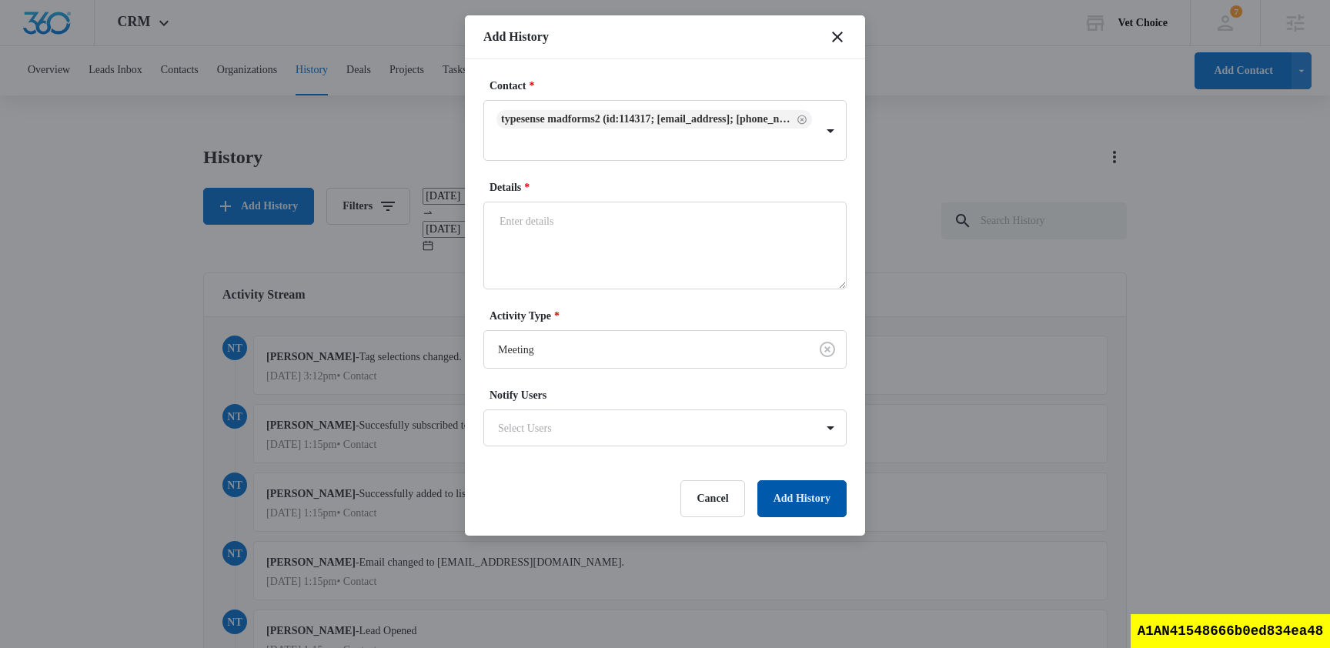
click at [793, 489] on button "Add History" at bounding box center [801, 498] width 89 height 37
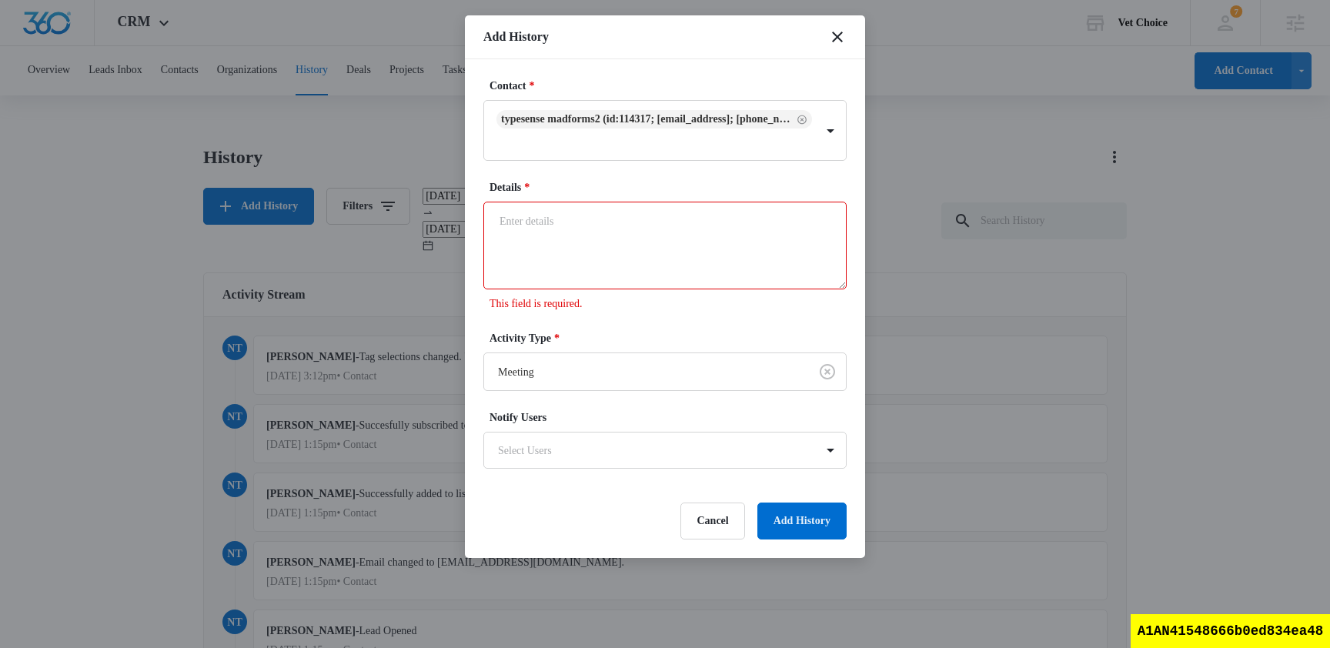
click at [659, 260] on textarea "Details *" at bounding box center [664, 246] width 363 height 88
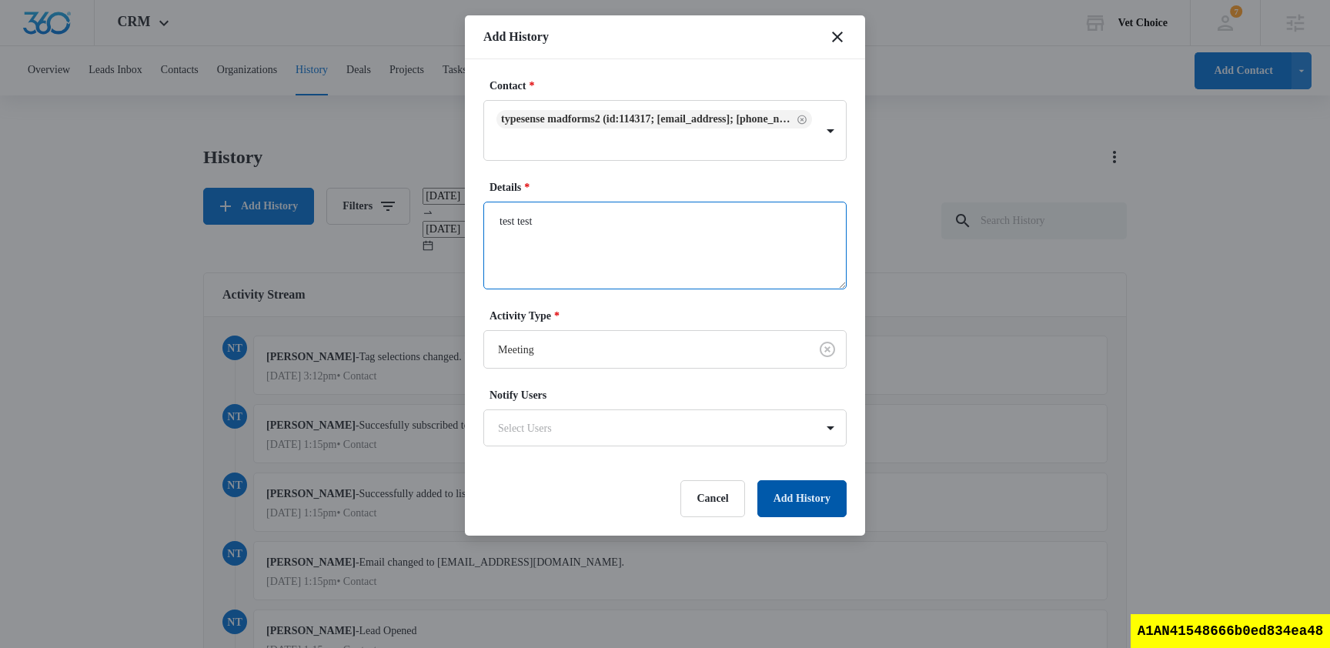
type textarea "test test"
click at [788, 503] on button "Add History" at bounding box center [801, 498] width 89 height 37
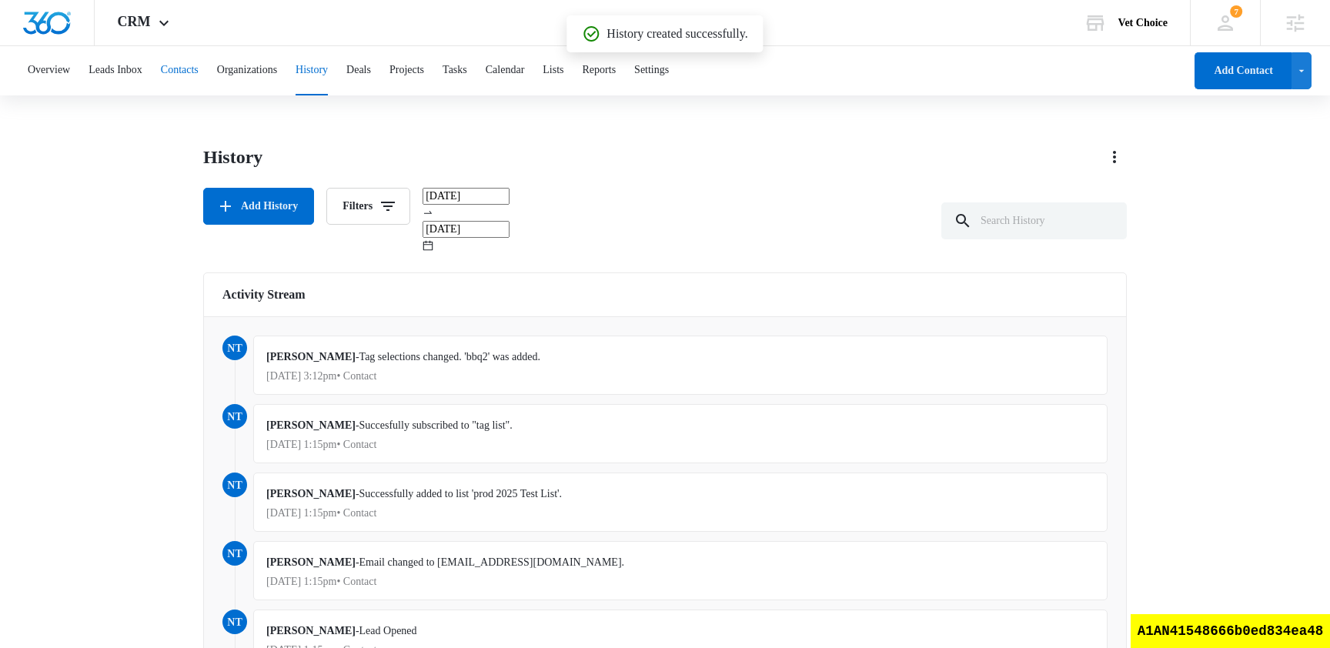
click at [199, 68] on button "Contacts" at bounding box center [180, 70] width 38 height 49
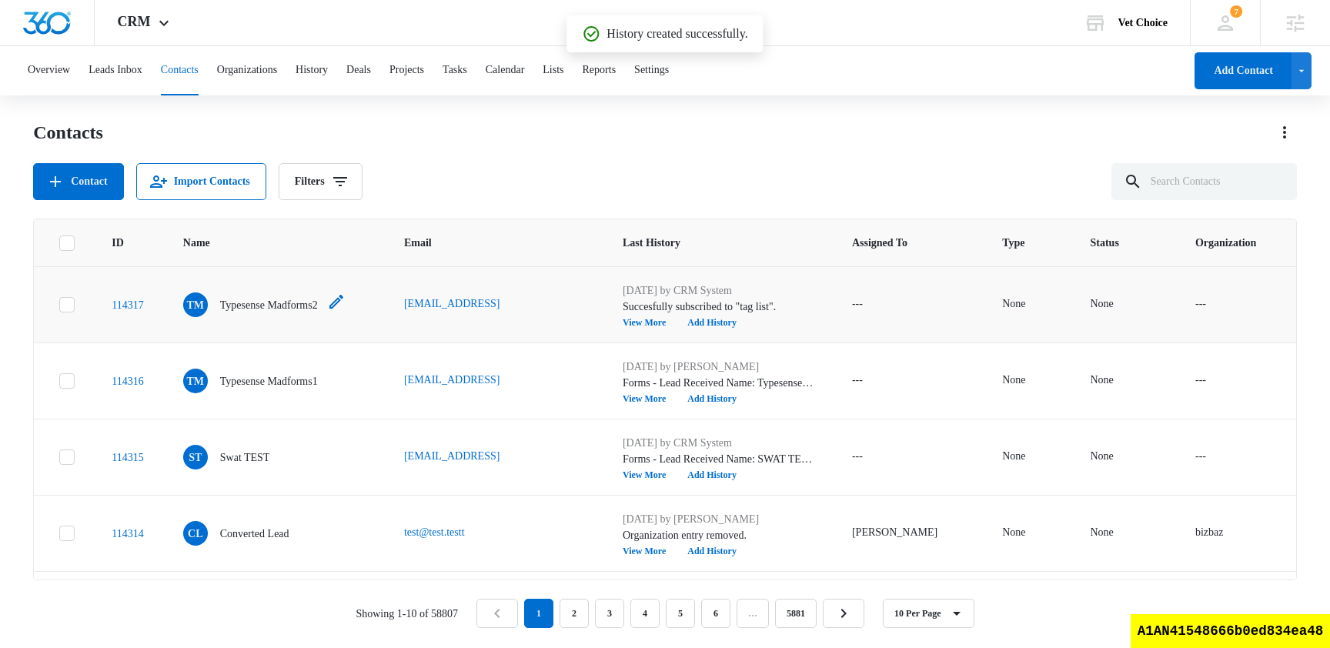
click at [300, 297] on p "Typesense Madforms2" at bounding box center [269, 305] width 98 height 16
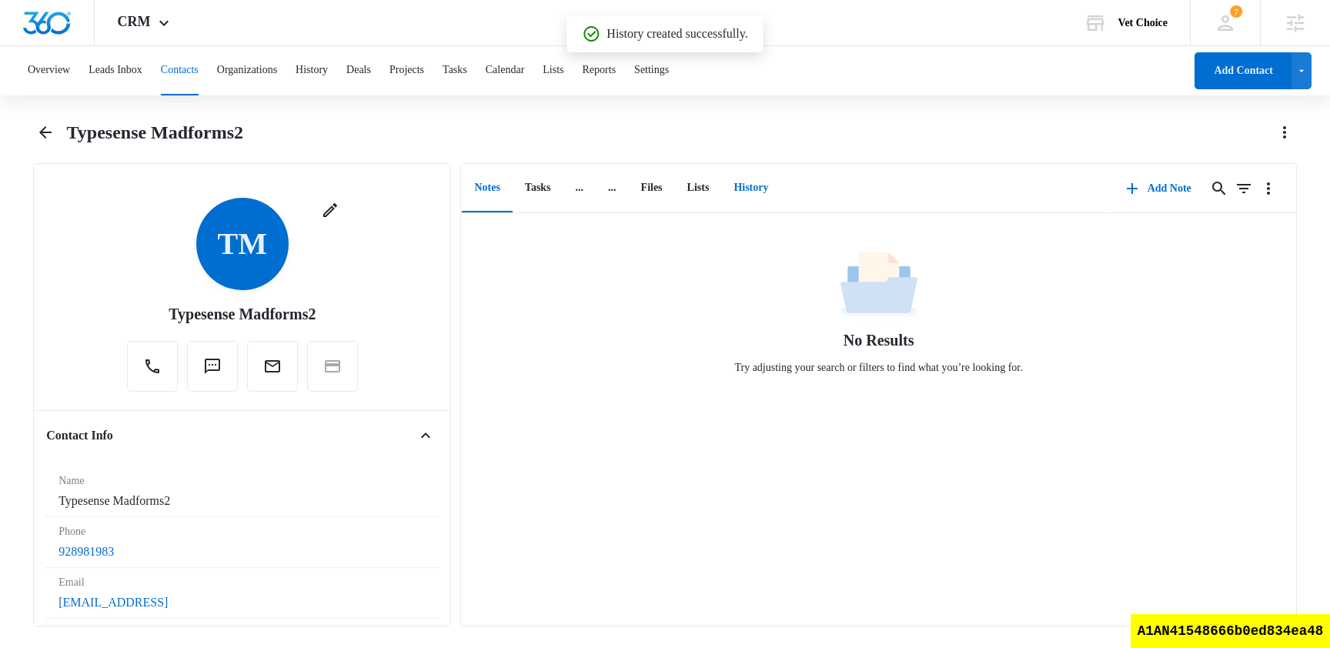
click at [772, 182] on button "History" at bounding box center [750, 189] width 59 height 48
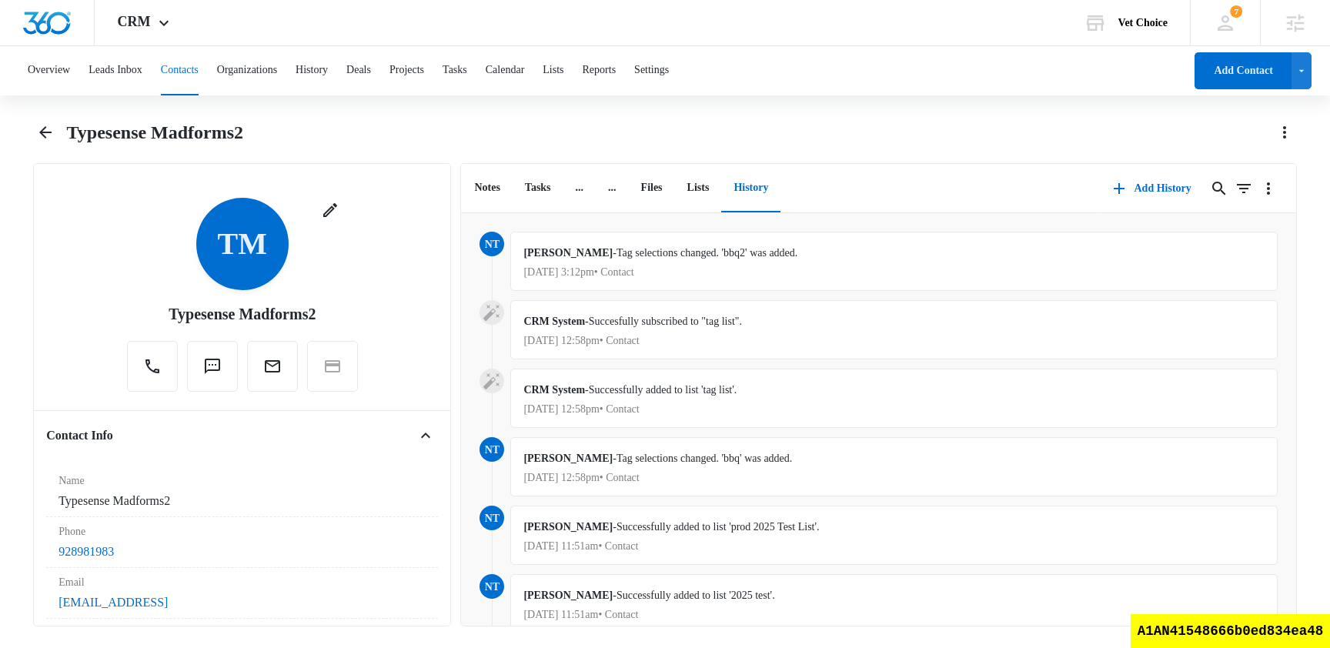
click at [1186, 361] on div "CRM System - Succesfully subscribed to "tag list". Aug 14, 2025 at 12:58pm • Co…" at bounding box center [877, 334] width 797 height 68
click at [1228, 279] on div "nam truong - Tag selections changed. 'bbq2' was added. Aug 14, 2025 at 3:12pm •…" at bounding box center [893, 261] width 766 height 59
click at [1237, 259] on div "nam truong - Tag selections changed. 'bbq2' was added. Aug 14, 2025 at 3:12pm •…" at bounding box center [893, 261] width 766 height 59
click at [1240, 259] on div "nam truong - Tag selections changed. 'bbq2' was added. Aug 14, 2025 at 3:12pm •…" at bounding box center [893, 261] width 766 height 59
click at [1208, 287] on div "nam truong - Tag selections changed. 'bbq2' was added. Aug 14, 2025 at 3:12pm •…" at bounding box center [893, 261] width 766 height 59
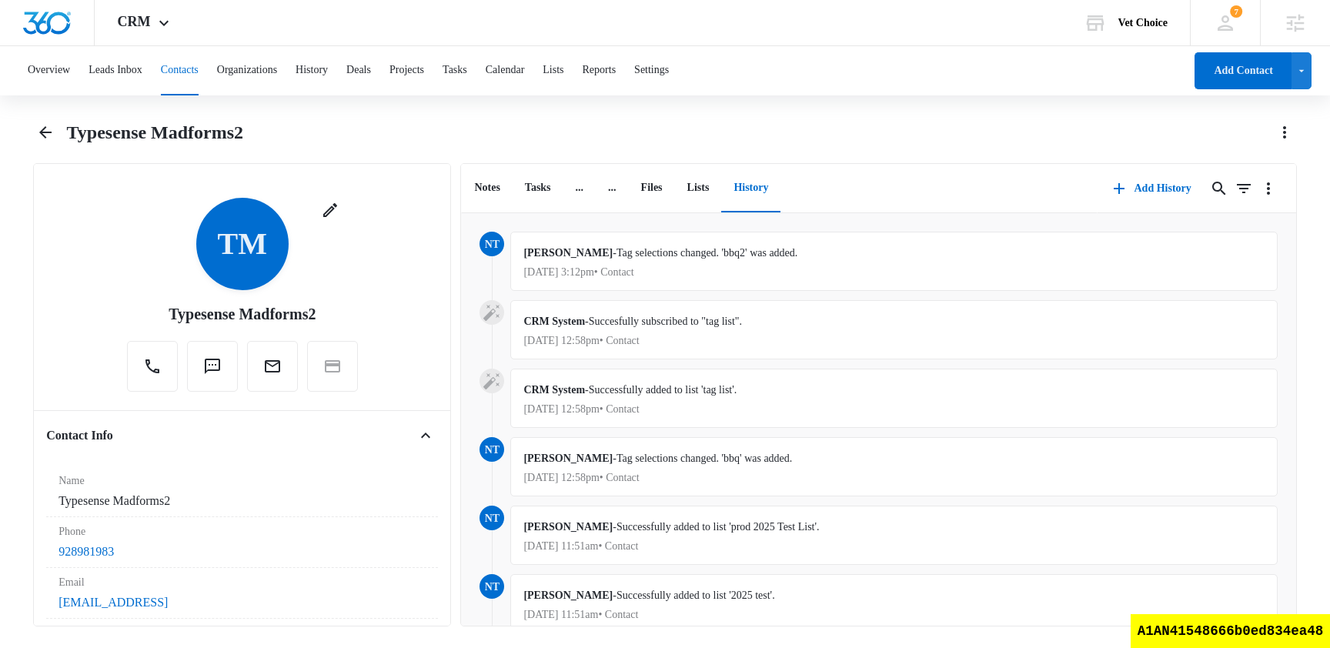
click at [789, 119] on div "Overview Leads Inbox Contacts Organizations History Deals Projects Tasks Calend…" at bounding box center [665, 345] width 1330 height 599
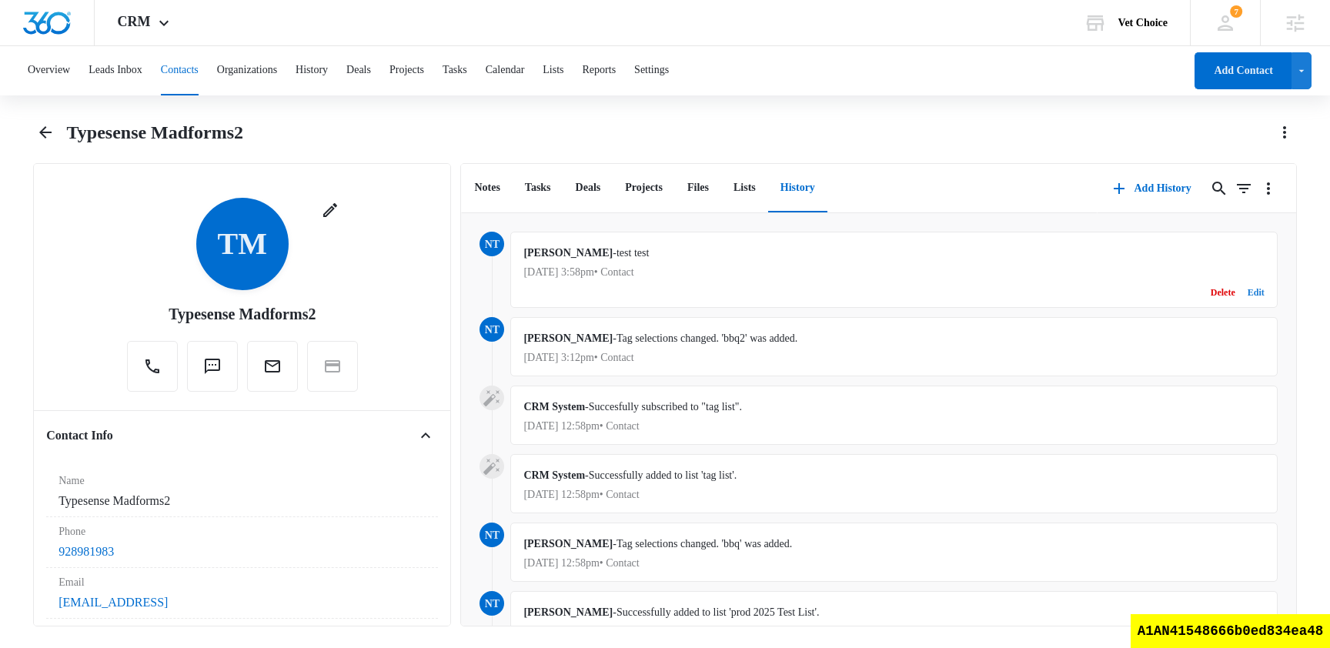
click at [1260, 294] on button "Edit" at bounding box center [1255, 292] width 17 height 29
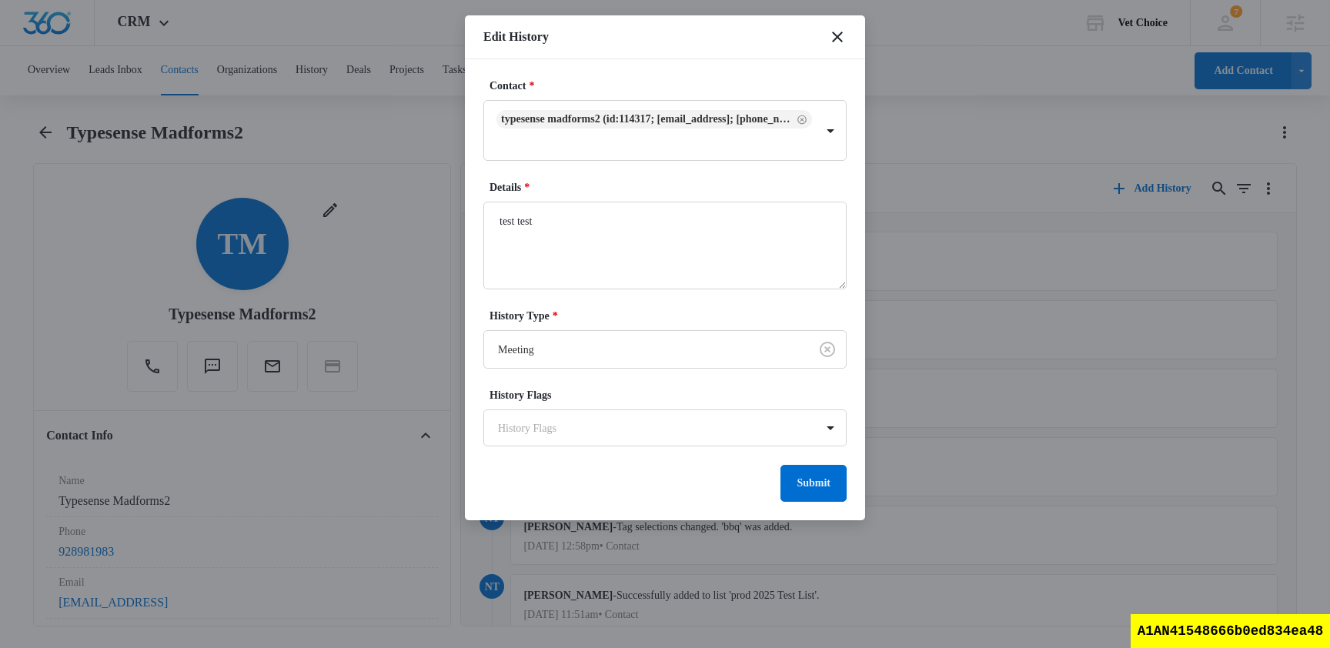
click at [663, 192] on label "Details *" at bounding box center [670, 187] width 363 height 16
click at [663, 202] on textarea "test test" at bounding box center [664, 246] width 363 height 88
click at [836, 35] on icon "close" at bounding box center [837, 37] width 11 height 11
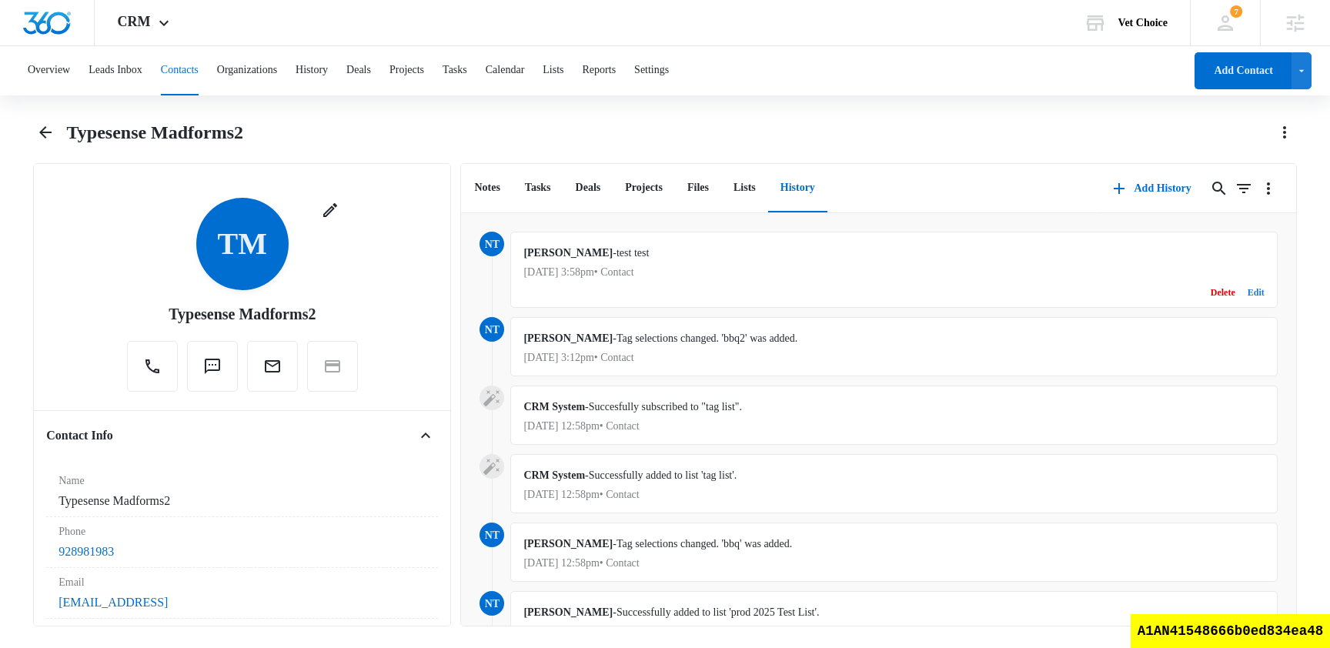
click at [1253, 293] on button "Edit" at bounding box center [1255, 292] width 17 height 29
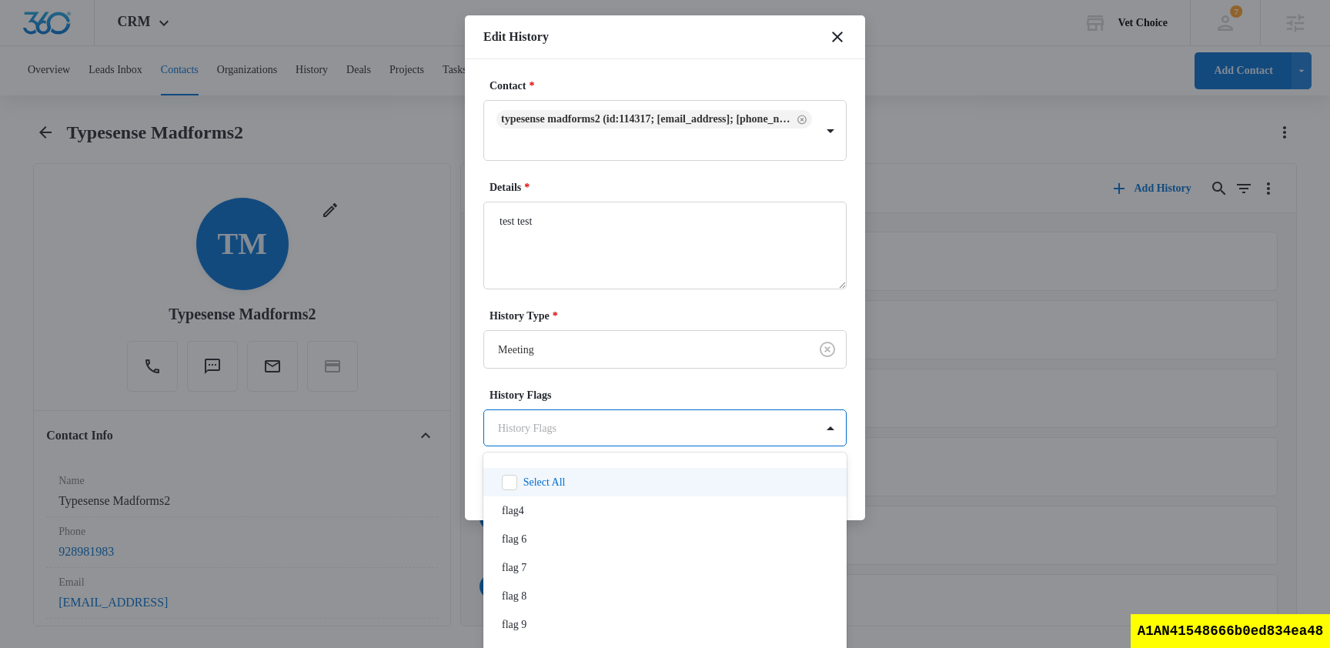
click at [569, 422] on body "CRM Apps Reputation Websites Forms CRM Email Social Shop Scheduling Payments PO…" at bounding box center [665, 322] width 1330 height 645
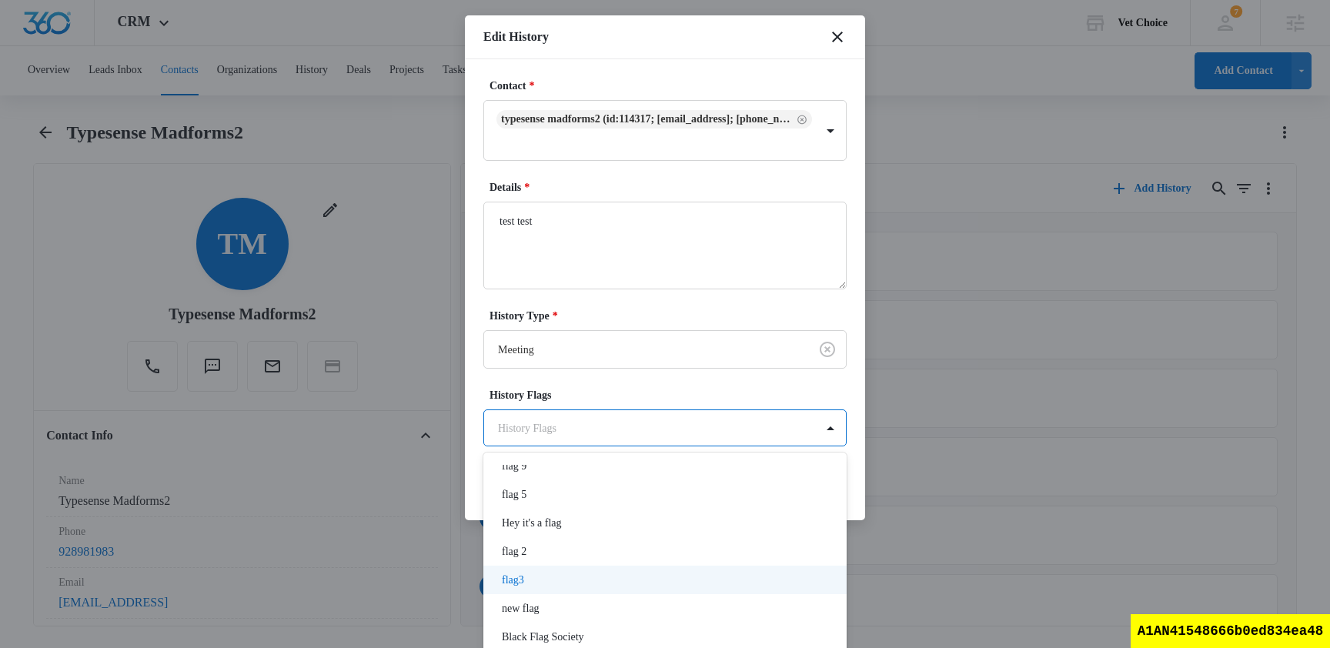
click at [553, 578] on div "flag3" at bounding box center [663, 580] width 323 height 16
click at [701, 307] on div at bounding box center [665, 324] width 1330 height 648
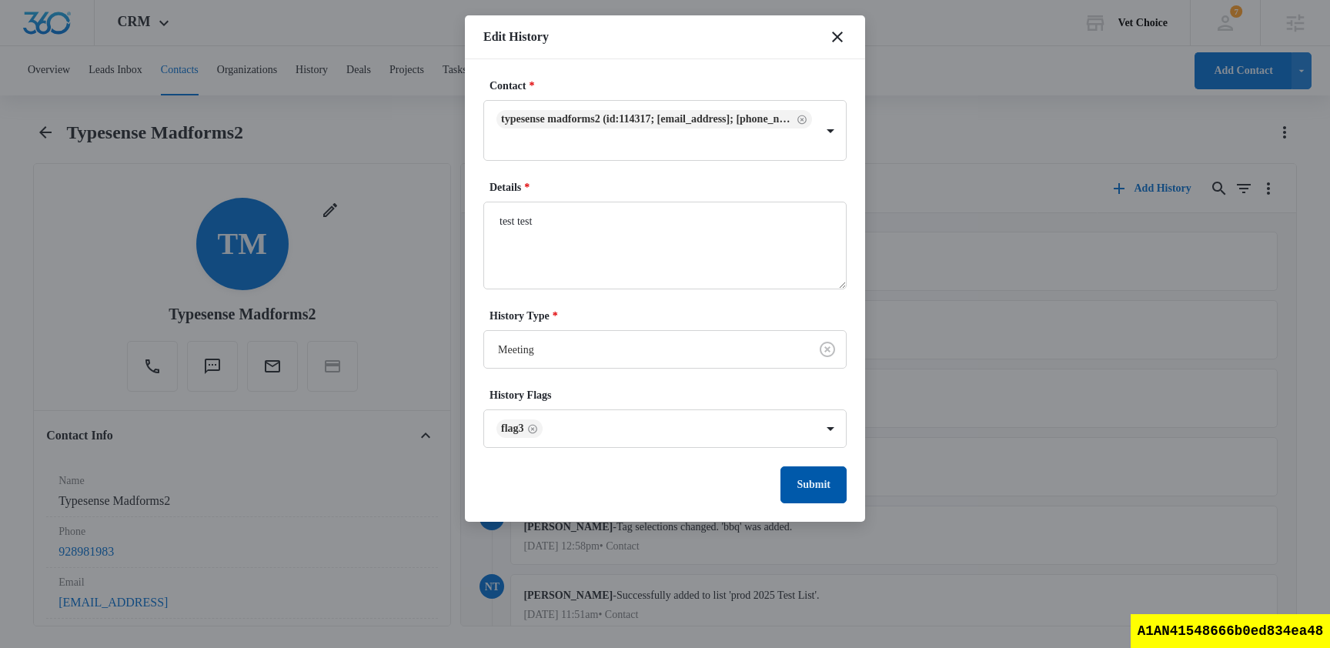
click at [820, 494] on button "Submit" at bounding box center [813, 484] width 66 height 37
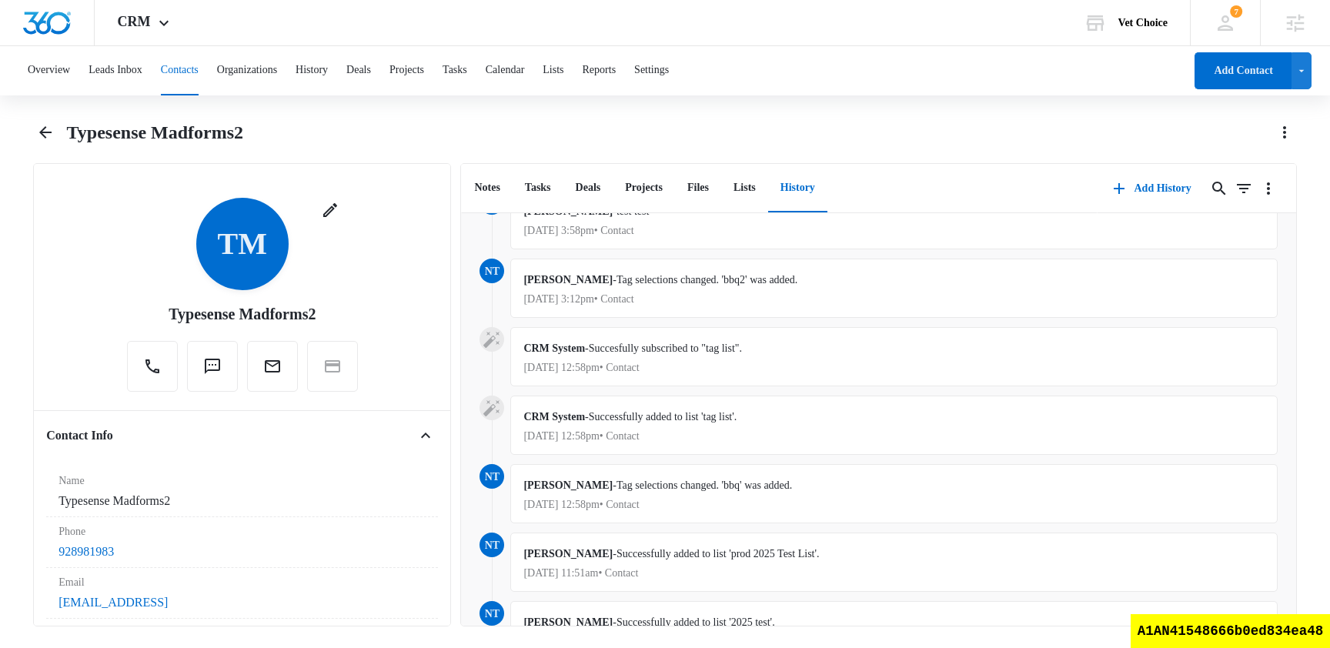
scroll to position [0, 0]
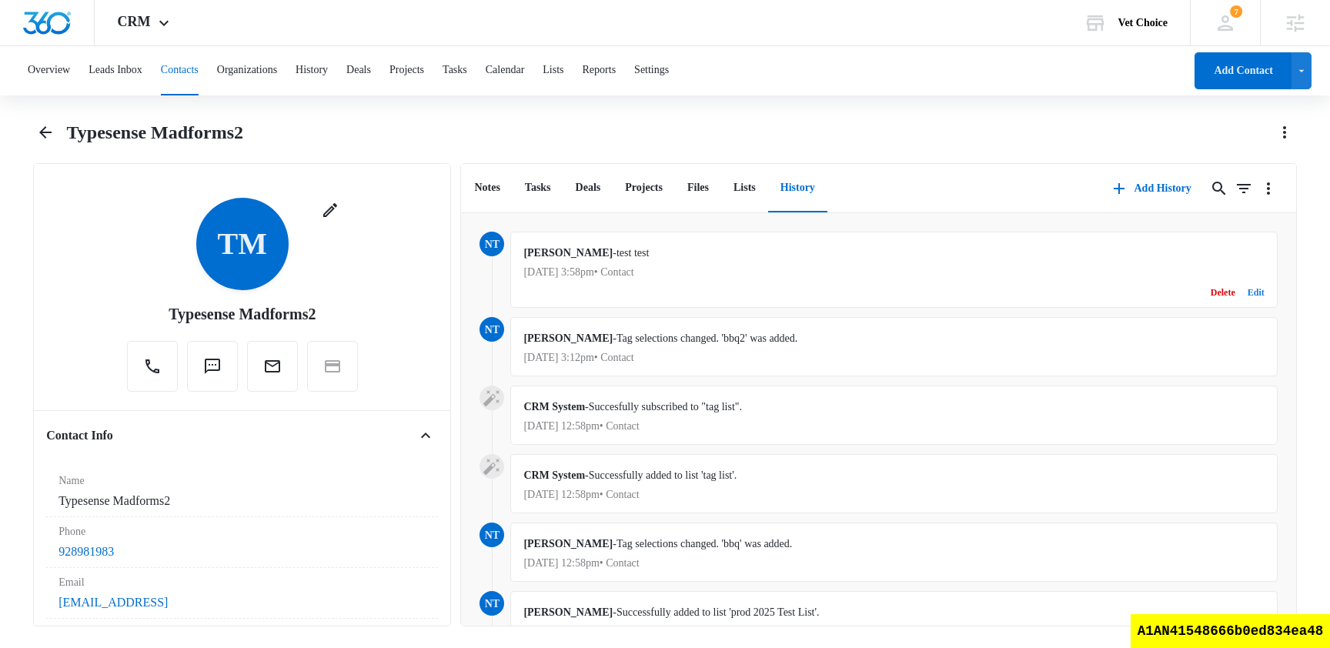
click at [1260, 298] on button "Edit" at bounding box center [1255, 292] width 17 height 29
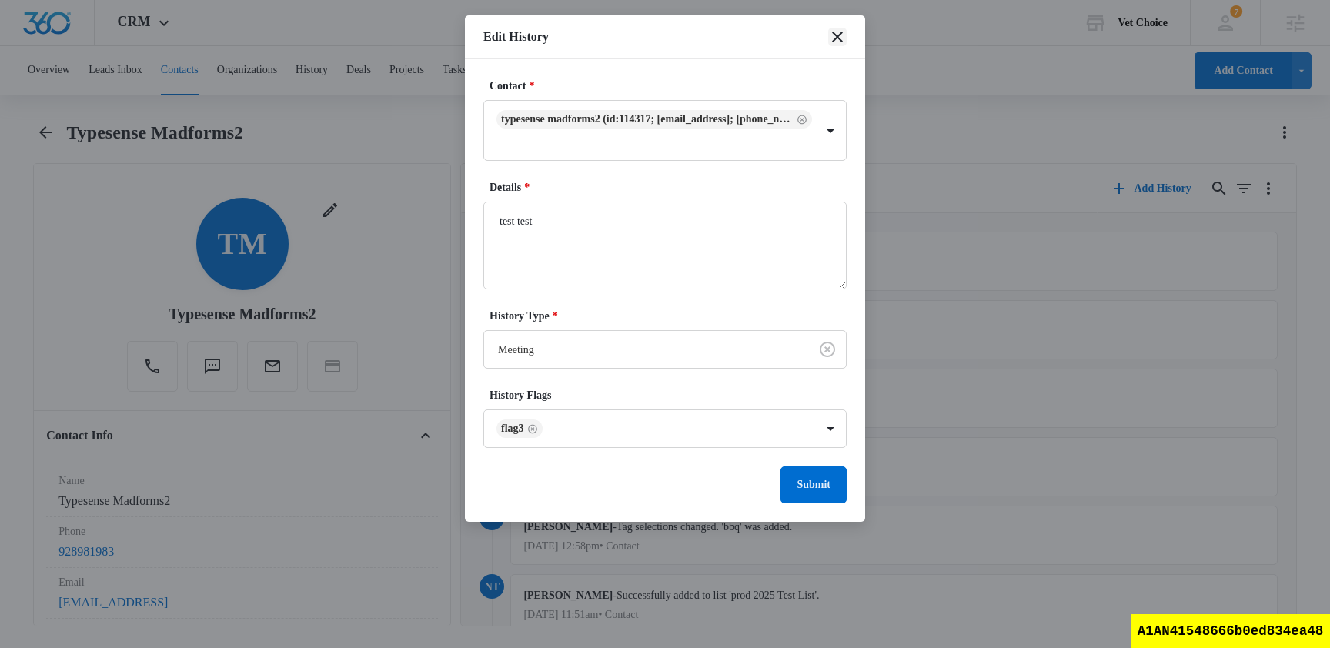
click at [835, 40] on icon "close" at bounding box center [837, 37] width 18 height 18
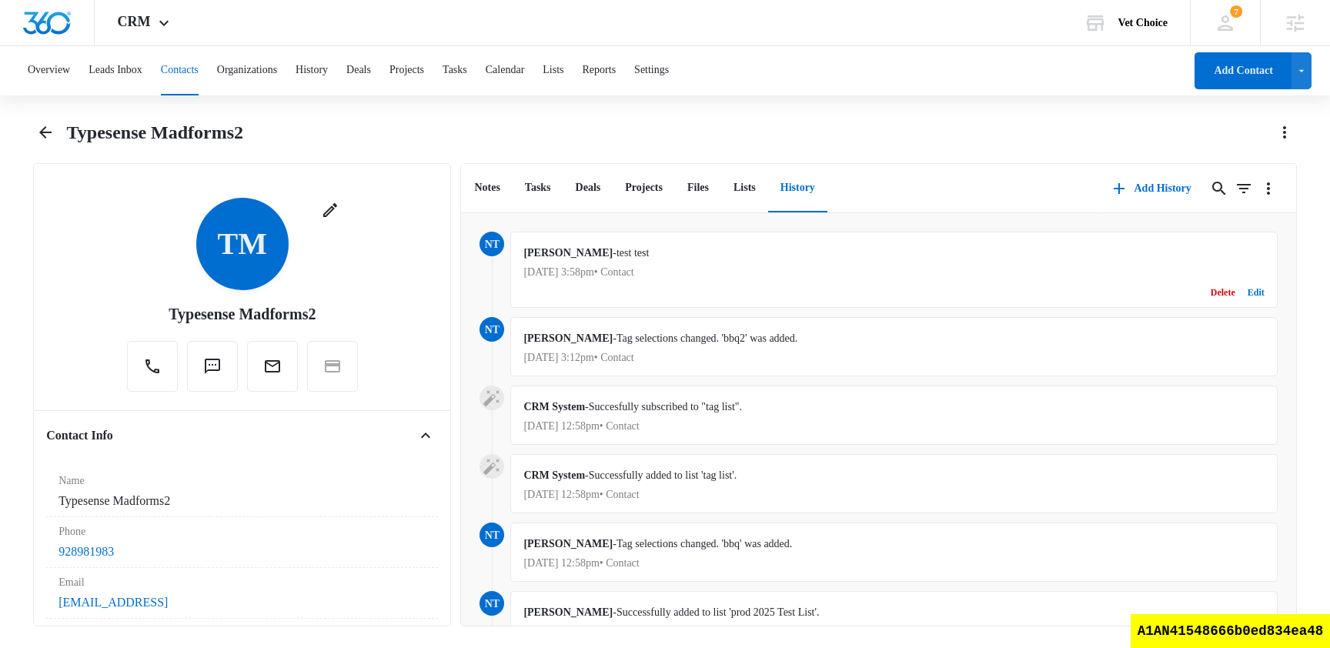
click at [623, 252] on span "test test" at bounding box center [632, 253] width 32 height 12
click at [613, 298] on div "Delete Edit" at bounding box center [893, 292] width 740 height 29
click at [1260, 293] on button "Edit" at bounding box center [1255, 292] width 17 height 29
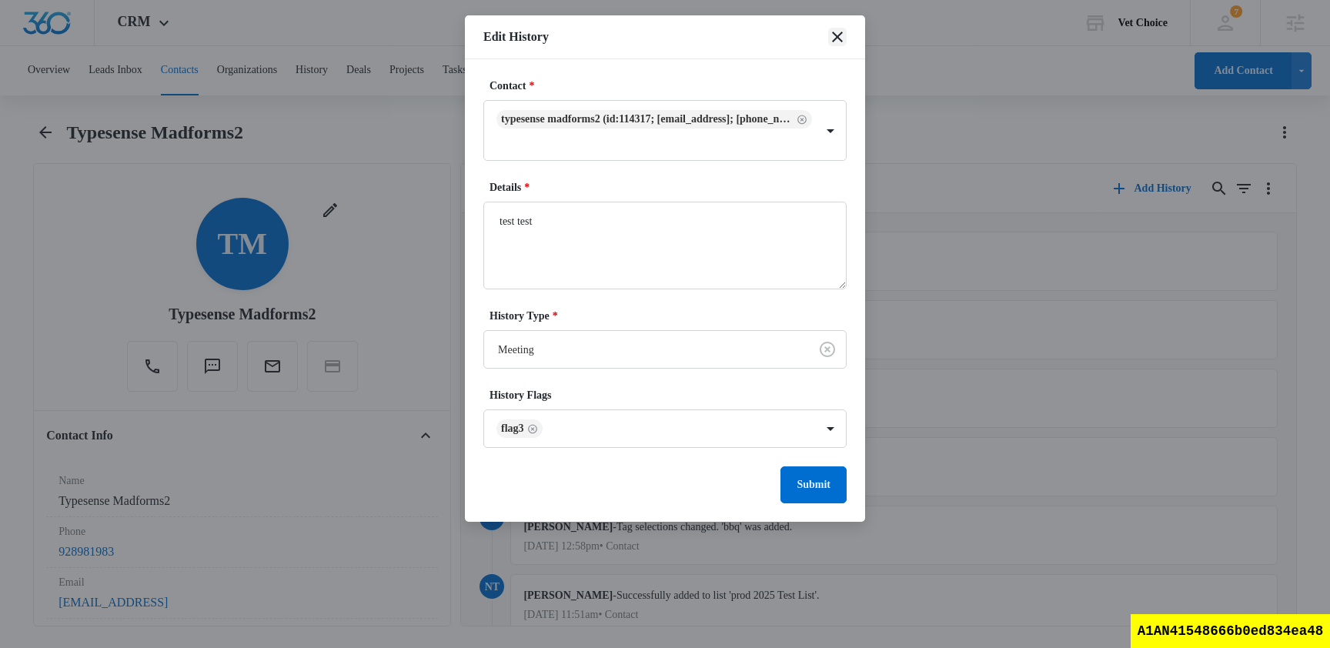
click at [835, 40] on icon "close" at bounding box center [837, 37] width 18 height 18
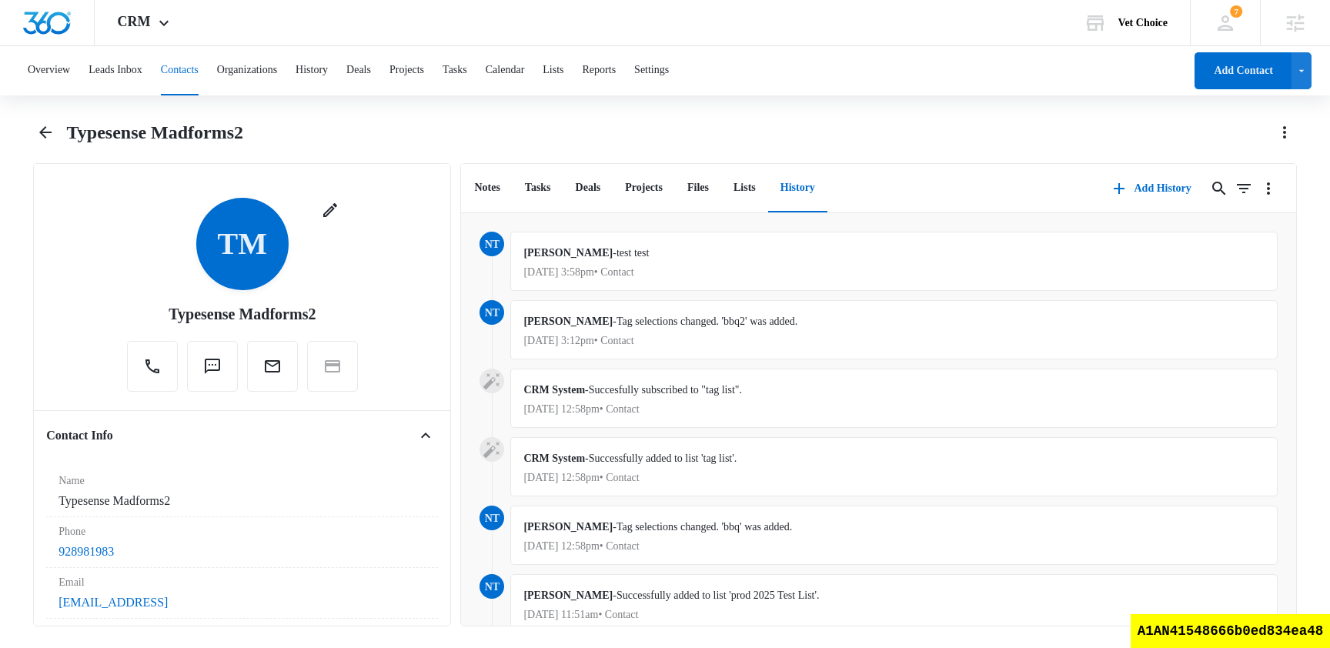
scroll to position [533, 0]
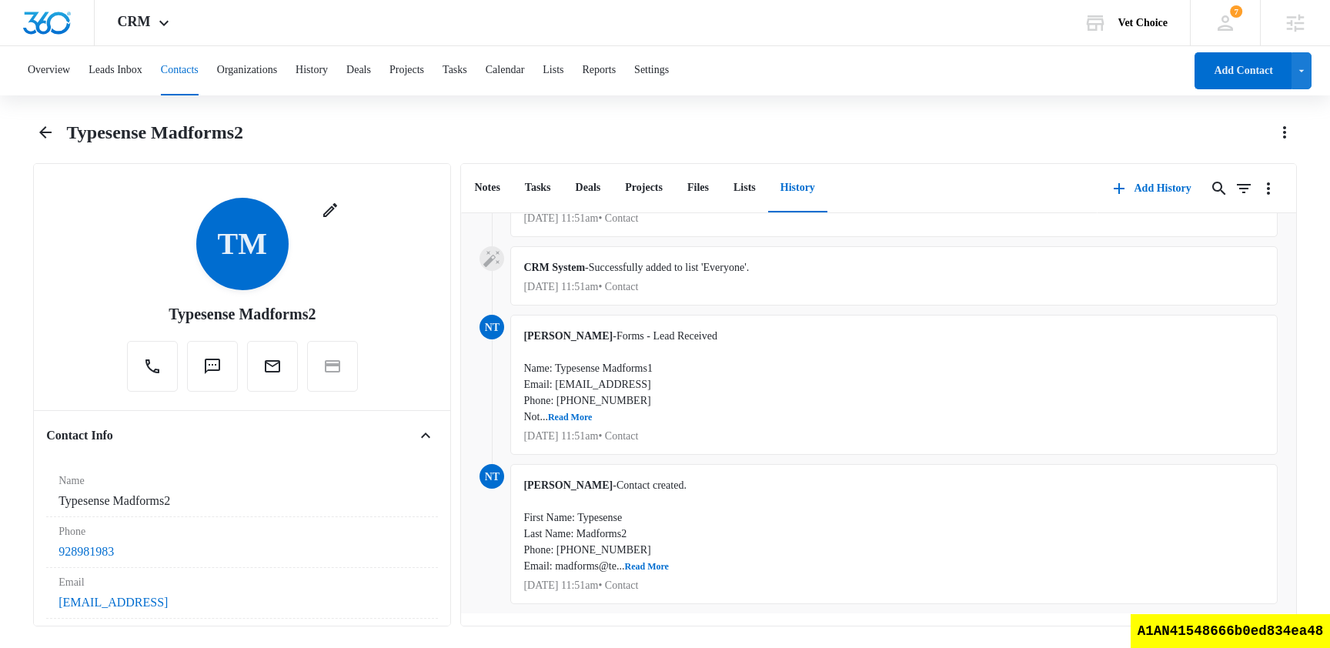
click at [379, 73] on div "Overview Leads Inbox Contacts Organizations History Deals Projects Tasks Calend…" at bounding box center [600, 70] width 1165 height 49
click at [371, 65] on button "Deals" at bounding box center [358, 70] width 25 height 49
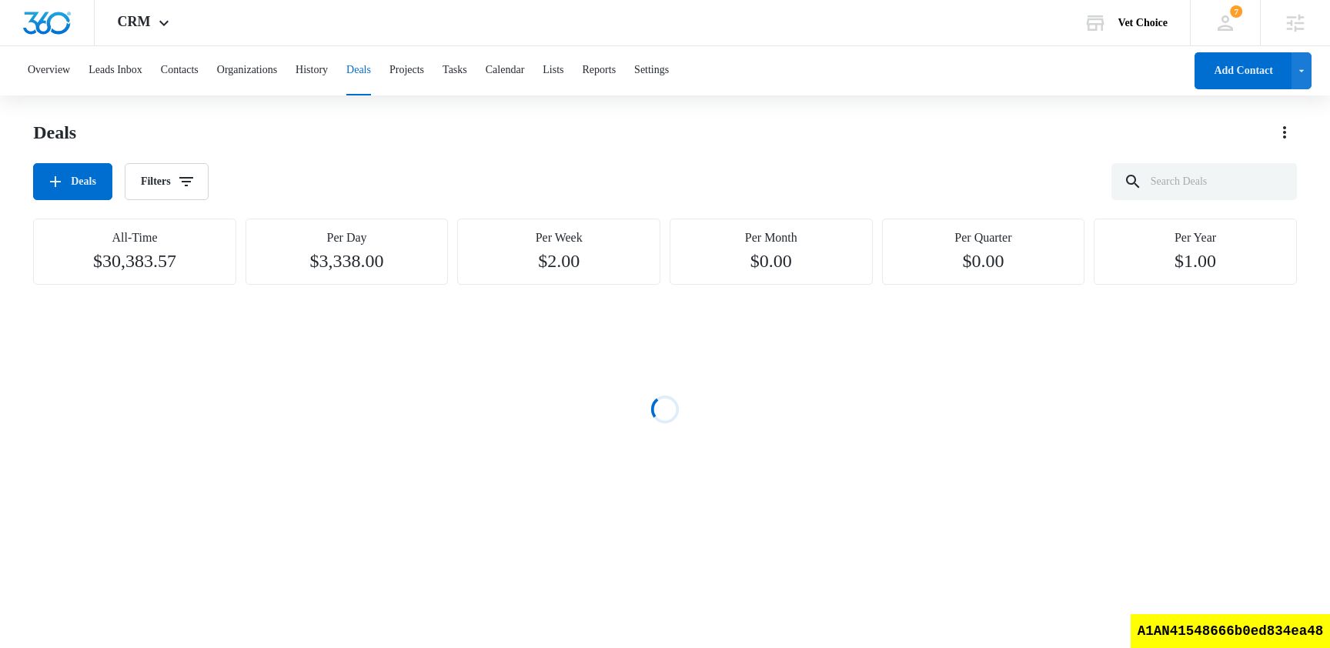
click at [573, 128] on div "Deals" at bounding box center [665, 132] width 1264 height 25
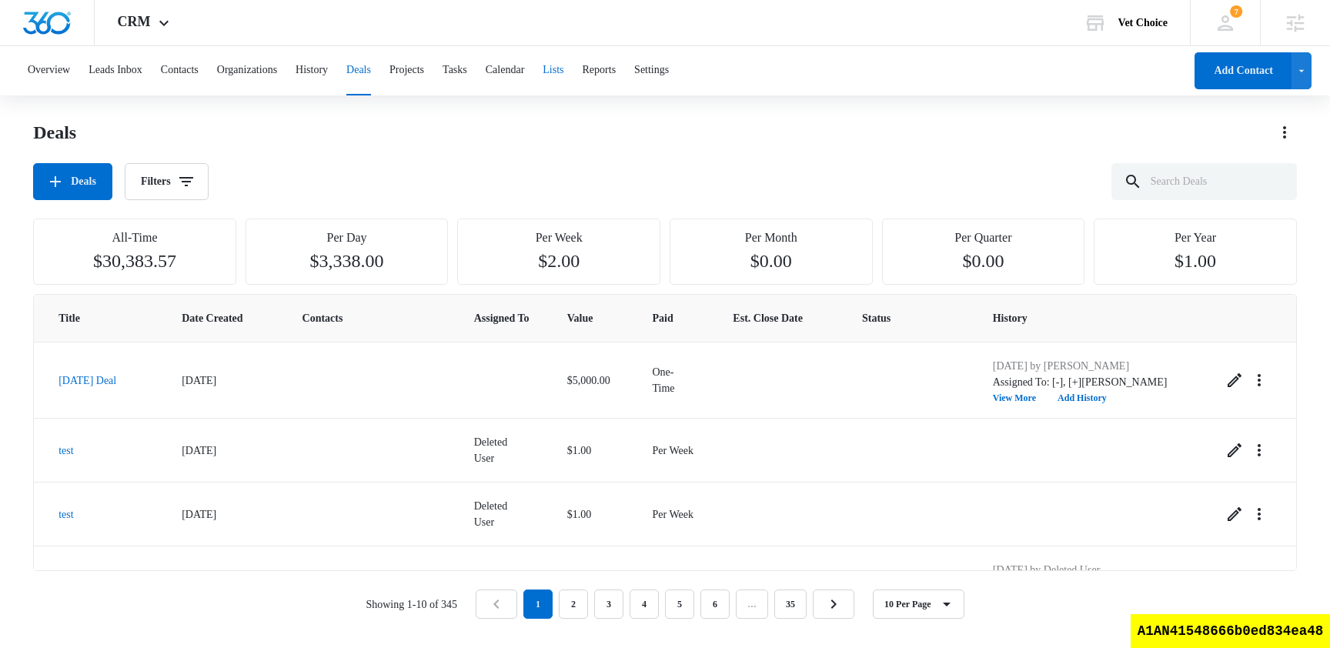
click at [563, 72] on button "Lists" at bounding box center [553, 70] width 21 height 49
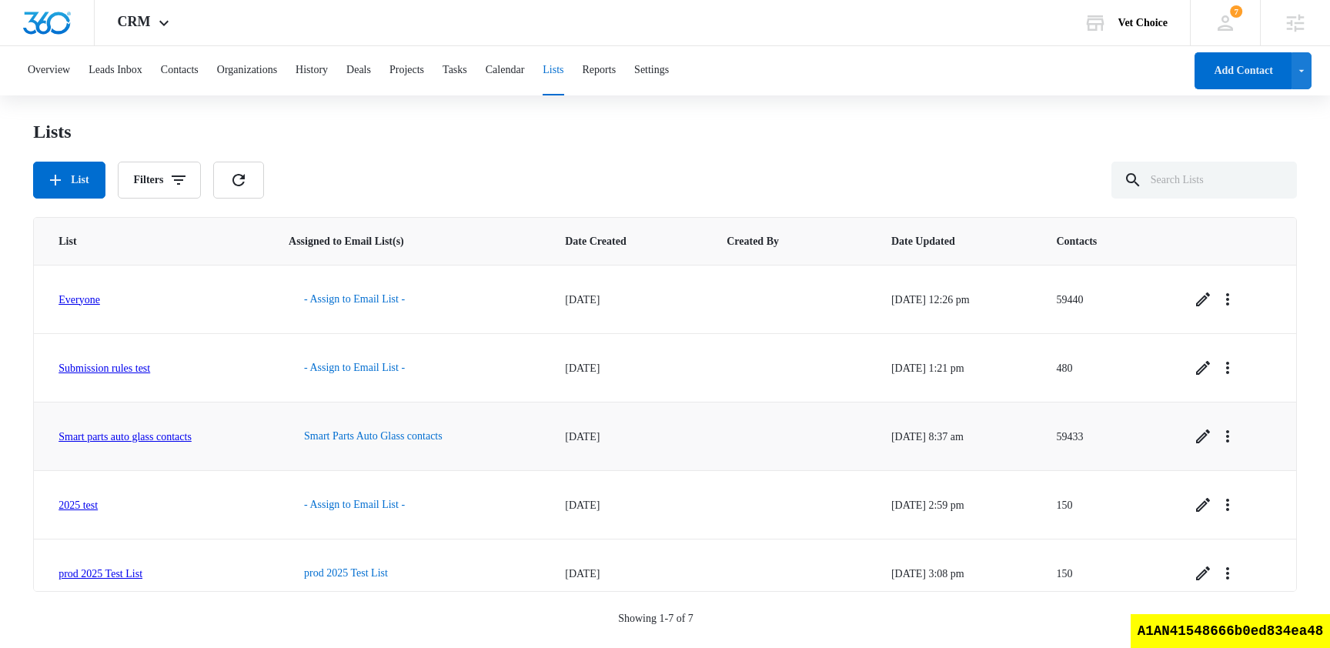
scroll to position [153, 0]
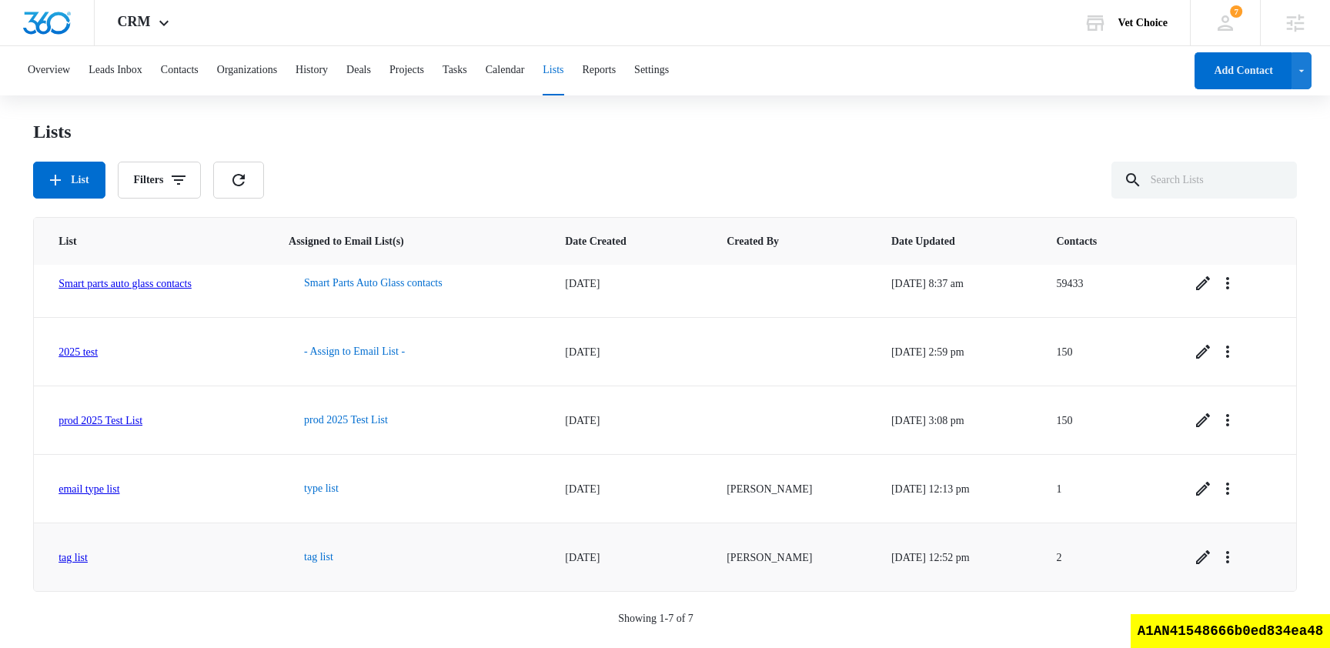
click at [79, 556] on link "tag list" at bounding box center [72, 558] width 29 height 12
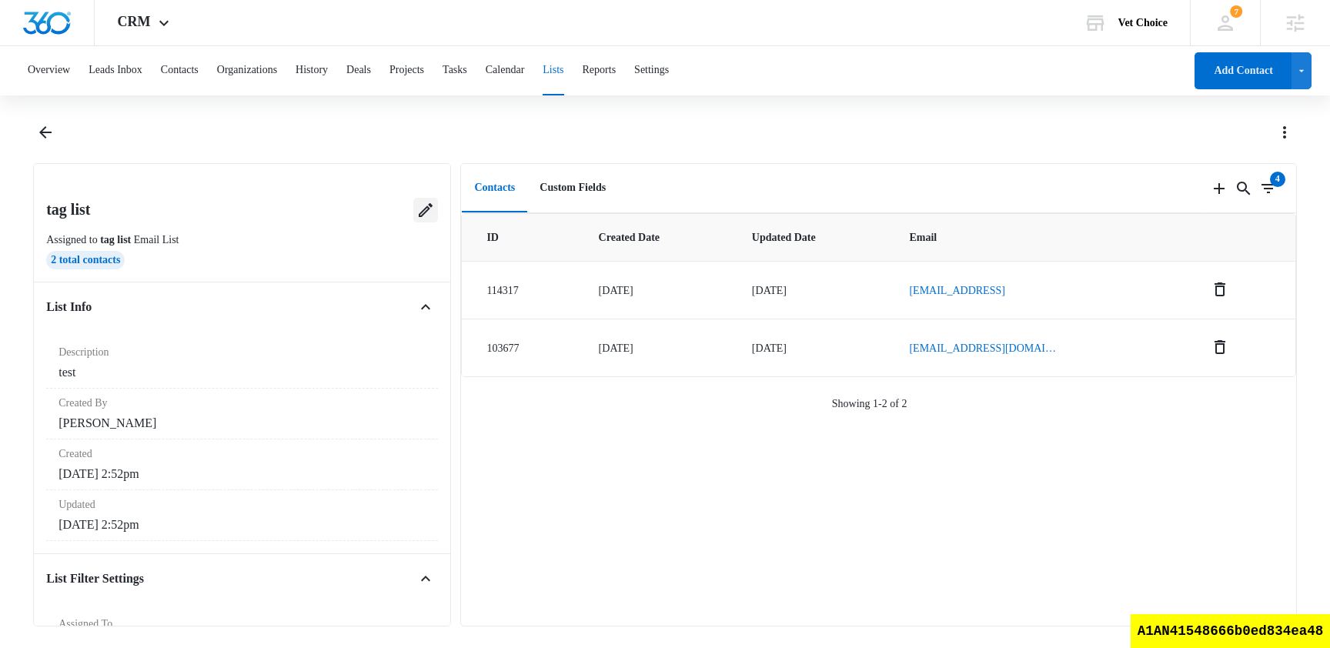
click at [433, 214] on icon at bounding box center [425, 210] width 18 height 18
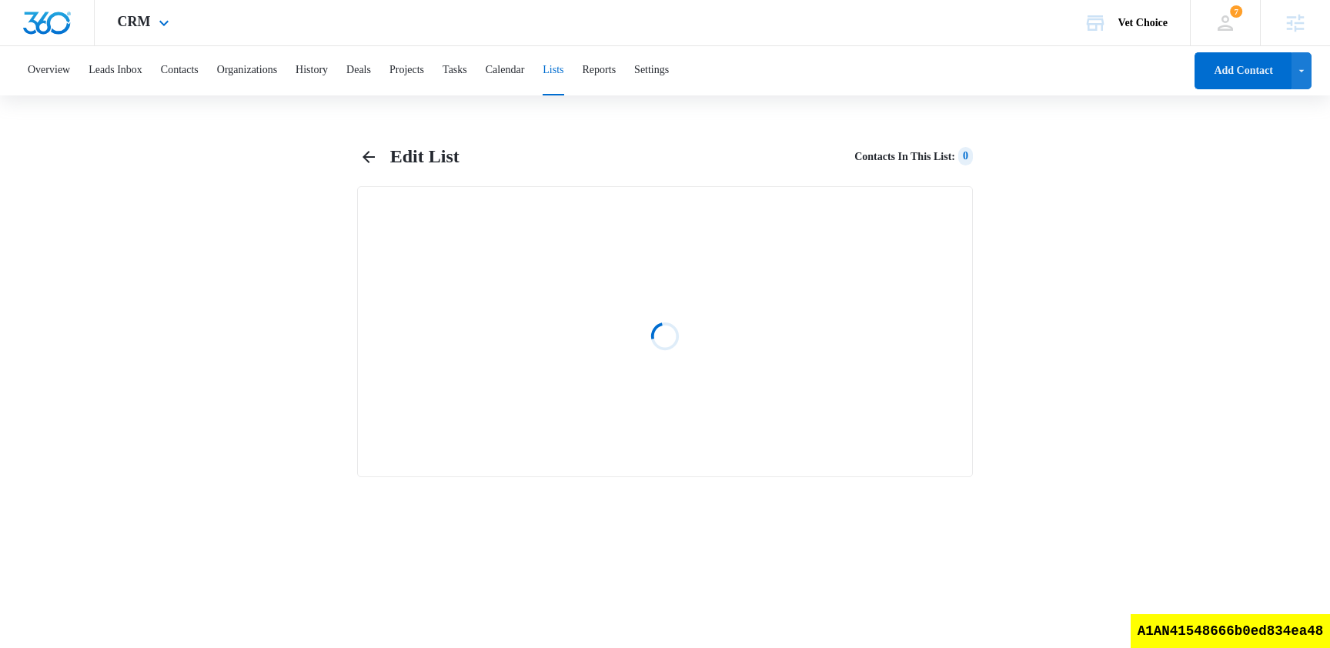
select select "31"
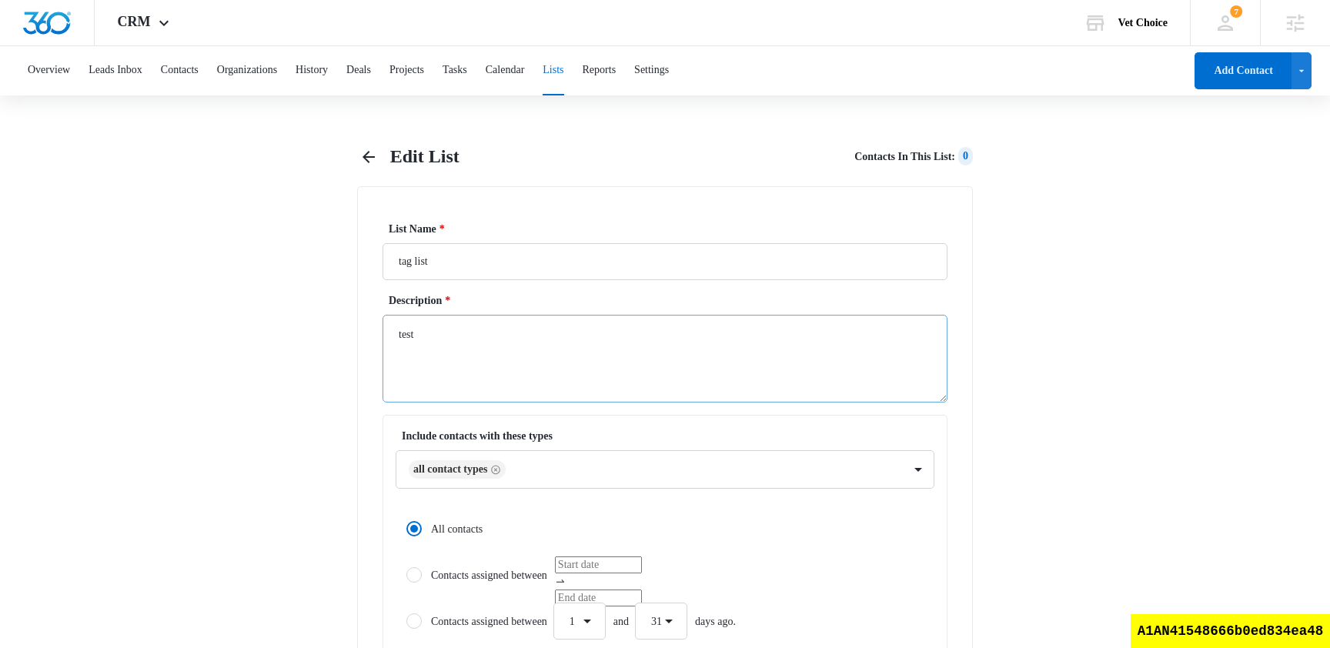
scroll to position [603, 0]
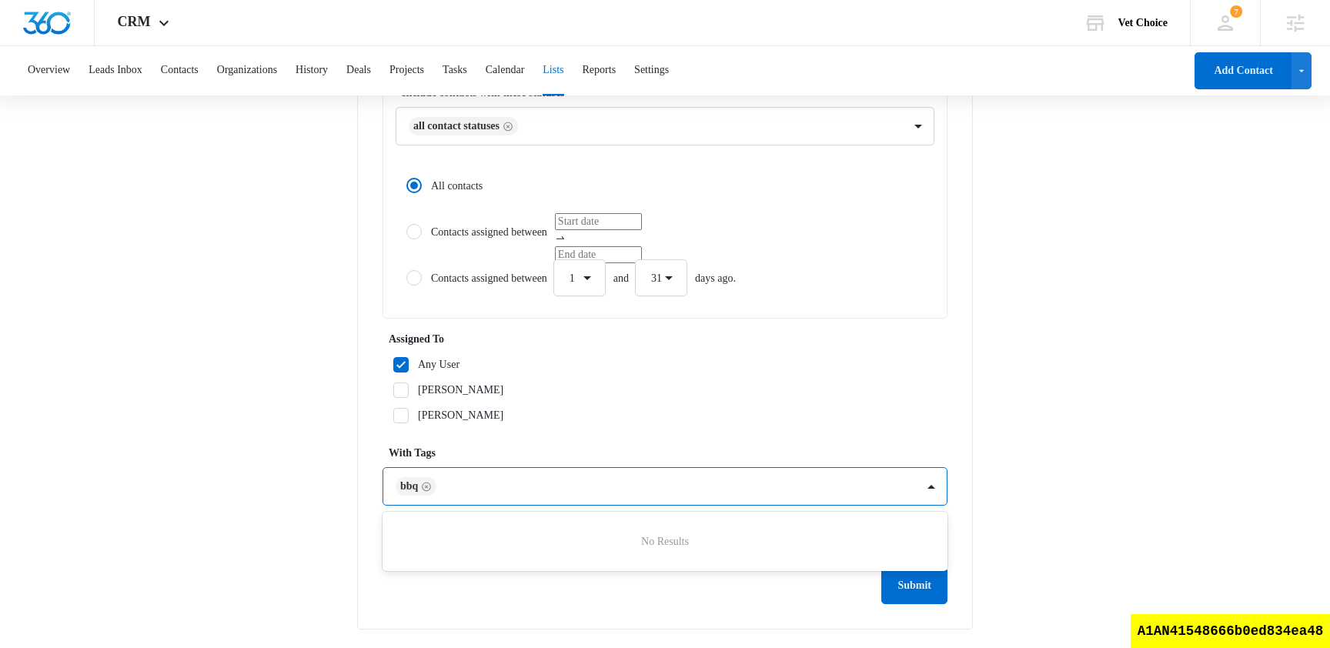
click at [526, 484] on div at bounding box center [677, 486] width 473 height 19
type input "foo"
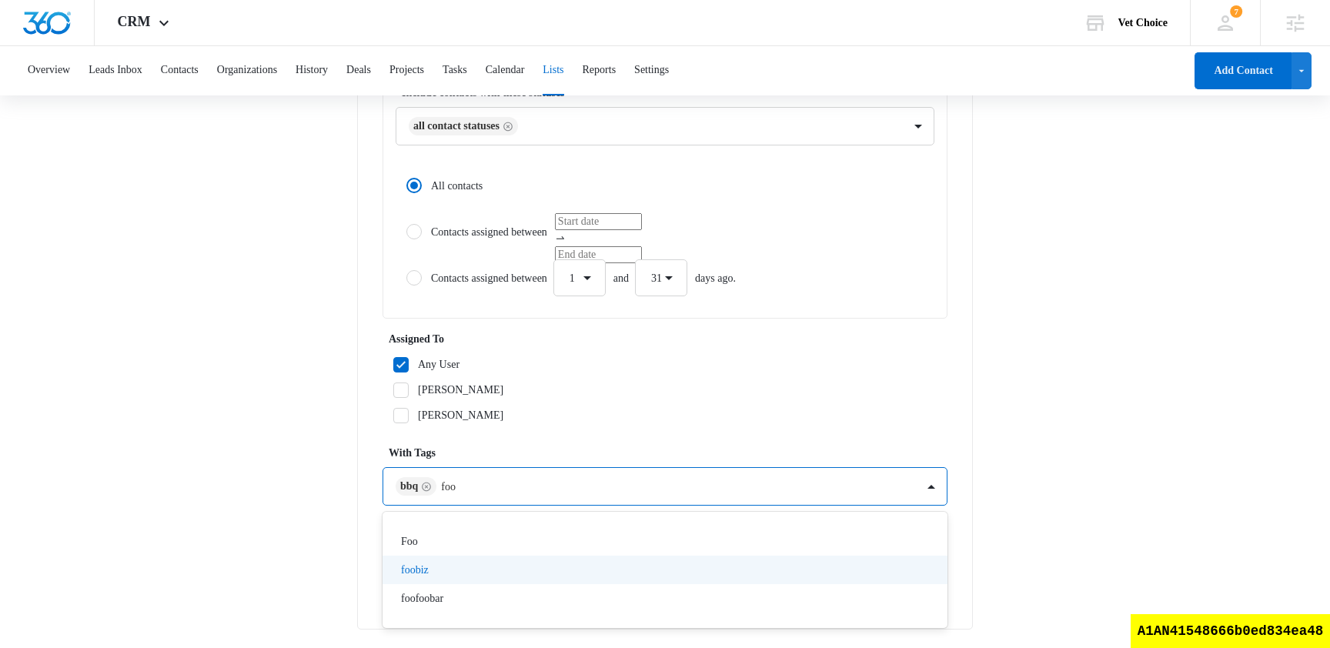
click at [479, 566] on div "foobiz" at bounding box center [663, 570] width 525 height 16
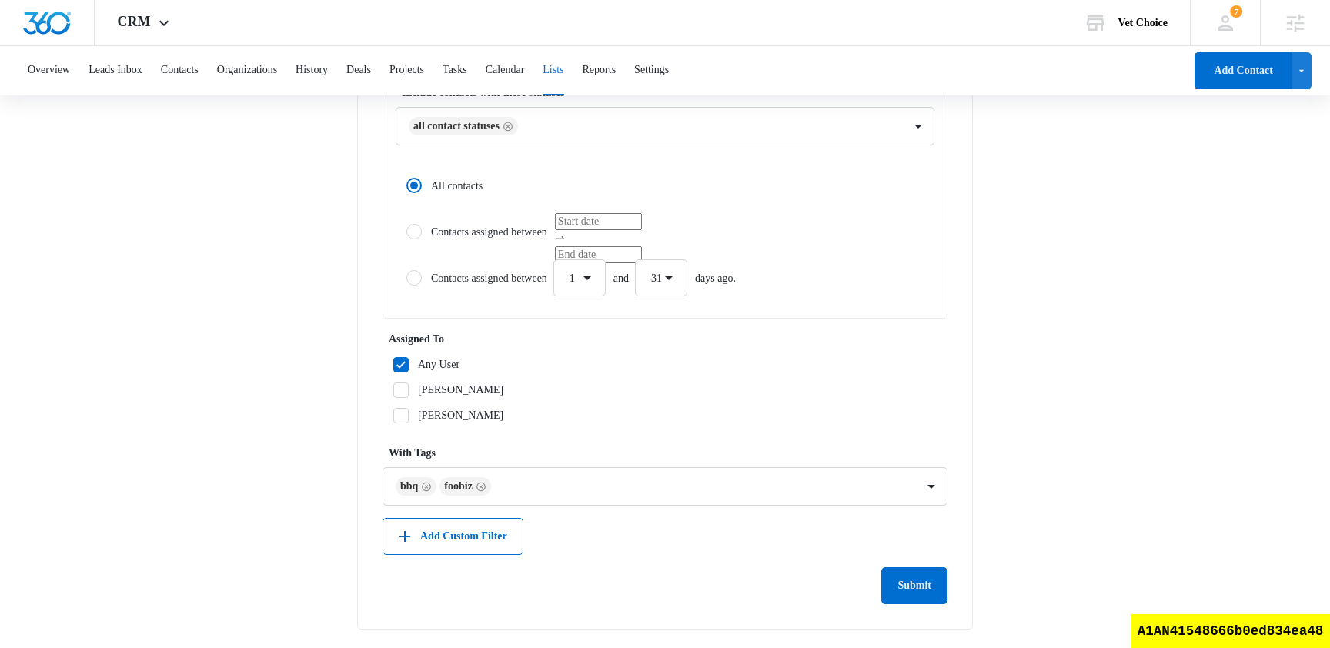
click at [1034, 342] on main "Edit List Contacts In This List : 0 List Name * tag list Description * test Inc…" at bounding box center [665, 95] width 1330 height 1106
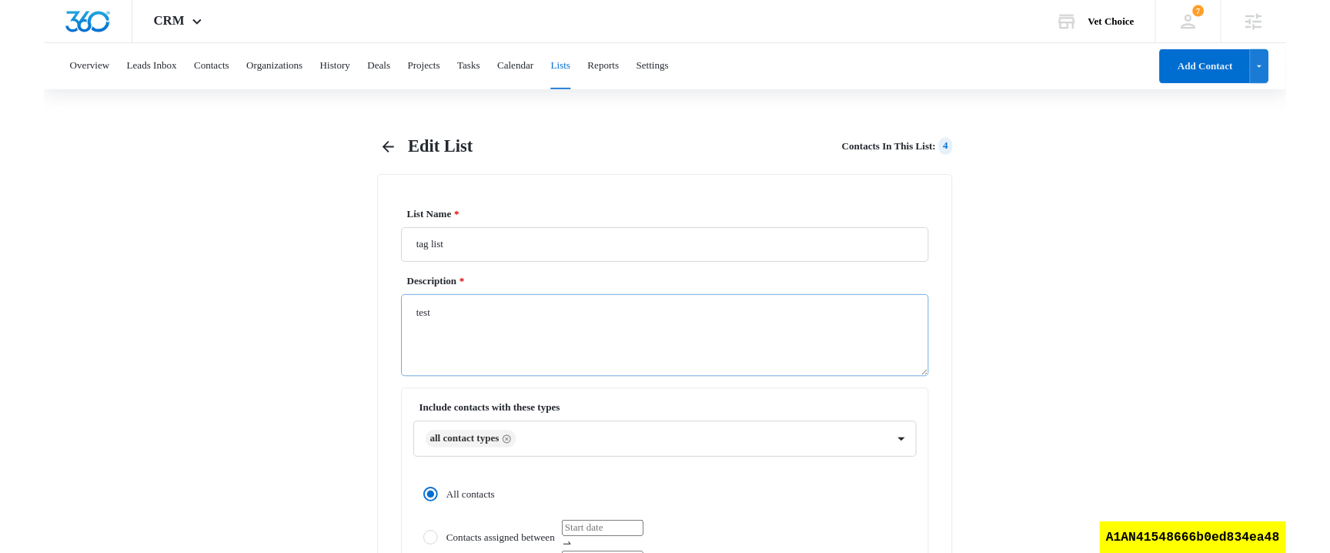
scroll to position [659, 0]
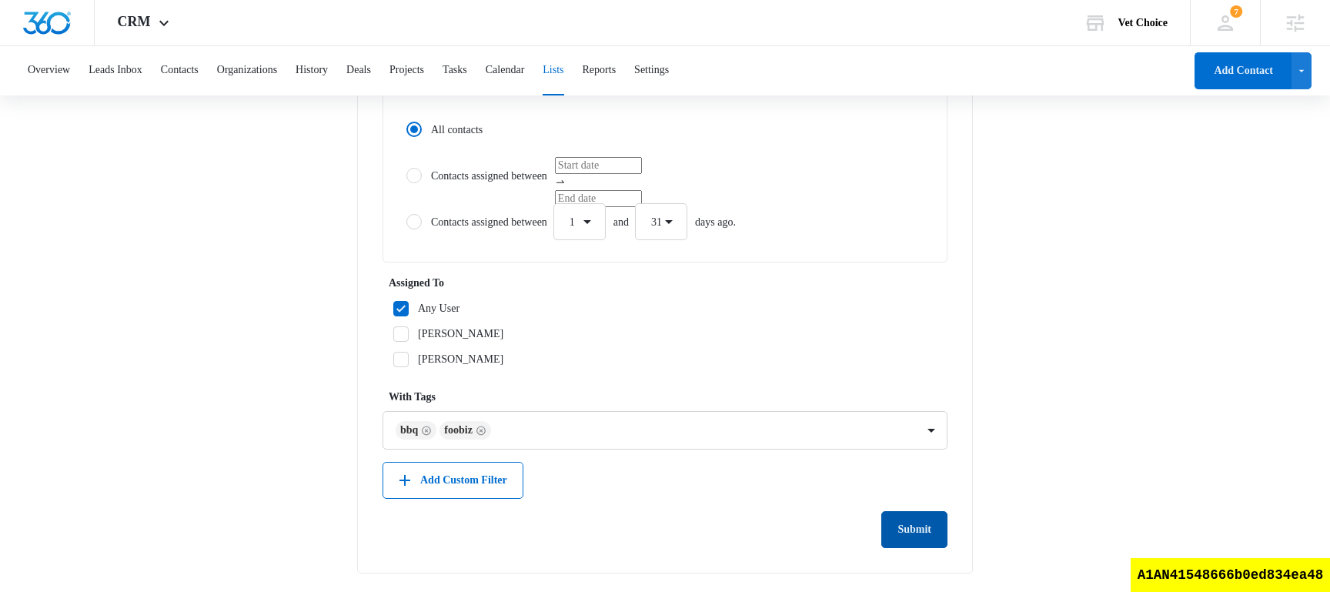
click at [915, 522] on button "Submit" at bounding box center [914, 529] width 66 height 37
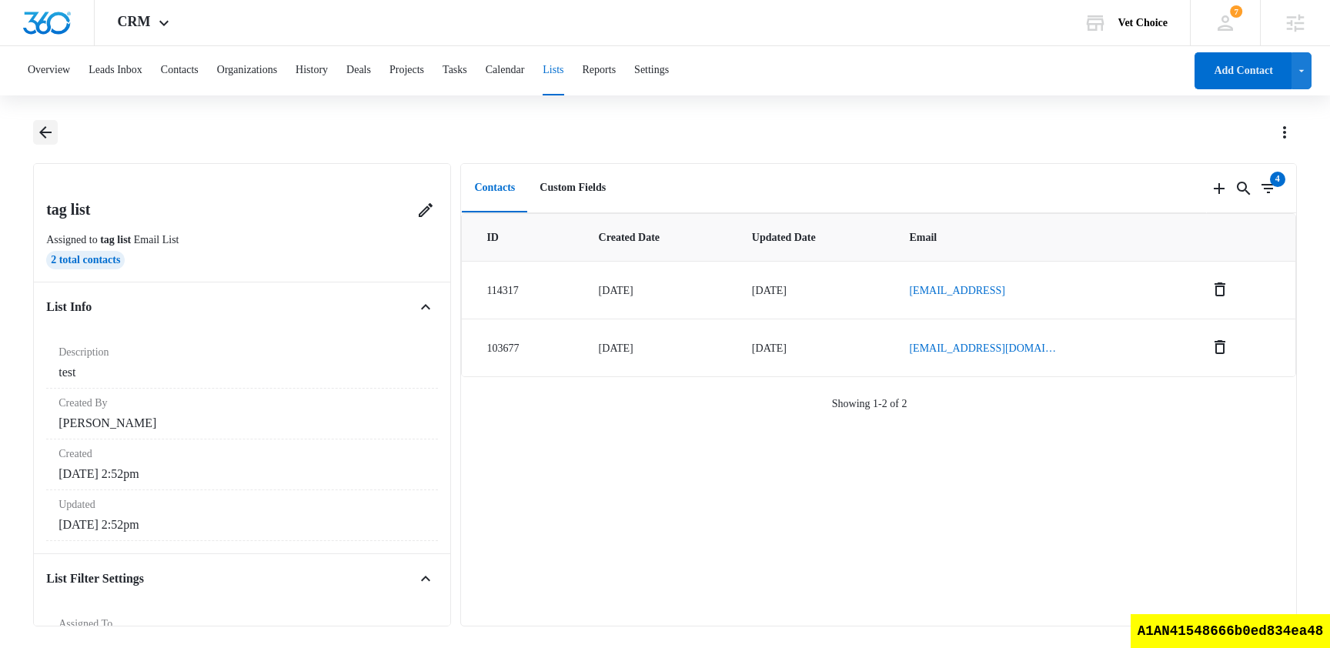
click at [44, 138] on icon "Back" at bounding box center [45, 132] width 18 height 18
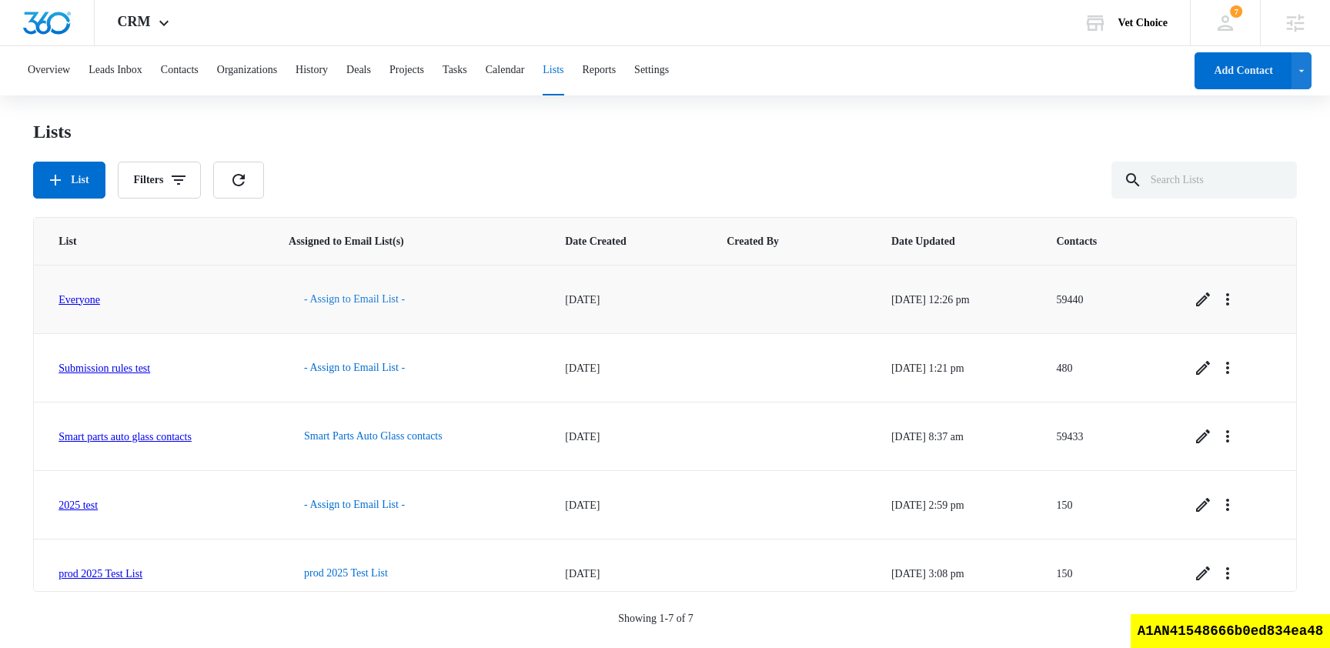
scroll to position [153, 0]
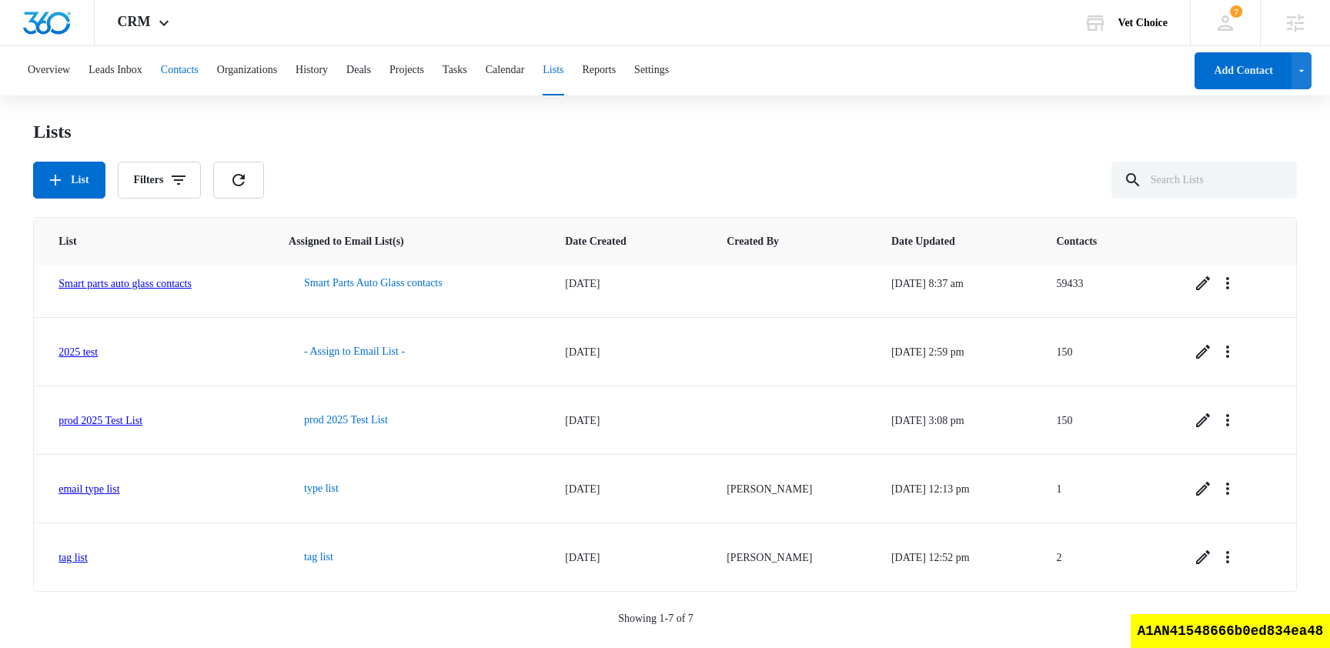
click at [199, 65] on button "Contacts" at bounding box center [180, 70] width 38 height 49
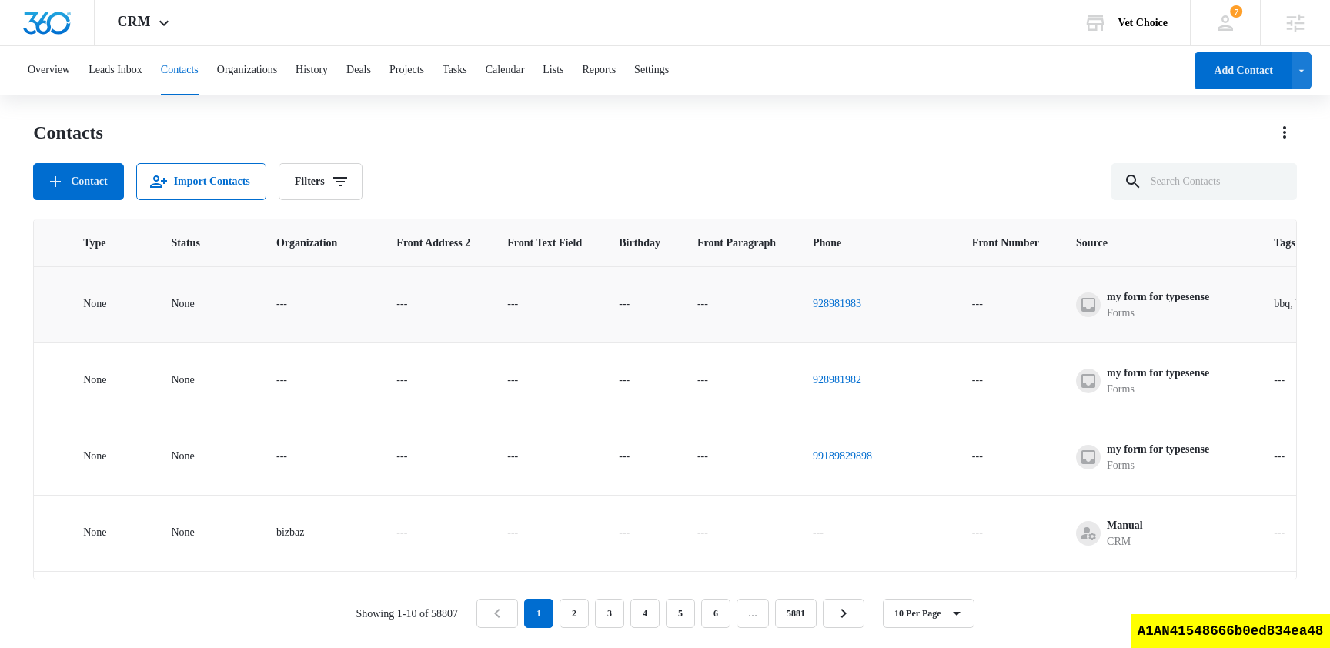
scroll to position [0, 1016]
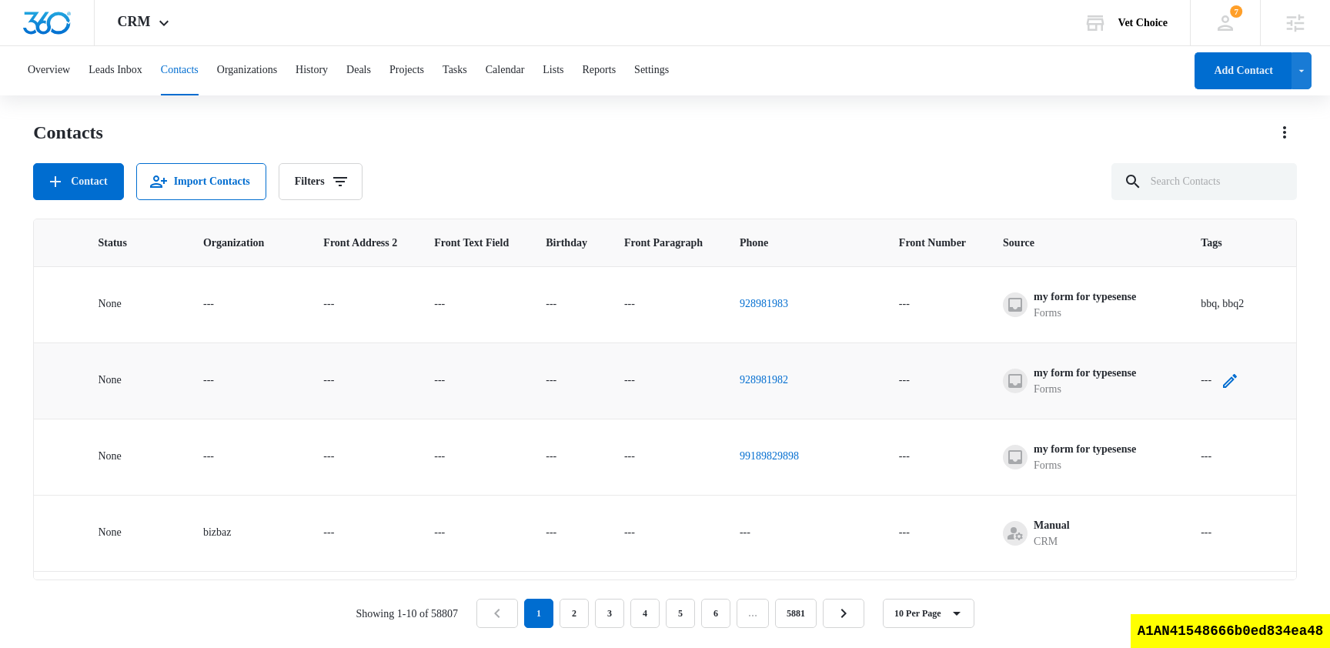
click at [1227, 375] on icon "Tags - - Select to Edit Field" at bounding box center [1229, 381] width 18 height 18
click at [1190, 282] on div at bounding box center [1185, 282] width 20 height 19
type input "foobiz"
click at [1207, 332] on p "foobiz" at bounding box center [1193, 337] width 28 height 16
click at [1255, 277] on div at bounding box center [1249, 281] width 25 height 25
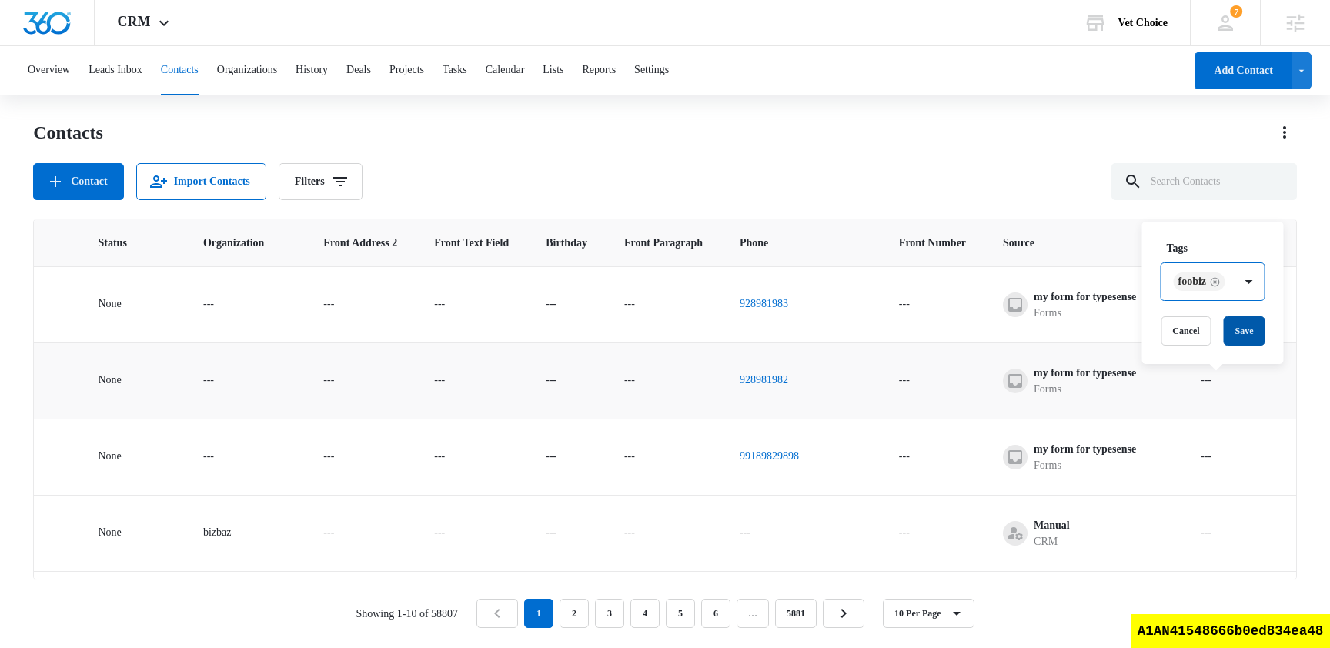
click at [1254, 327] on button "Save" at bounding box center [1245, 330] width 42 height 29
click at [1225, 452] on icon "Tags - - Select to Edit Field" at bounding box center [1229, 457] width 18 height 18
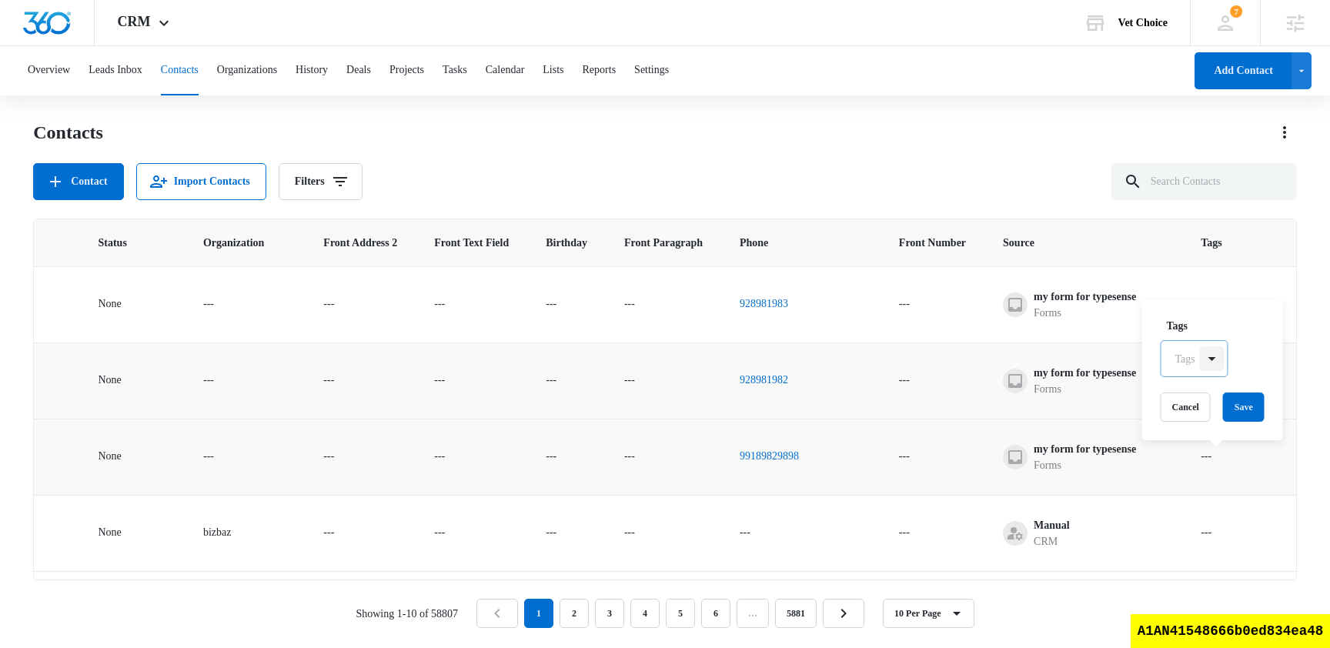
click at [1219, 359] on div at bounding box center [1212, 358] width 25 height 25
type input "foo"
click at [1204, 446] on p "foobiz" at bounding box center [1191, 441] width 25 height 16
click at [1249, 292] on td "bbq, bbq2" at bounding box center [1239, 304] width 114 height 76
click at [1233, 454] on icon "Tags - - Select to Edit Field" at bounding box center [1230, 457] width 14 height 14
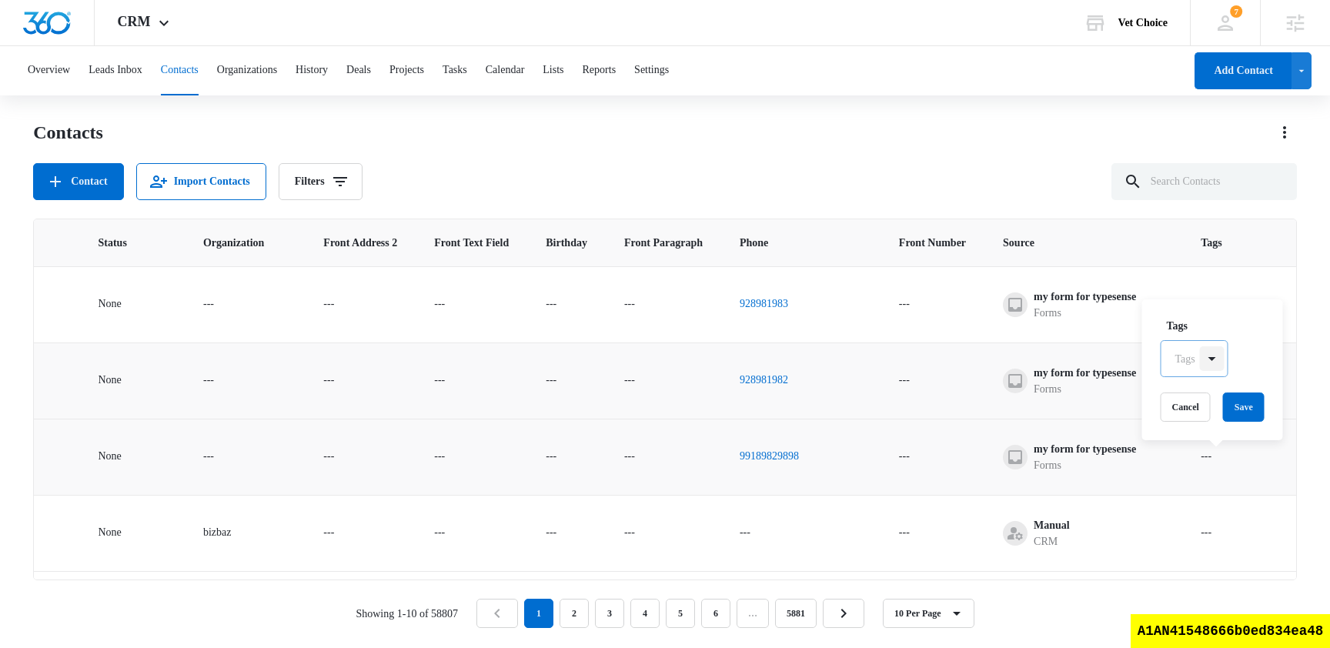
click at [1215, 361] on div at bounding box center [1212, 358] width 25 height 25
type input "foo"
click at [1199, 446] on p "foobiz" at bounding box center [1191, 441] width 25 height 16
click at [1253, 329] on label "Tags" at bounding box center [1219, 324] width 105 height 16
click at [1251, 409] on button "Save" at bounding box center [1245, 406] width 42 height 29
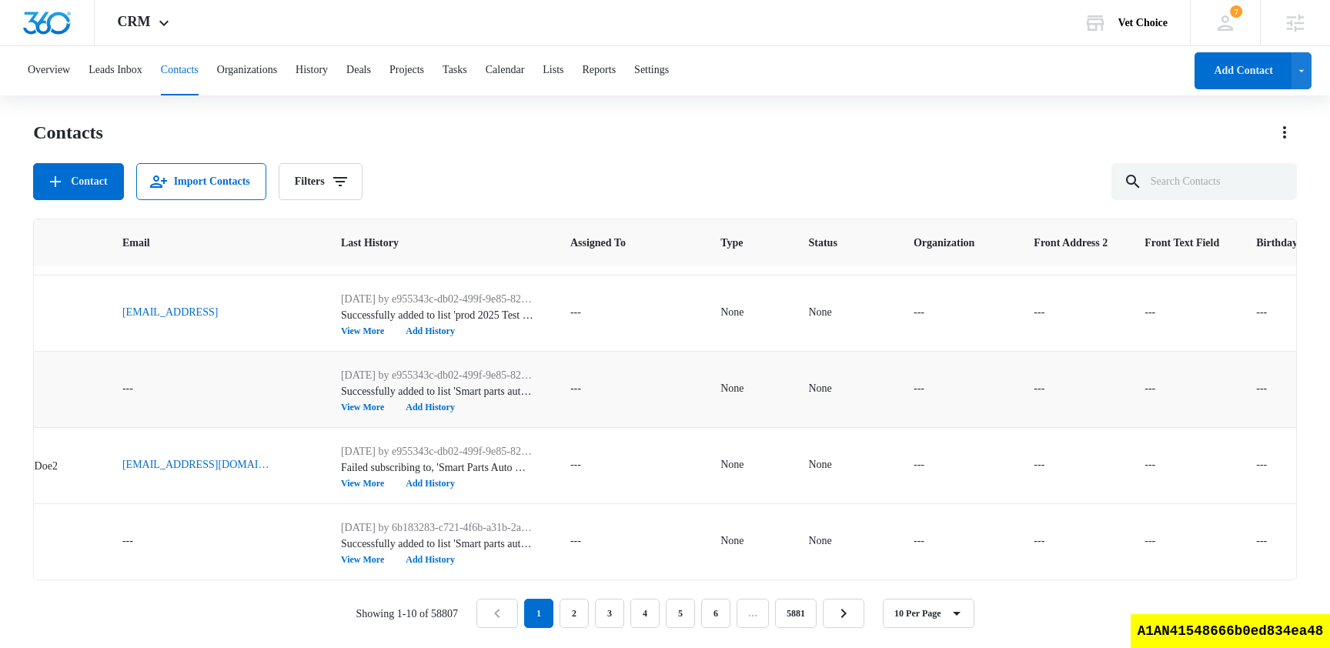
scroll to position [449, 0]
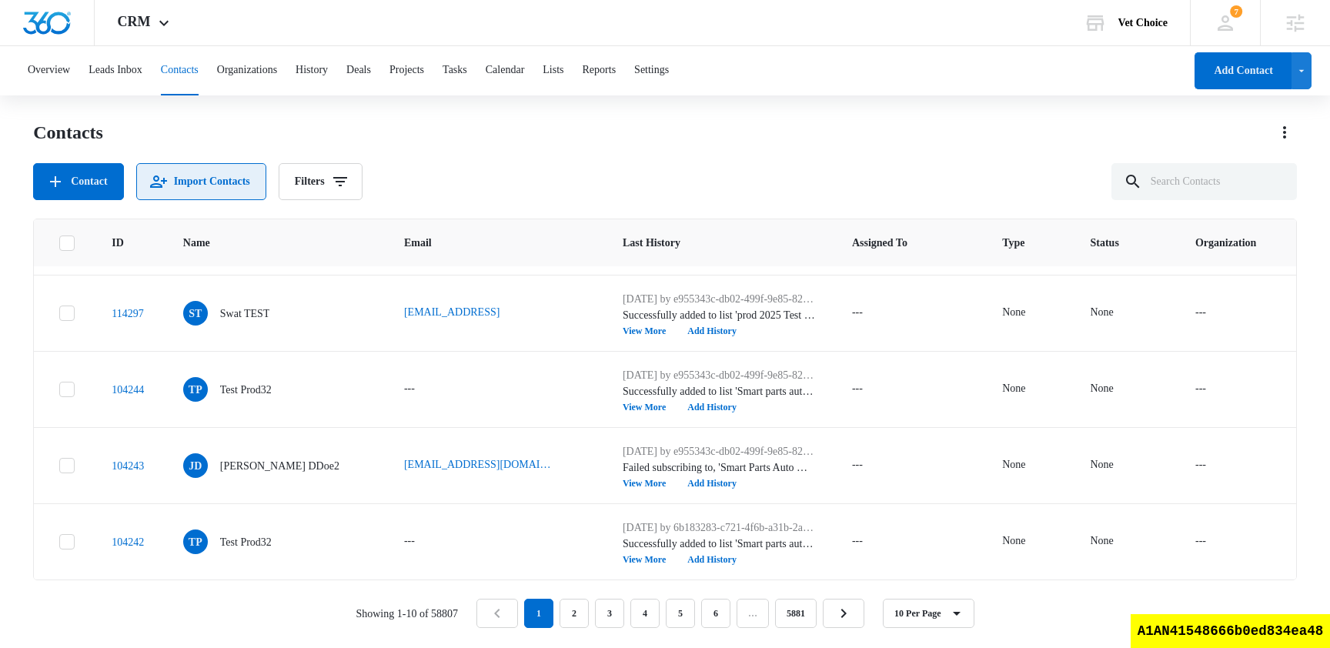
click at [218, 172] on button "Import Contacts" at bounding box center [201, 181] width 130 height 37
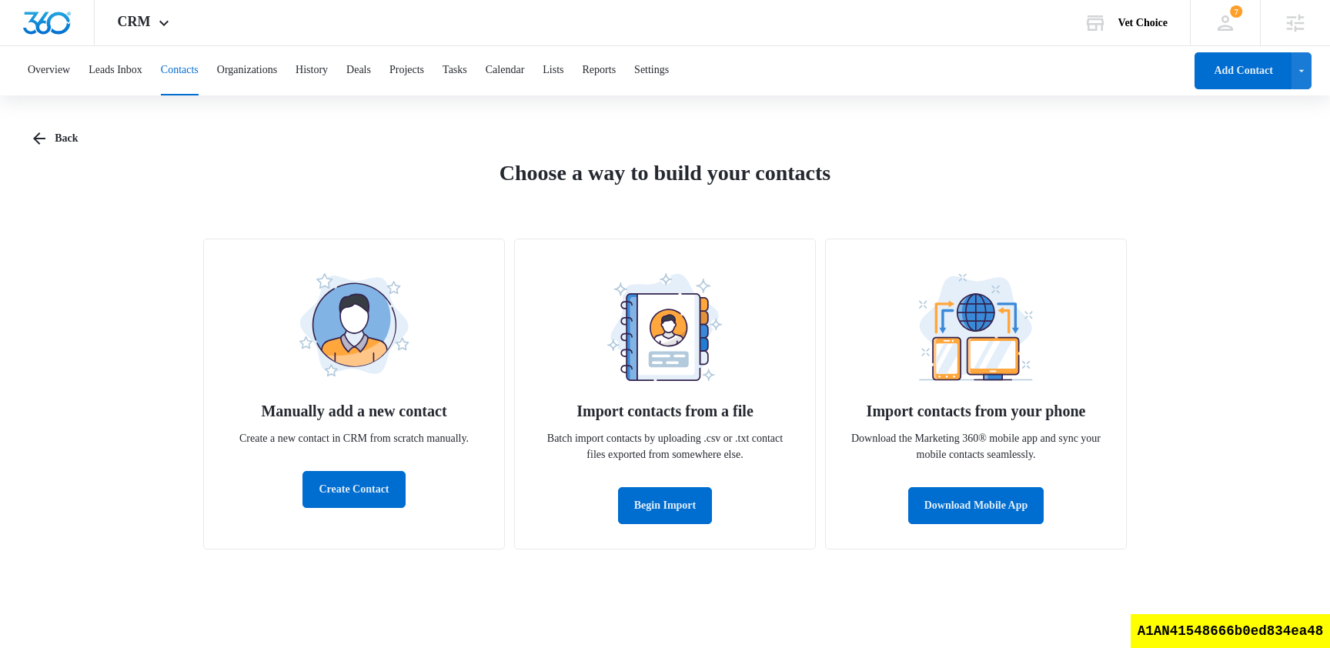
click at [758, 129] on div "Back Choose a way to build your contacts Manually add a new contact Create a ne…" at bounding box center [665, 344] width 1264 height 448
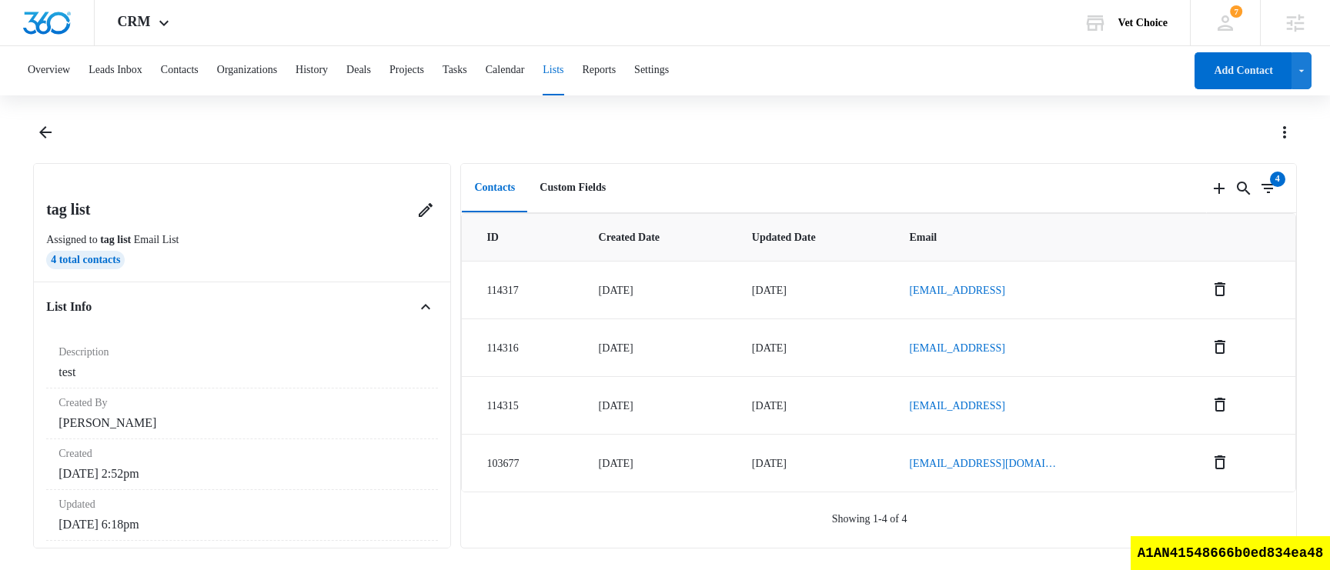
click at [563, 67] on button "Lists" at bounding box center [553, 70] width 21 height 49
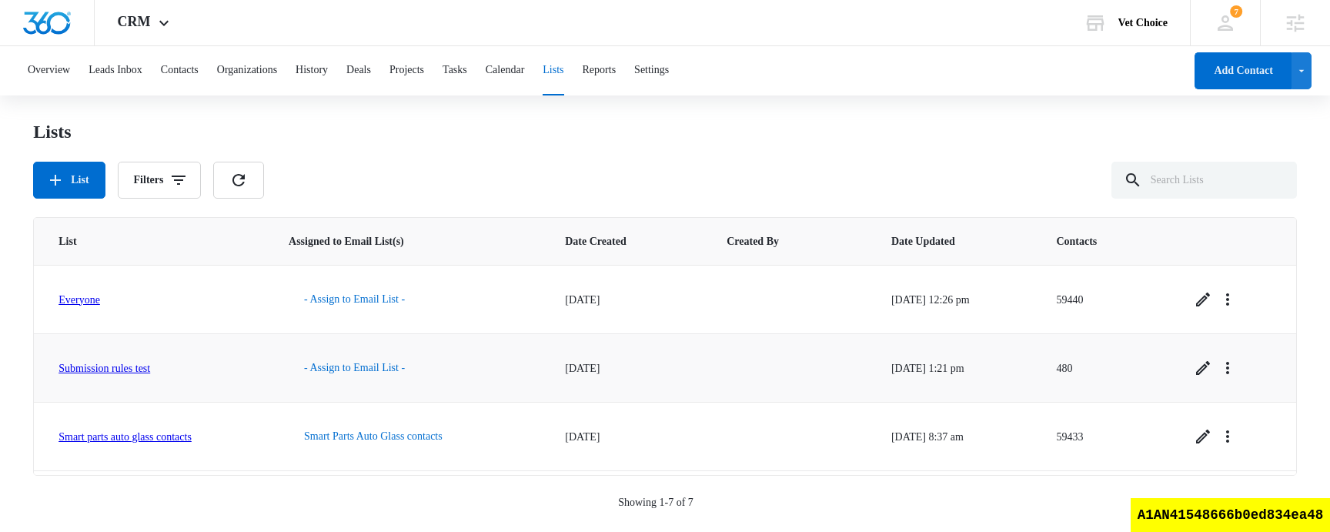
scroll to position [269, 0]
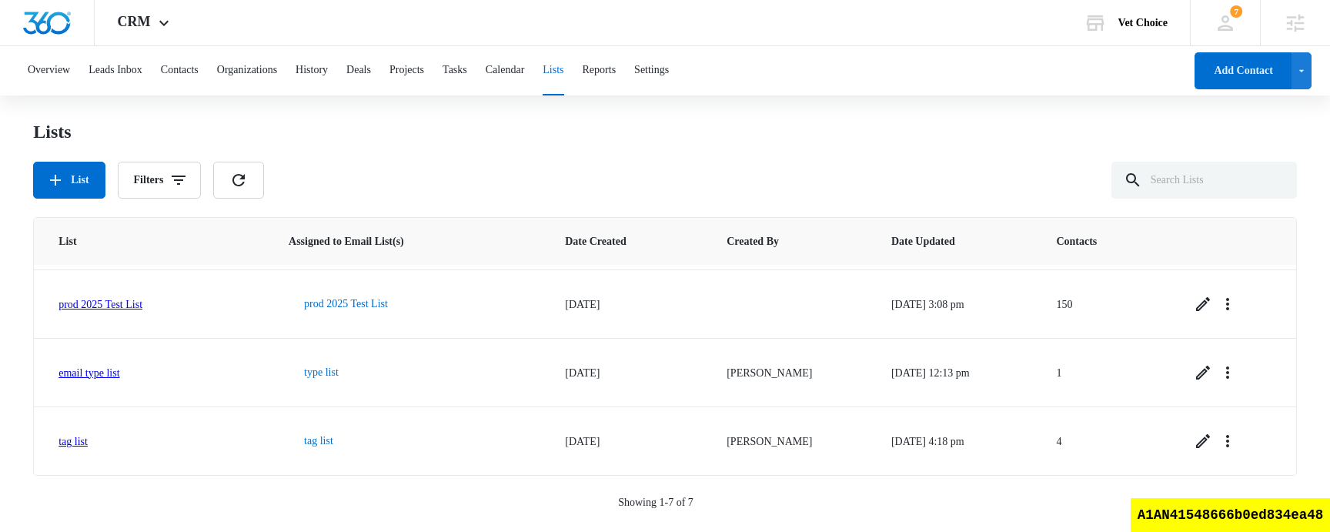
click at [775, 164] on div "List Filters" at bounding box center [665, 180] width 1264 height 37
